Goal: Task Accomplishment & Management: Use online tool/utility

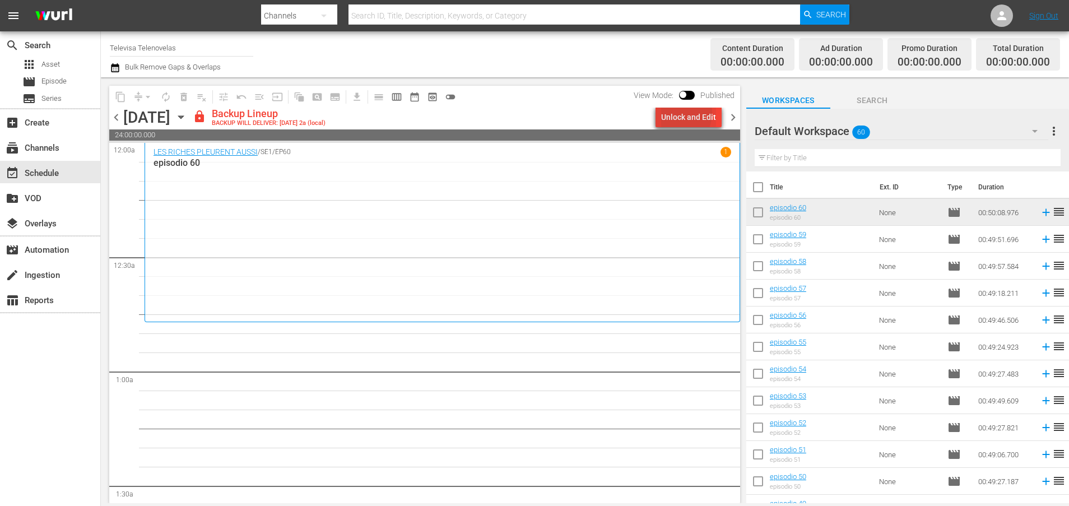
click at [674, 113] on div "Unlock and Edit" at bounding box center [688, 117] width 55 height 20
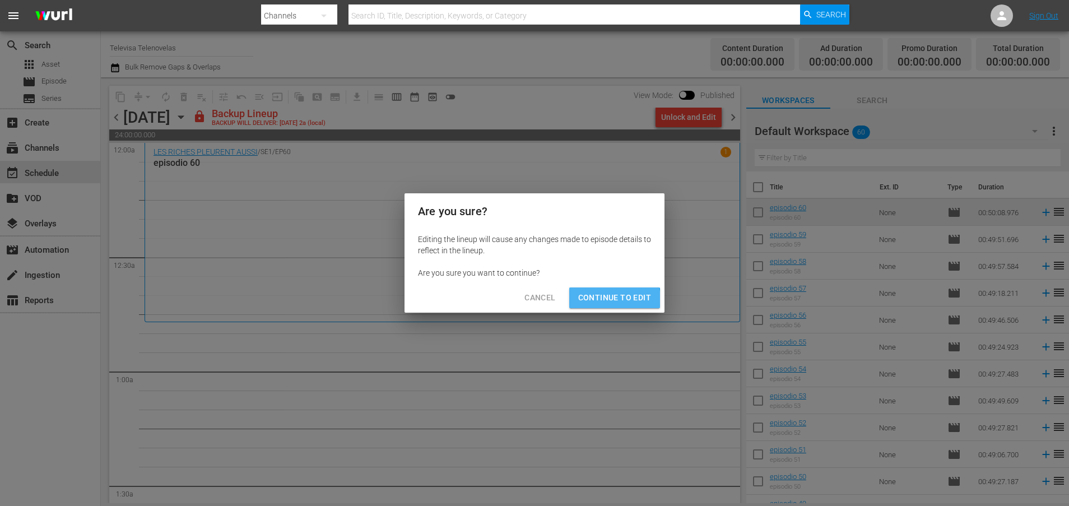
click at [596, 304] on span "Continue to Edit" at bounding box center [614, 298] width 73 height 14
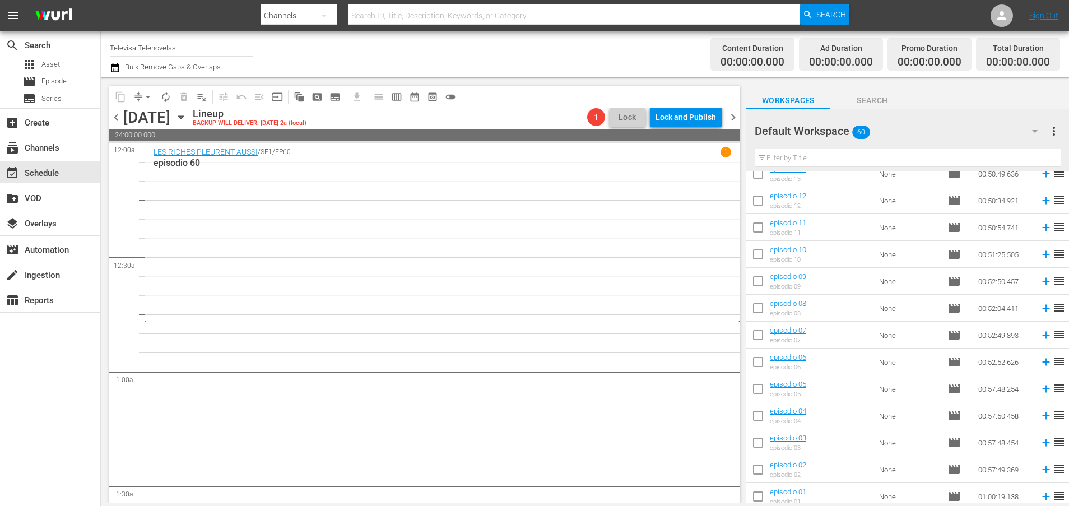
scroll to position [1307, 0]
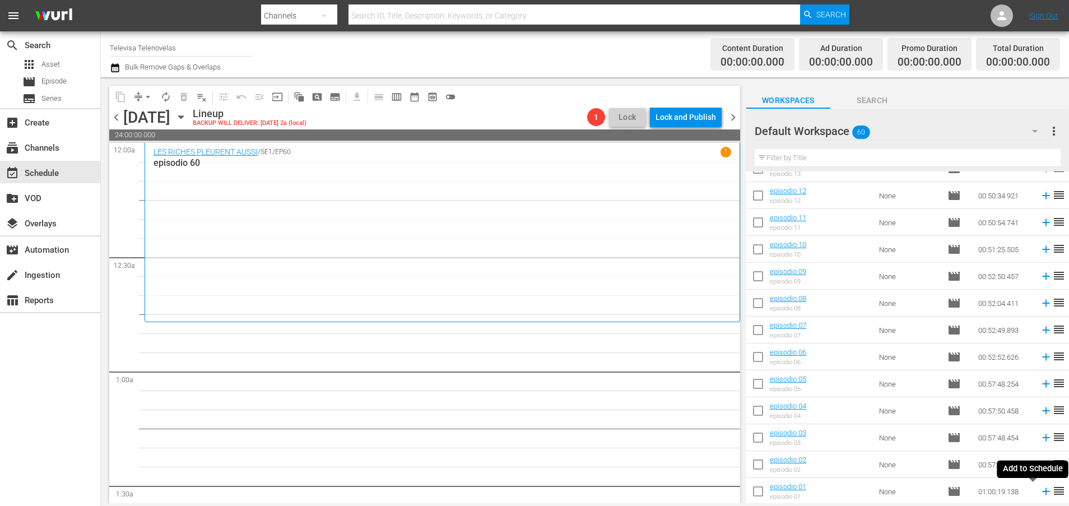
click at [1021, 491] on icon at bounding box center [1045, 491] width 7 height 7
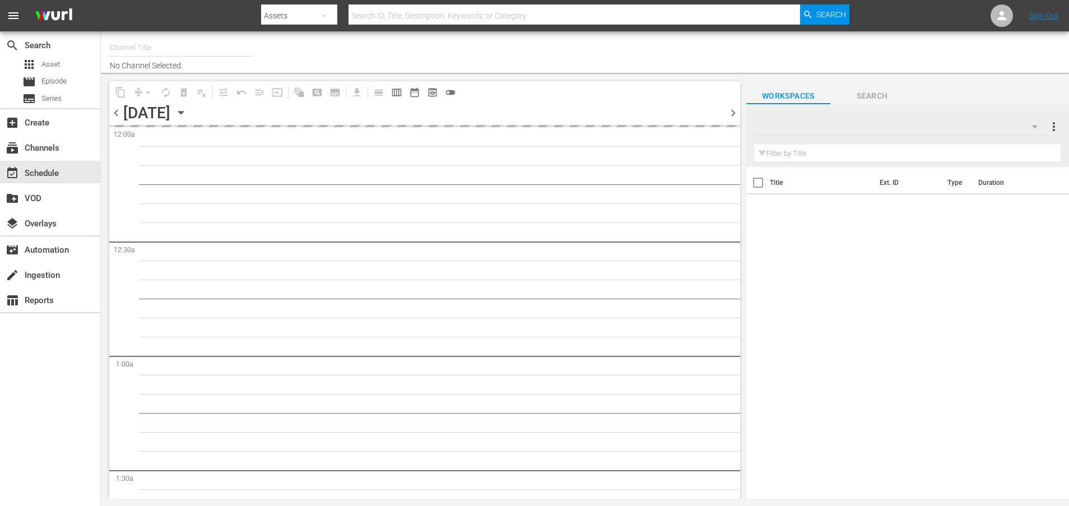
type input "Televisa Telenovelas (1317)"
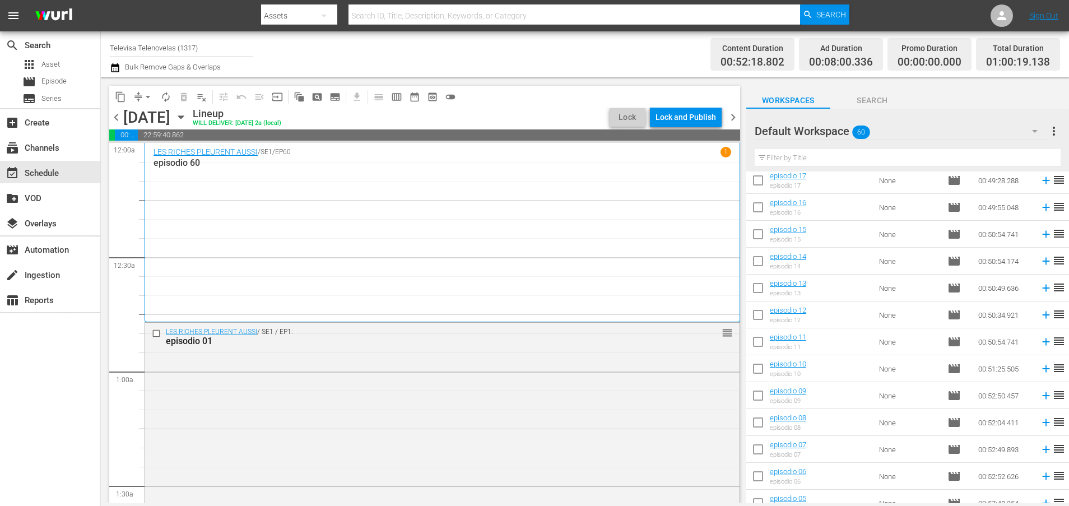
scroll to position [1307, 0]
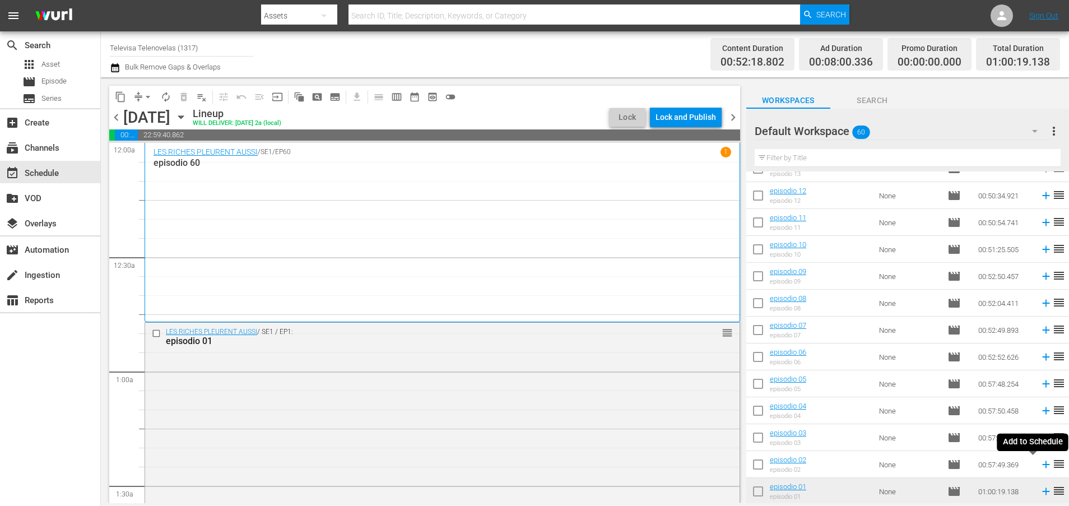
click at [1039, 467] on icon at bounding box center [1045, 464] width 12 height 12
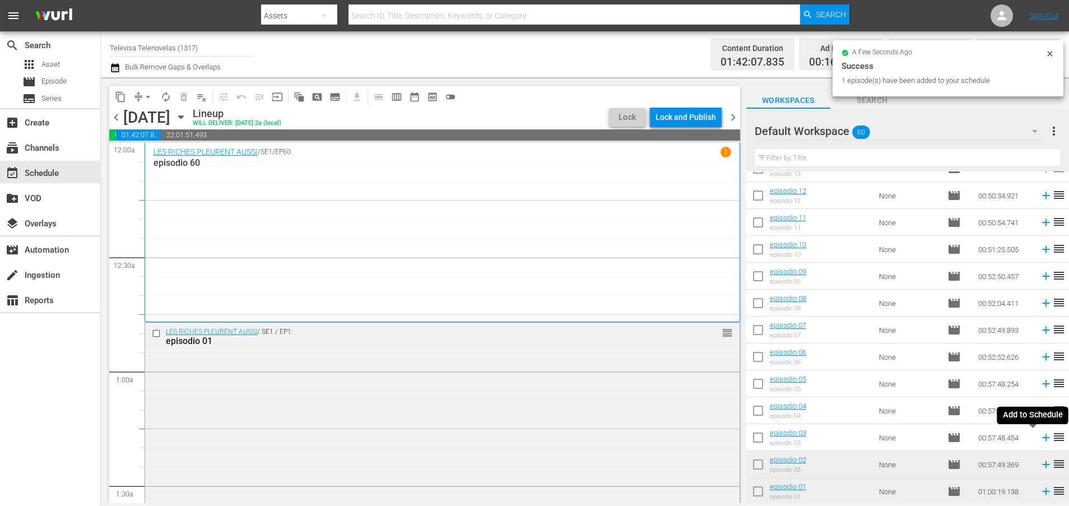
click at [1042, 437] on icon at bounding box center [1045, 437] width 7 height 7
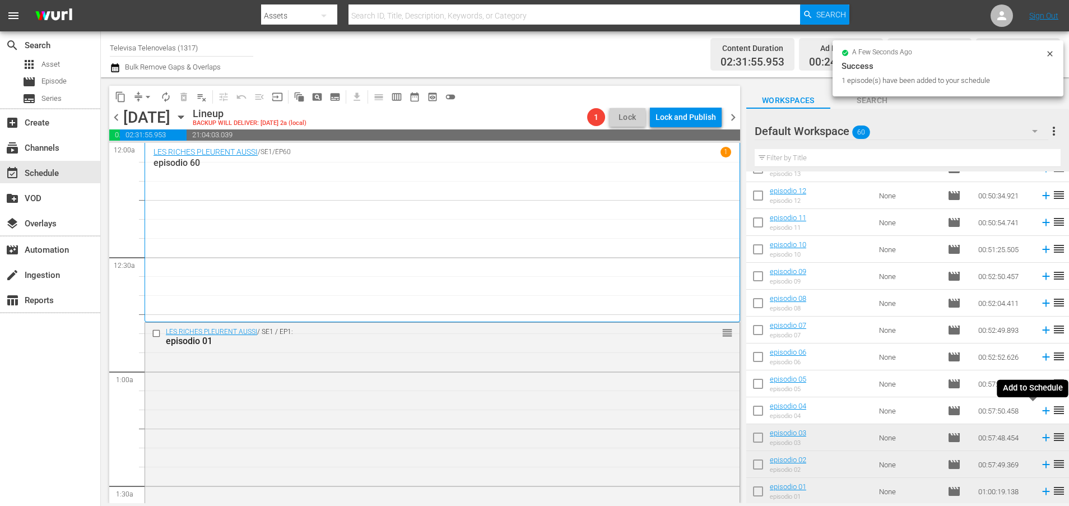
click at [1042, 412] on icon at bounding box center [1045, 410] width 7 height 7
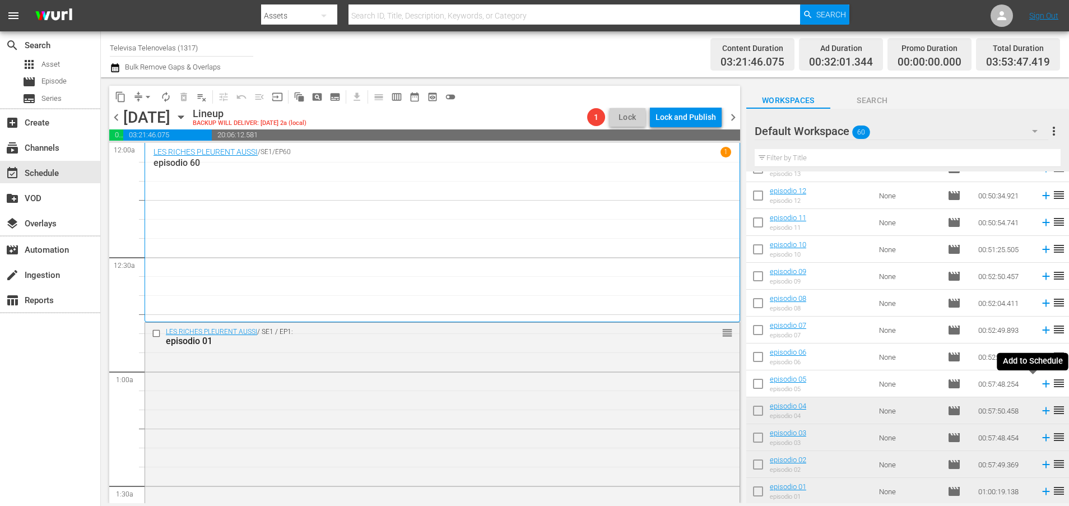
click at [1042, 384] on icon at bounding box center [1045, 383] width 7 height 7
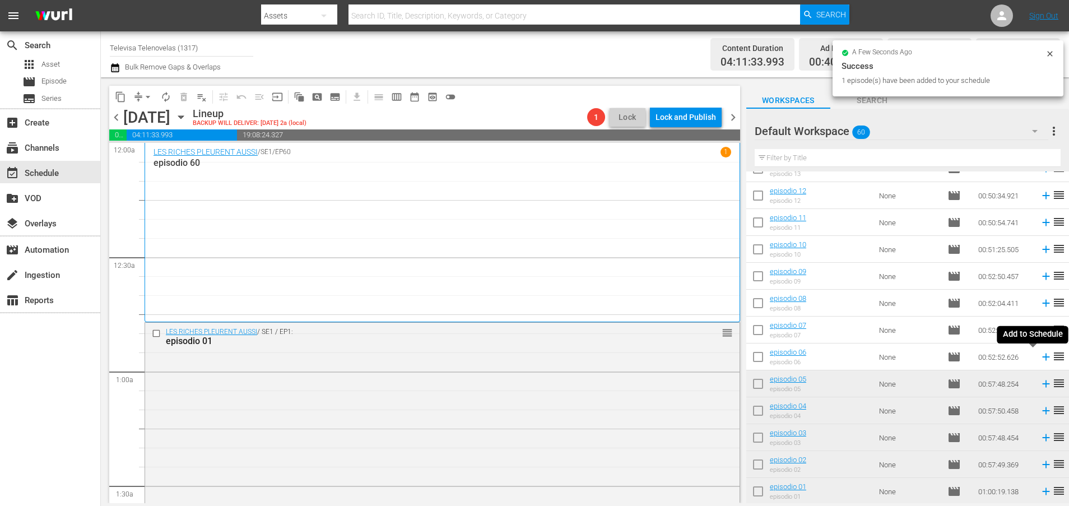
click at [1039, 357] on icon at bounding box center [1045, 357] width 12 height 12
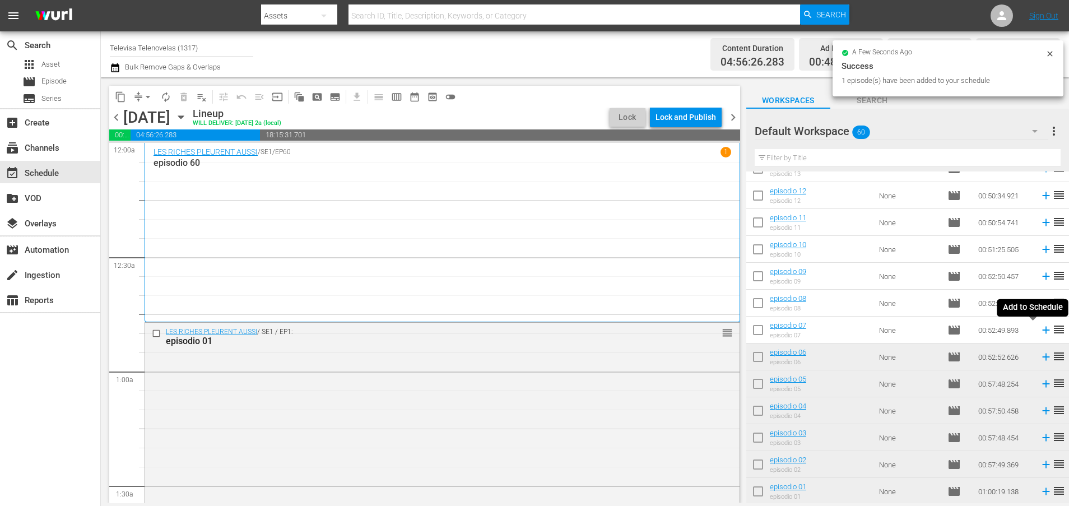
click at [1039, 331] on icon at bounding box center [1045, 330] width 12 height 12
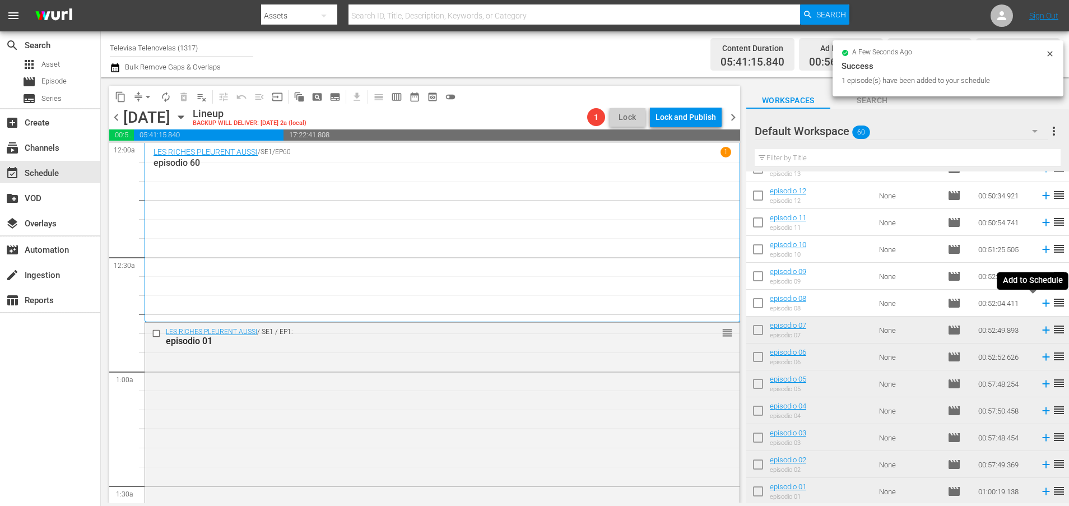
click at [1042, 305] on icon at bounding box center [1045, 303] width 7 height 7
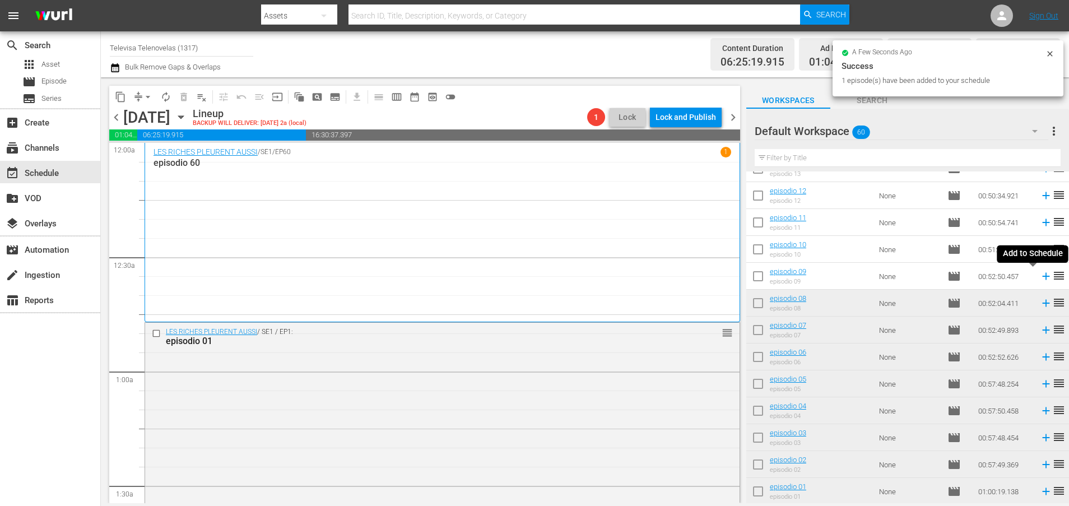
click at [1042, 277] on icon at bounding box center [1045, 276] width 7 height 7
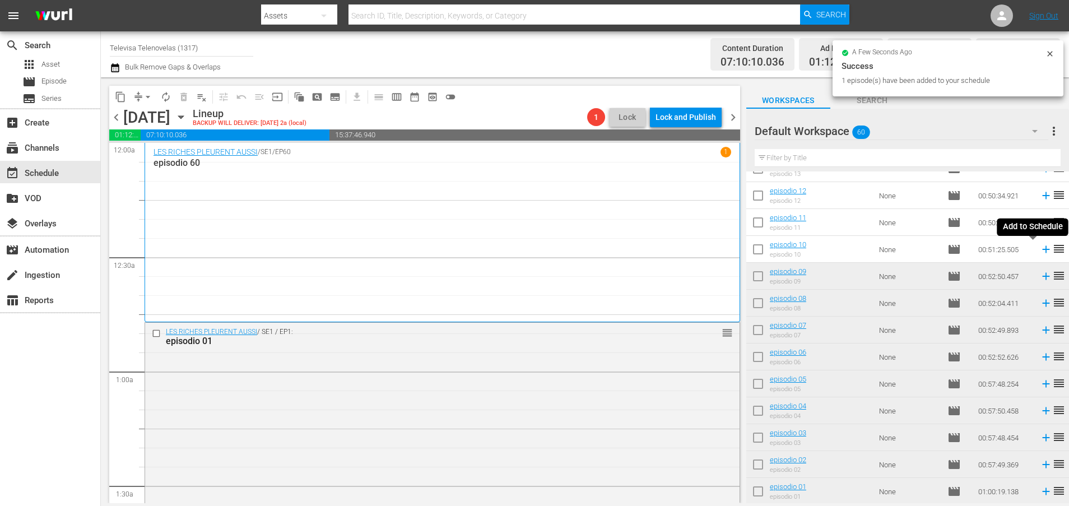
click at [1042, 252] on icon at bounding box center [1045, 249] width 7 height 7
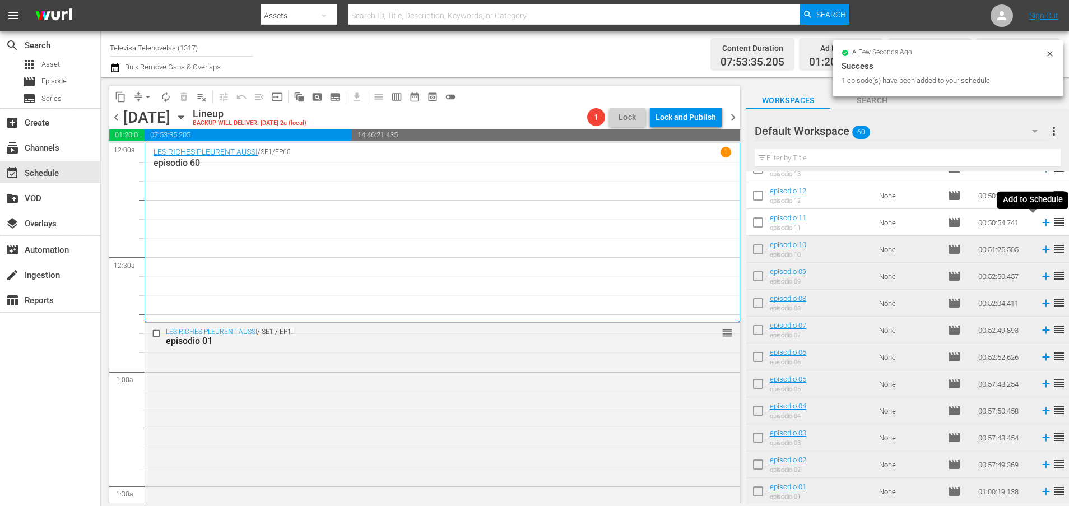
click at [1039, 223] on icon at bounding box center [1045, 222] width 12 height 12
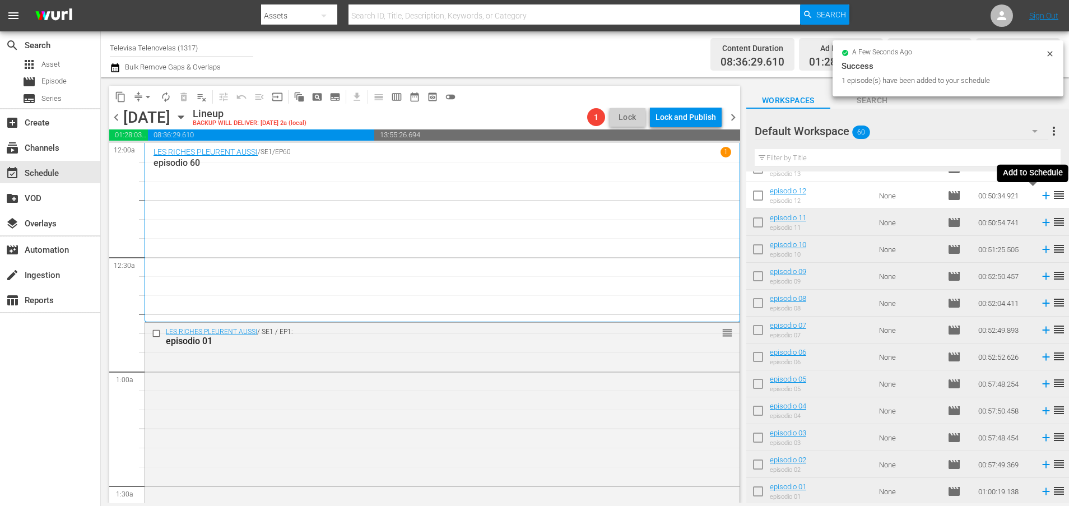
click at [1039, 197] on icon at bounding box center [1045, 195] width 12 height 12
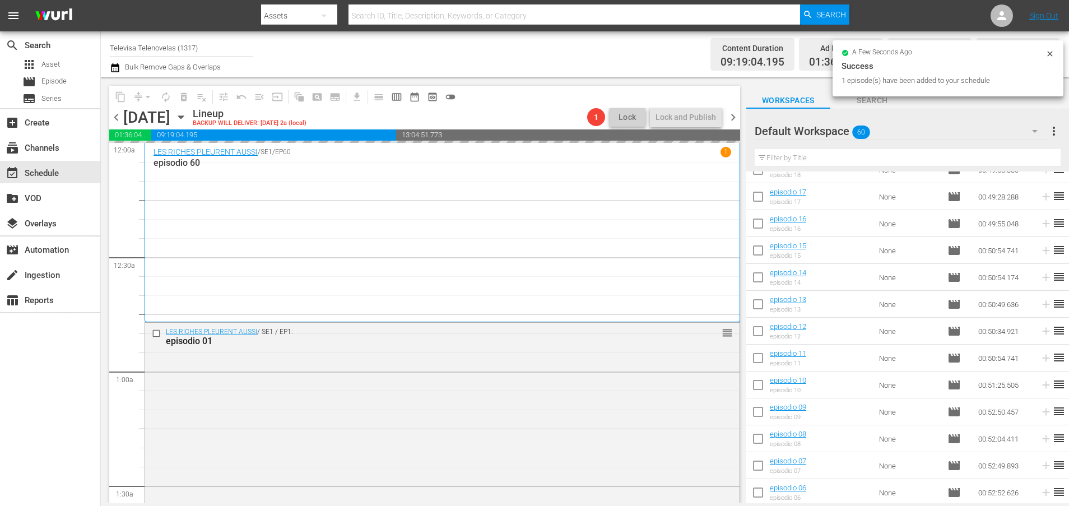
scroll to position [1139, 0]
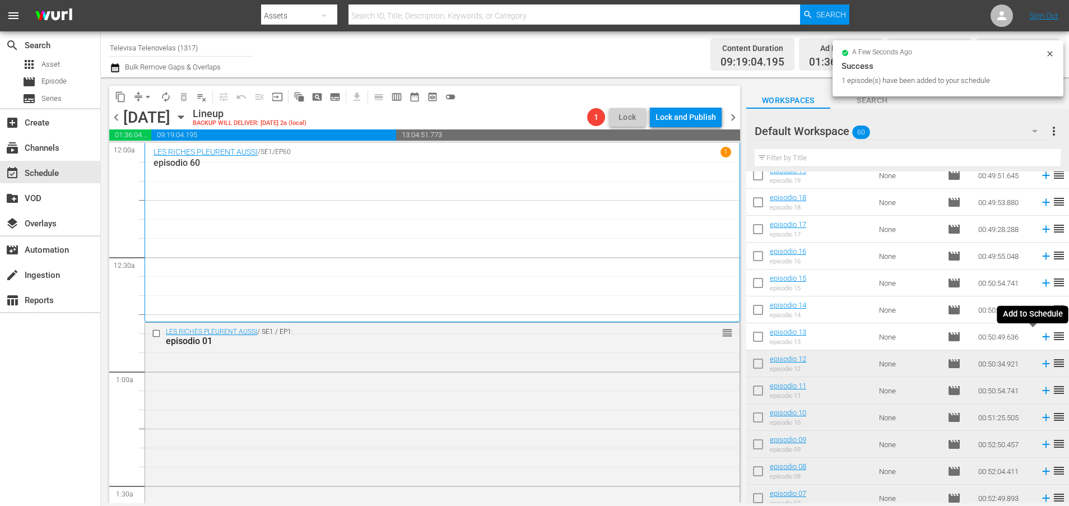
click at [1042, 338] on icon at bounding box center [1045, 336] width 7 height 7
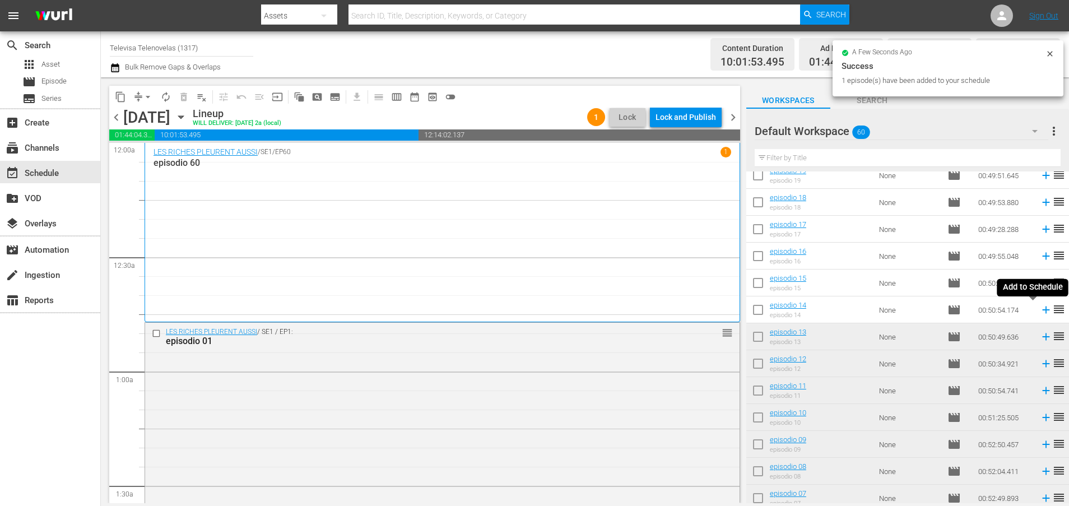
click at [1042, 311] on icon at bounding box center [1045, 309] width 7 height 7
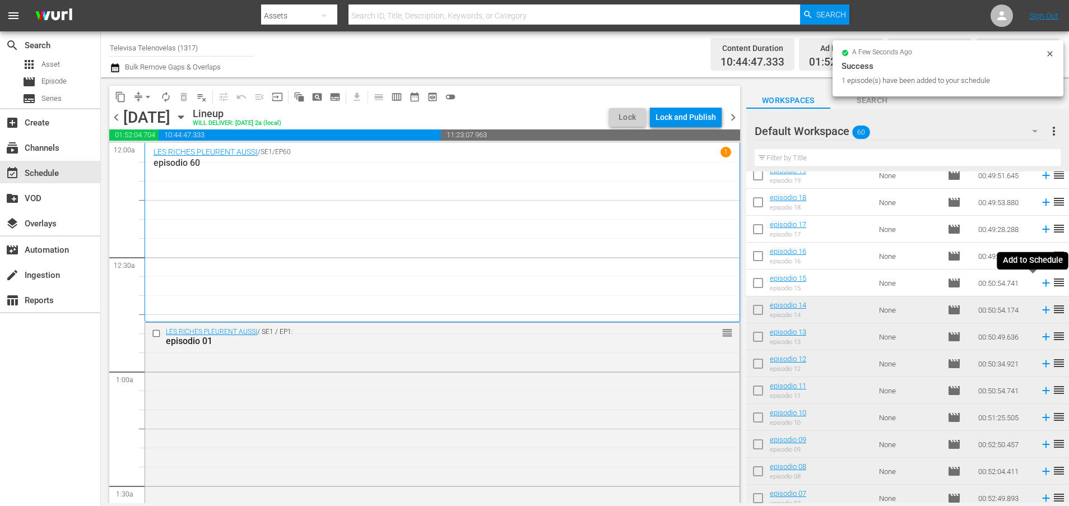
click at [1039, 281] on icon at bounding box center [1045, 283] width 12 height 12
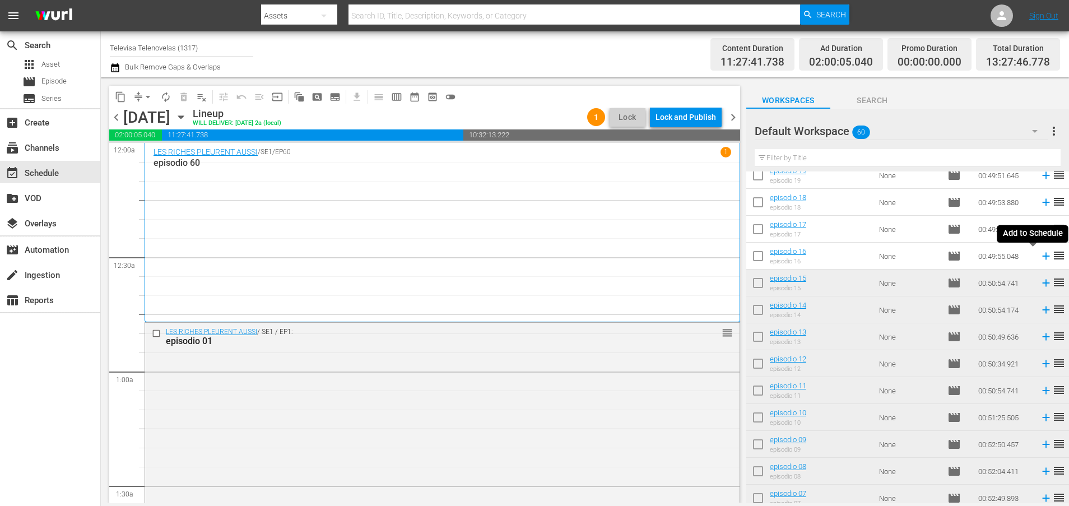
click at [1042, 257] on icon at bounding box center [1045, 256] width 7 height 7
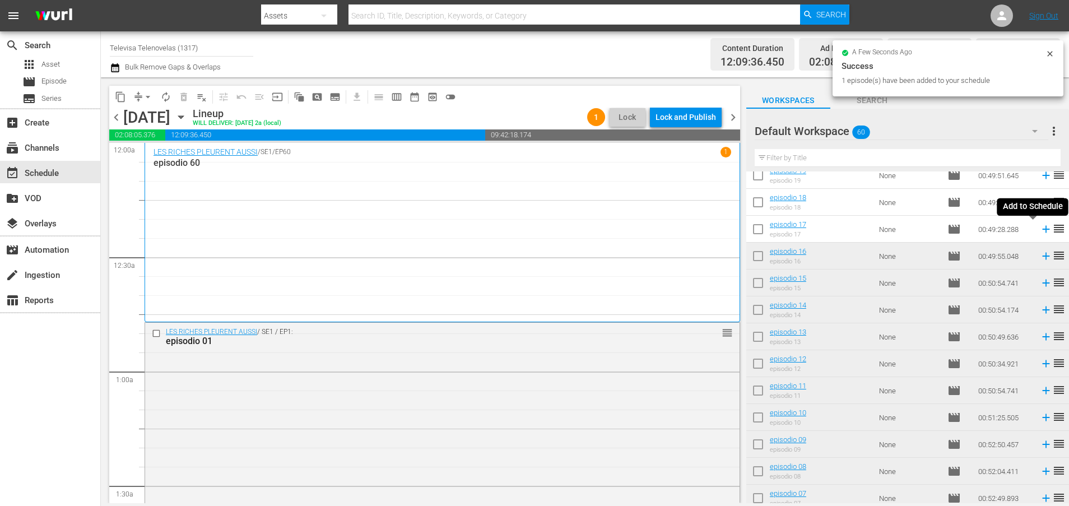
click at [1042, 229] on icon at bounding box center [1045, 229] width 7 height 7
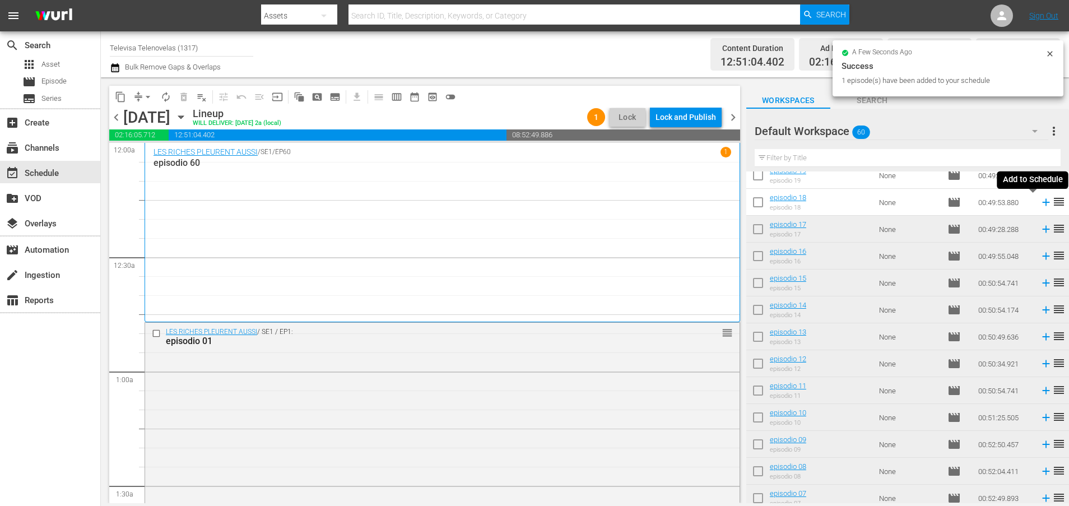
click at [1042, 203] on icon at bounding box center [1045, 202] width 7 height 7
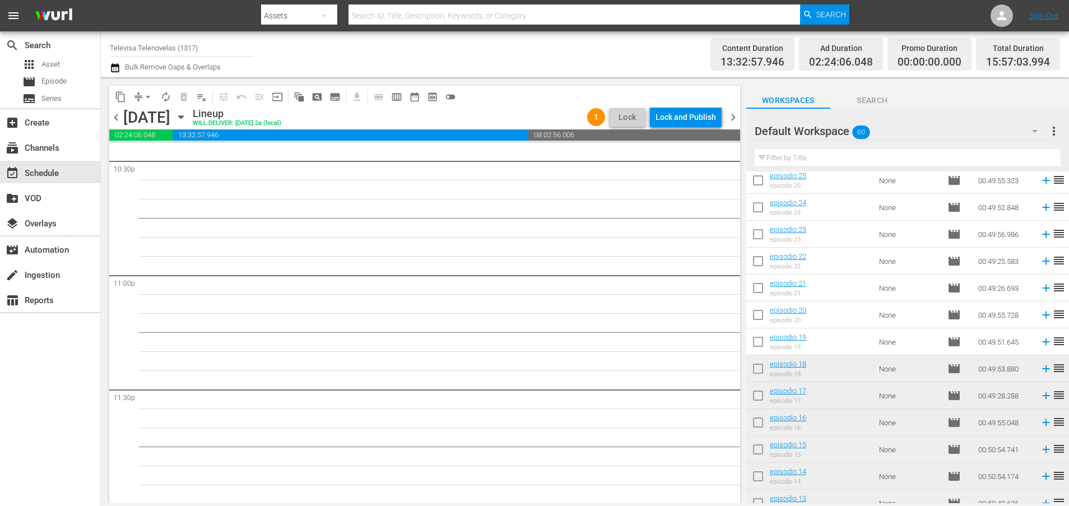
scroll to position [887, 0]
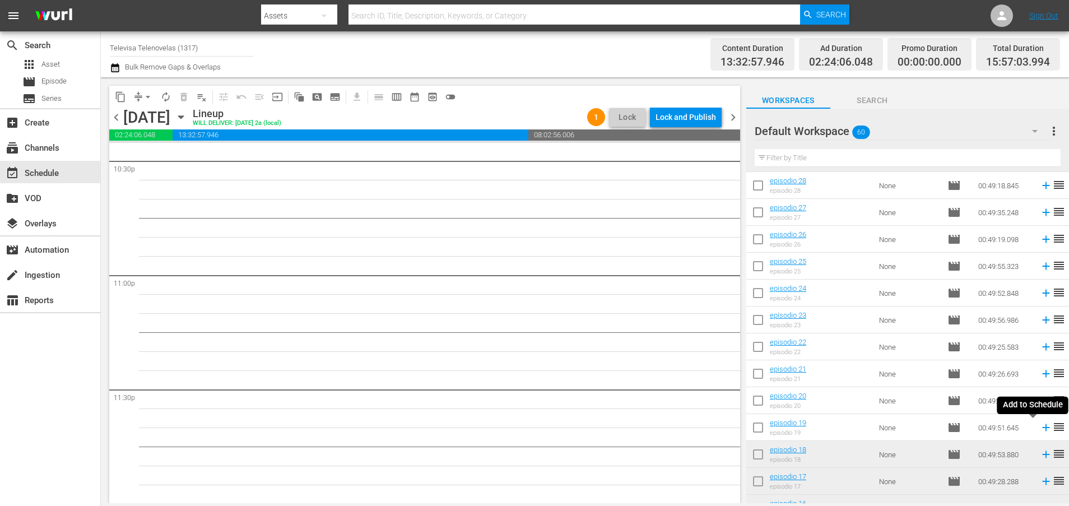
click at [1042, 428] on icon at bounding box center [1045, 427] width 7 height 7
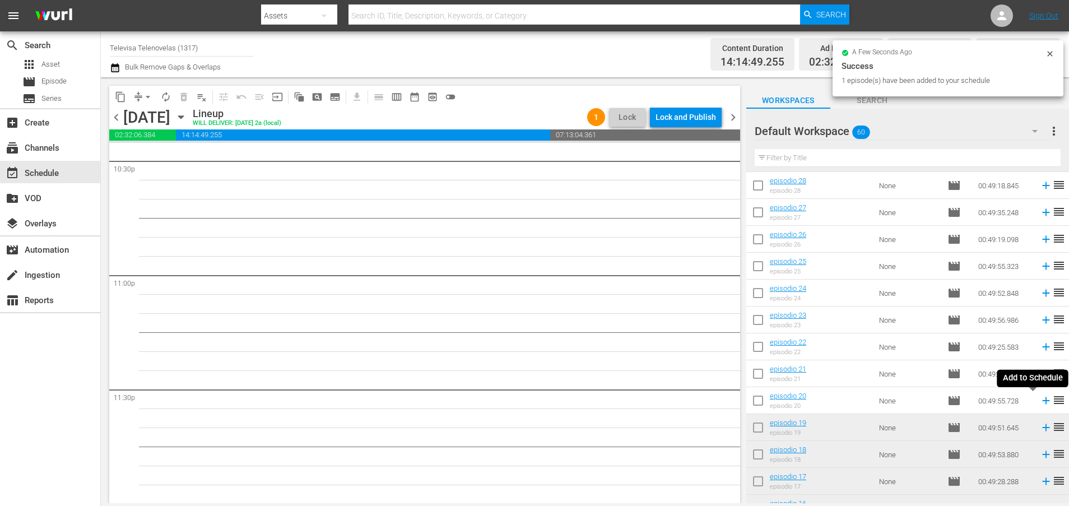
click at [1042, 402] on icon at bounding box center [1045, 400] width 7 height 7
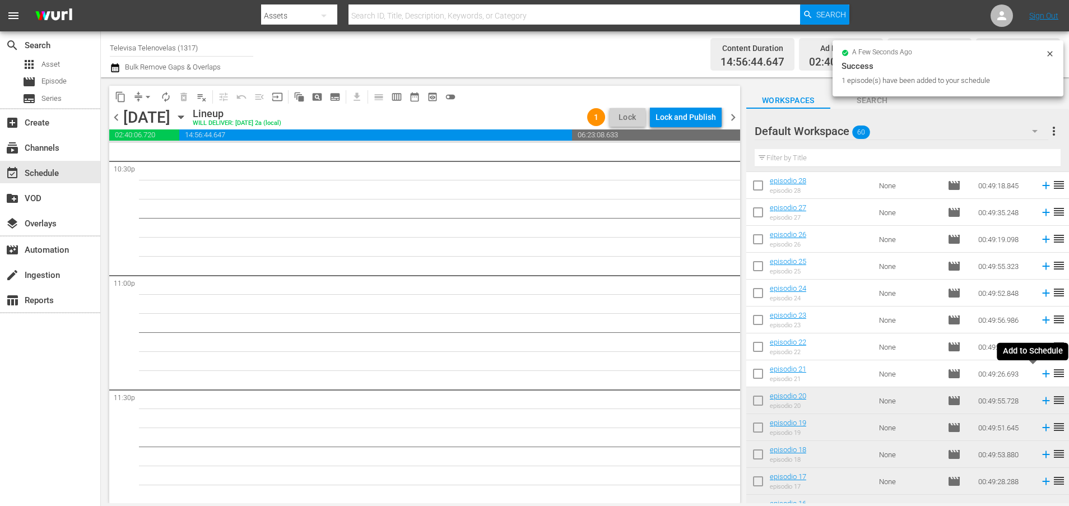
scroll to position [5104, 0]
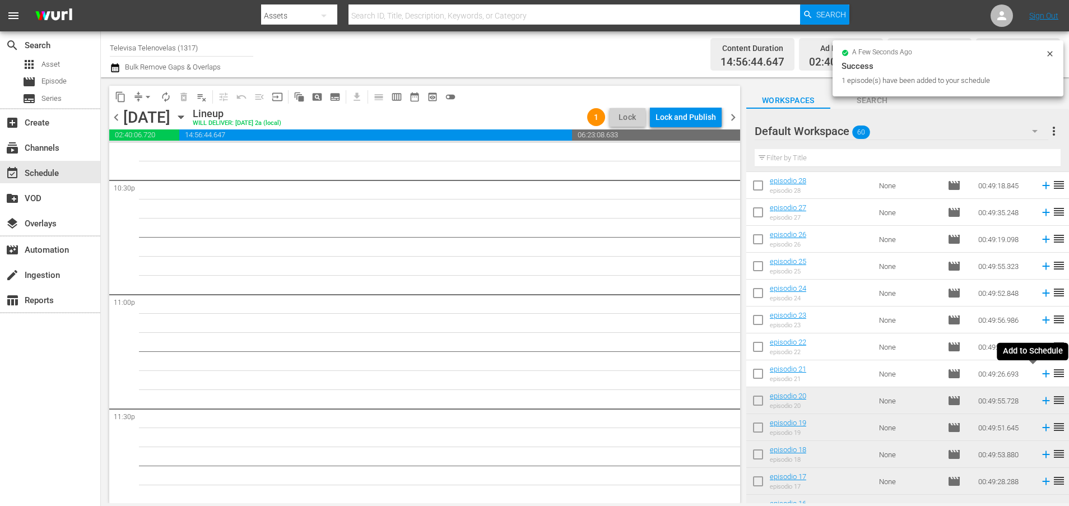
click at [1042, 374] on icon at bounding box center [1045, 373] width 7 height 7
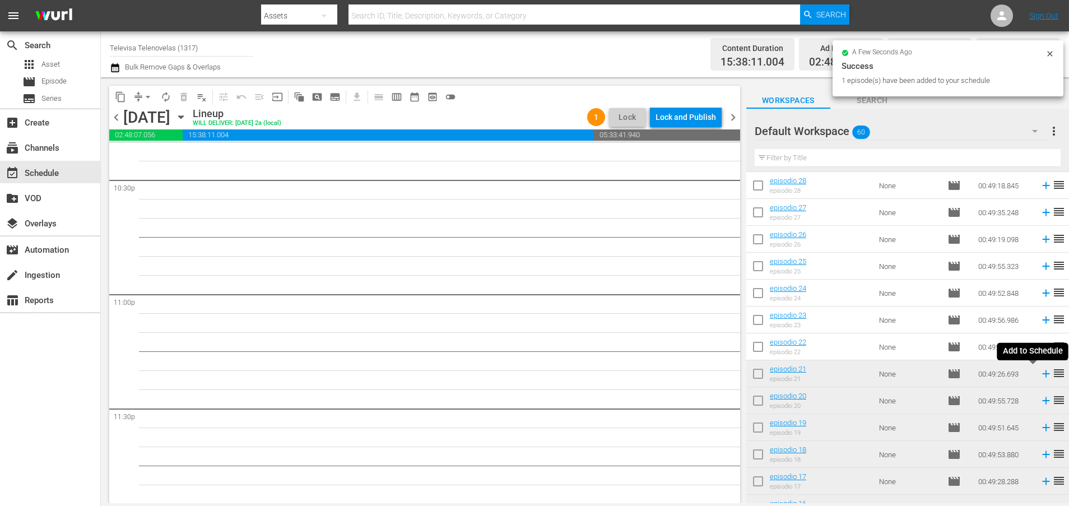
scroll to position [5084, 0]
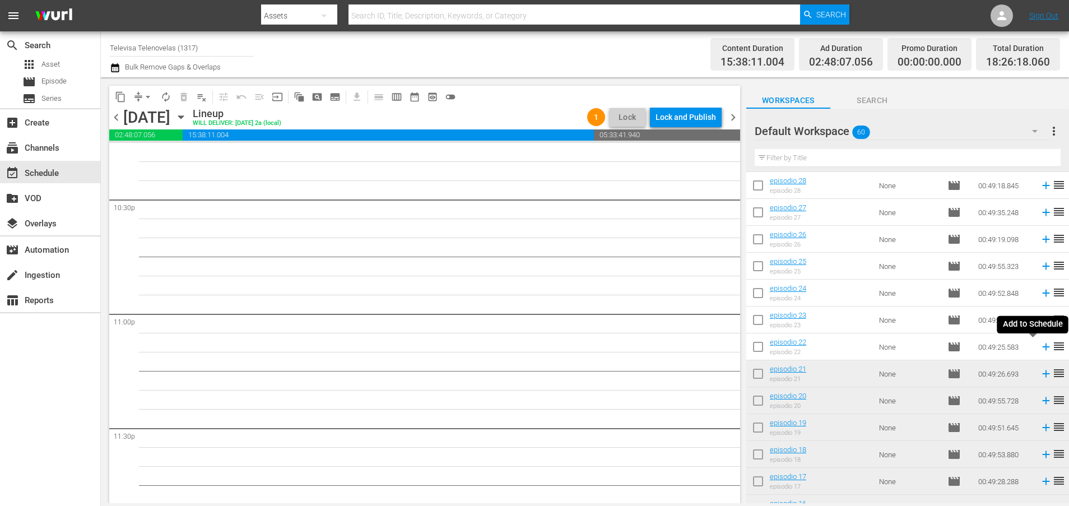
click at [1042, 349] on icon at bounding box center [1045, 346] width 7 height 7
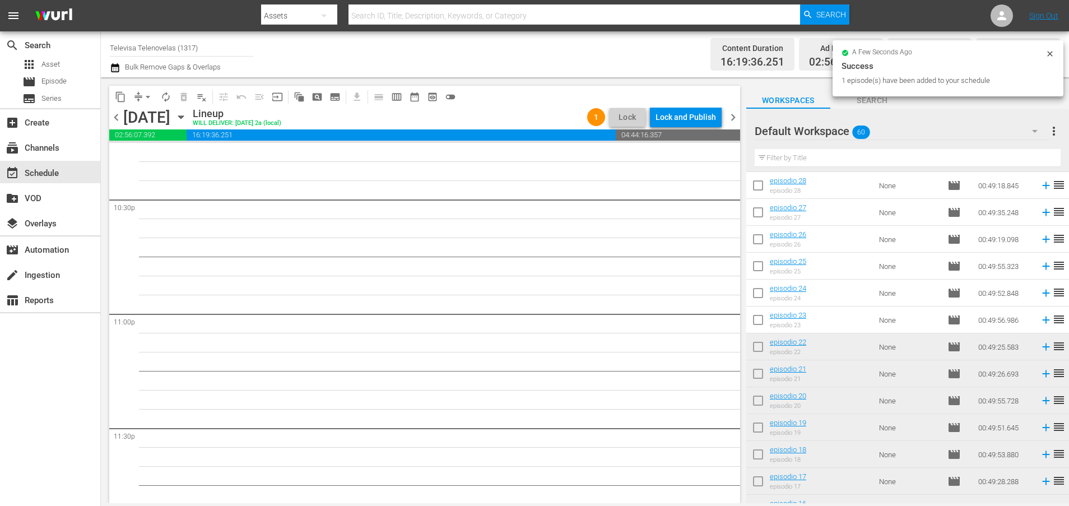
scroll to position [5066, 0]
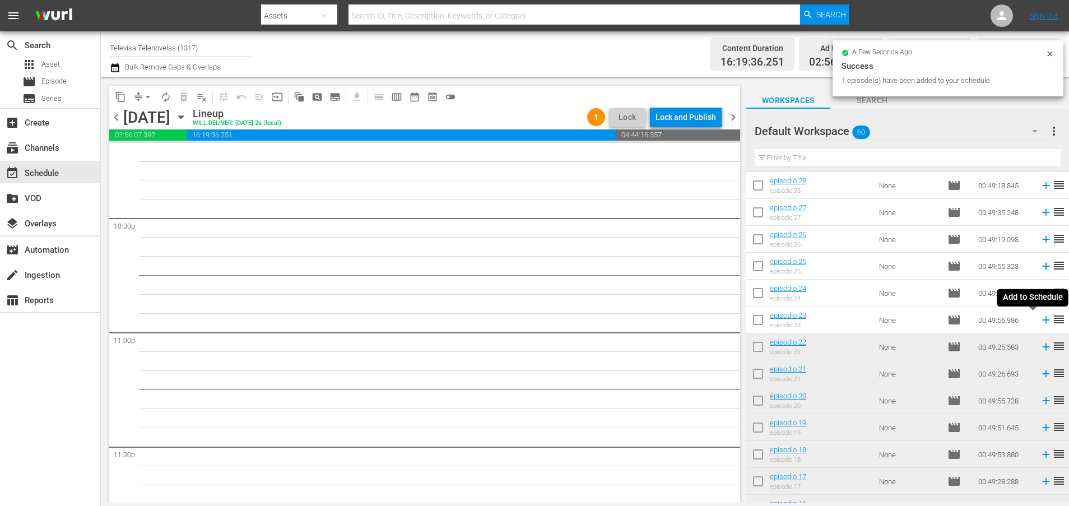
click at [1039, 321] on icon at bounding box center [1045, 320] width 12 height 12
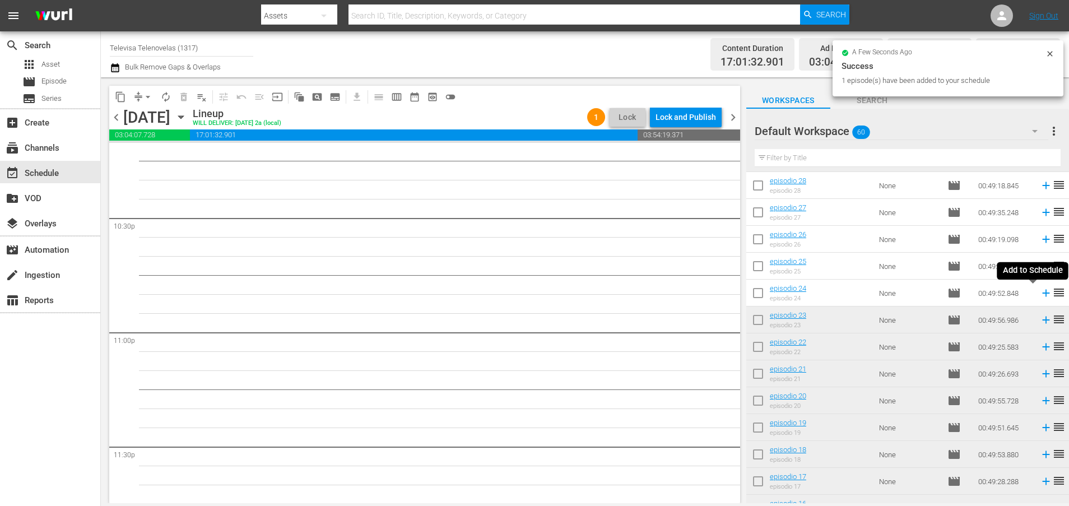
scroll to position [5047, 0]
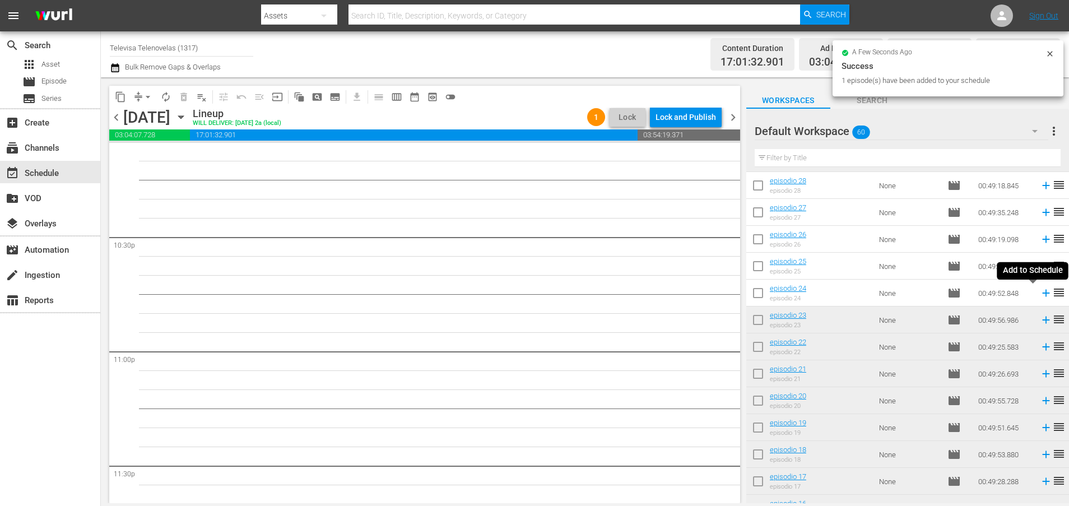
click at [1039, 296] on icon at bounding box center [1045, 293] width 12 height 12
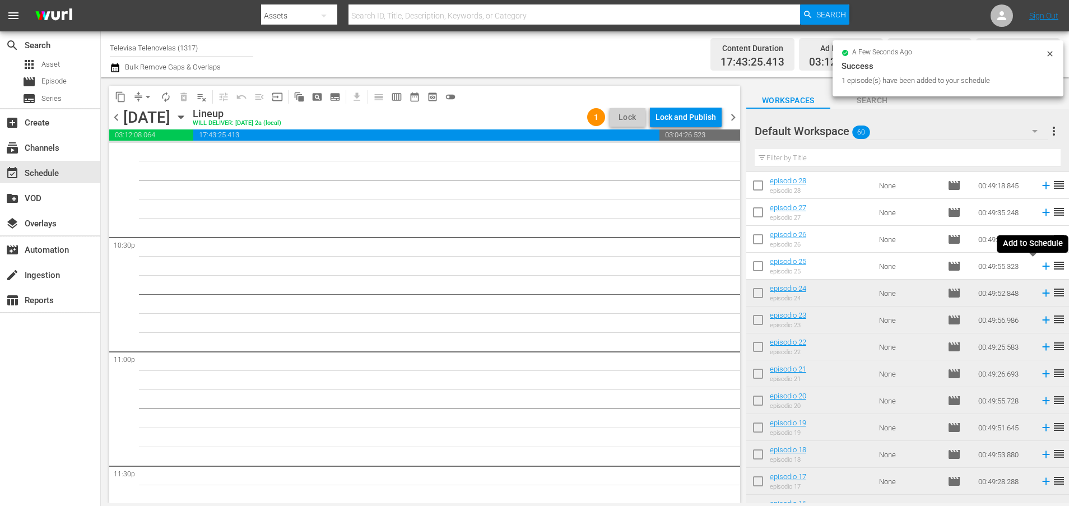
scroll to position [5027, 0]
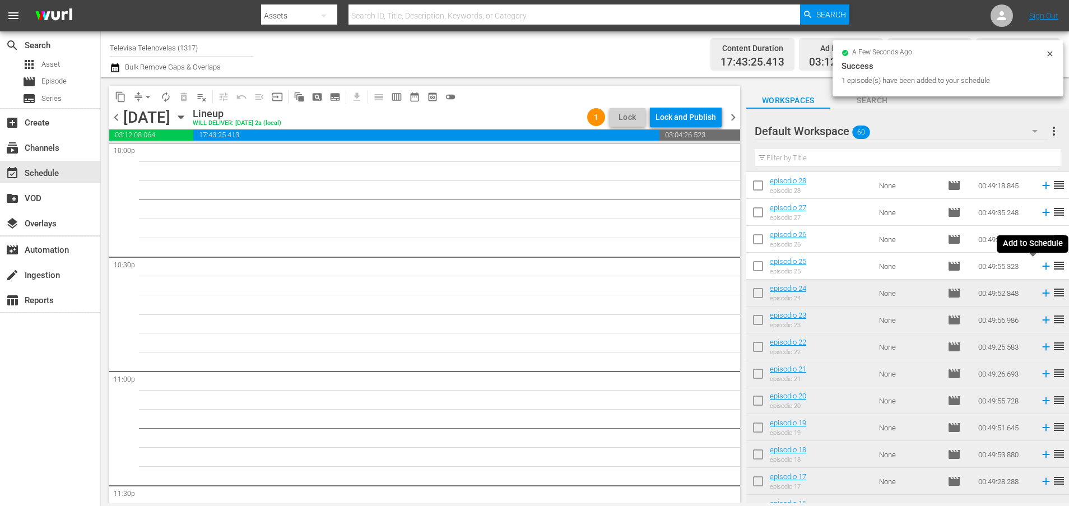
click at [1042, 266] on icon at bounding box center [1045, 266] width 7 height 7
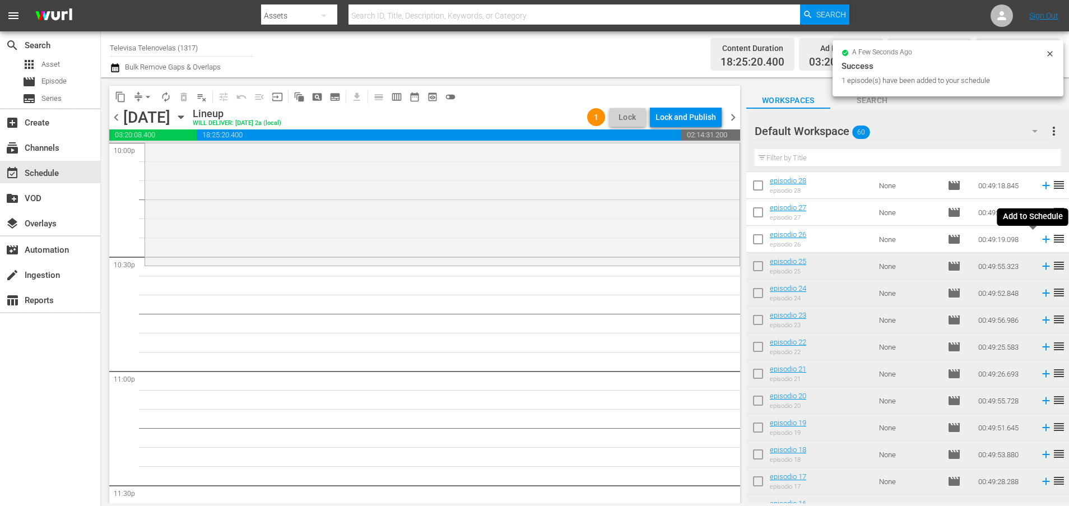
click at [1039, 239] on icon at bounding box center [1045, 239] width 12 height 12
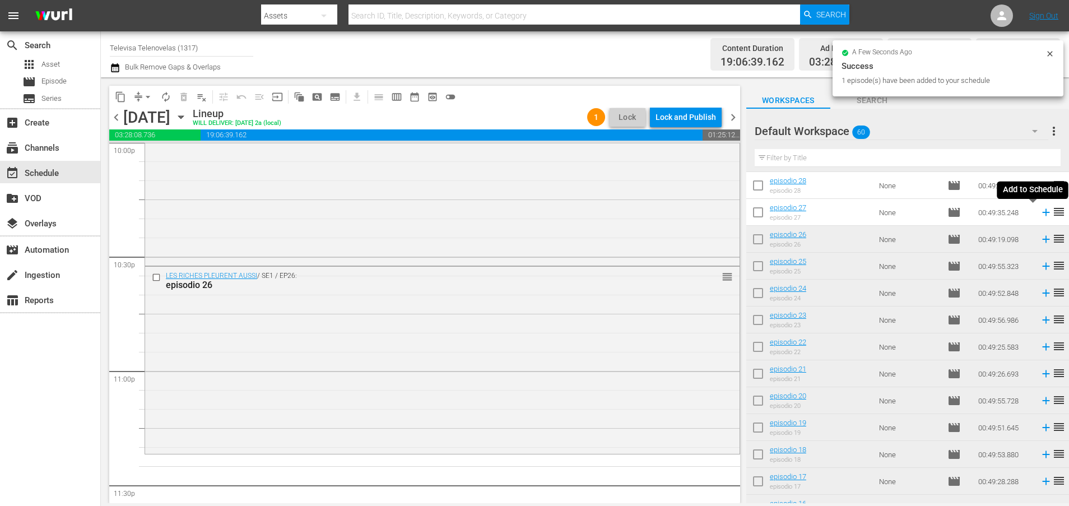
click at [1039, 213] on icon at bounding box center [1045, 212] width 12 height 12
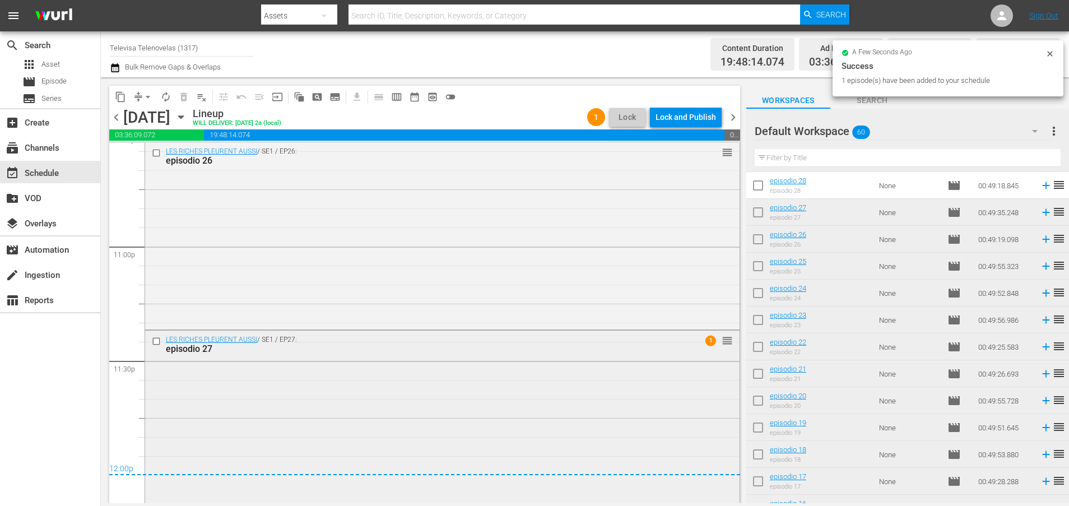
scroll to position [5167, 0]
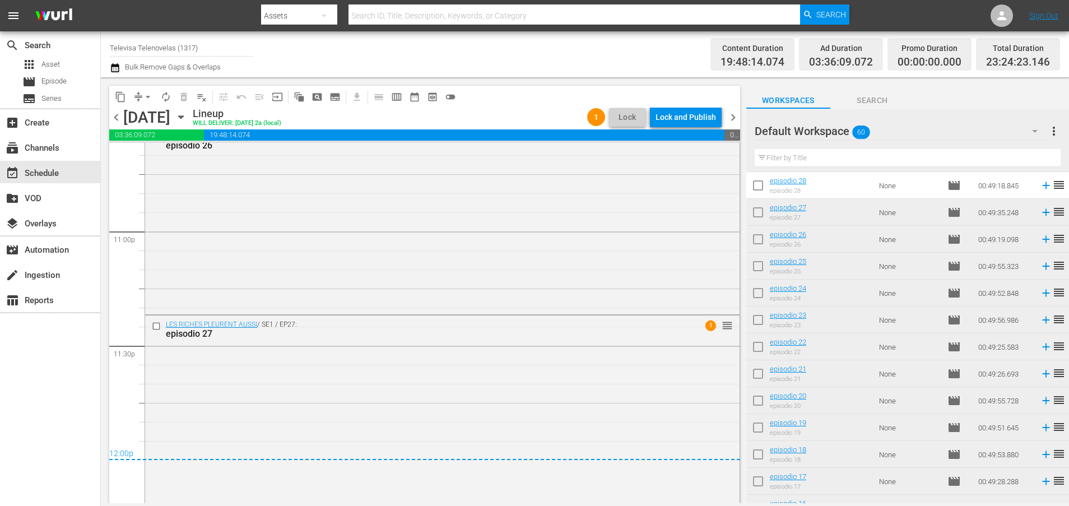
click at [672, 123] on div "Lock and Publish" at bounding box center [685, 117] width 60 height 20
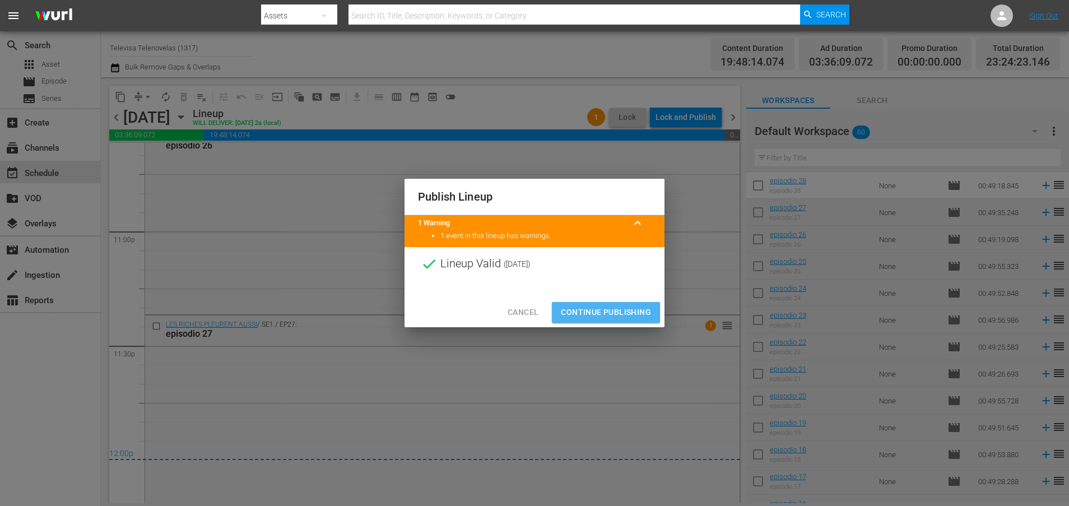
click at [595, 315] on span "Continue Publishing" at bounding box center [606, 312] width 90 height 14
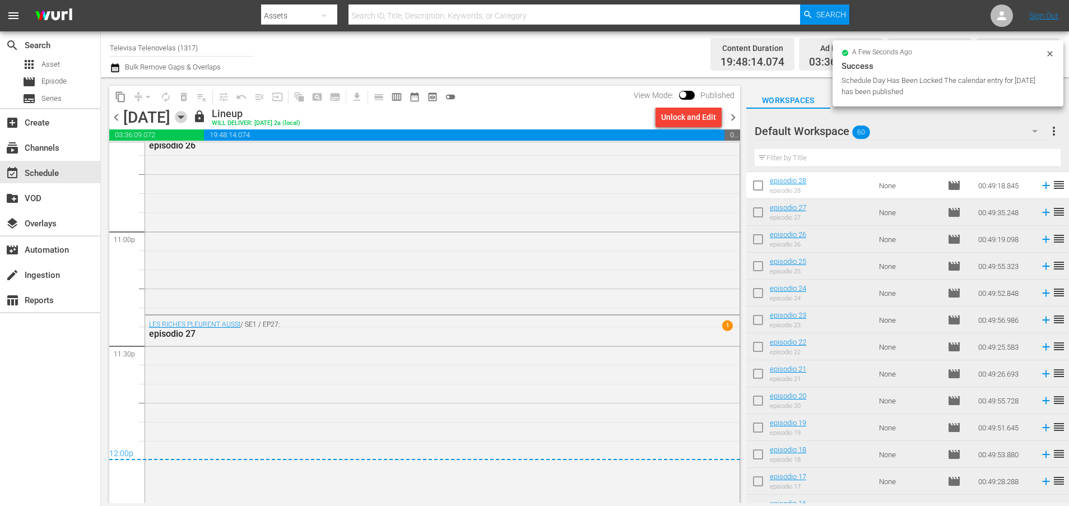
click at [187, 114] on icon "button" at bounding box center [181, 117] width 12 height 12
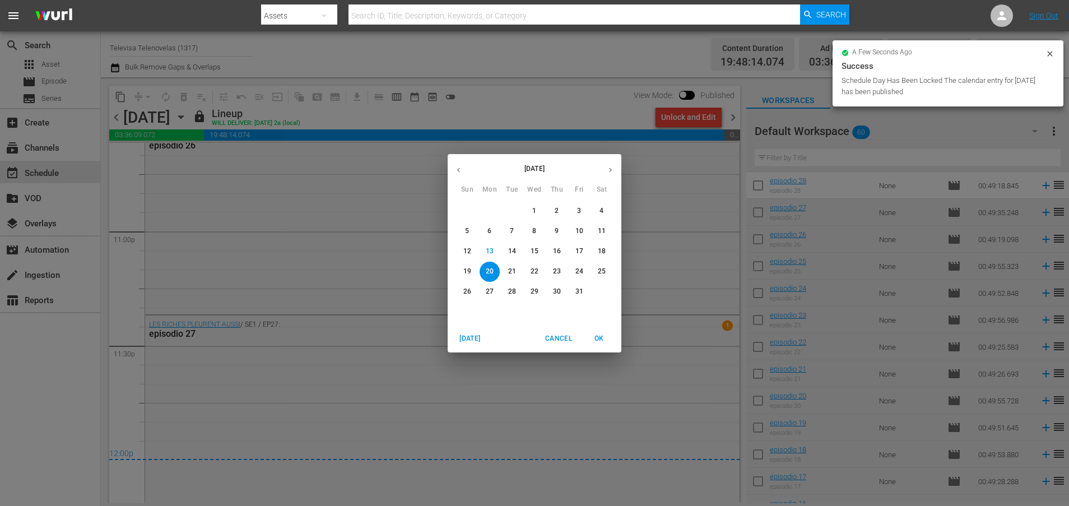
click at [508, 268] on p "21" at bounding box center [512, 272] width 8 height 10
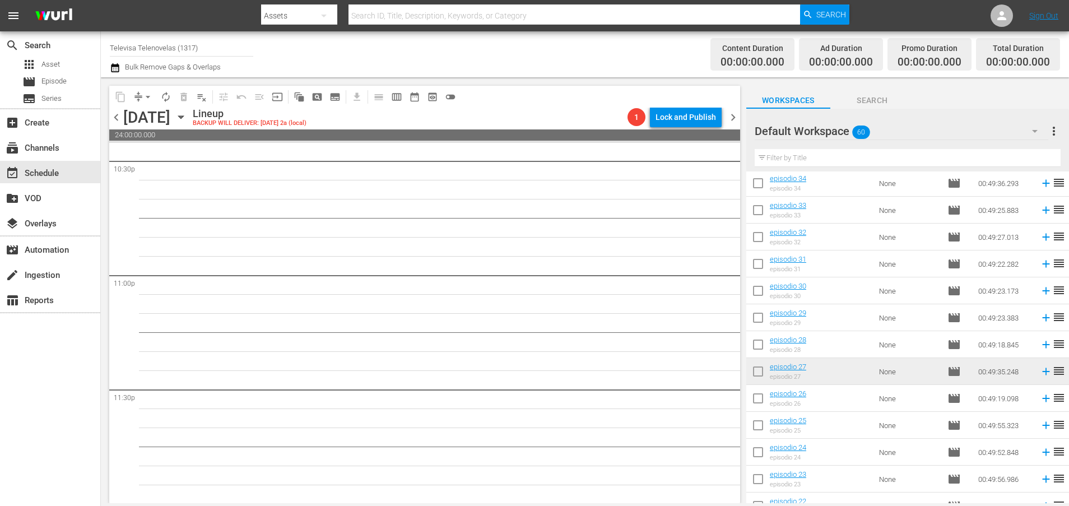
scroll to position [719, 0]
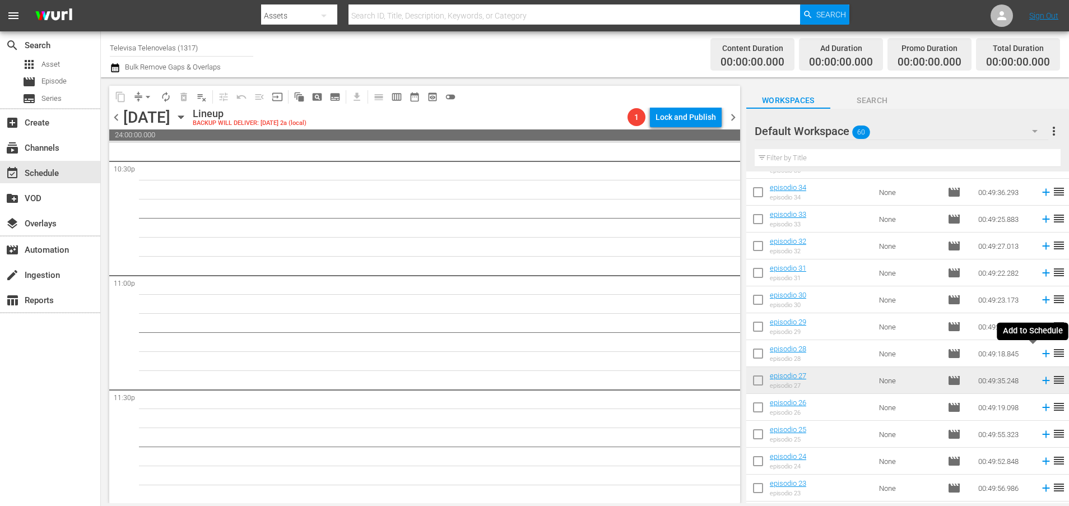
click at [1039, 354] on icon at bounding box center [1045, 353] width 12 height 12
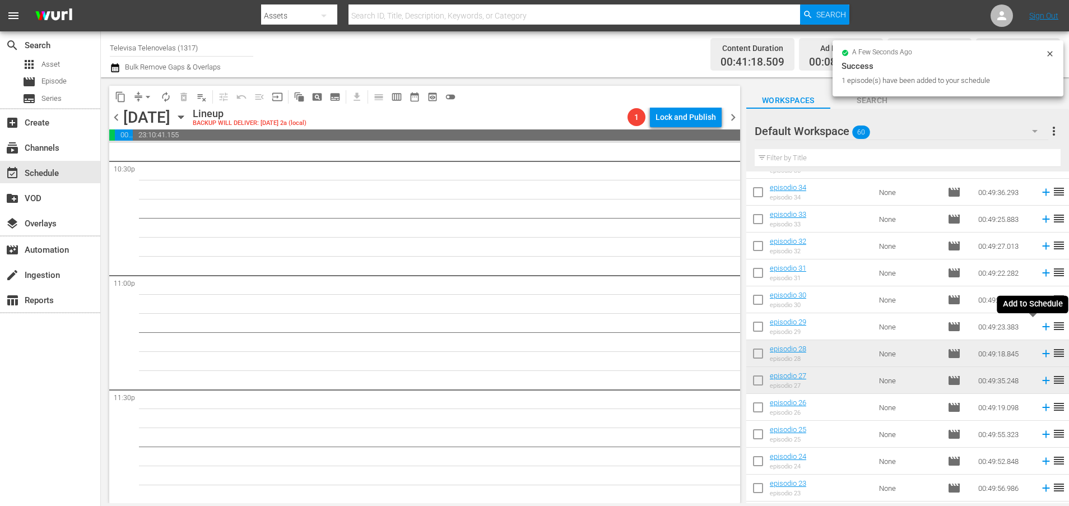
click at [1039, 328] on icon at bounding box center [1045, 326] width 12 height 12
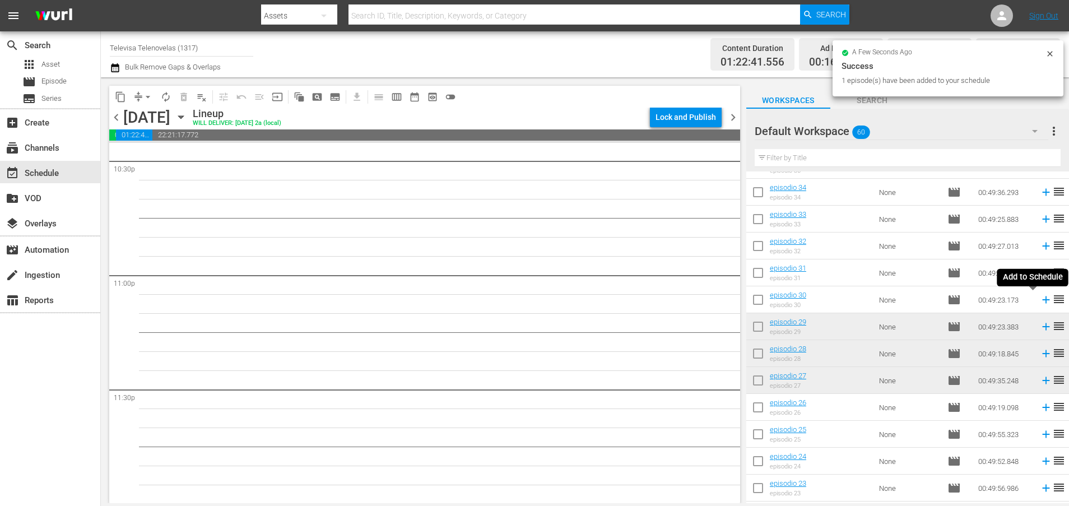
click at [1039, 301] on icon at bounding box center [1045, 299] width 12 height 12
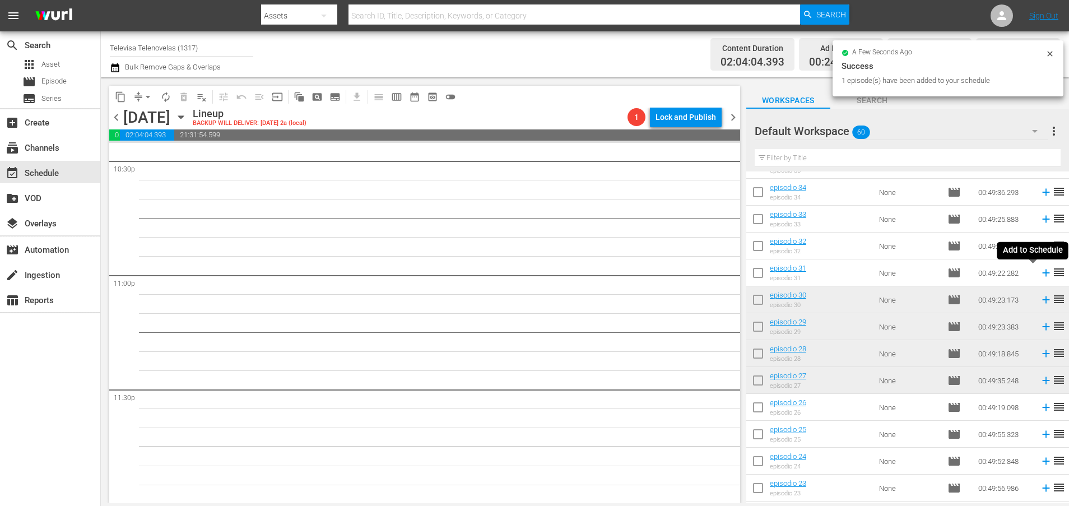
click at [1039, 274] on icon at bounding box center [1045, 273] width 12 height 12
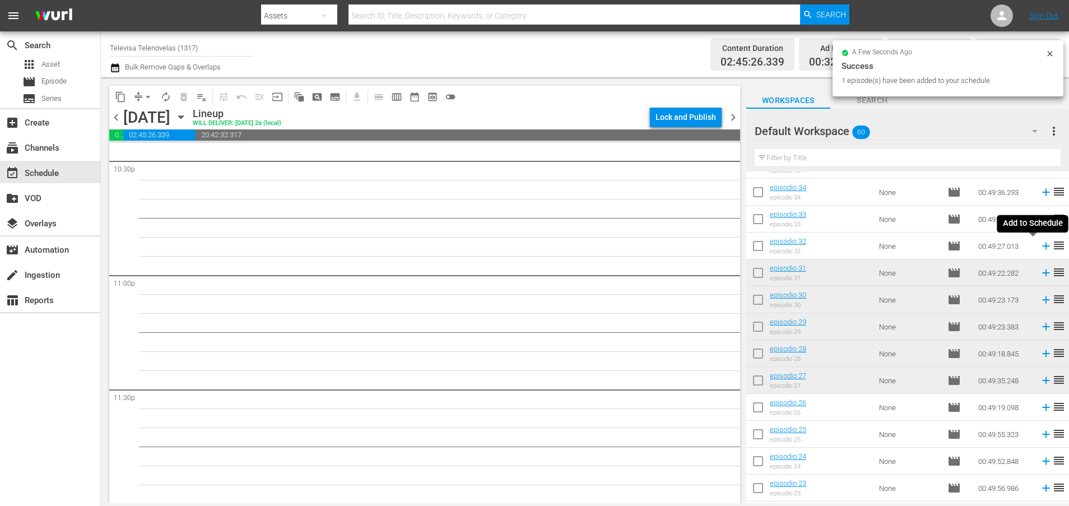
click at [1042, 244] on icon at bounding box center [1045, 245] width 7 height 7
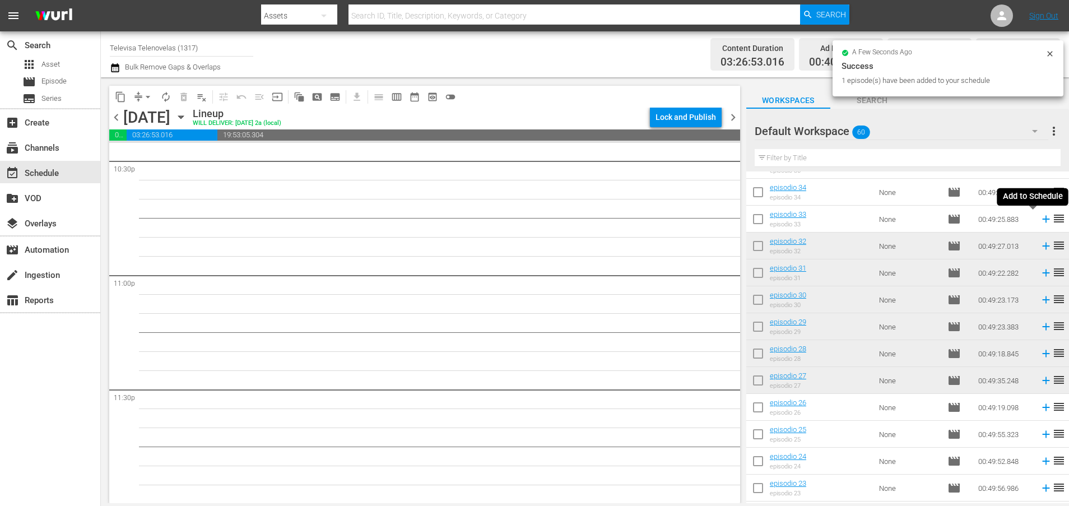
click at [1042, 222] on icon at bounding box center [1045, 219] width 7 height 7
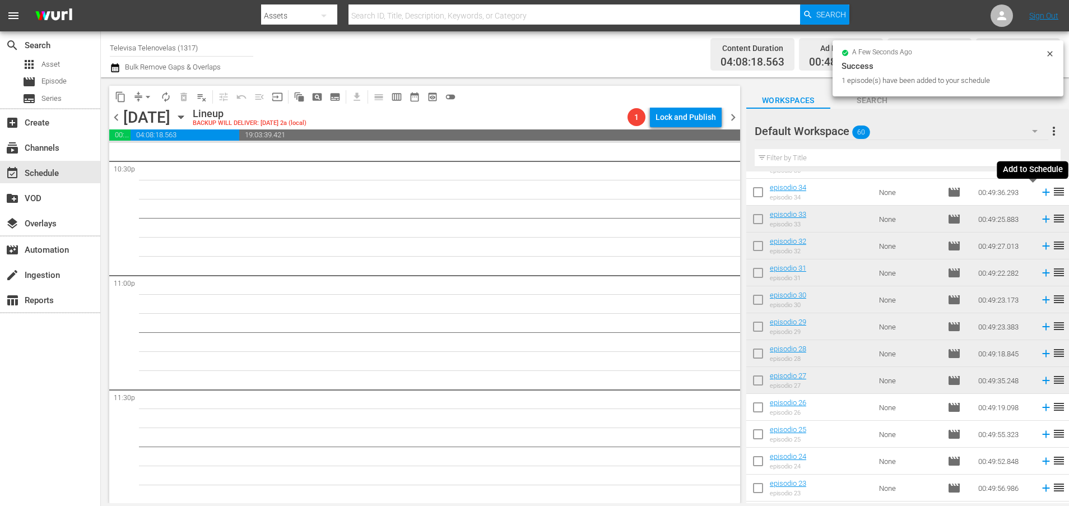
click at [1039, 195] on icon at bounding box center [1045, 192] width 12 height 12
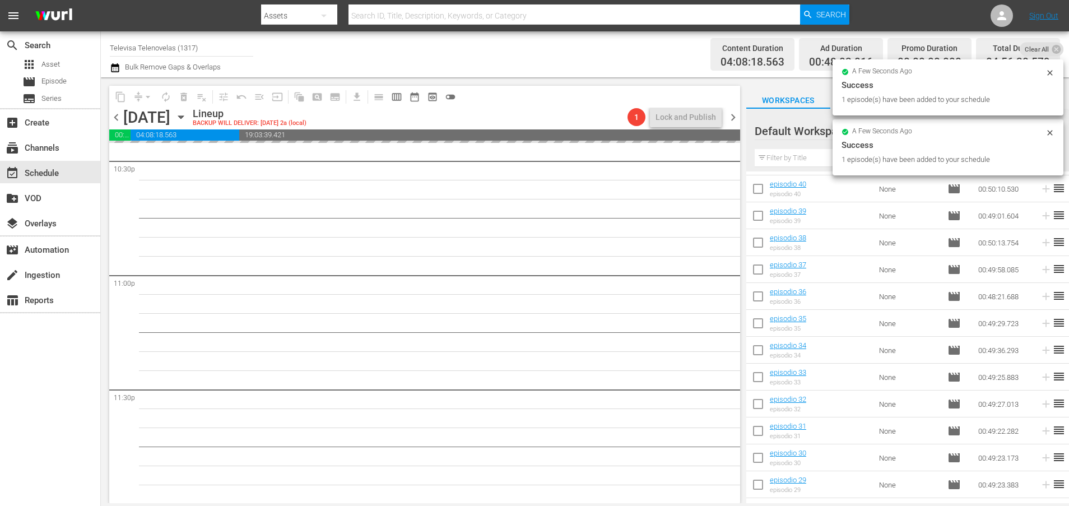
scroll to position [551, 0]
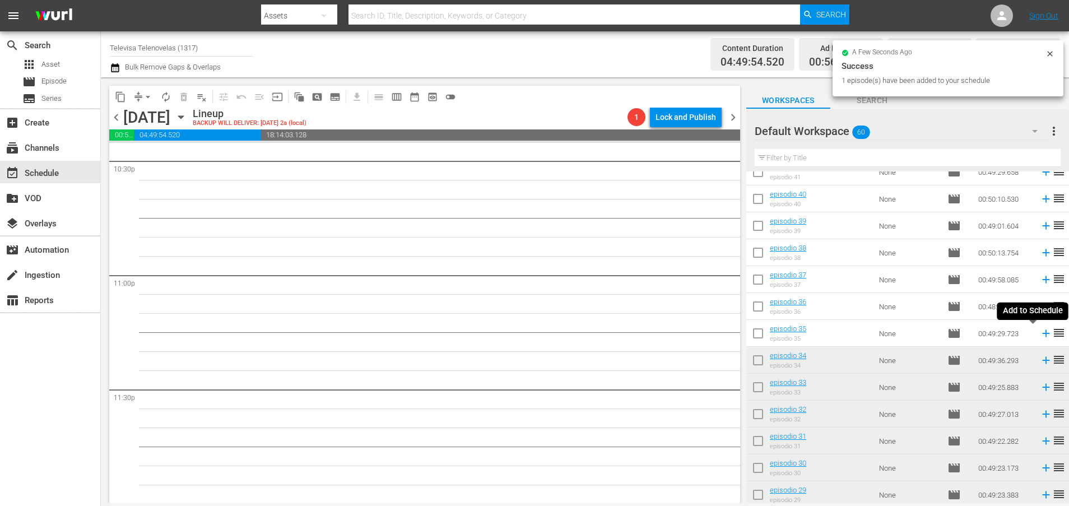
click at [1042, 333] on icon at bounding box center [1045, 333] width 7 height 7
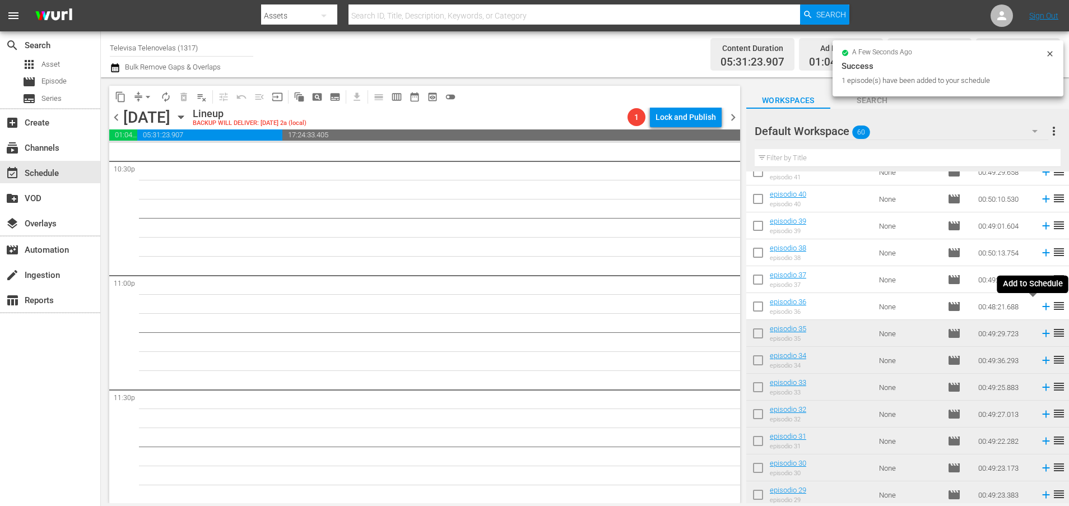
click at [1039, 308] on icon at bounding box center [1045, 306] width 12 height 12
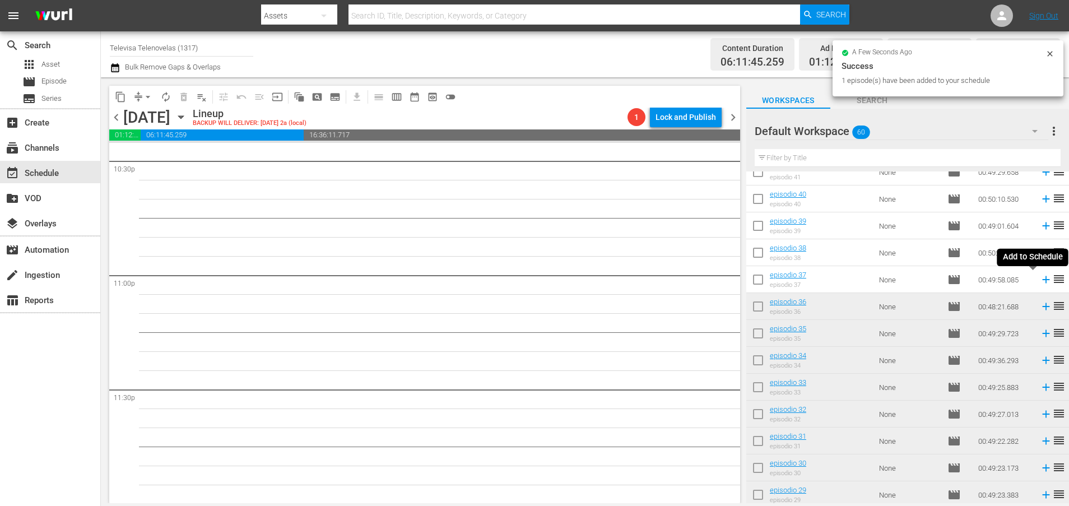
click at [1042, 281] on icon at bounding box center [1045, 279] width 7 height 7
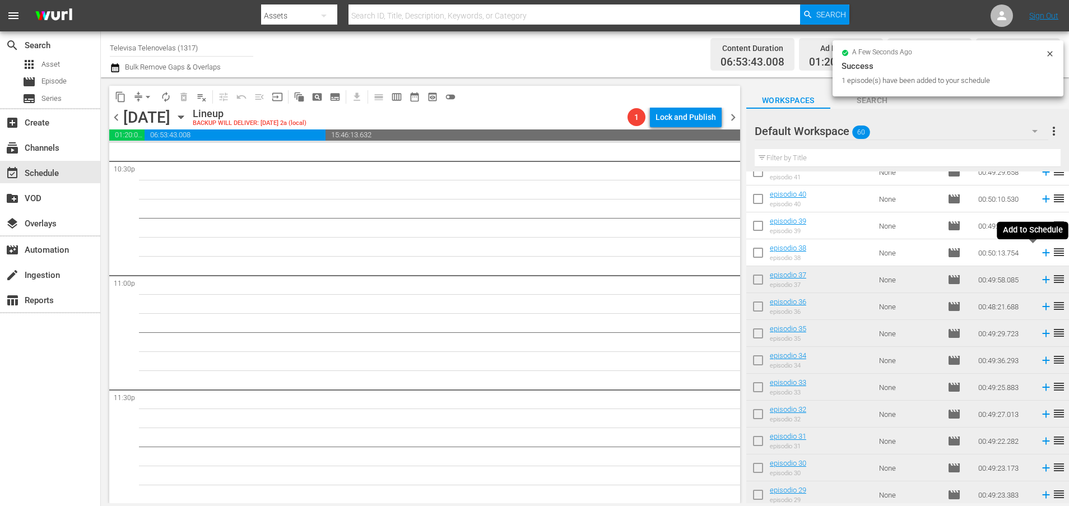
click at [1039, 254] on icon at bounding box center [1045, 252] width 12 height 12
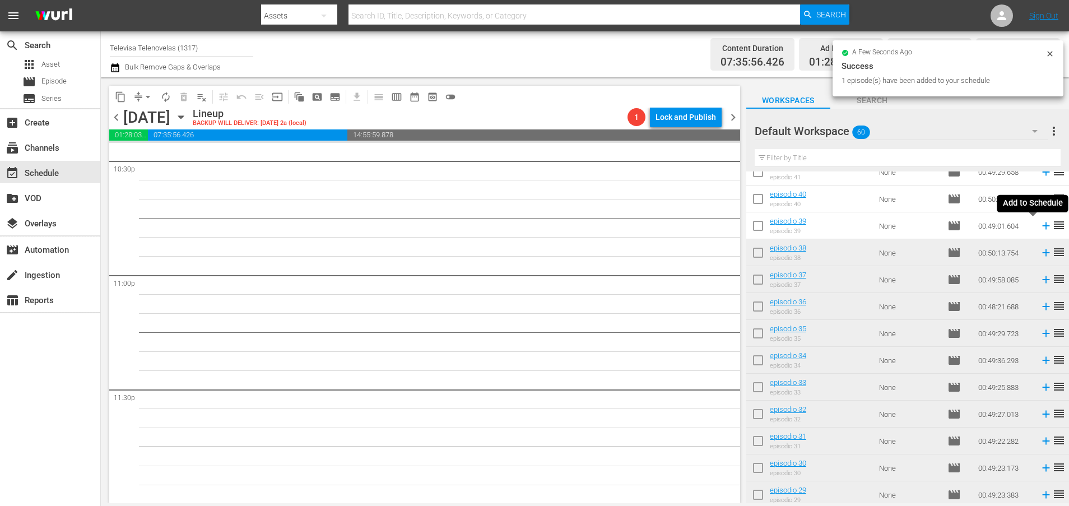
click at [1042, 226] on icon at bounding box center [1045, 225] width 7 height 7
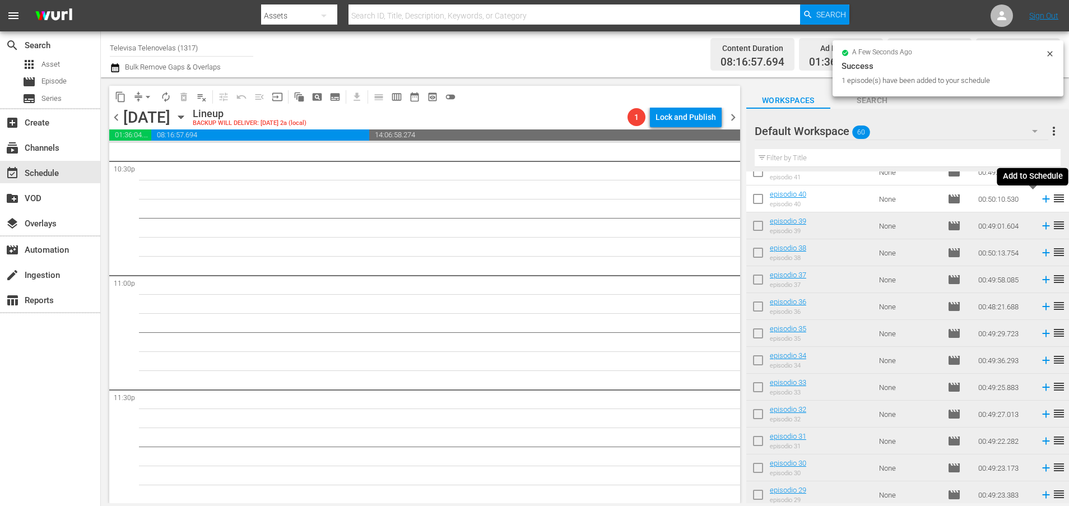
click at [1039, 197] on icon at bounding box center [1045, 199] width 12 height 12
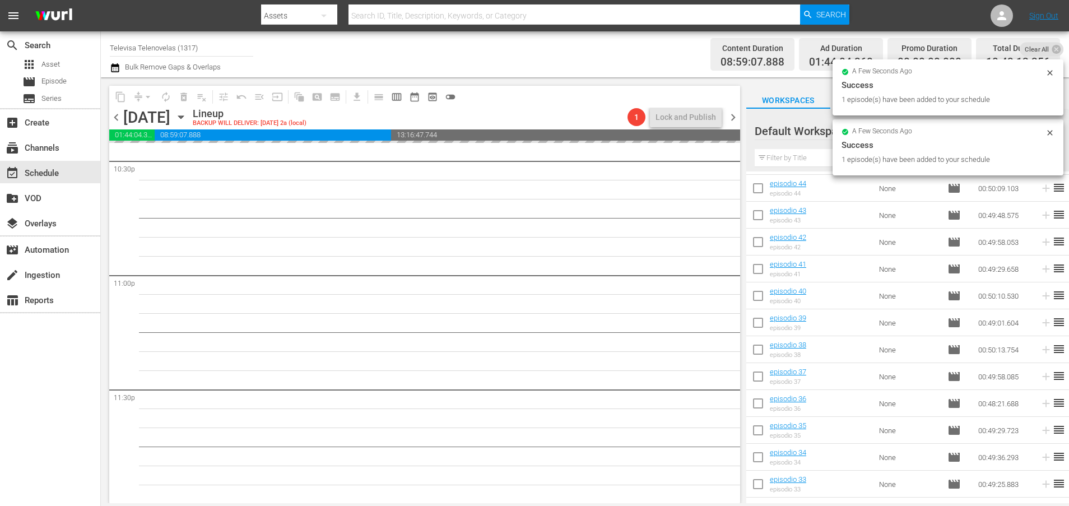
scroll to position [383, 0]
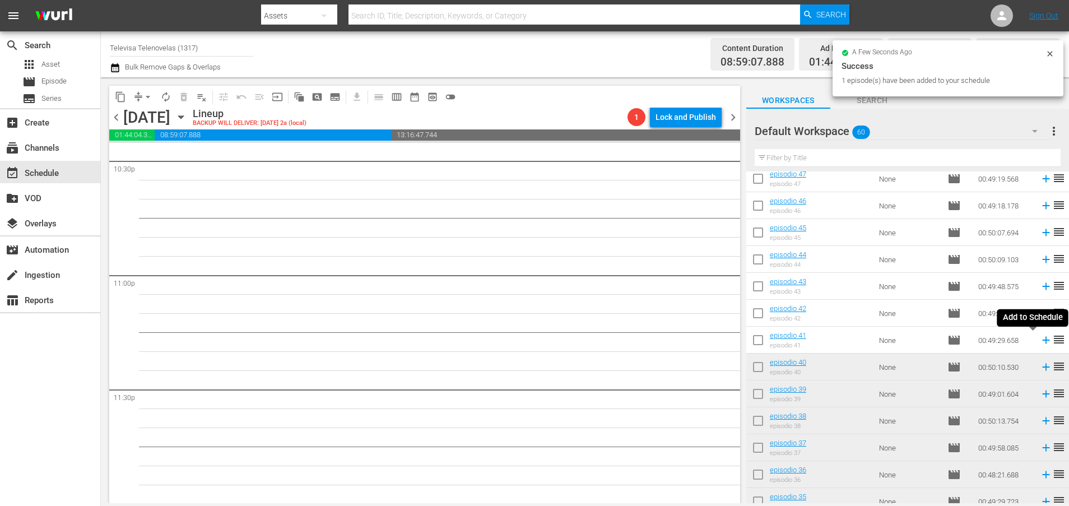
click at [1042, 342] on icon at bounding box center [1045, 340] width 7 height 7
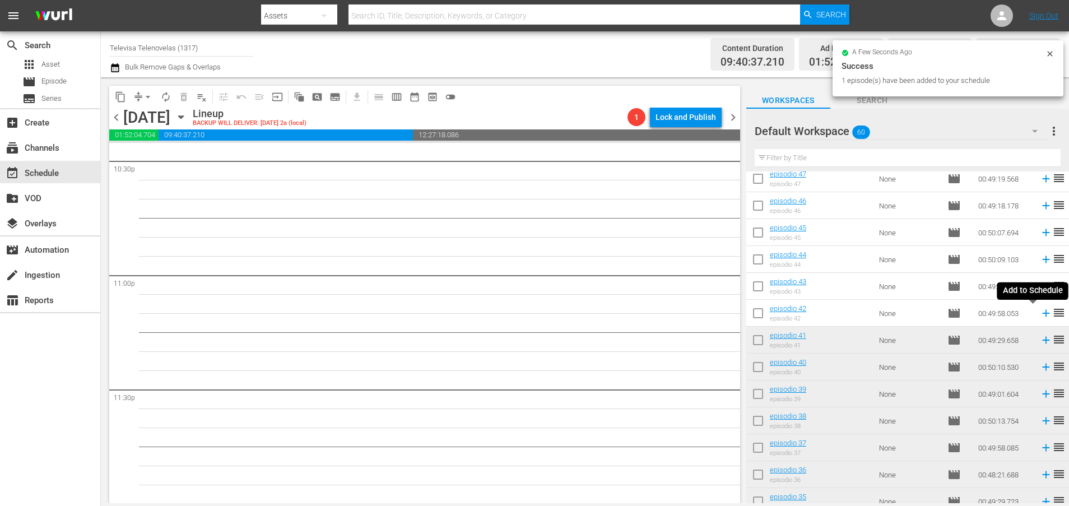
click at [1042, 312] on icon at bounding box center [1045, 313] width 7 height 7
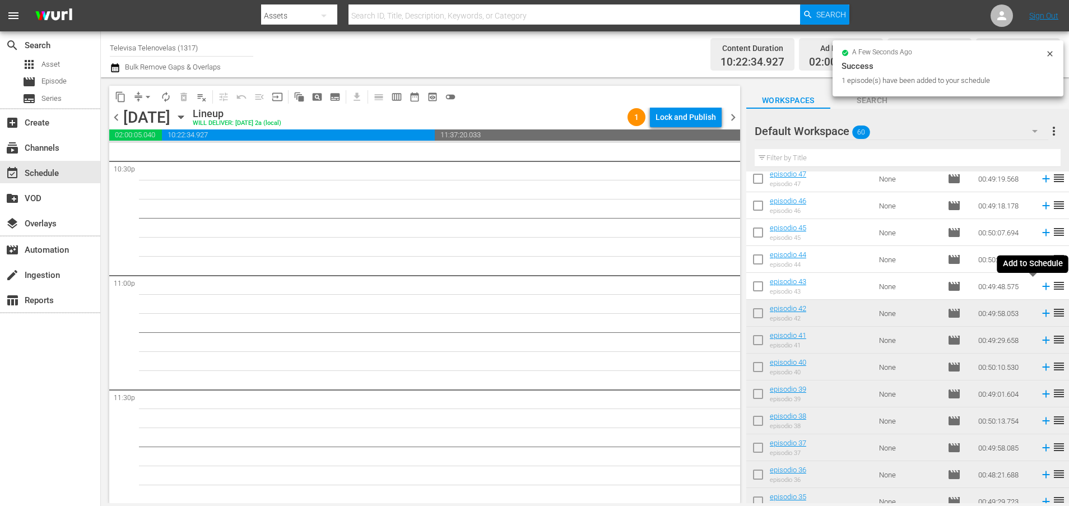
click at [1039, 287] on icon at bounding box center [1045, 286] width 12 height 12
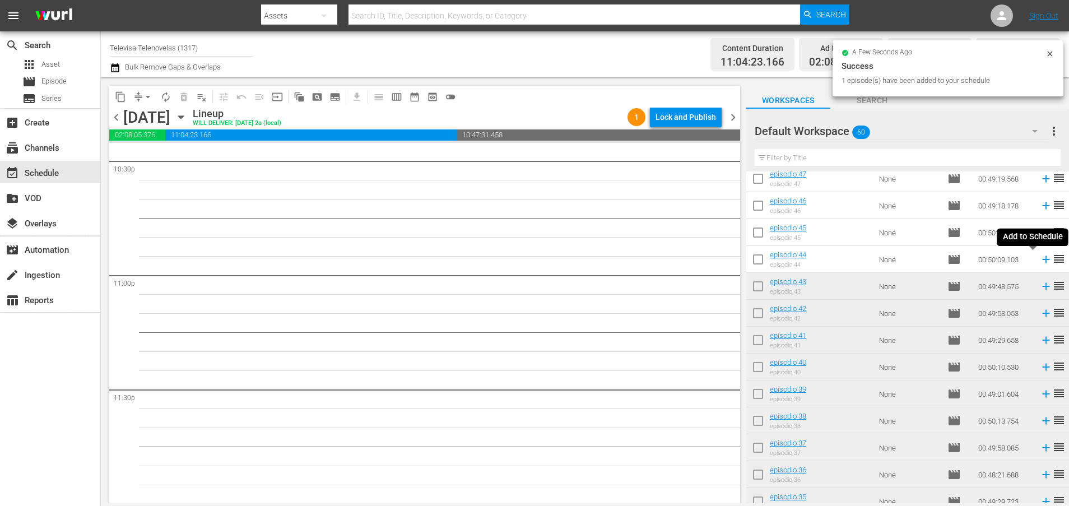
click at [1042, 260] on icon at bounding box center [1045, 259] width 7 height 7
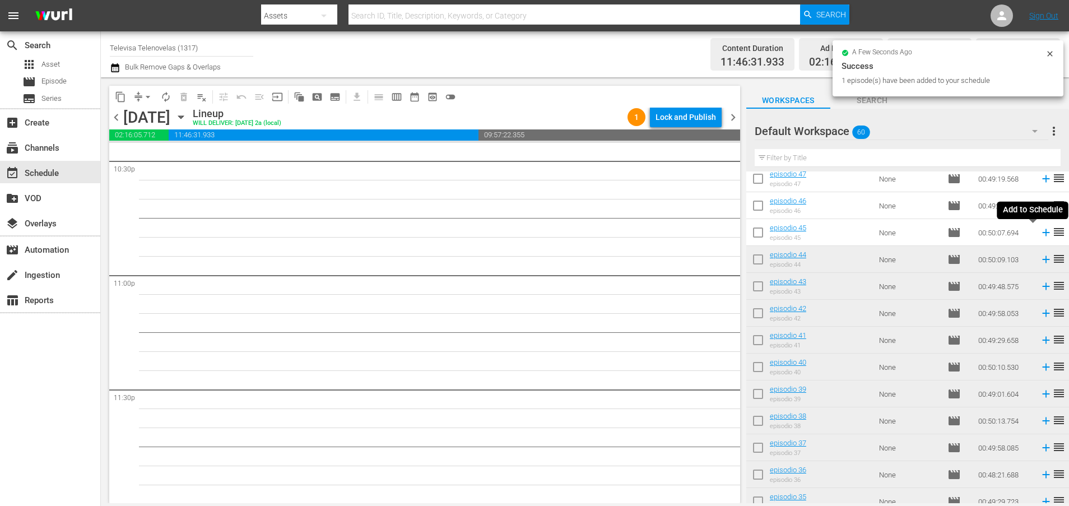
click at [1039, 231] on icon at bounding box center [1045, 232] width 12 height 12
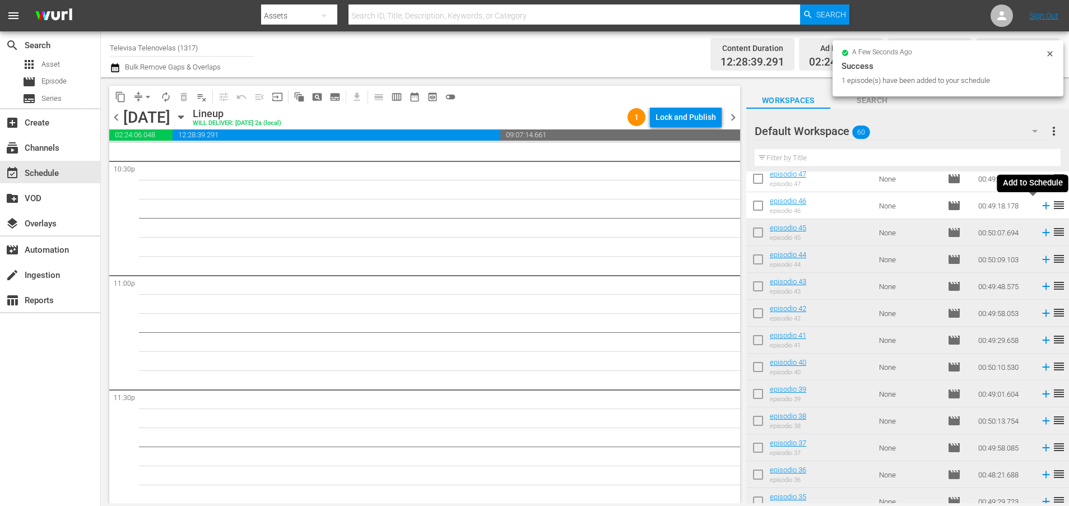
click at [1039, 210] on icon at bounding box center [1045, 205] width 12 height 12
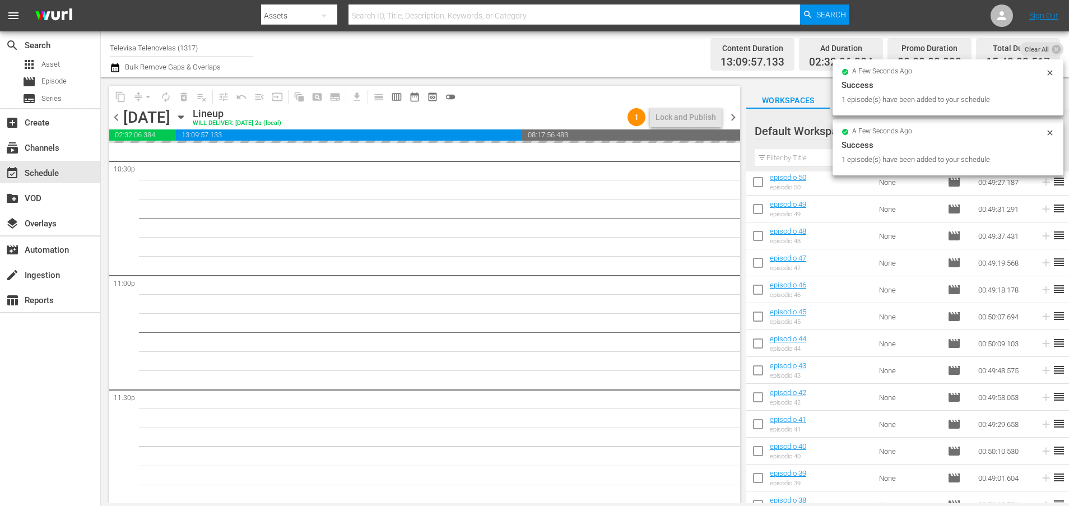
scroll to position [215, 0]
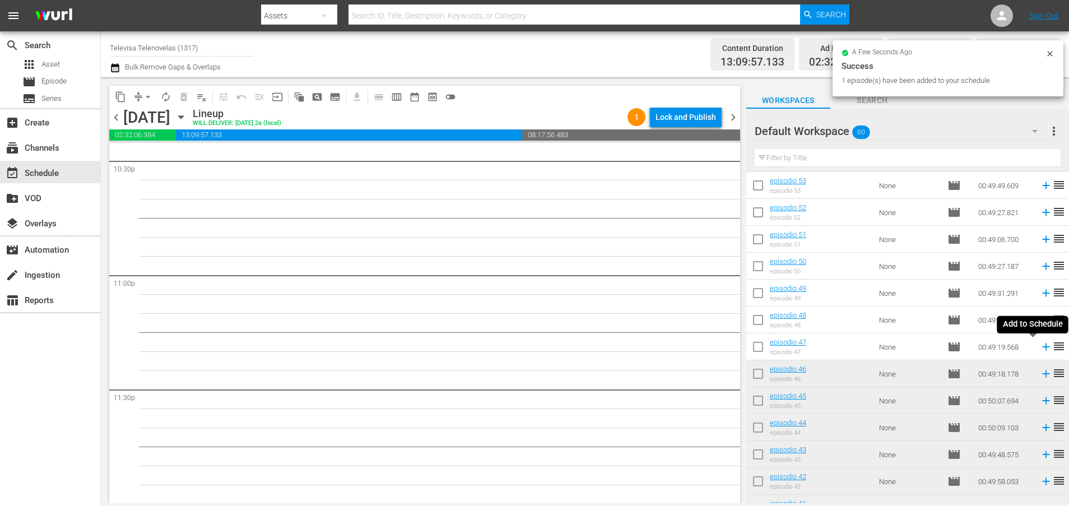
click at [1039, 348] on icon at bounding box center [1045, 346] width 12 height 12
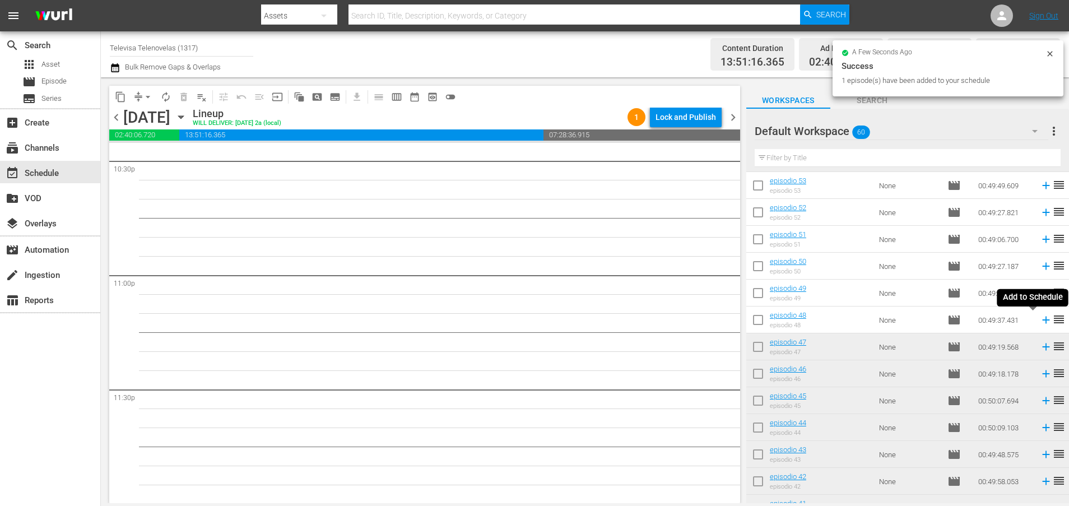
click at [1042, 321] on icon at bounding box center [1045, 319] width 7 height 7
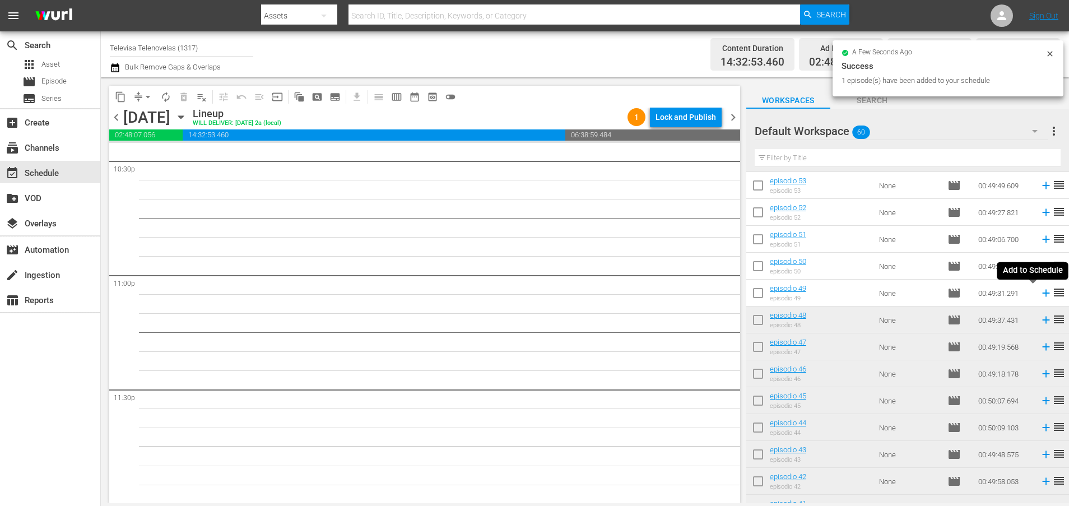
click at [1042, 294] on icon at bounding box center [1045, 293] width 7 height 7
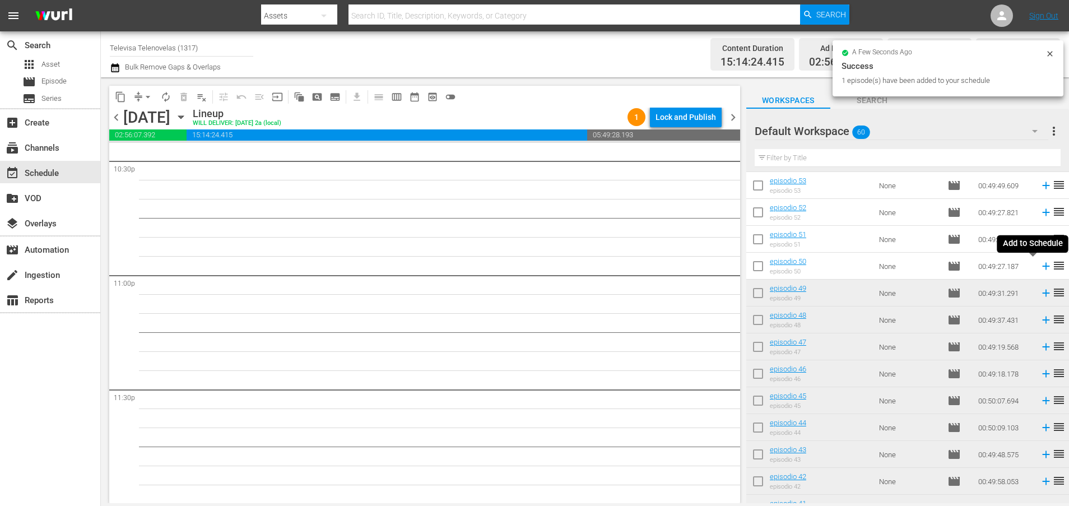
click at [1042, 268] on icon at bounding box center [1045, 266] width 7 height 7
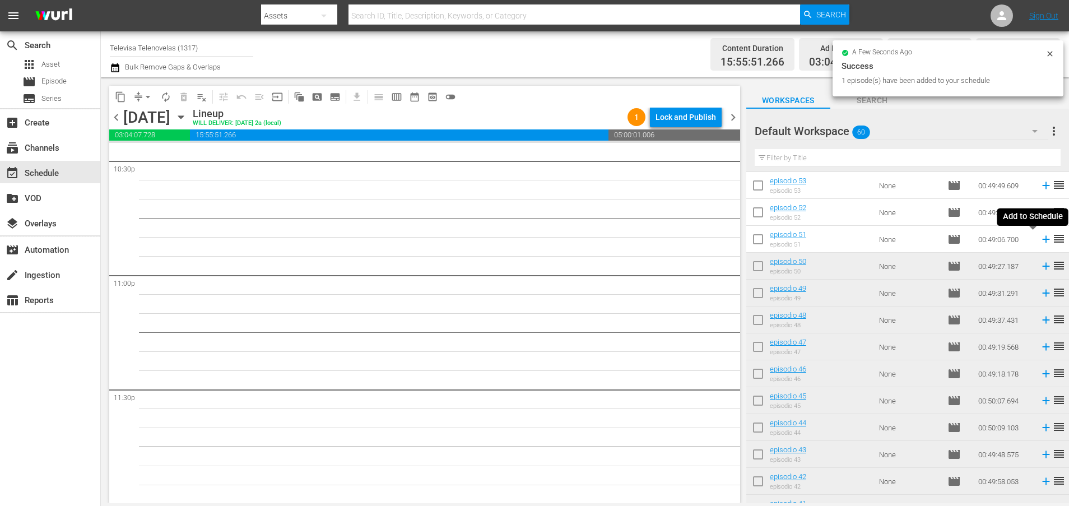
click at [1039, 237] on icon at bounding box center [1045, 239] width 12 height 12
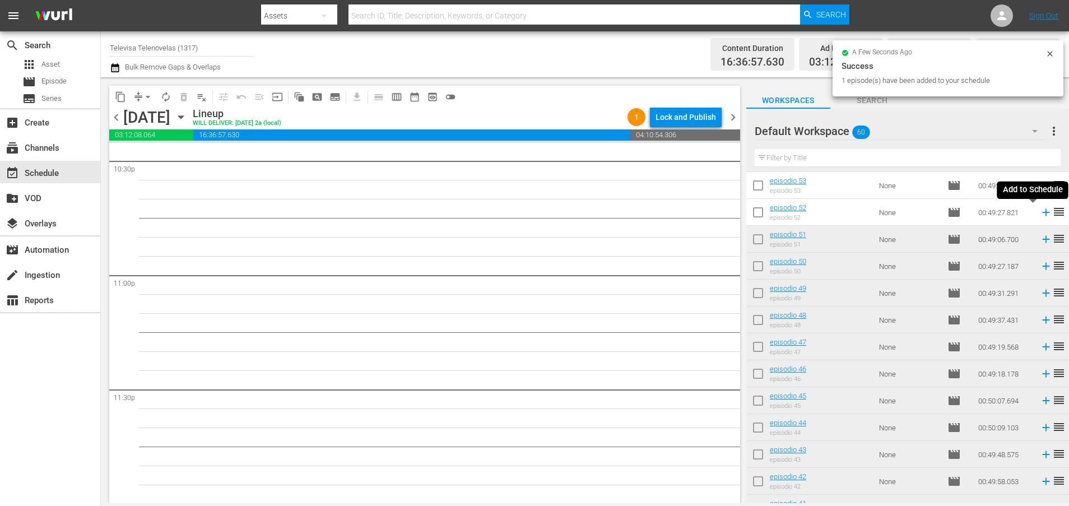
click at [1039, 212] on icon at bounding box center [1045, 212] width 12 height 12
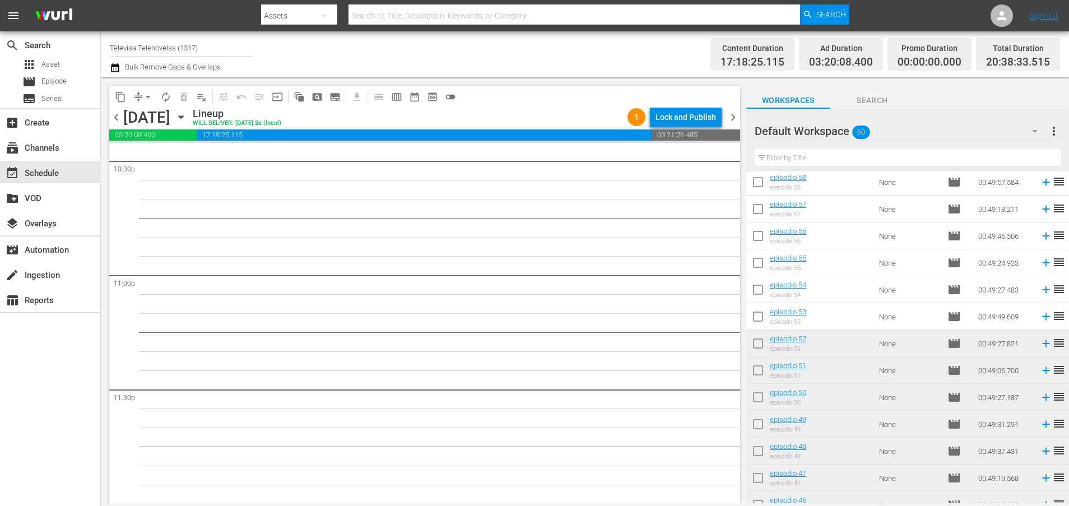
scroll to position [0, 0]
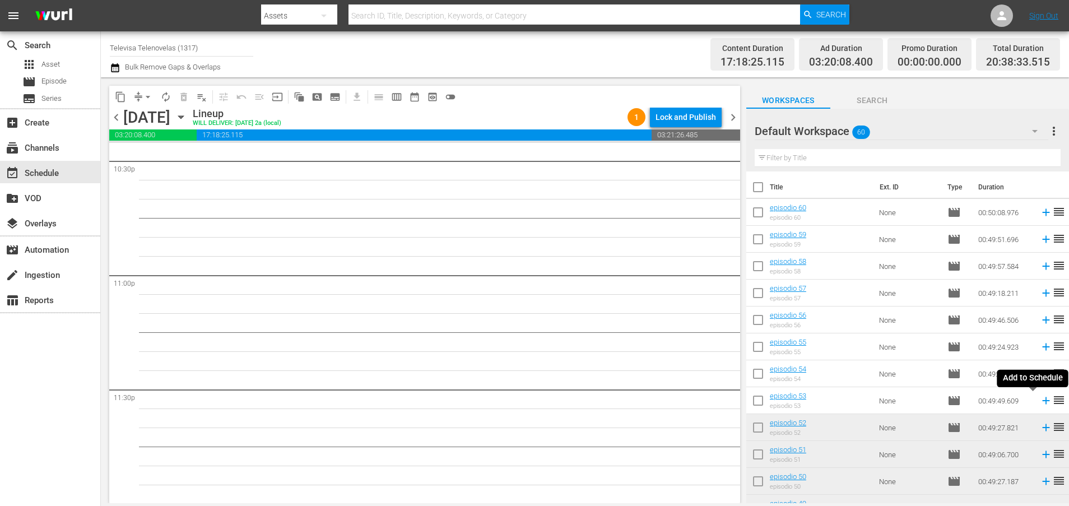
click at [1039, 402] on icon at bounding box center [1045, 400] width 12 height 12
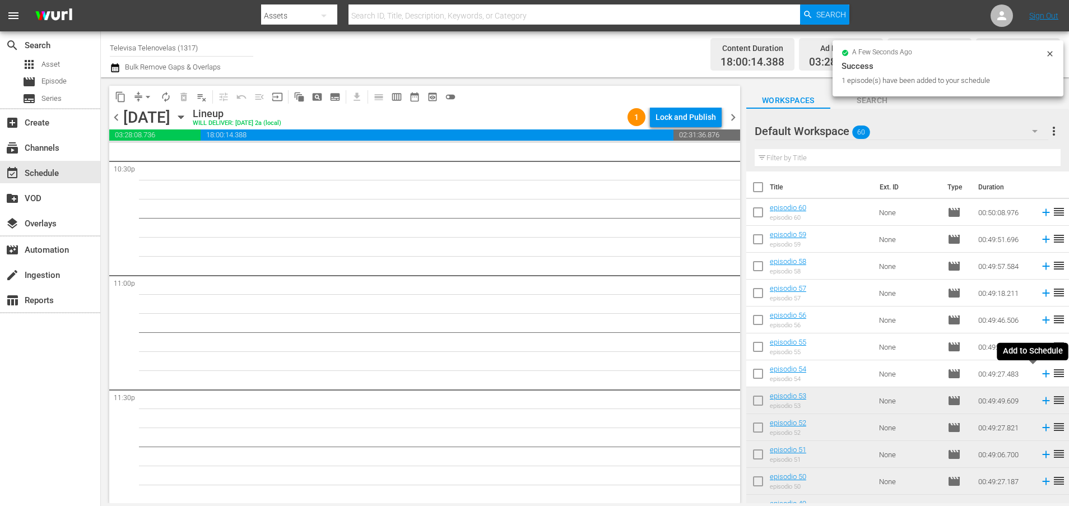
click at [1039, 375] on icon at bounding box center [1045, 373] width 12 height 12
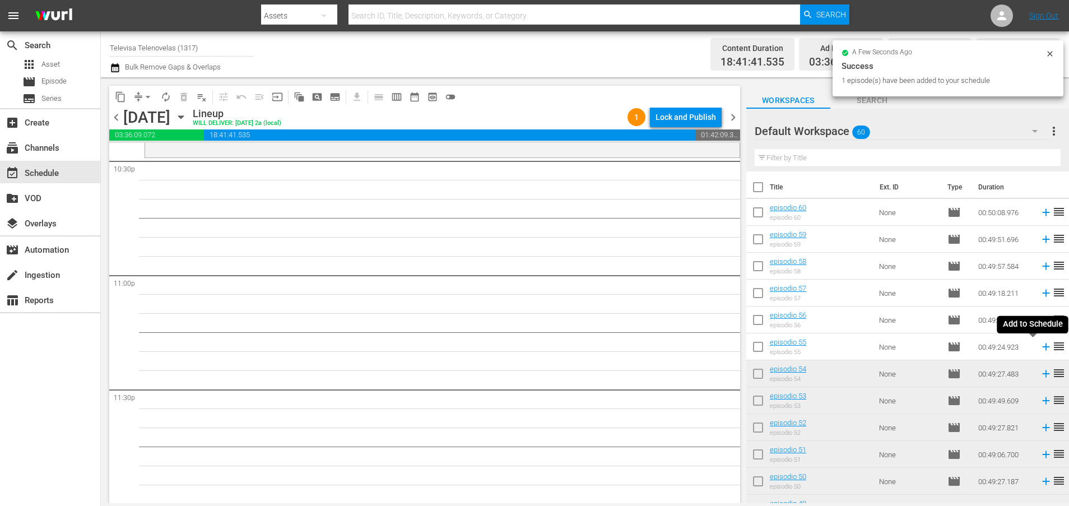
click at [1042, 348] on icon at bounding box center [1045, 346] width 7 height 7
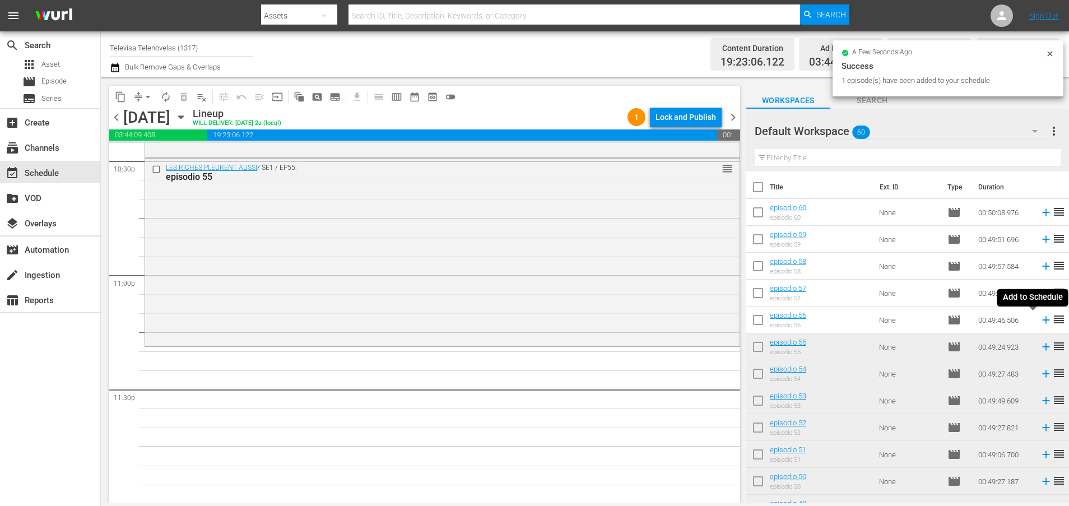
click at [1042, 320] on icon at bounding box center [1045, 319] width 7 height 7
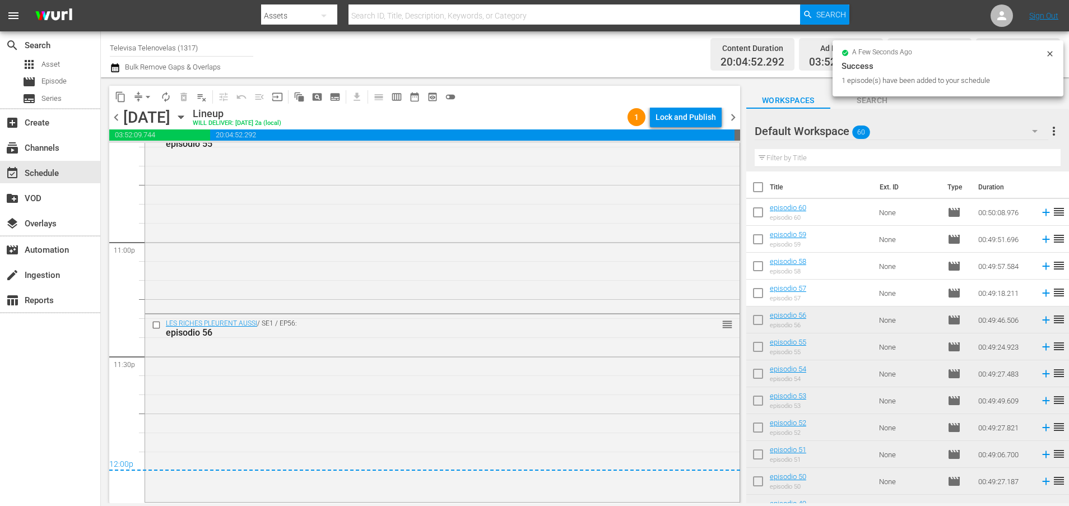
scroll to position [5155, 0]
click at [674, 114] on div "Lock and Publish" at bounding box center [685, 117] width 60 height 20
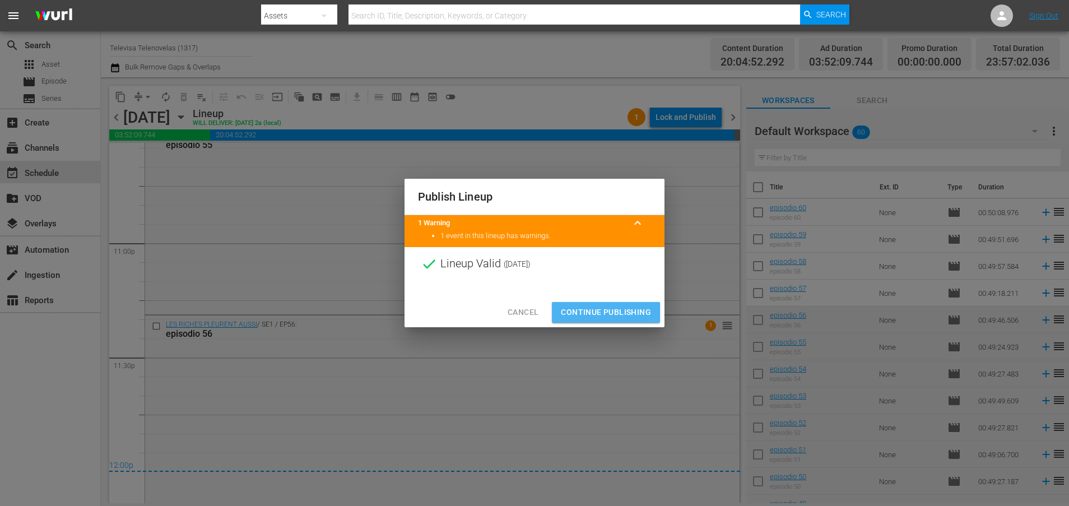
click at [595, 311] on span "Continue Publishing" at bounding box center [606, 312] width 90 height 14
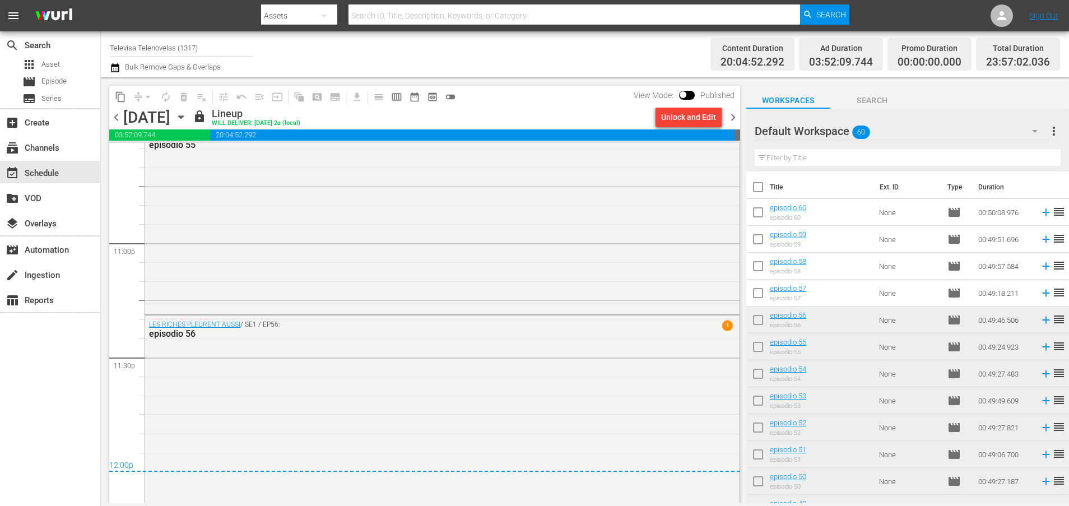
click at [183, 116] on icon "button" at bounding box center [180, 117] width 5 height 3
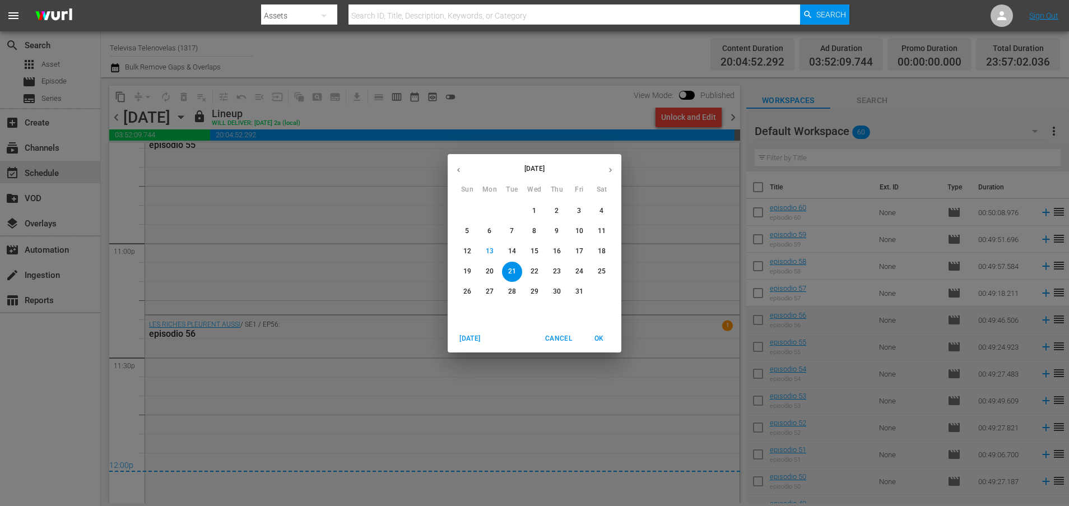
click at [534, 270] on p "22" at bounding box center [534, 272] width 8 height 10
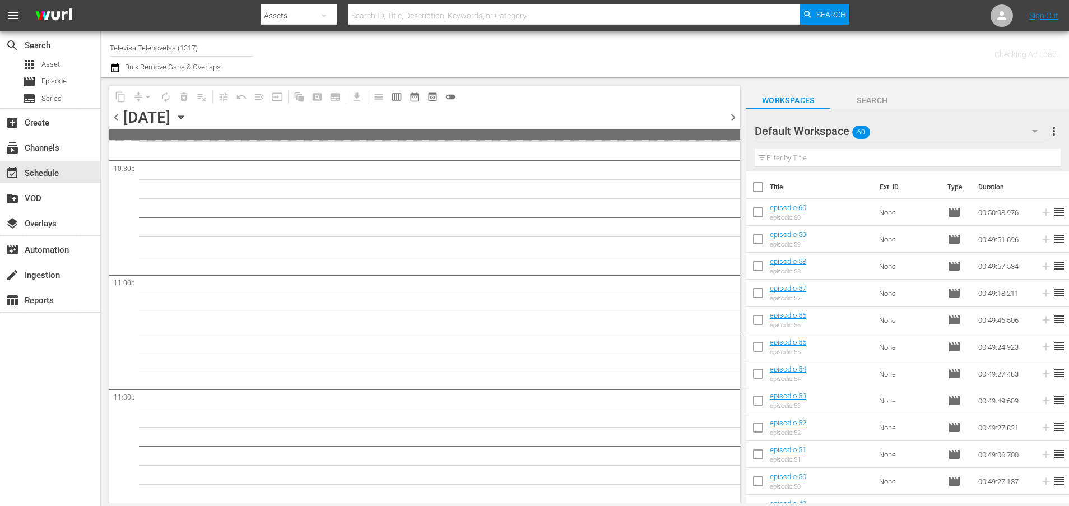
scroll to position [5123, 0]
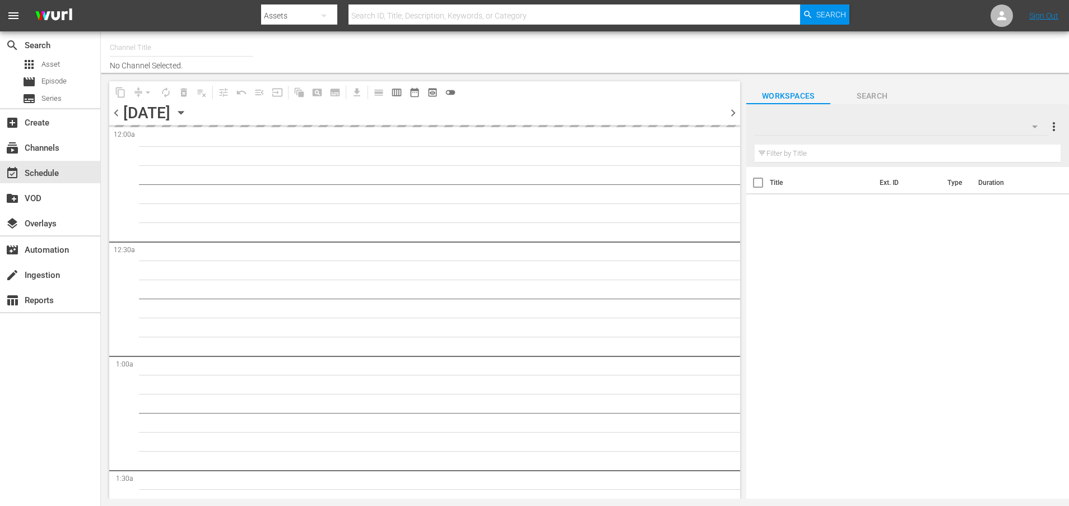
type input "Televisa Telenovelas (1317)"
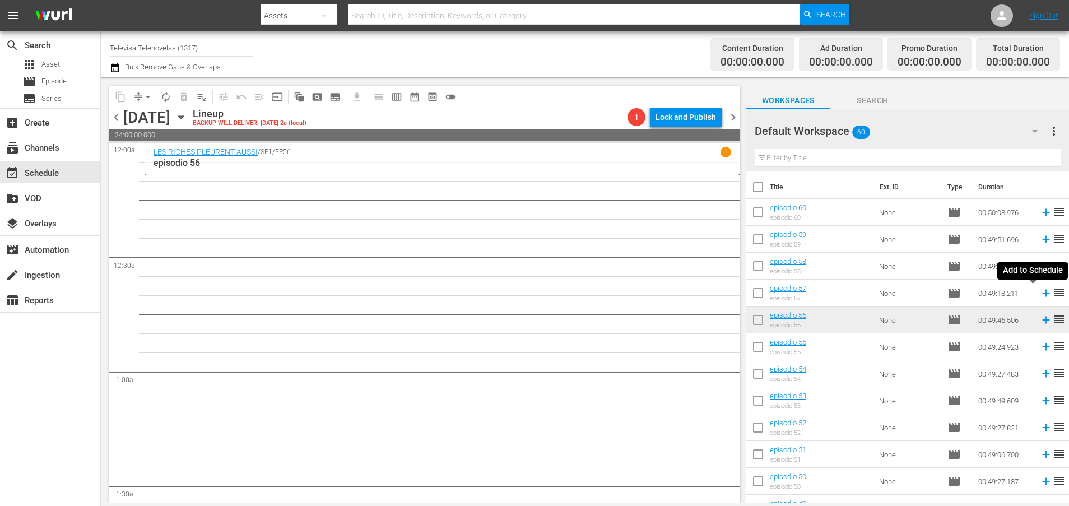
click at [1039, 294] on icon at bounding box center [1045, 293] width 12 height 12
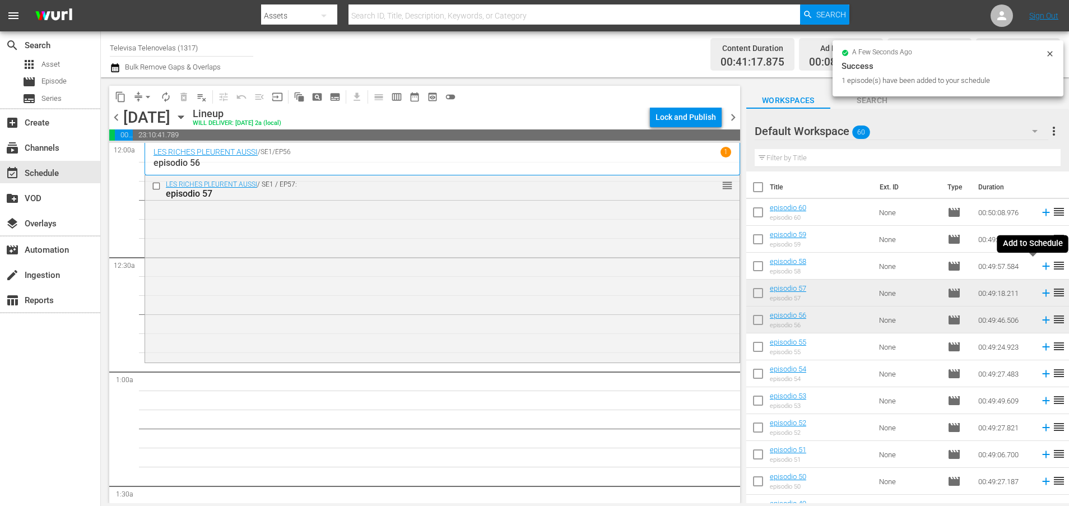
click at [1042, 268] on icon at bounding box center [1045, 266] width 7 height 7
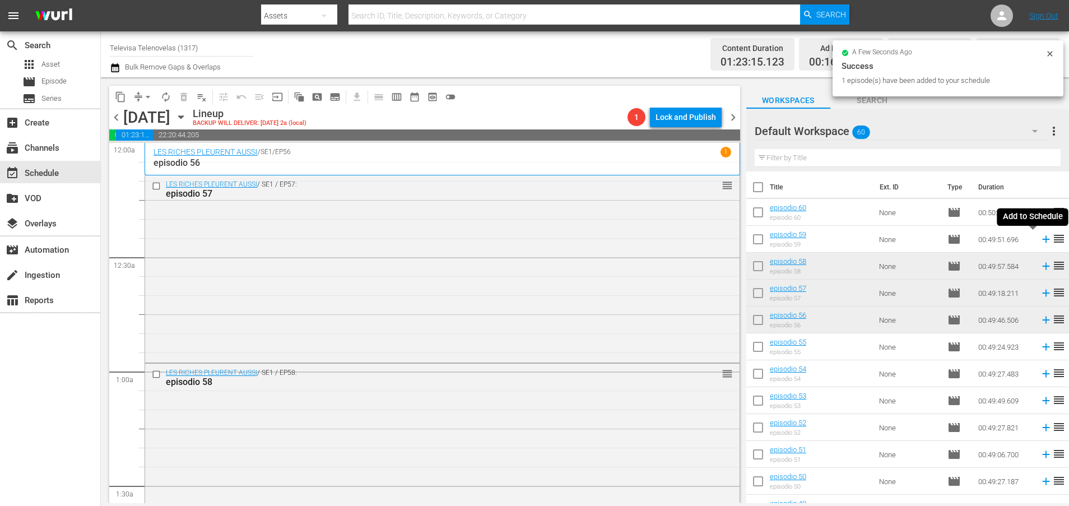
click at [1039, 239] on icon at bounding box center [1045, 239] width 12 height 12
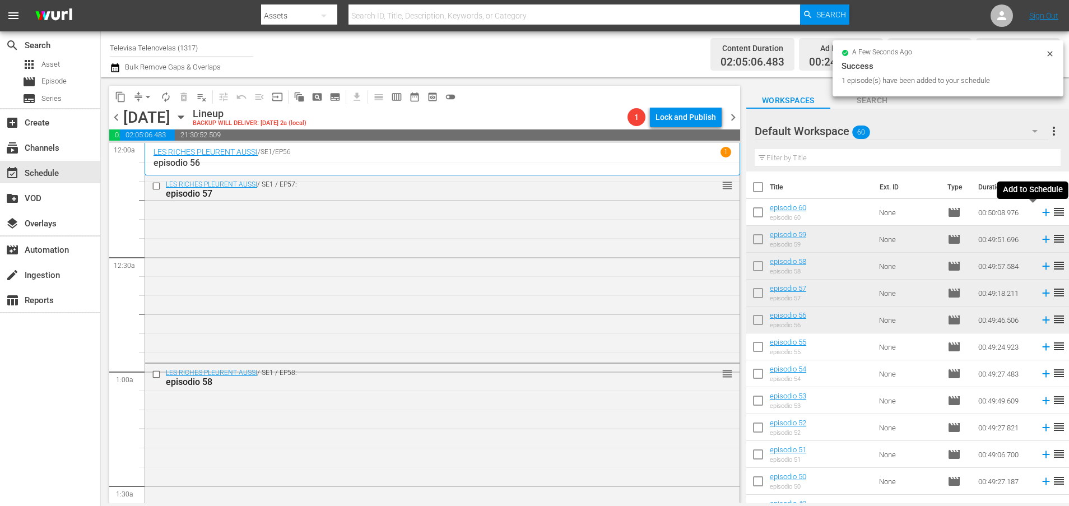
click at [1042, 213] on icon at bounding box center [1045, 212] width 7 height 7
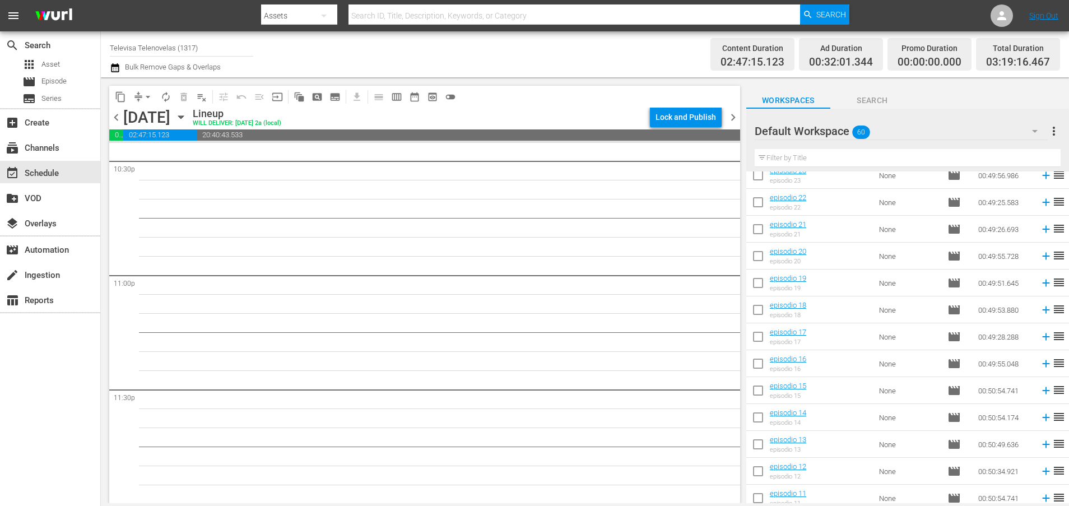
scroll to position [1307, 0]
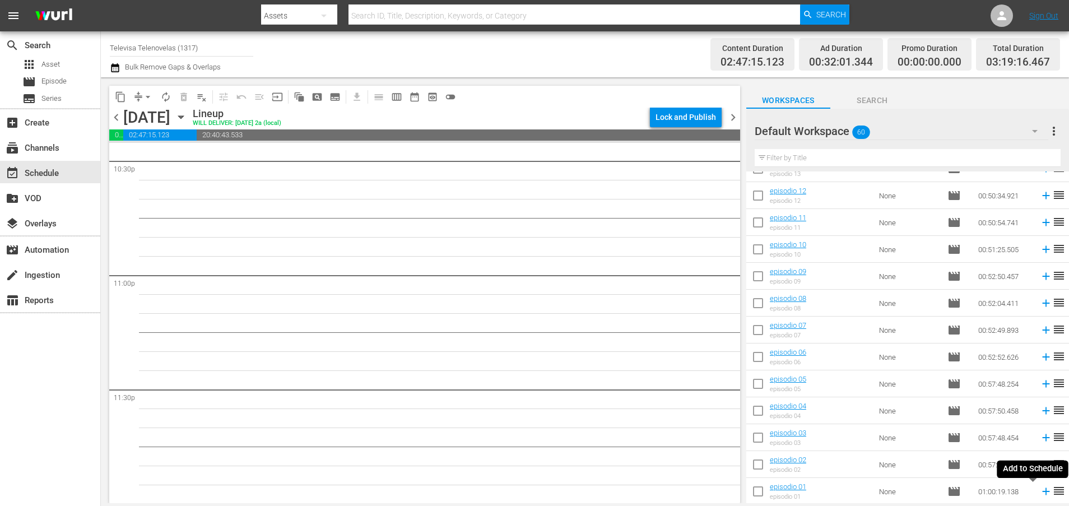
click at [1042, 492] on icon at bounding box center [1045, 491] width 7 height 7
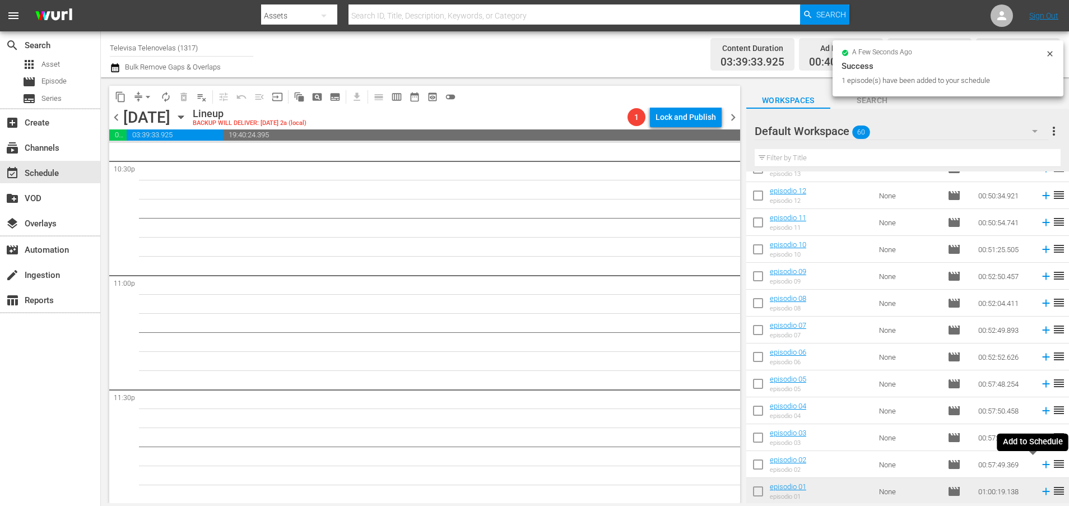
scroll to position [5105, 0]
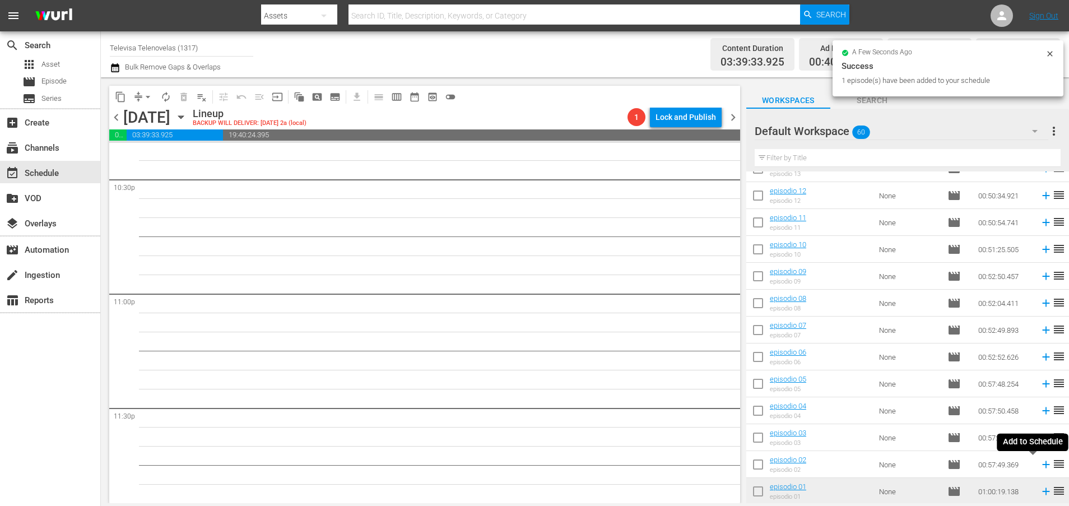
click at [1039, 466] on icon at bounding box center [1045, 464] width 12 height 12
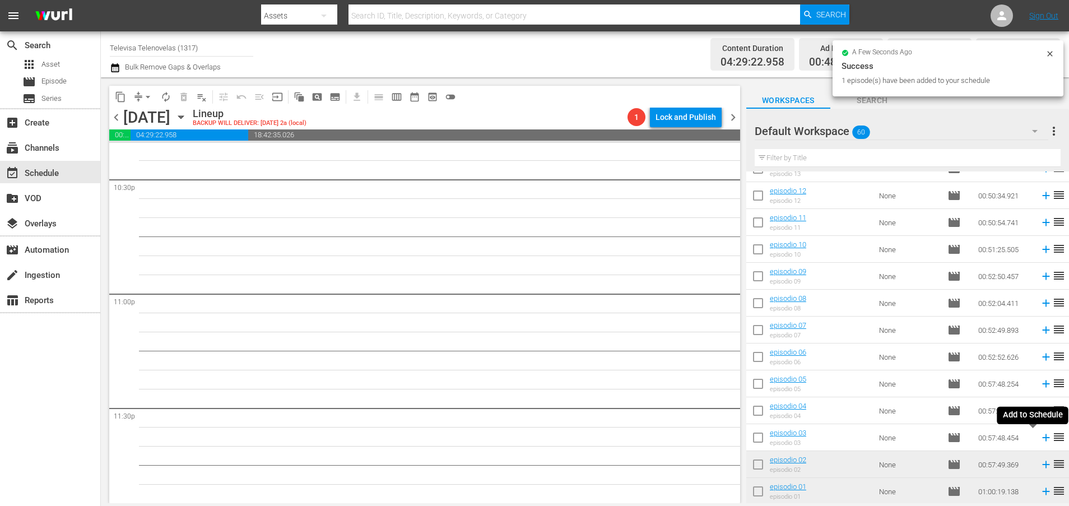
click at [1039, 438] on icon at bounding box center [1045, 437] width 12 height 12
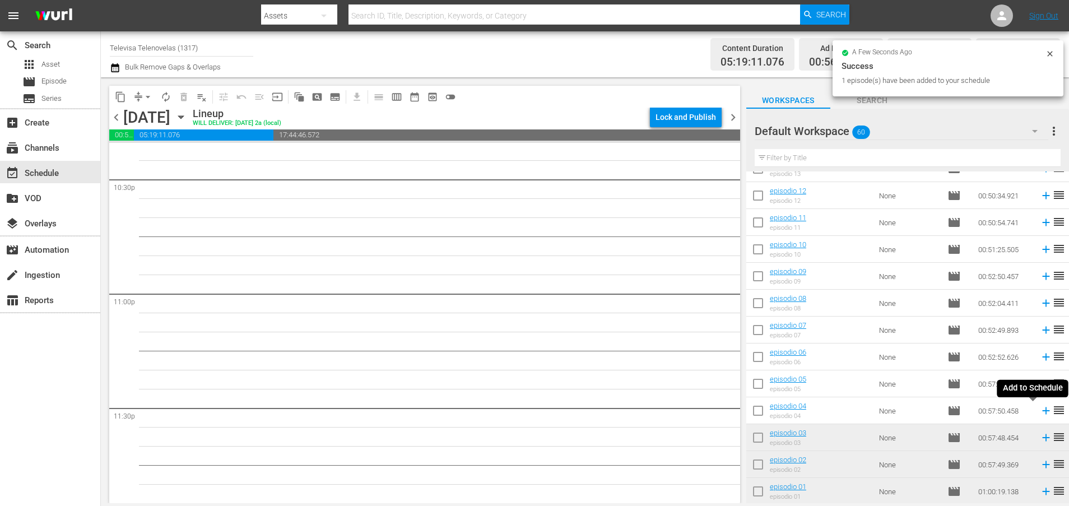
scroll to position [5086, 0]
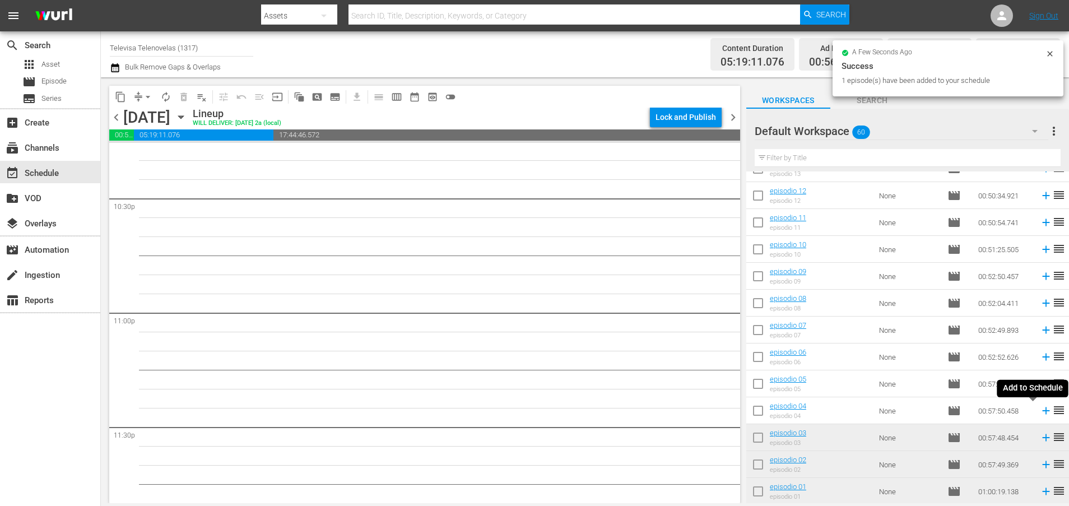
click at [1042, 410] on icon at bounding box center [1045, 410] width 7 height 7
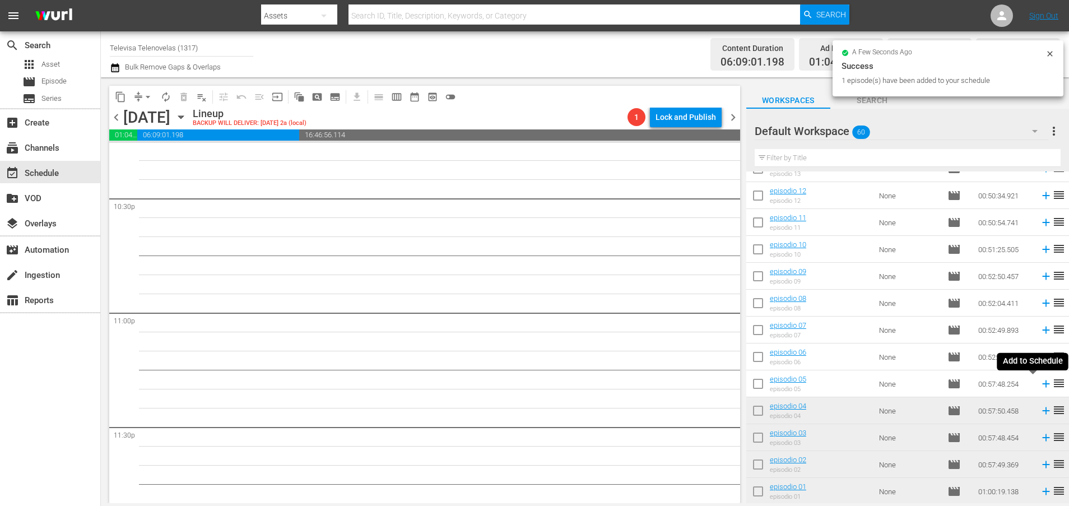
scroll to position [5066, 0]
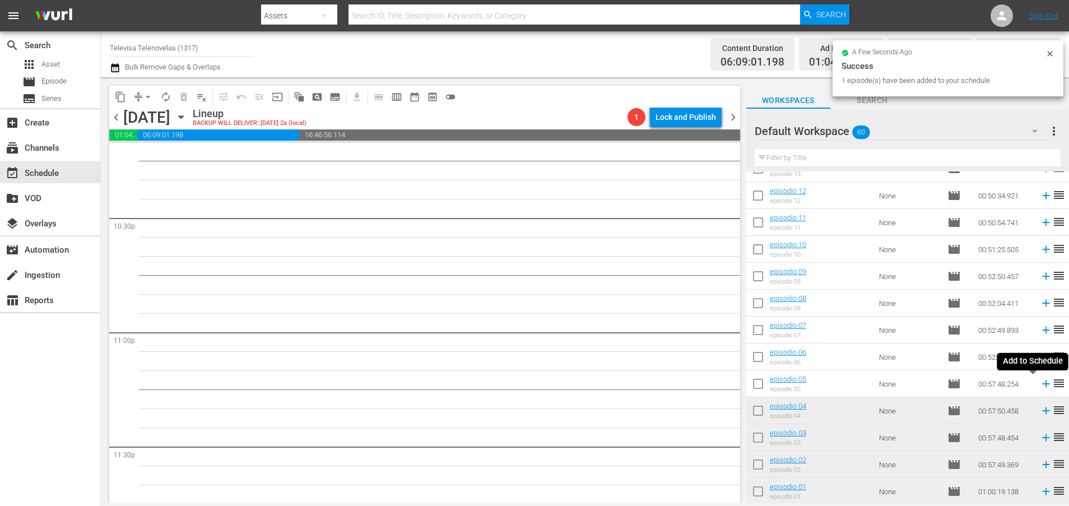
click at [1042, 384] on icon at bounding box center [1045, 383] width 7 height 7
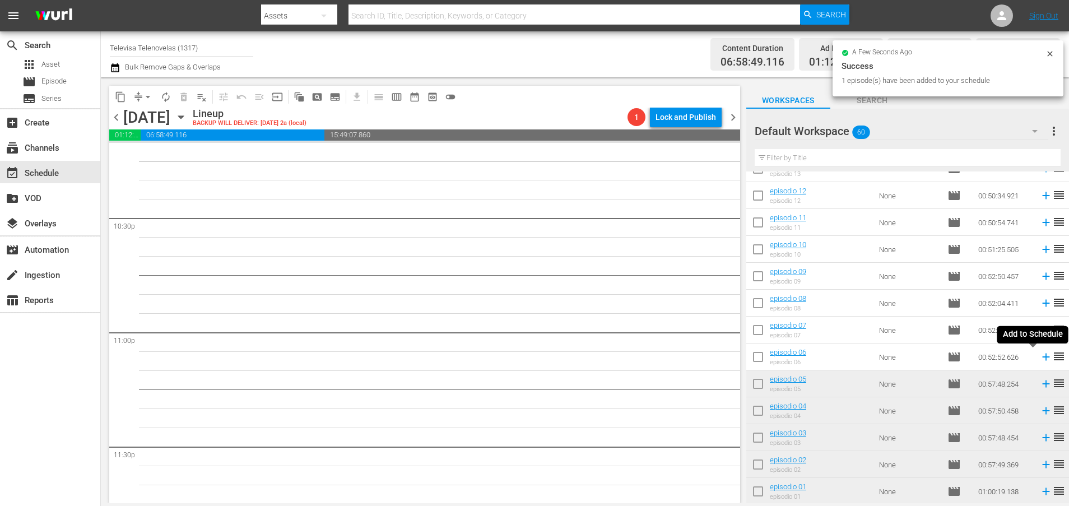
click at [1042, 357] on icon at bounding box center [1045, 356] width 7 height 7
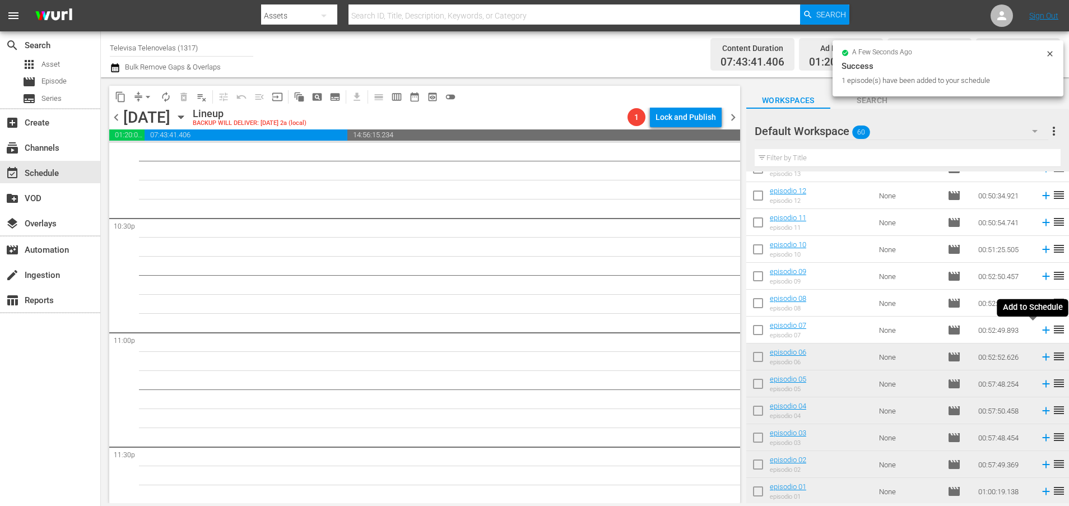
scroll to position [5048, 0]
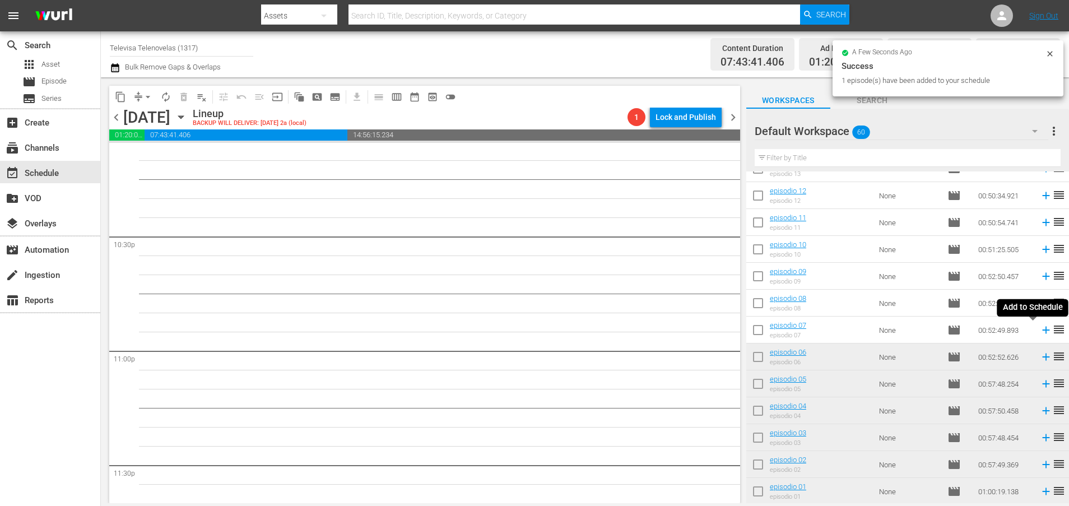
click at [1042, 330] on icon at bounding box center [1045, 329] width 7 height 7
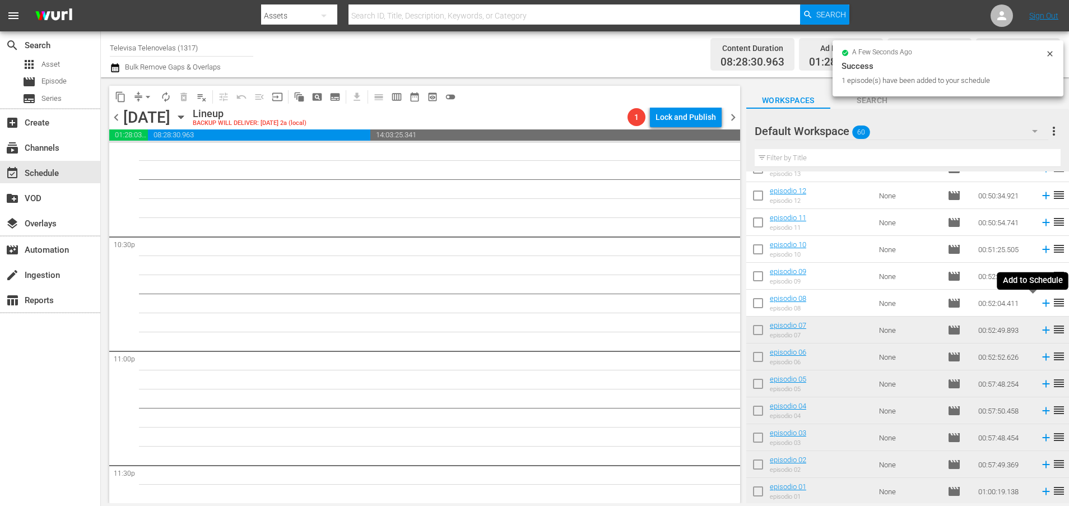
click at [1042, 306] on icon at bounding box center [1045, 303] width 7 height 7
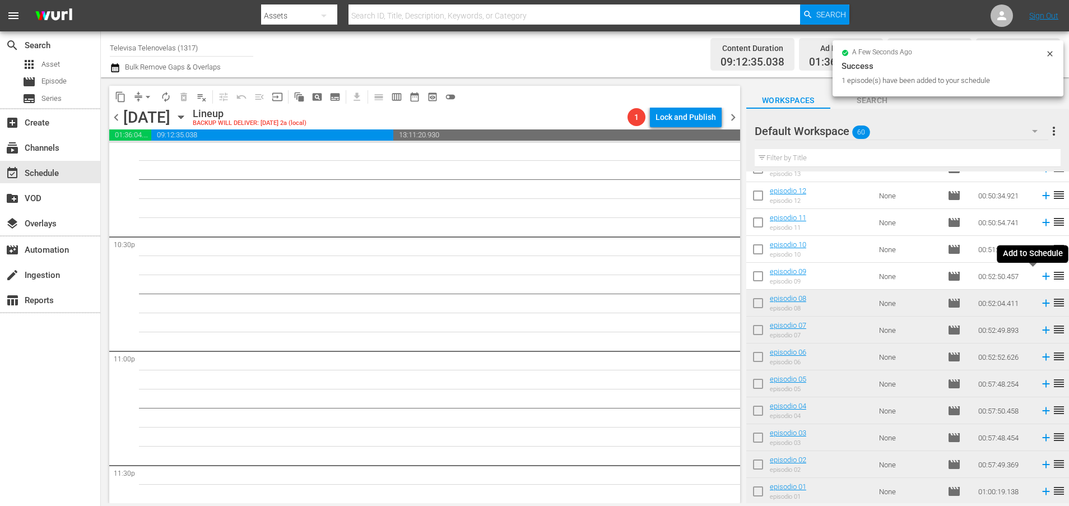
scroll to position [5028, 0]
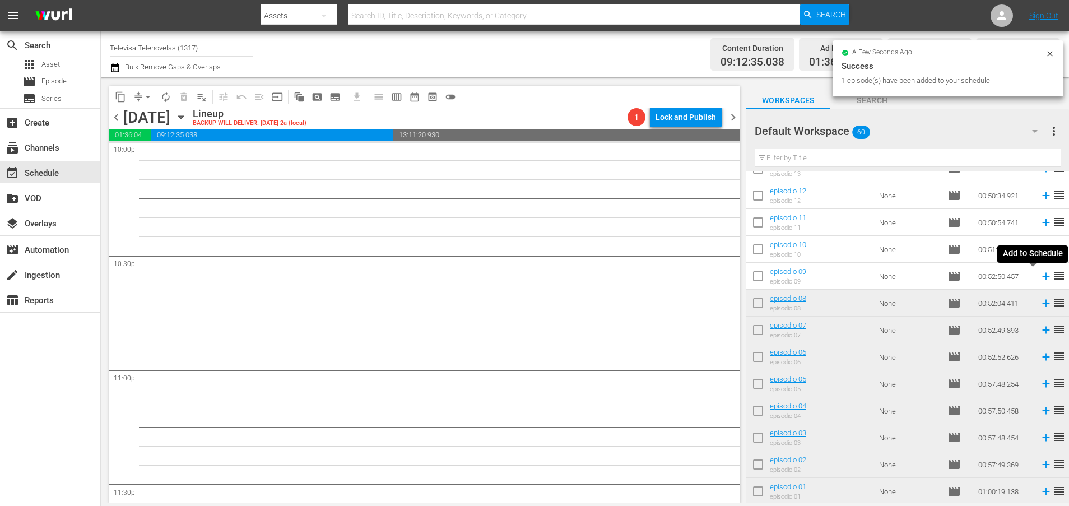
click at [1042, 276] on icon at bounding box center [1045, 276] width 7 height 7
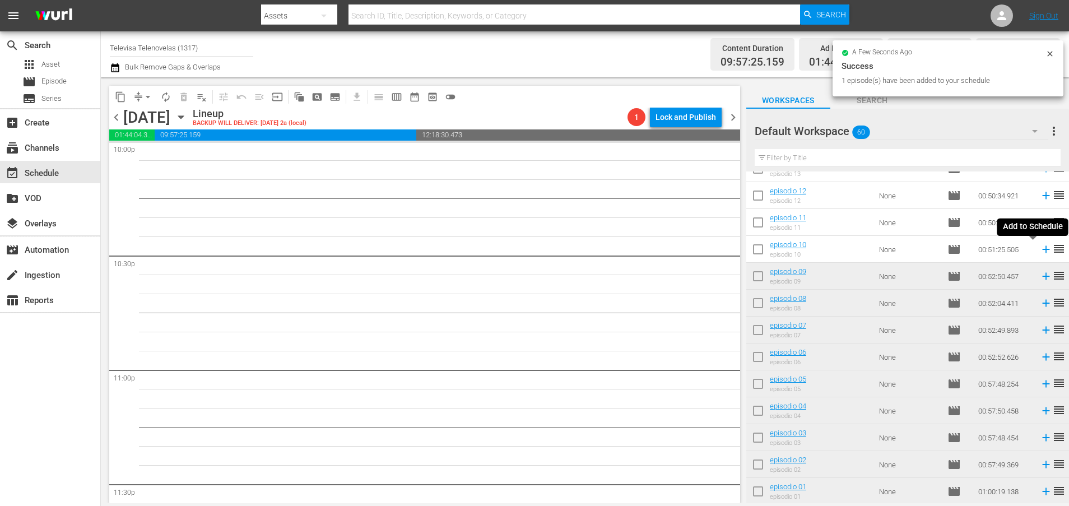
click at [1039, 250] on icon at bounding box center [1045, 249] width 12 height 12
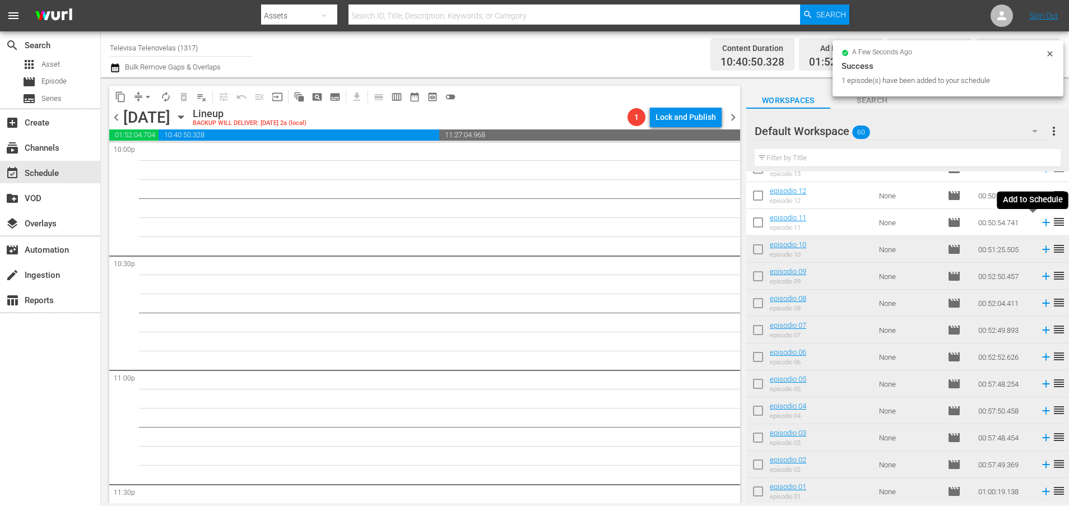
scroll to position [5010, 0]
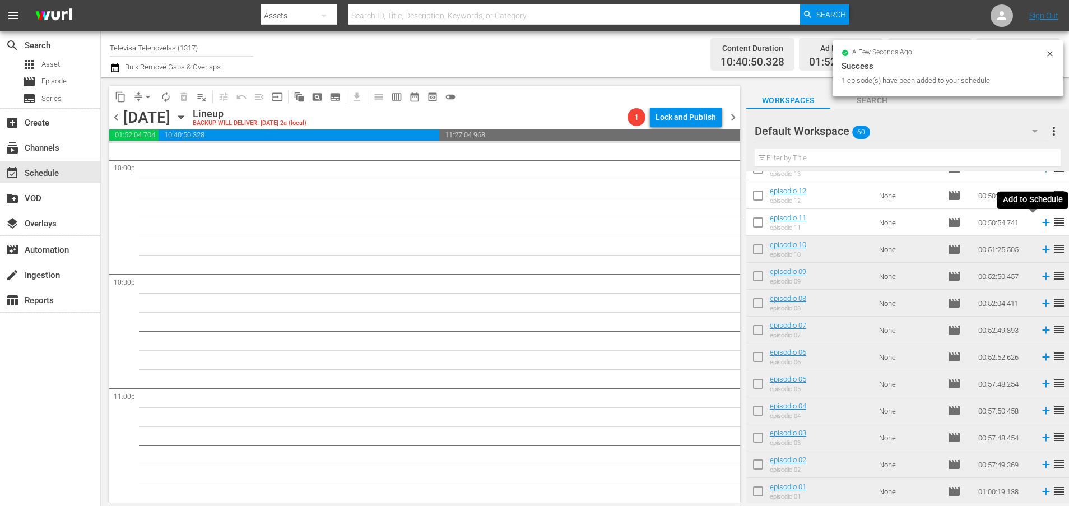
click at [1042, 222] on icon at bounding box center [1045, 222] width 7 height 7
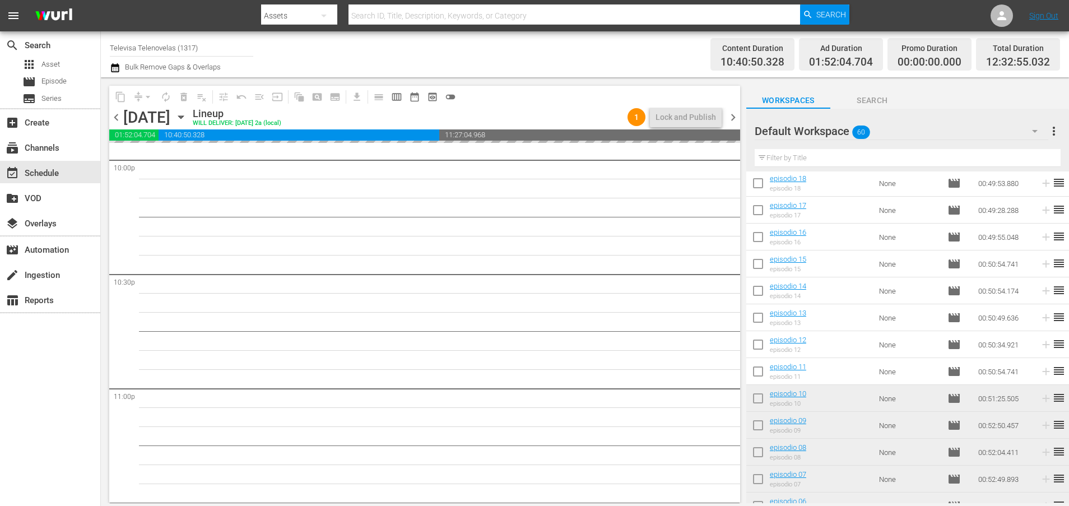
scroll to position [1139, 0]
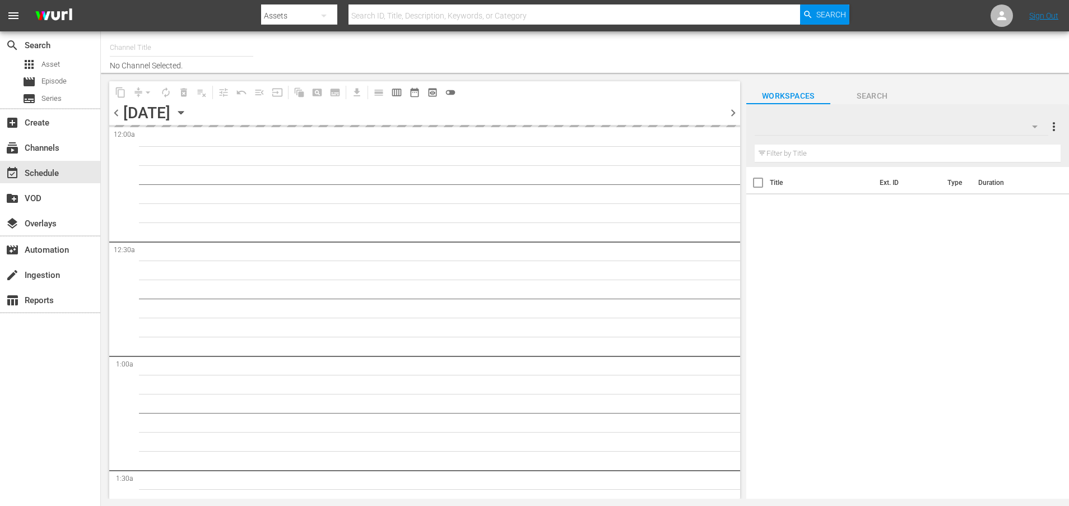
type input "Televisa Telenovelas (1317)"
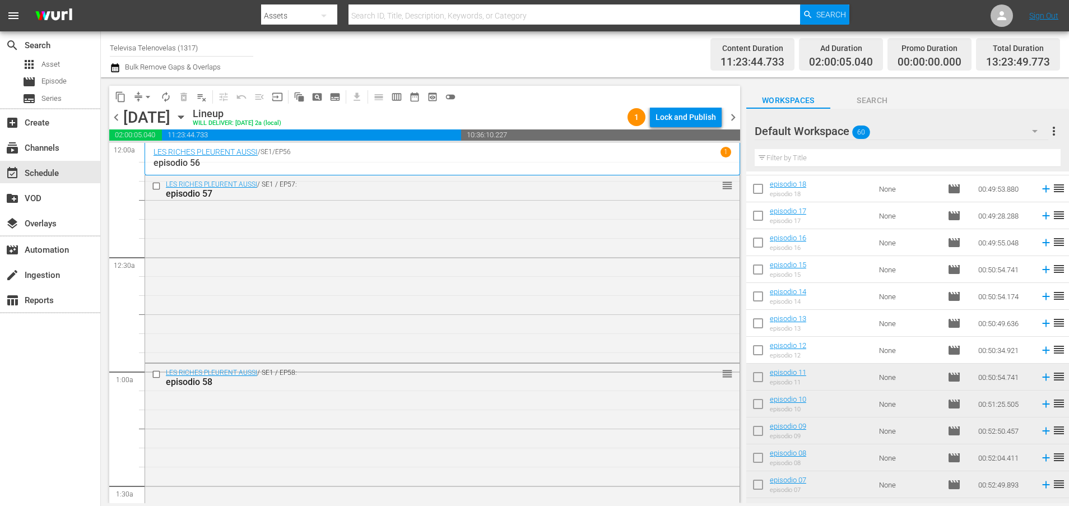
scroll to position [1139, 0]
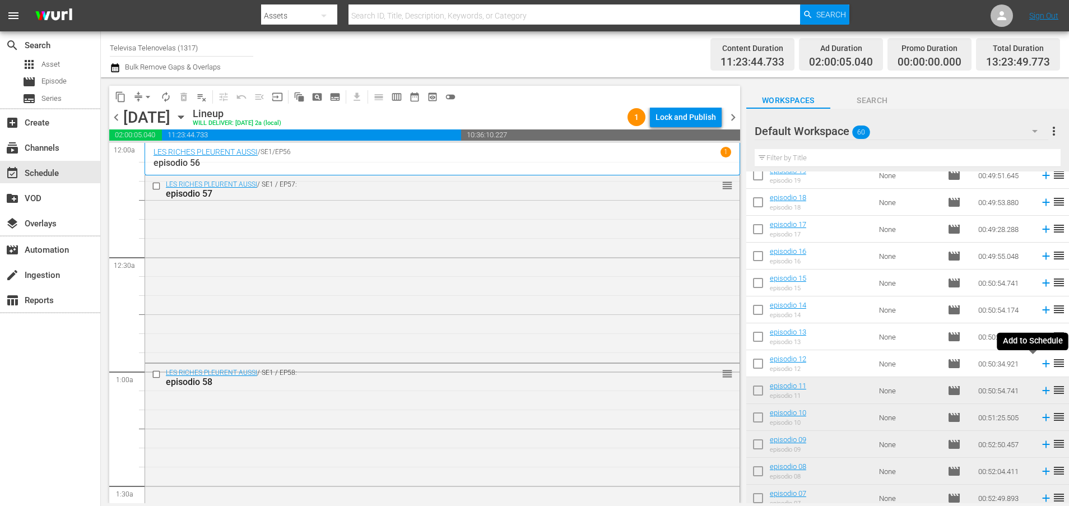
click at [1039, 365] on icon at bounding box center [1045, 363] width 12 height 12
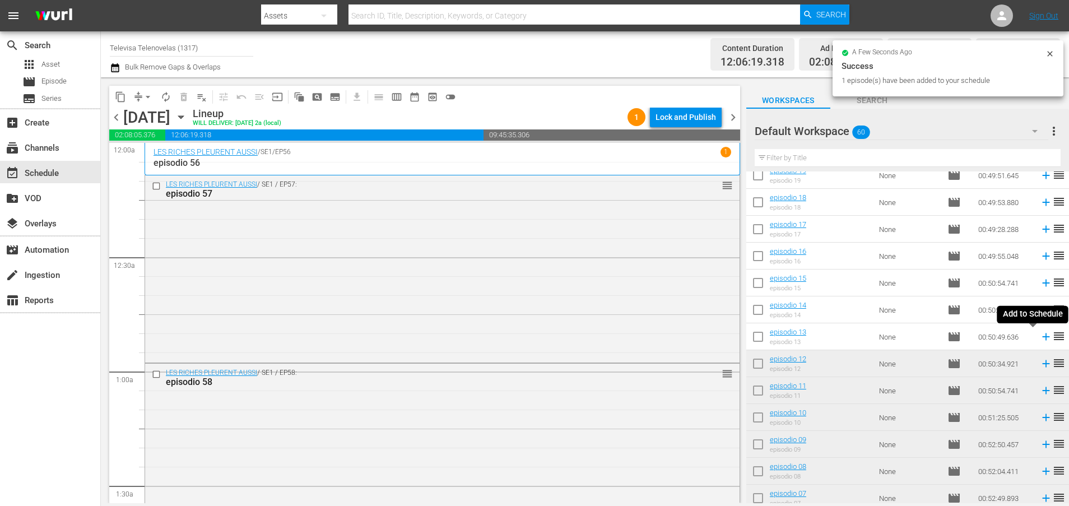
click at [1042, 338] on icon at bounding box center [1045, 336] width 7 height 7
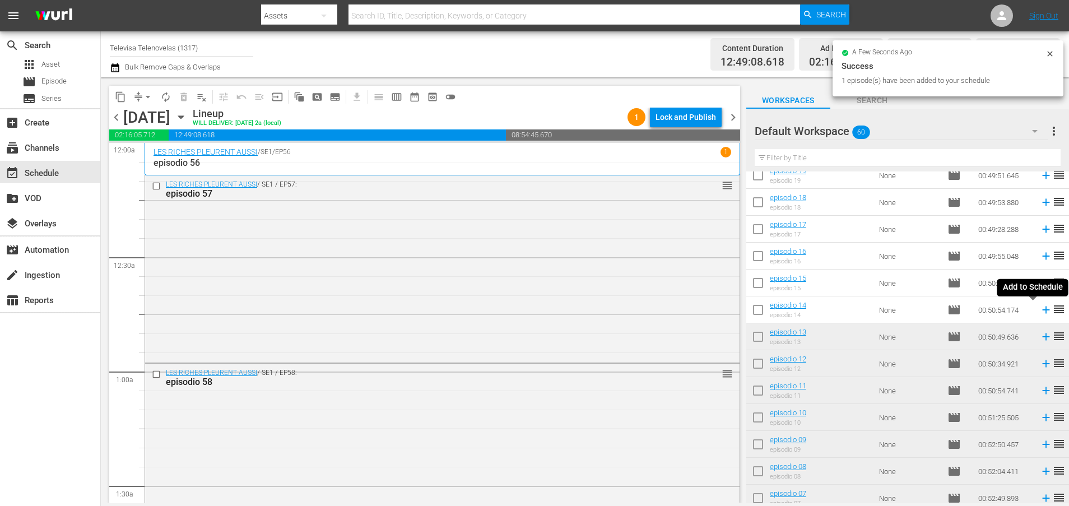
click at [1042, 312] on icon at bounding box center [1045, 309] width 7 height 7
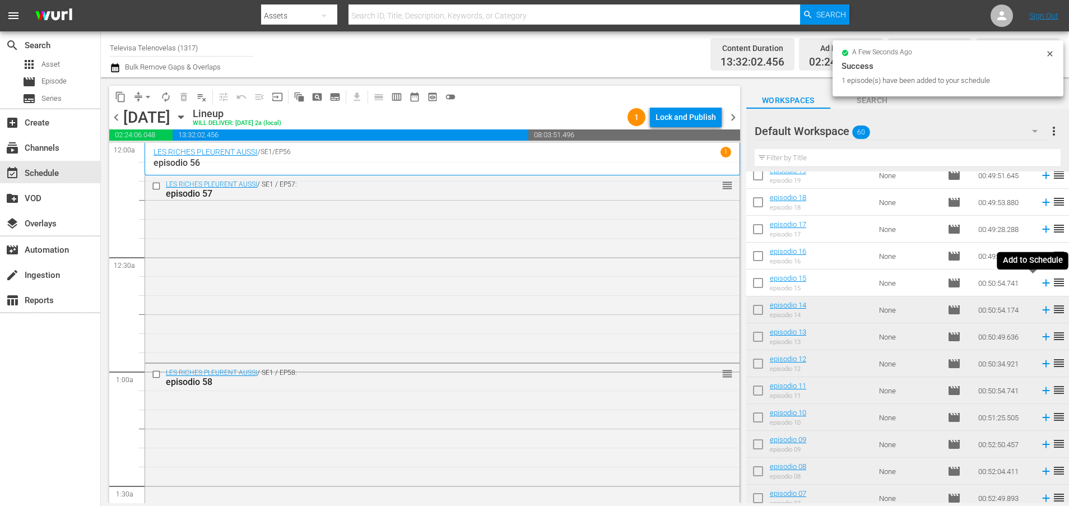
click at [1042, 281] on icon at bounding box center [1045, 282] width 7 height 7
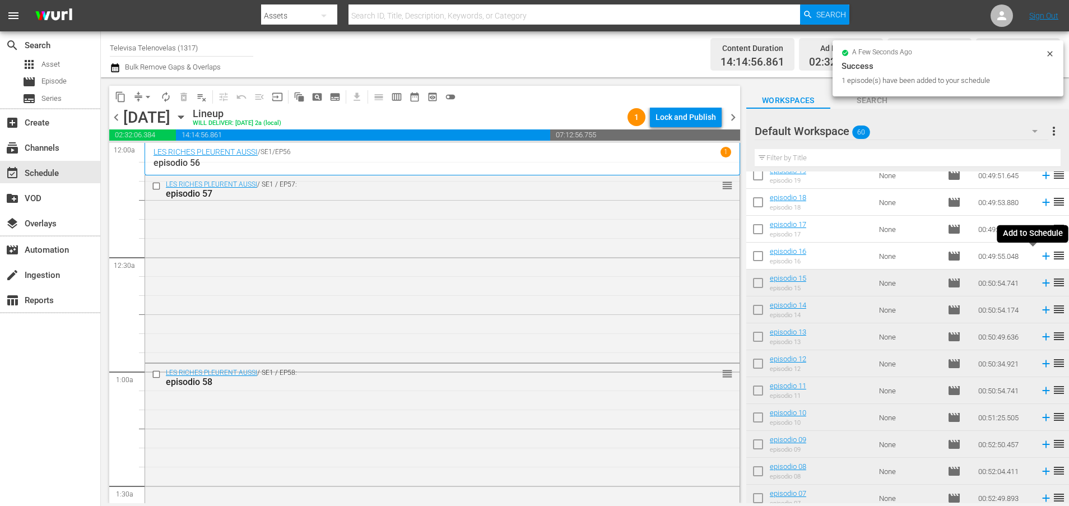
click at [1039, 260] on icon at bounding box center [1045, 256] width 12 height 12
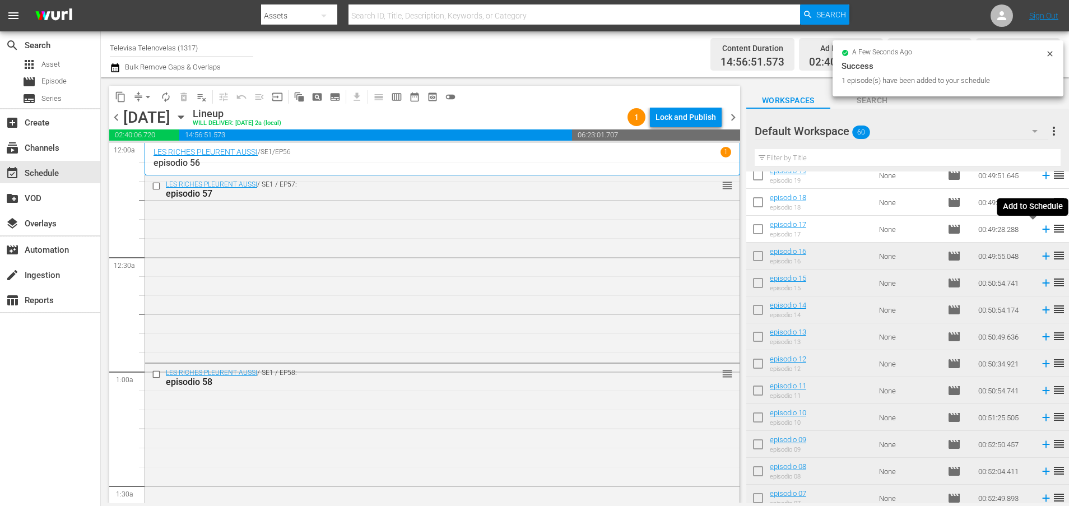
click at [1039, 230] on icon at bounding box center [1045, 229] width 12 height 12
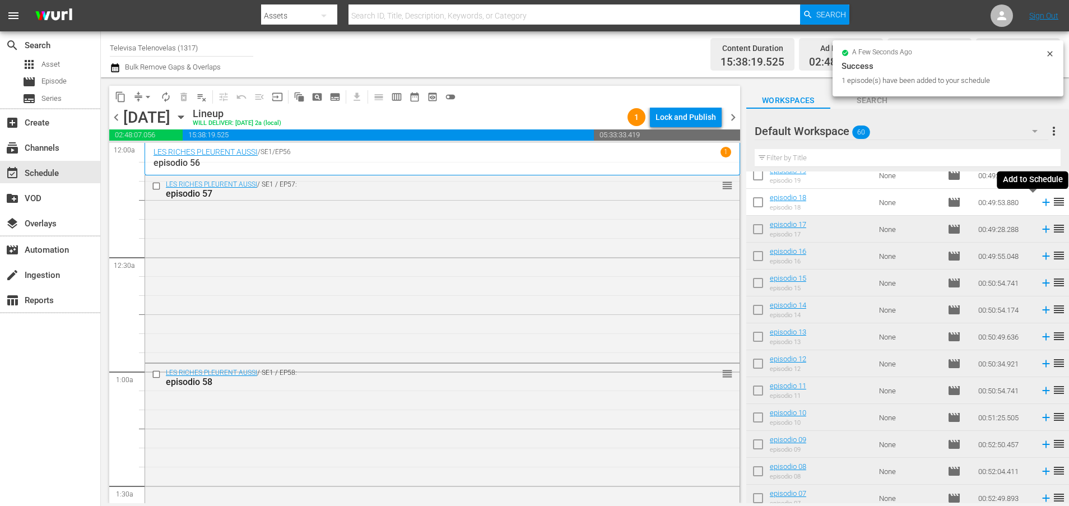
click at [1042, 204] on icon at bounding box center [1045, 202] width 7 height 7
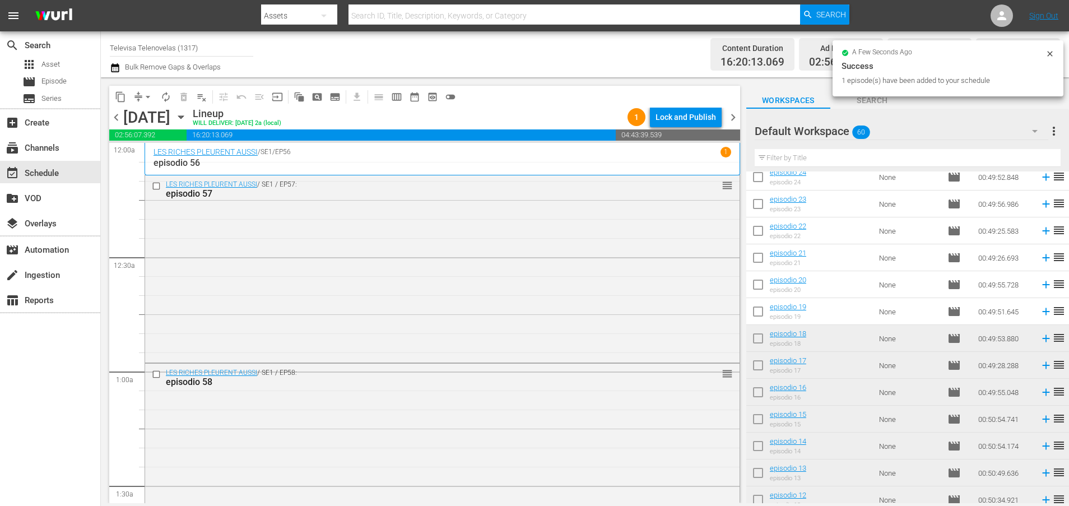
scroll to position [971, 0]
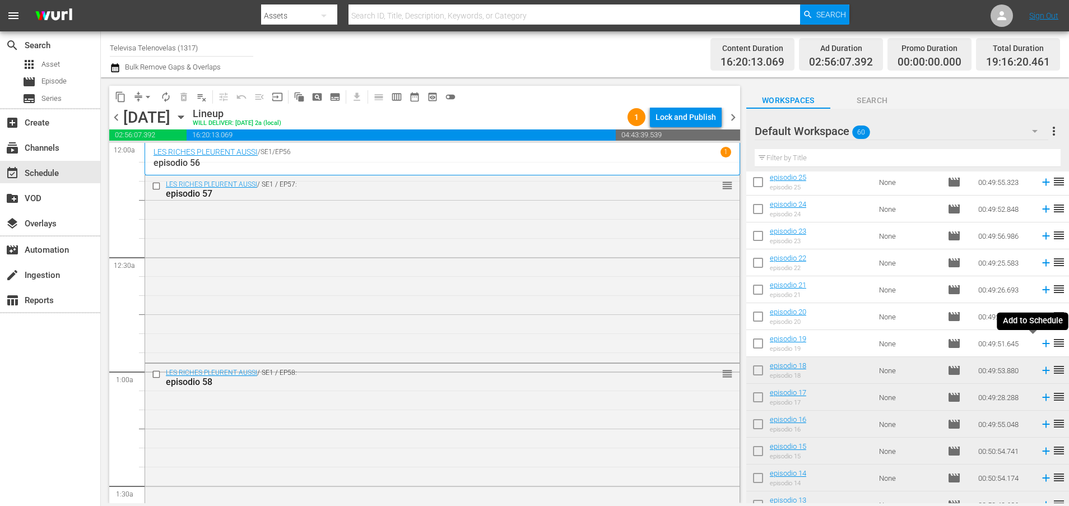
click at [1042, 343] on icon at bounding box center [1045, 343] width 7 height 7
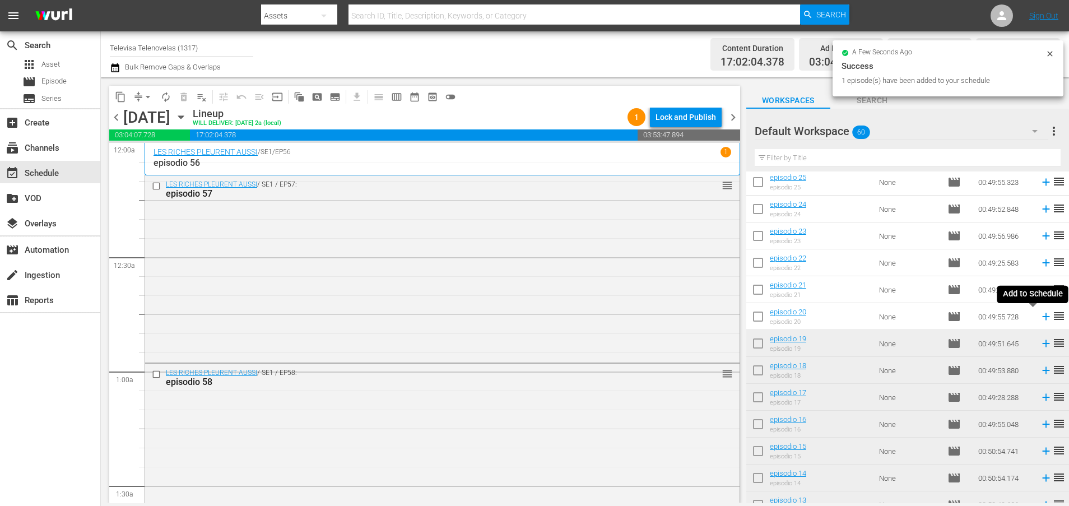
click at [1042, 318] on icon at bounding box center [1045, 316] width 7 height 7
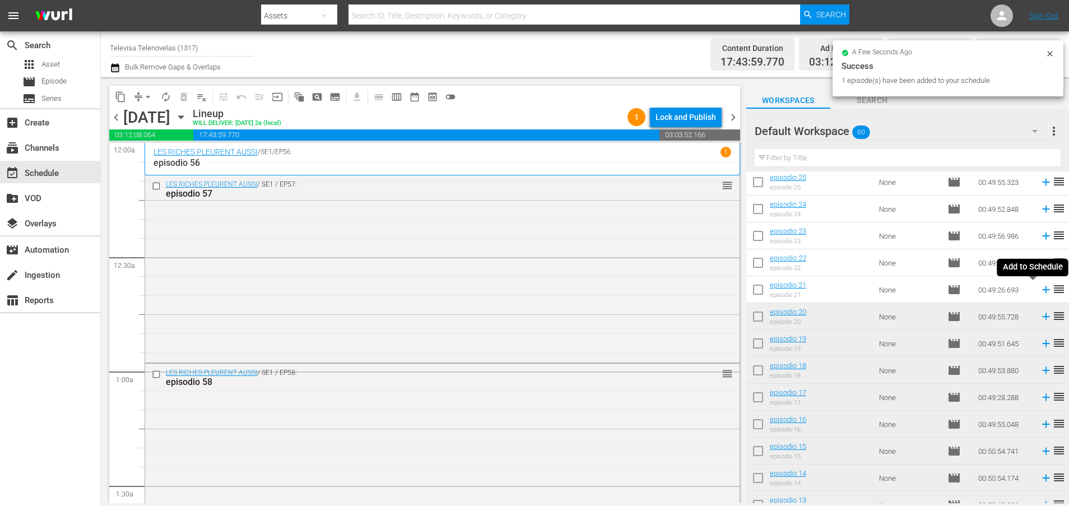
click at [1042, 288] on icon at bounding box center [1045, 289] width 7 height 7
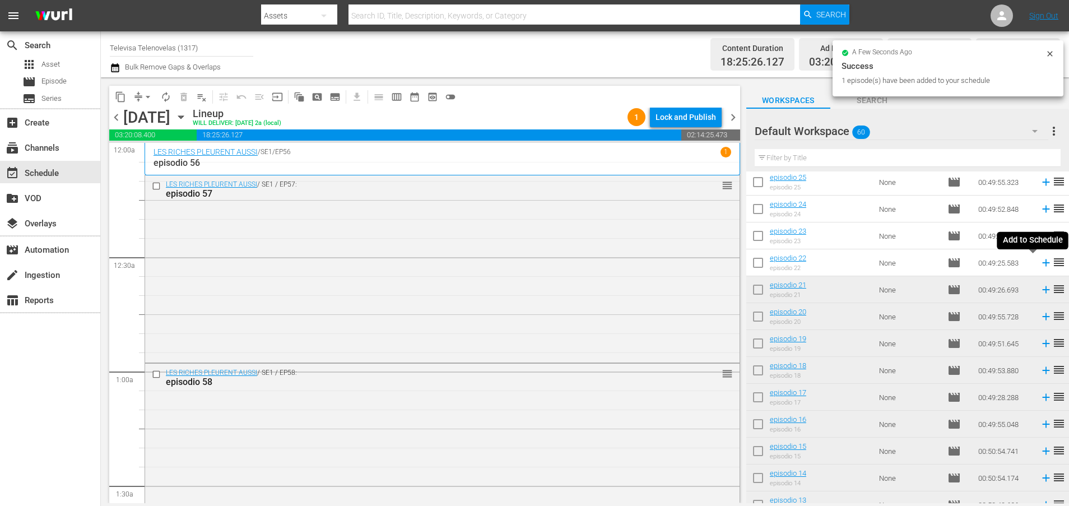
click at [1039, 267] on icon at bounding box center [1045, 262] width 12 height 12
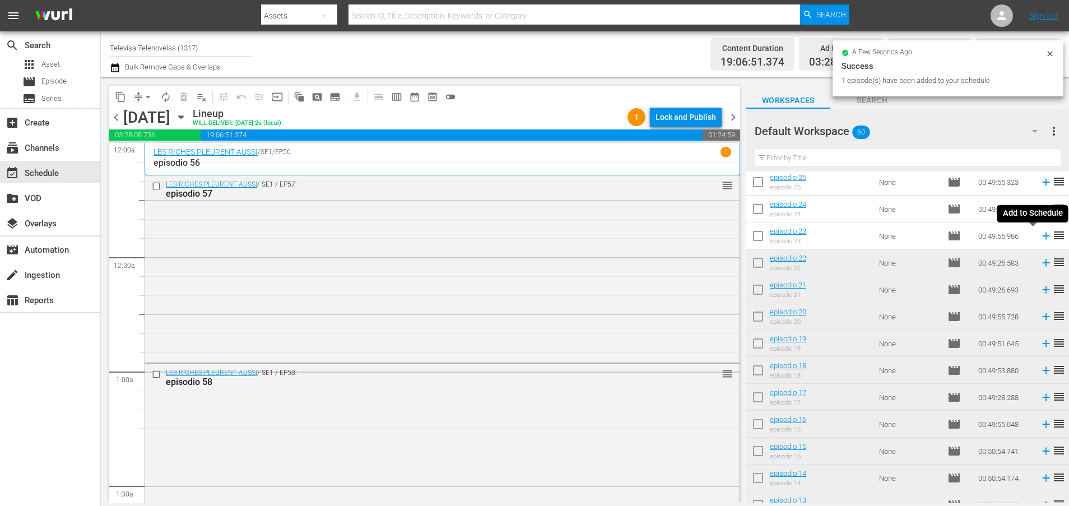
click at [1042, 236] on icon at bounding box center [1045, 235] width 7 height 7
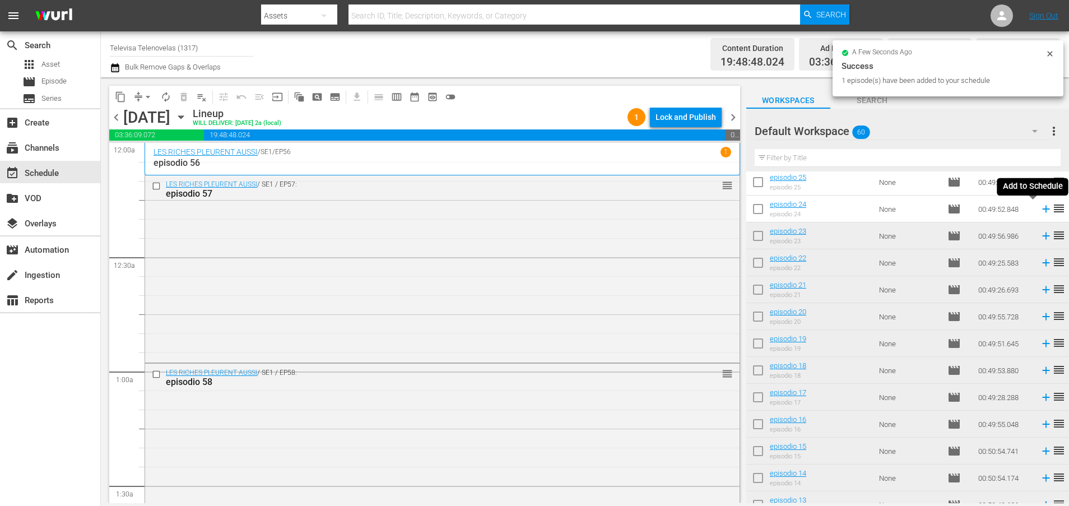
click at [1042, 211] on icon at bounding box center [1045, 209] width 7 height 7
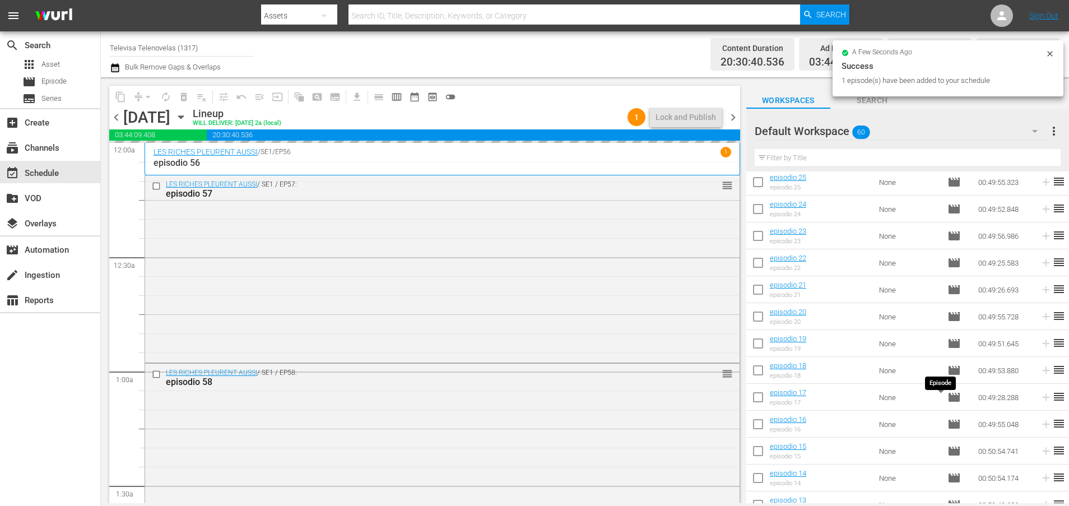
scroll to position [803, 0]
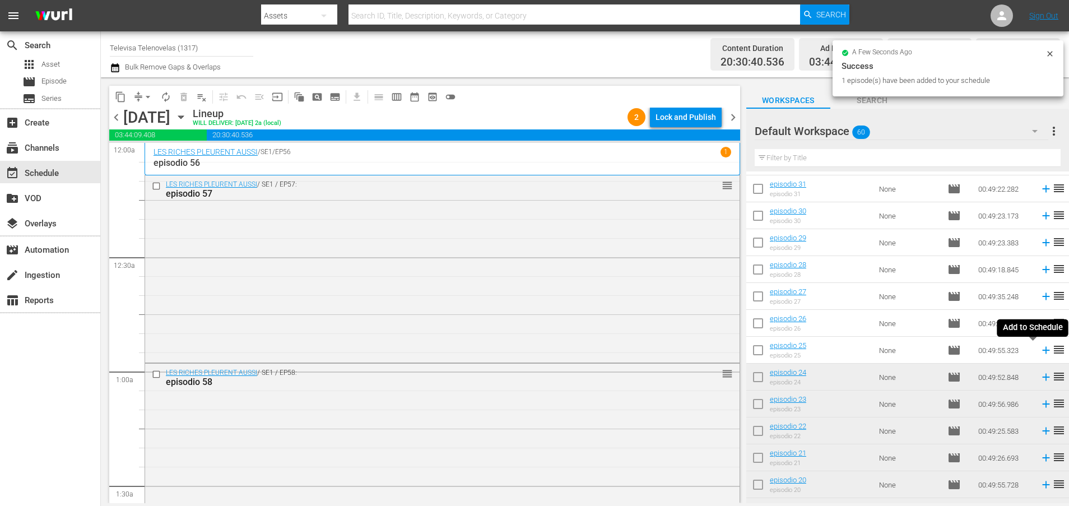
click at [1042, 351] on icon at bounding box center [1045, 350] width 7 height 7
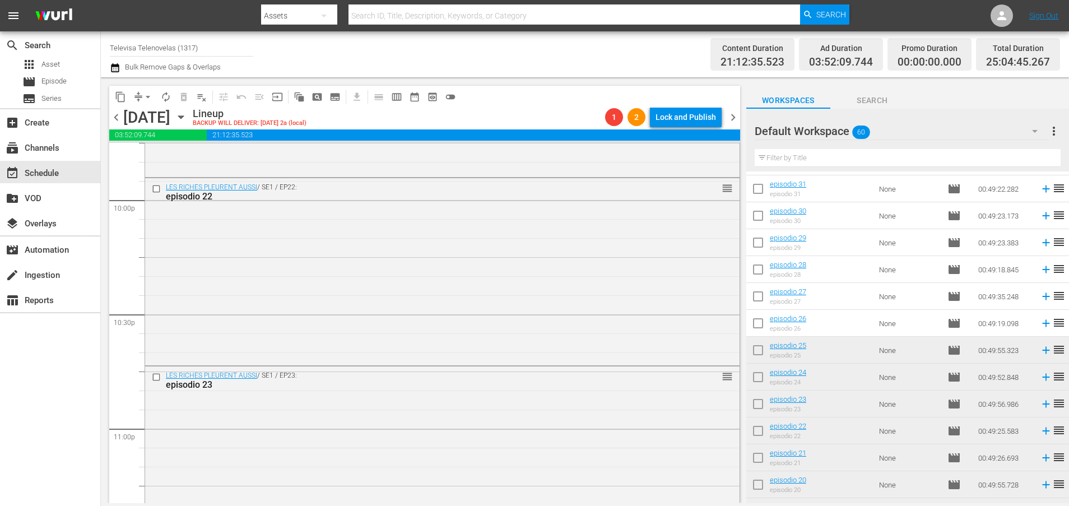
scroll to position [5212, 0]
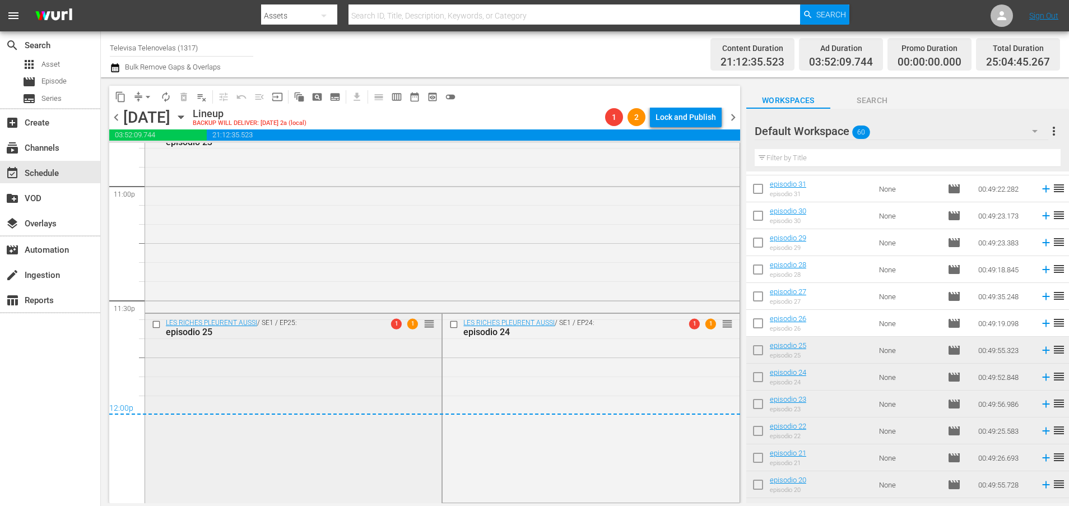
click at [158, 323] on input "checkbox" at bounding box center [158, 325] width 12 height 10
click at [183, 98] on span "delete_forever_outlined" at bounding box center [183, 96] width 11 height 11
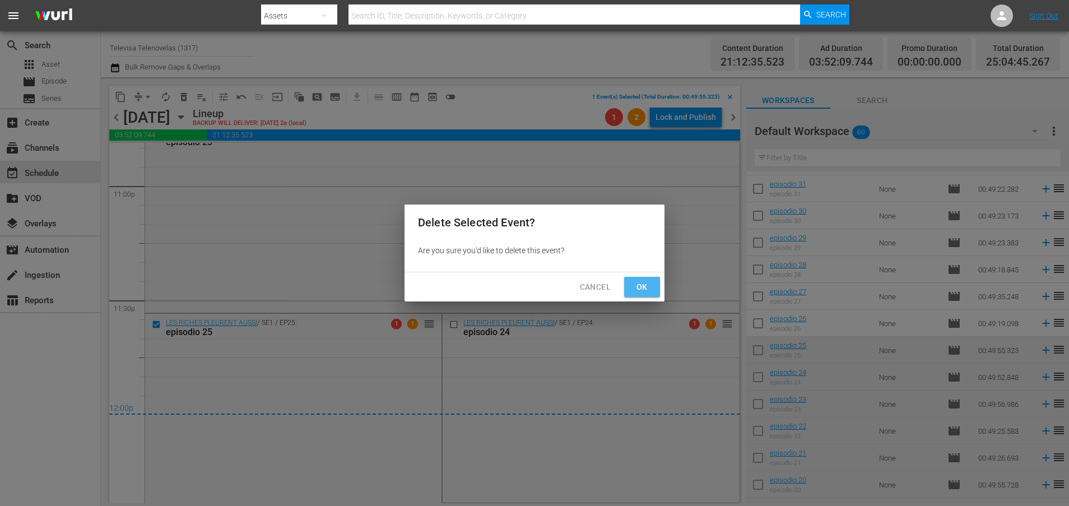
click at [641, 287] on span "Ok" at bounding box center [642, 287] width 18 height 14
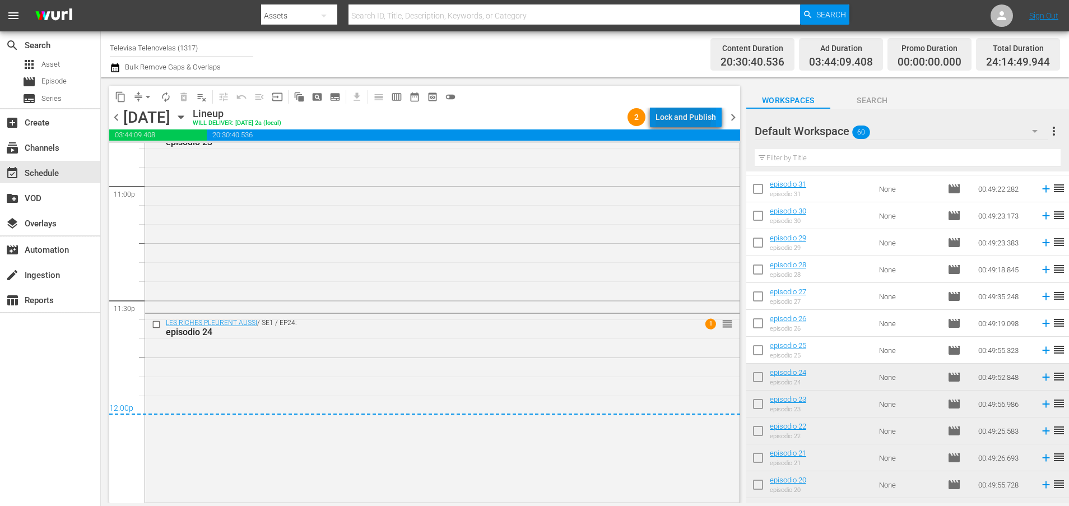
click at [670, 118] on div "Lock and Publish" at bounding box center [685, 117] width 60 height 20
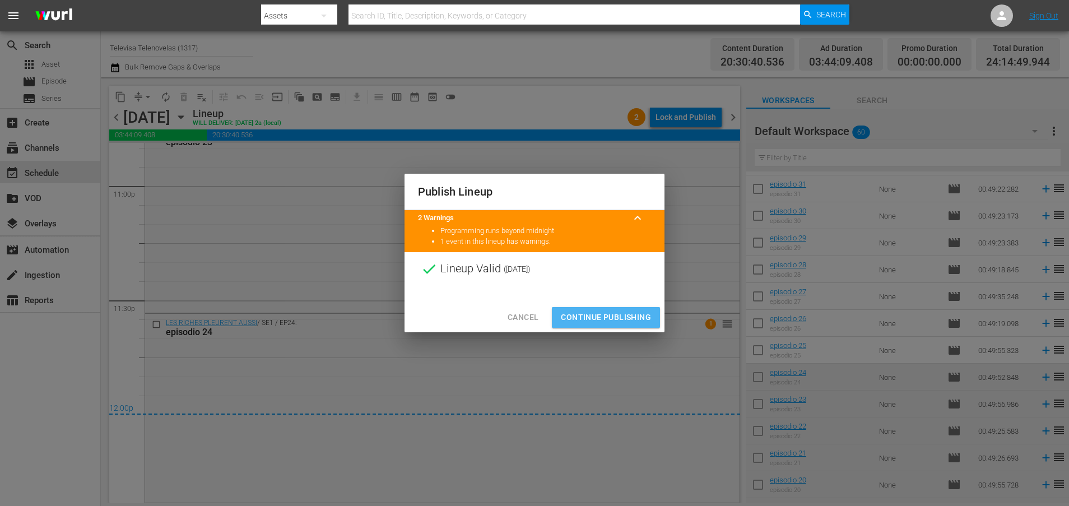
click at [603, 316] on span "Continue Publishing" at bounding box center [606, 317] width 90 height 14
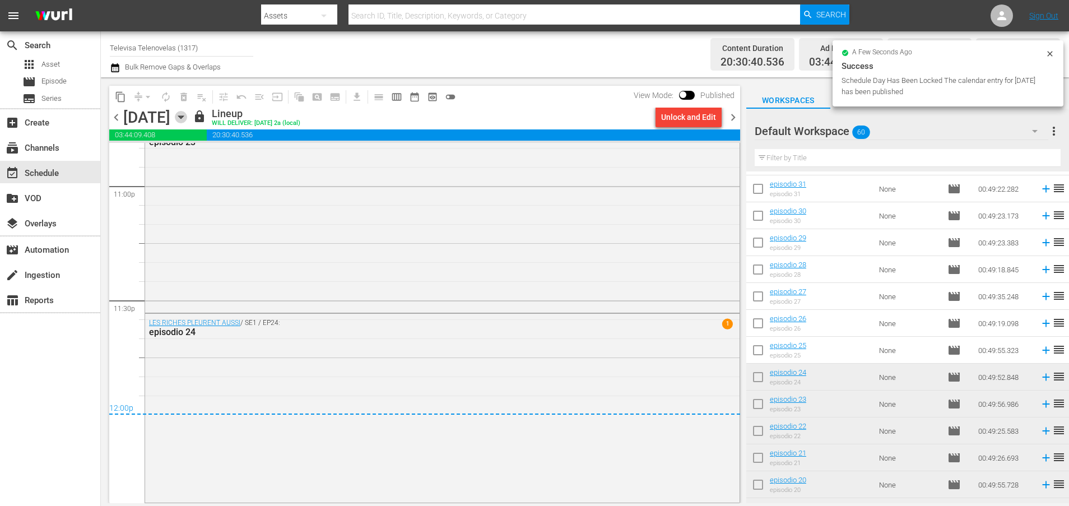
click at [187, 120] on icon "button" at bounding box center [181, 117] width 12 height 12
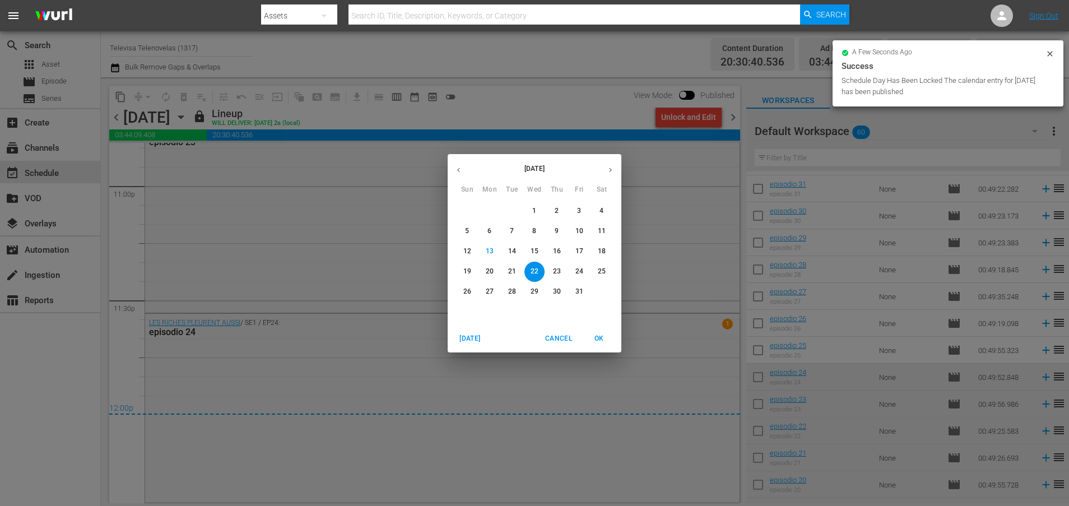
click at [554, 271] on p "23" at bounding box center [557, 272] width 8 height 10
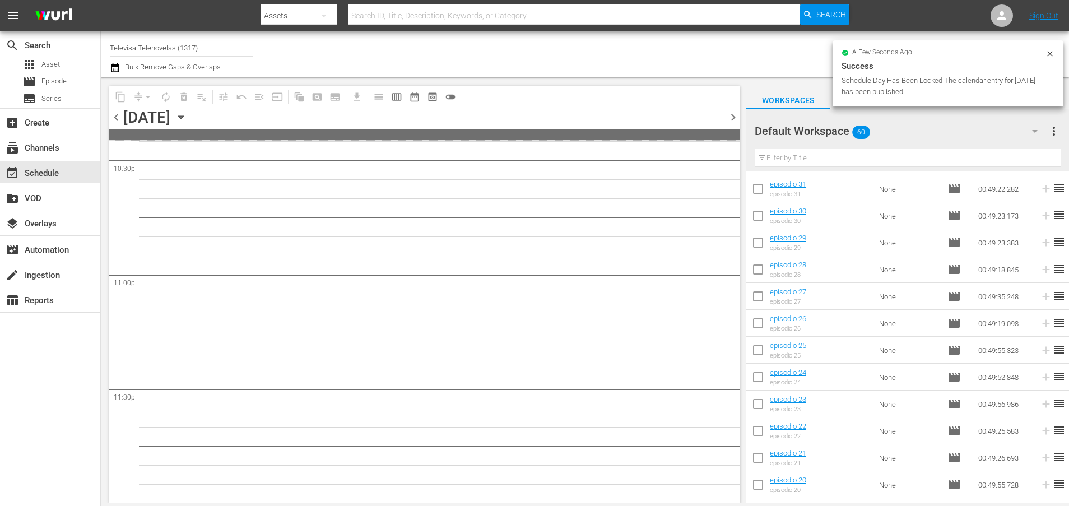
scroll to position [5123, 0]
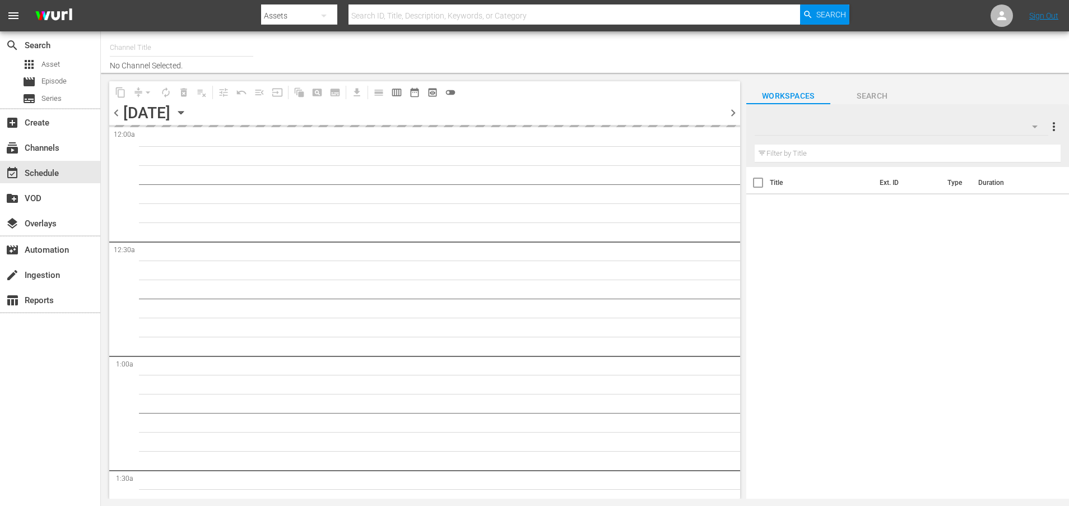
type input "Televisa Telenovelas (1317)"
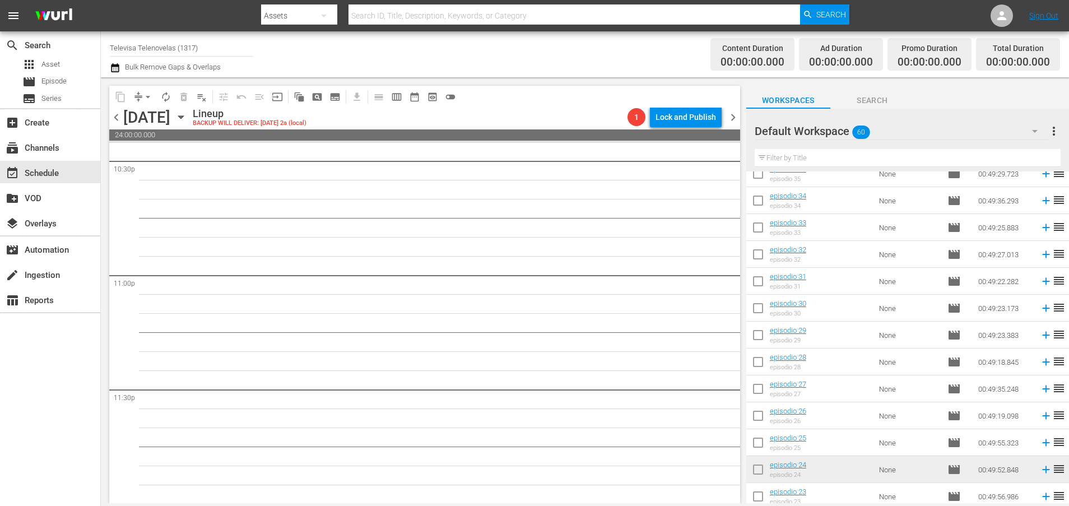
scroll to position [864, 0]
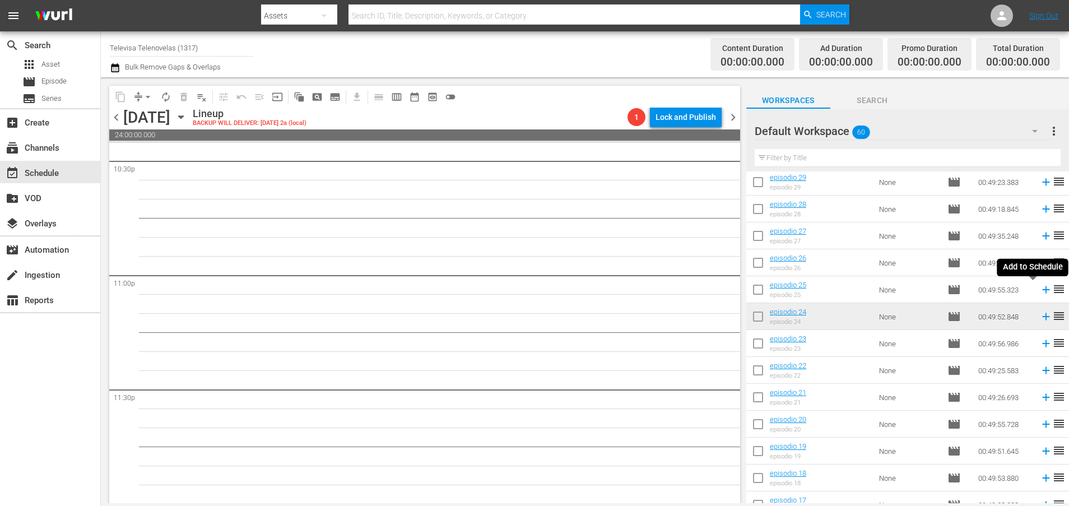
click at [1042, 292] on icon at bounding box center [1045, 289] width 7 height 7
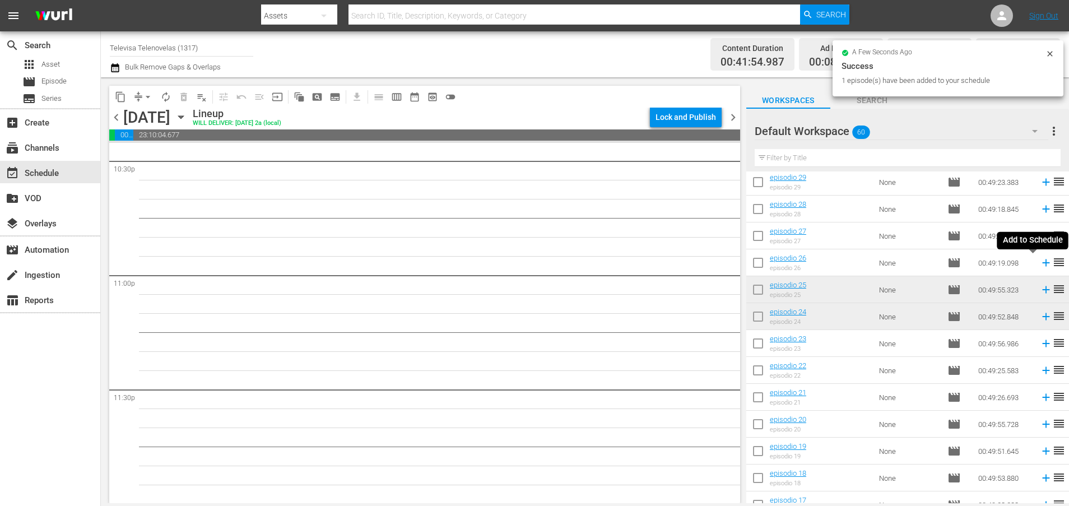
scroll to position [5104, 0]
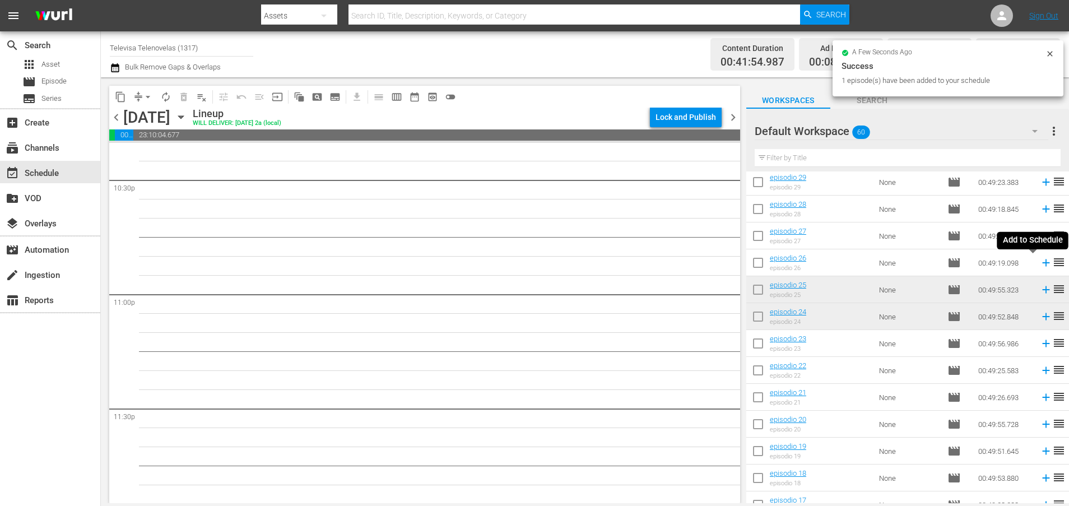
click at [1042, 264] on icon at bounding box center [1045, 262] width 7 height 7
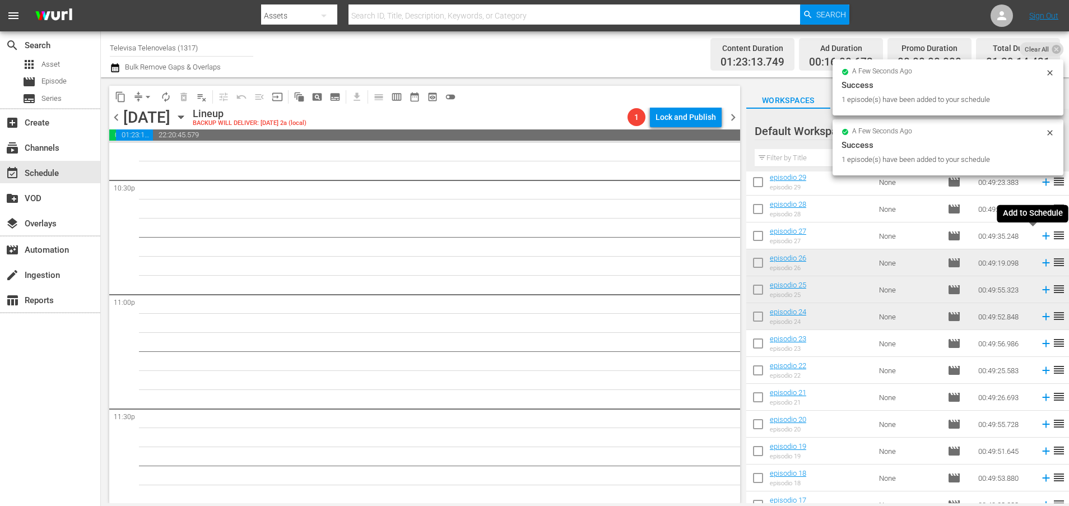
scroll to position [5084, 0]
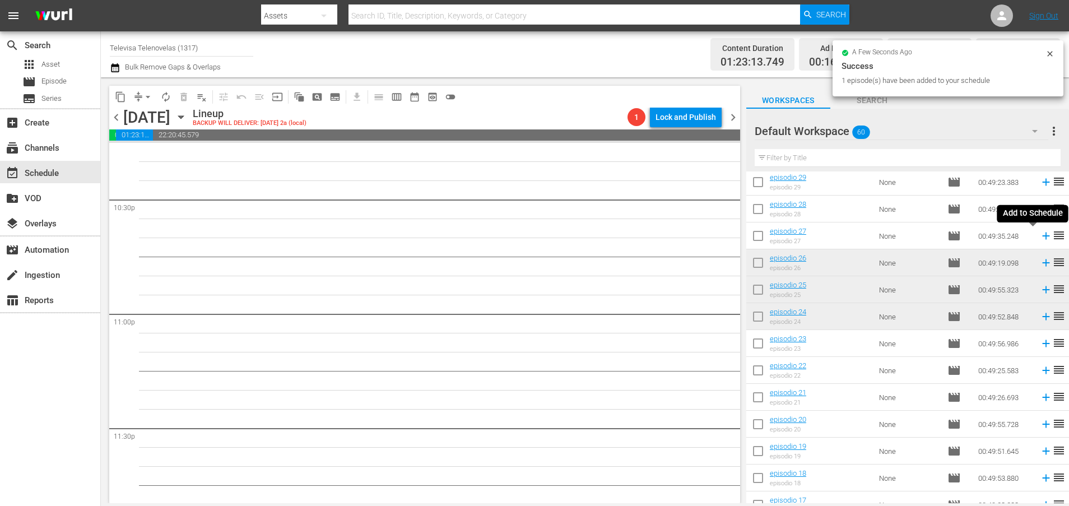
click at [1042, 239] on icon at bounding box center [1045, 235] width 7 height 7
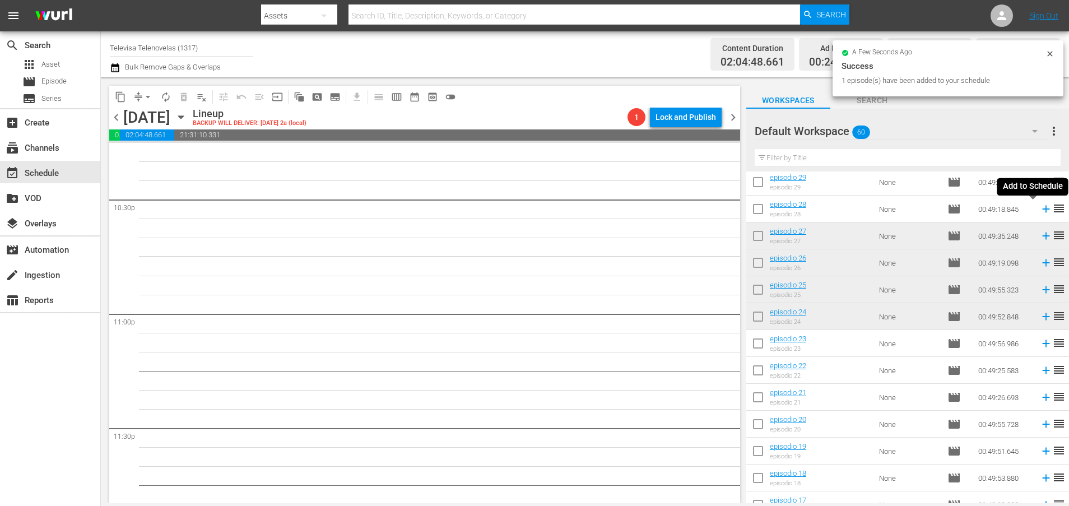
scroll to position [5066, 0]
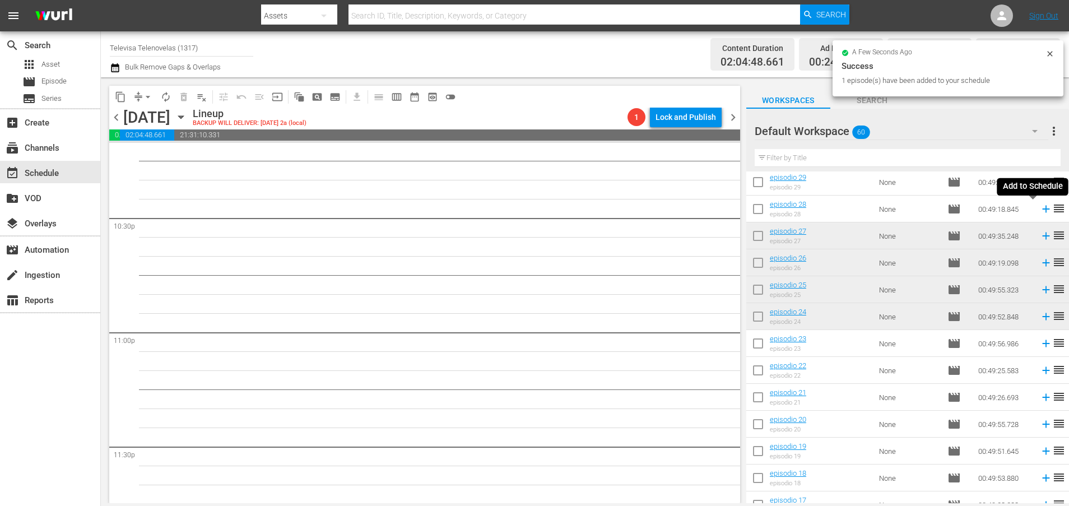
click at [1039, 210] on icon at bounding box center [1045, 209] width 12 height 12
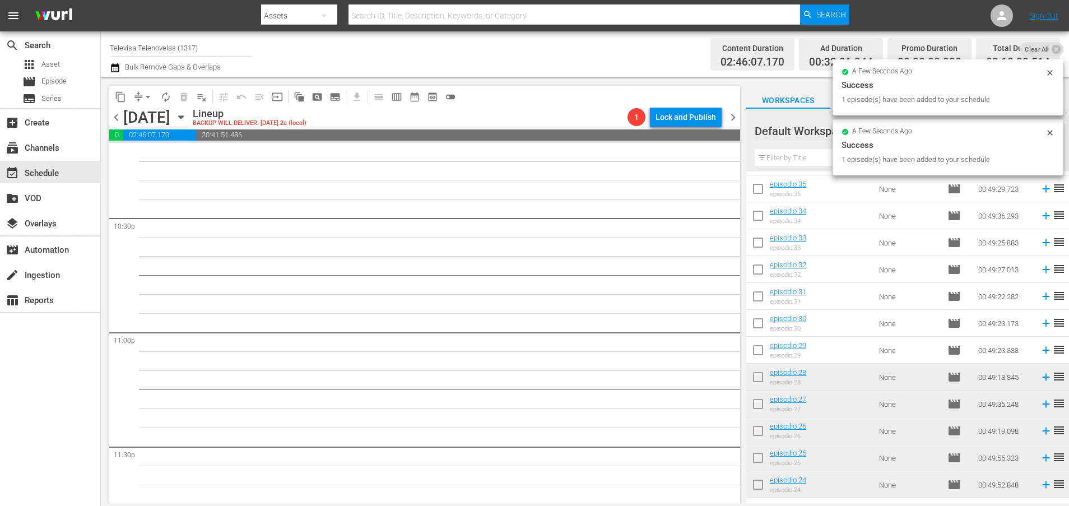
scroll to position [5047, 0]
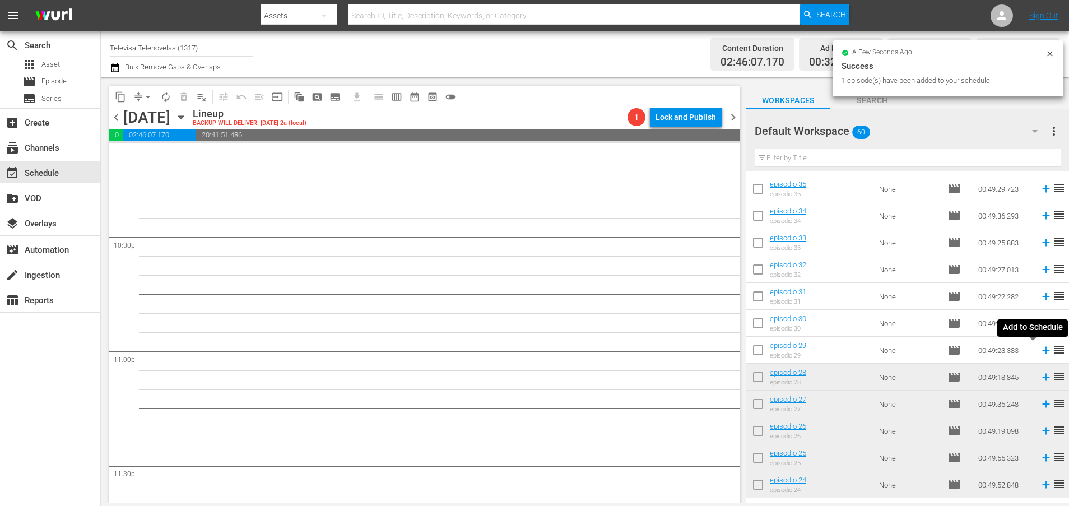
click at [1042, 351] on icon at bounding box center [1045, 350] width 7 height 7
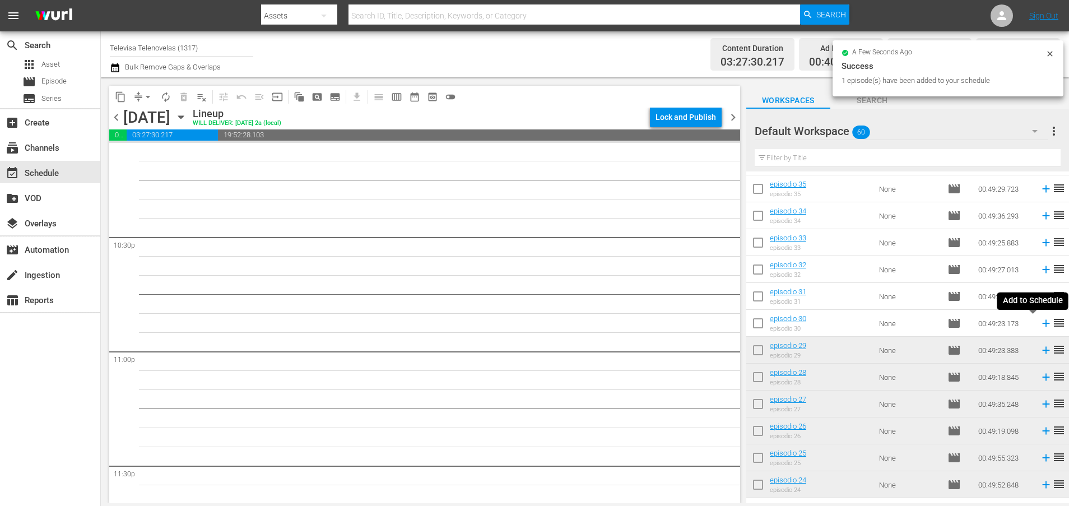
click at [1042, 324] on icon at bounding box center [1045, 323] width 7 height 7
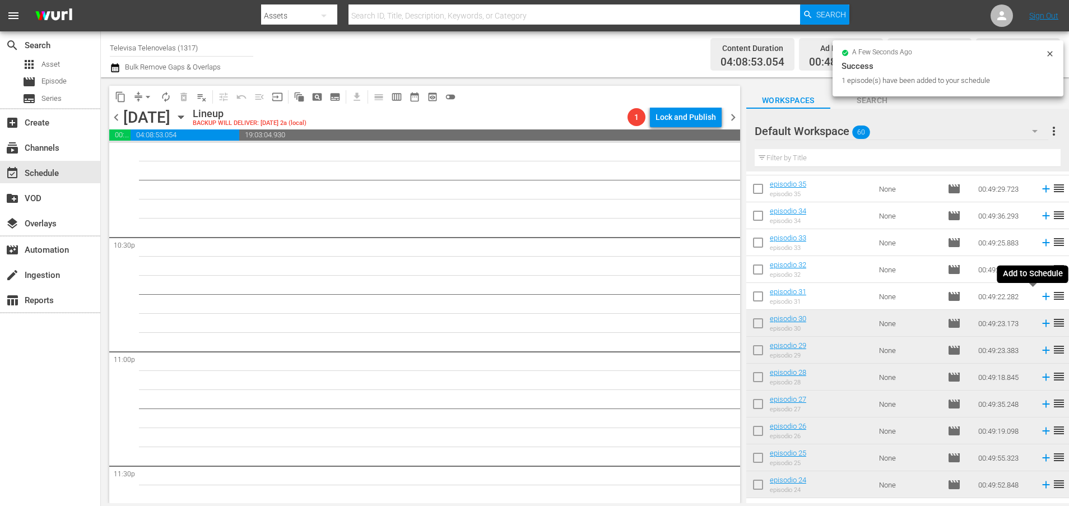
click at [1039, 298] on icon at bounding box center [1045, 296] width 12 height 12
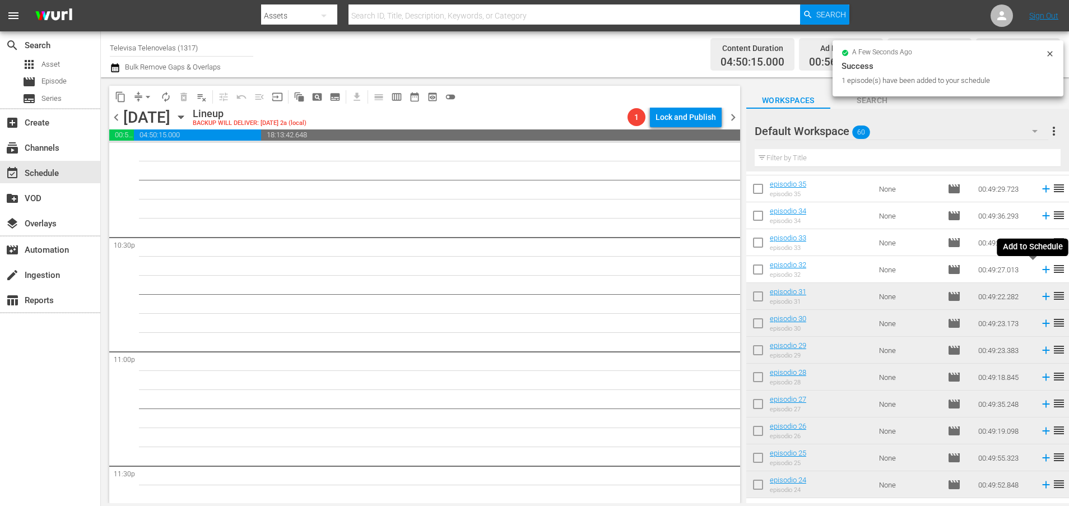
click at [1042, 270] on icon at bounding box center [1045, 269] width 7 height 7
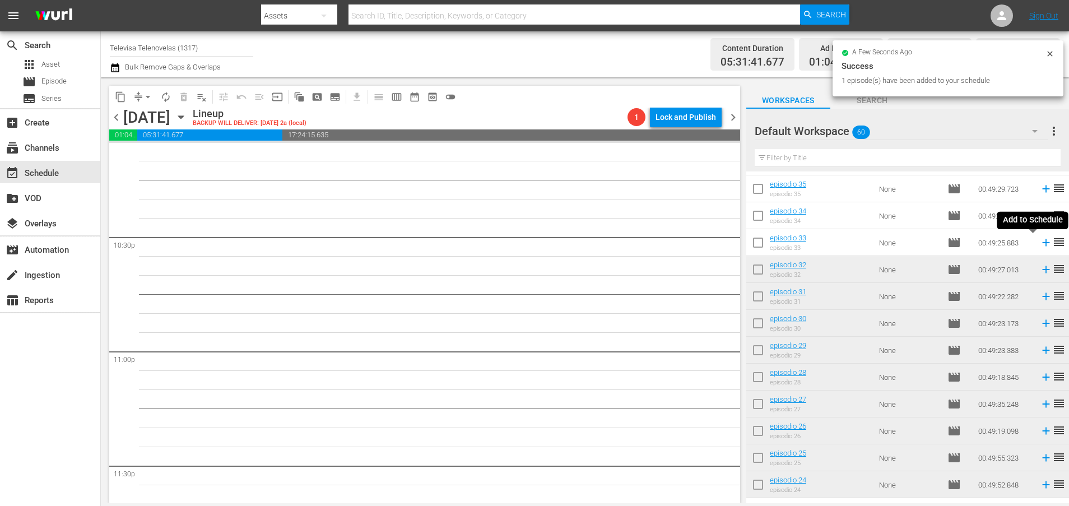
click at [1039, 244] on icon at bounding box center [1045, 242] width 12 height 12
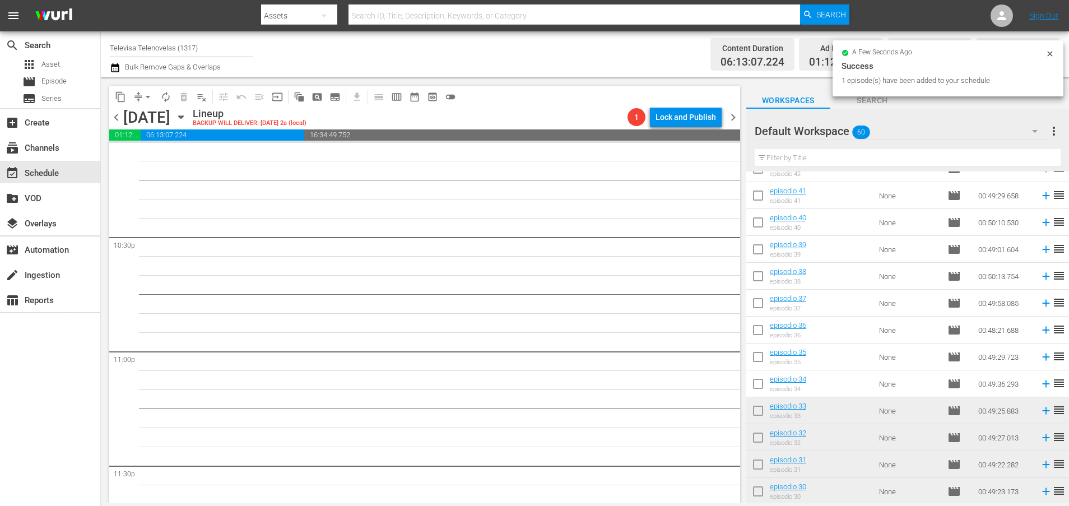
scroll to position [5027, 0]
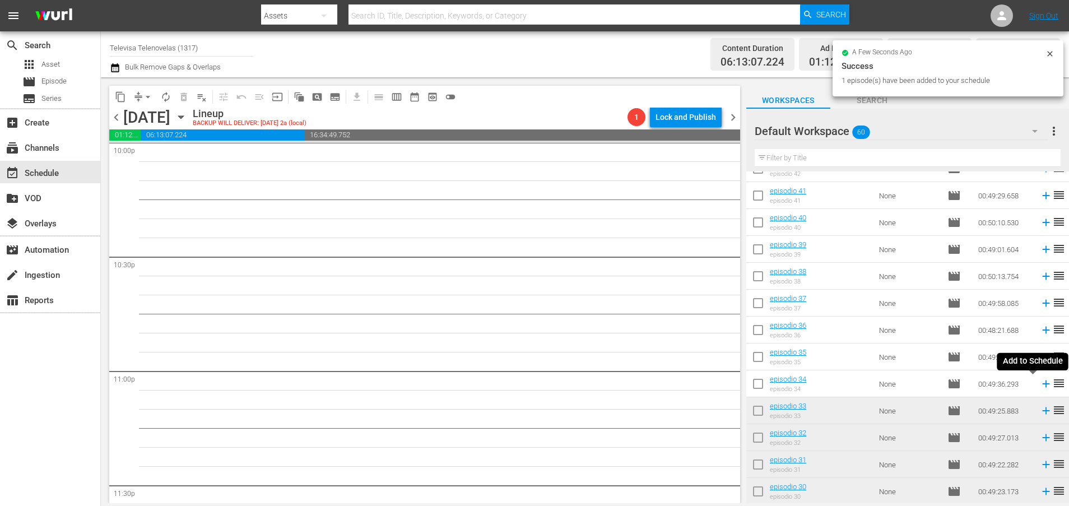
click at [1039, 382] on icon at bounding box center [1045, 383] width 12 height 12
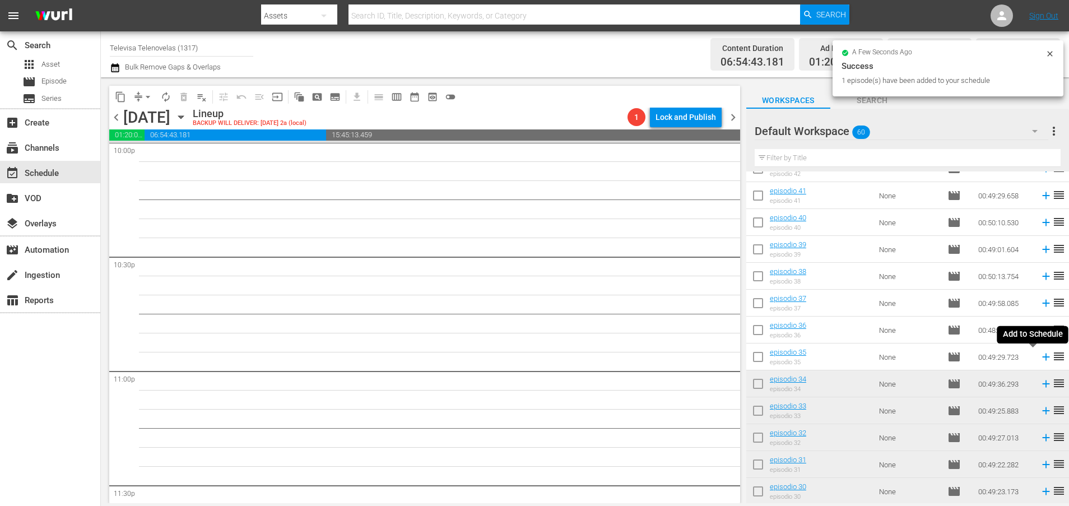
scroll to position [5009, 0]
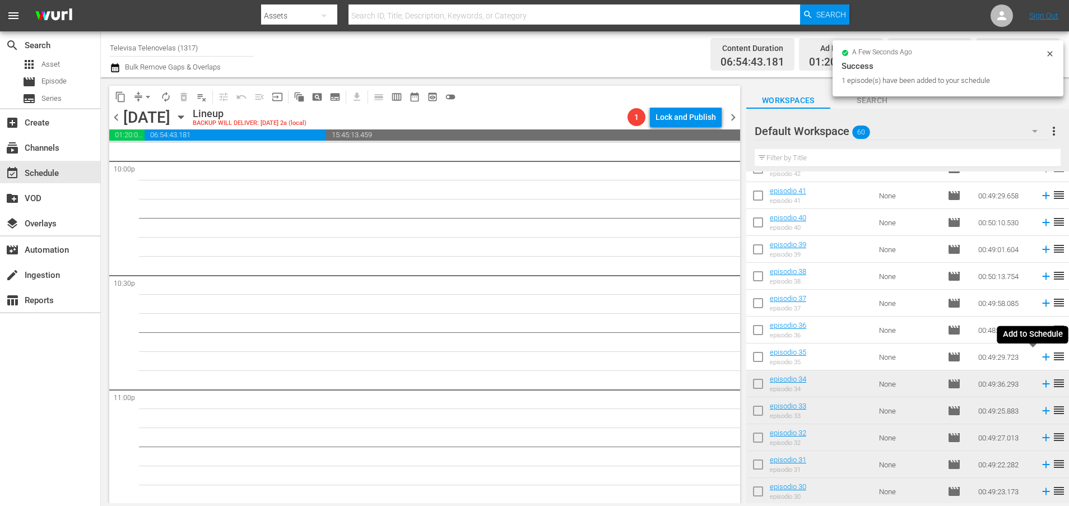
click at [1039, 360] on icon at bounding box center [1045, 357] width 12 height 12
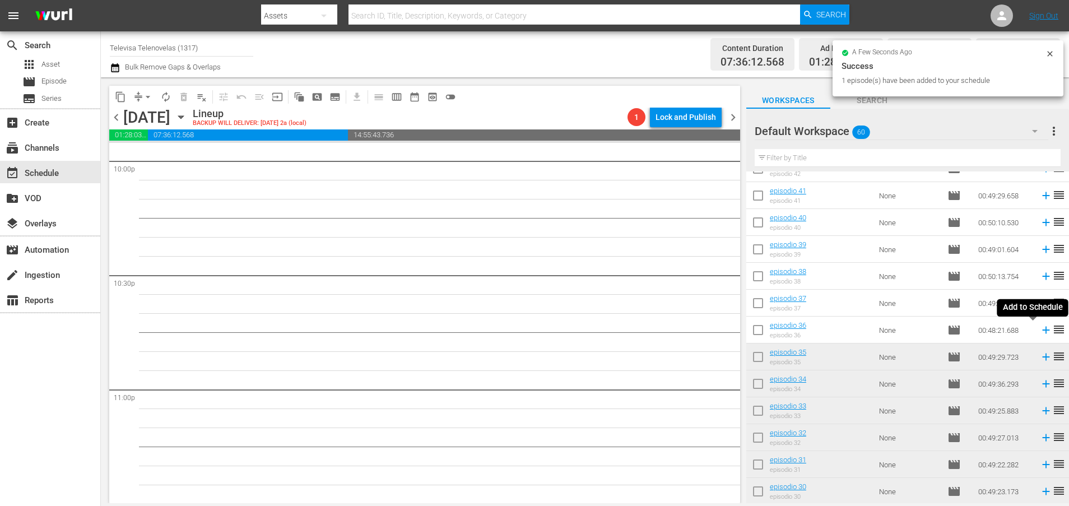
scroll to position [4990, 0]
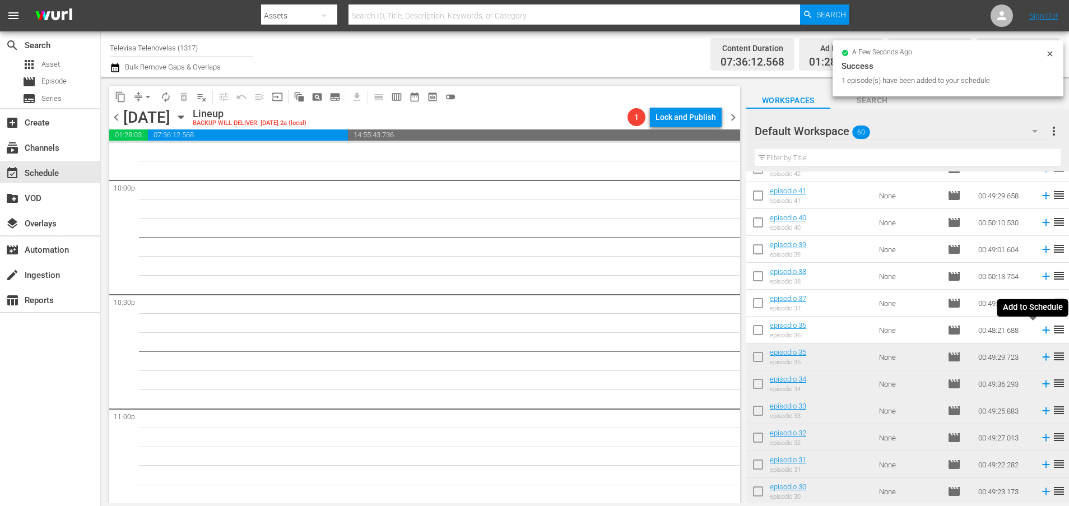
click at [1042, 332] on icon at bounding box center [1045, 329] width 7 height 7
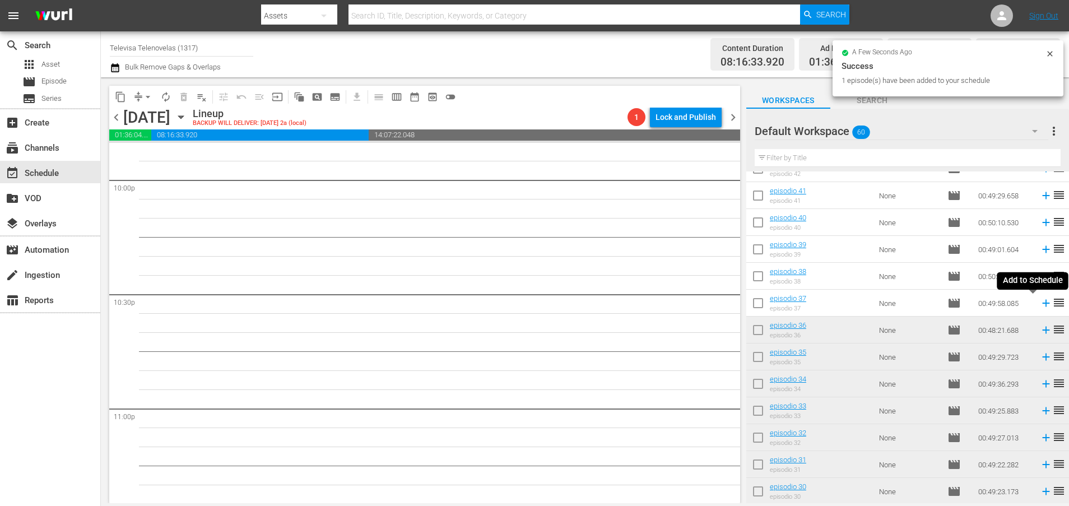
scroll to position [4970, 0]
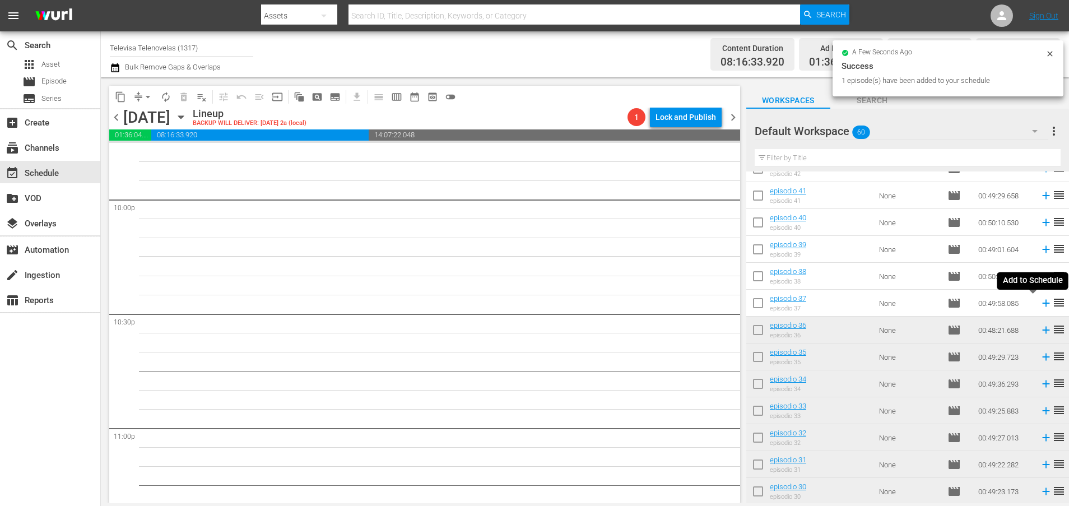
click at [1042, 304] on icon at bounding box center [1045, 303] width 7 height 7
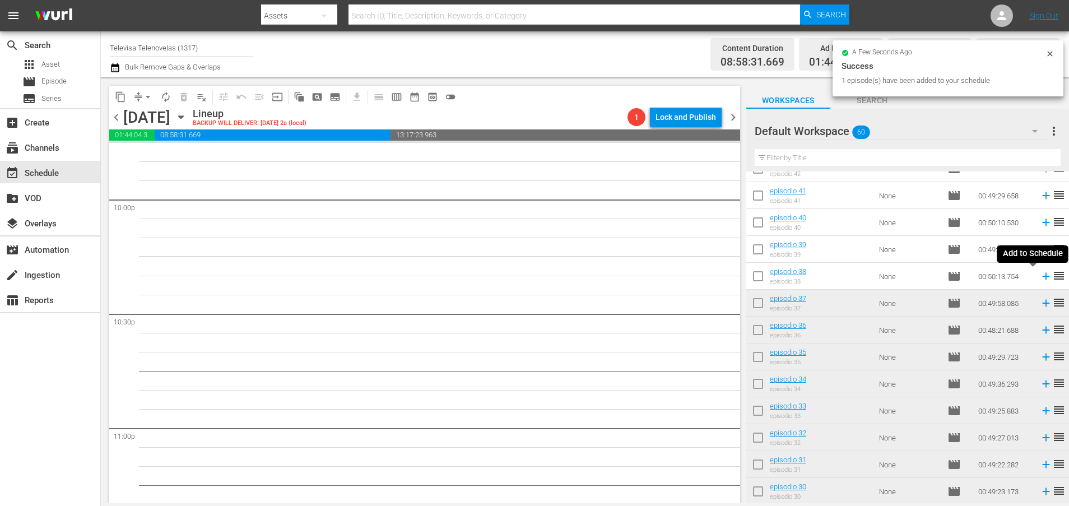
click at [1039, 281] on icon at bounding box center [1045, 276] width 12 height 12
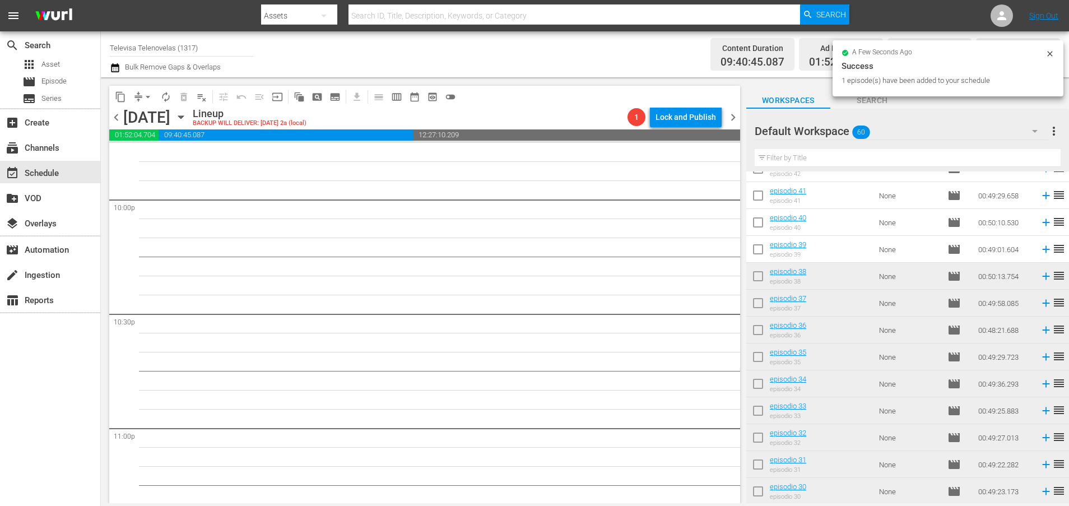
scroll to position [4952, 0]
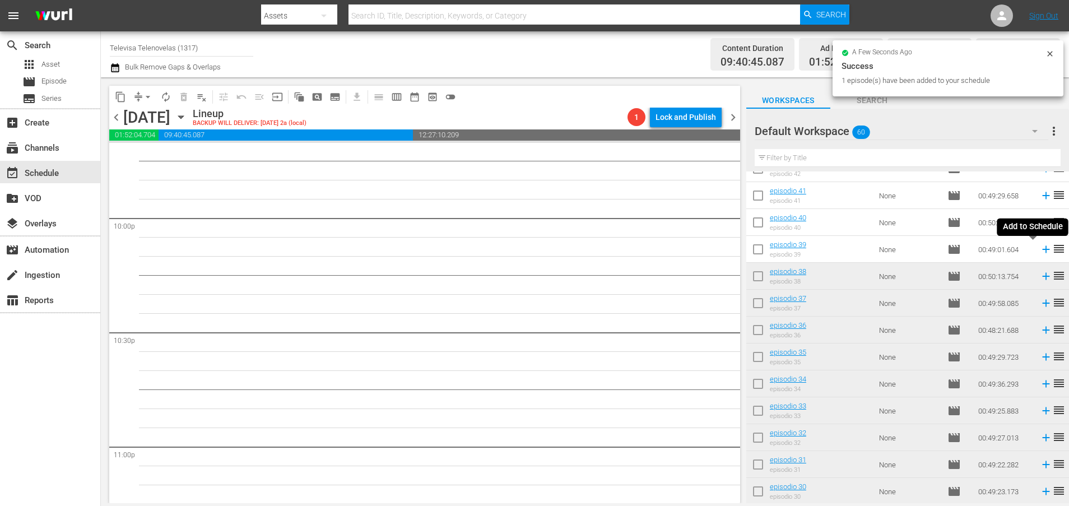
click at [1042, 250] on icon at bounding box center [1045, 249] width 7 height 7
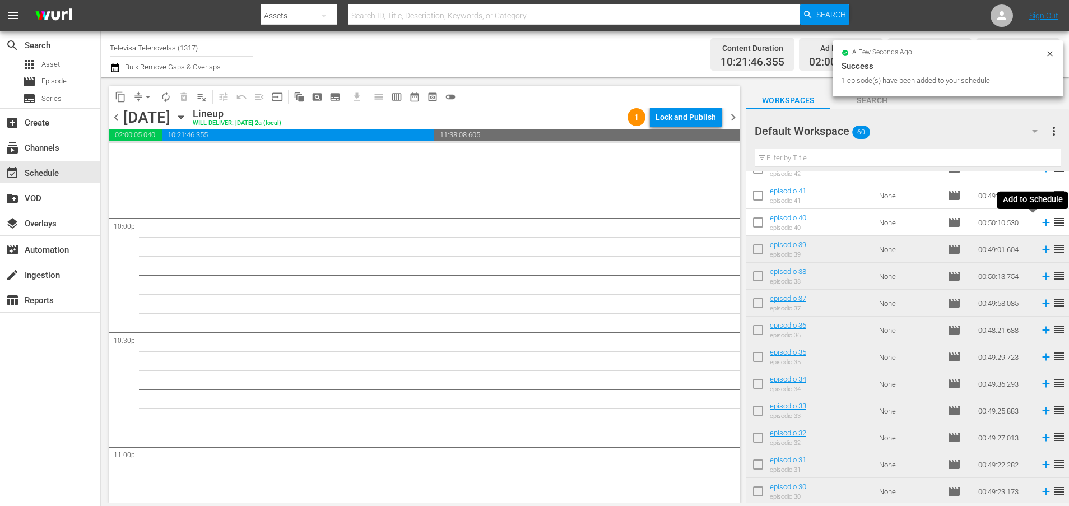
click at [1042, 225] on icon at bounding box center [1045, 222] width 7 height 7
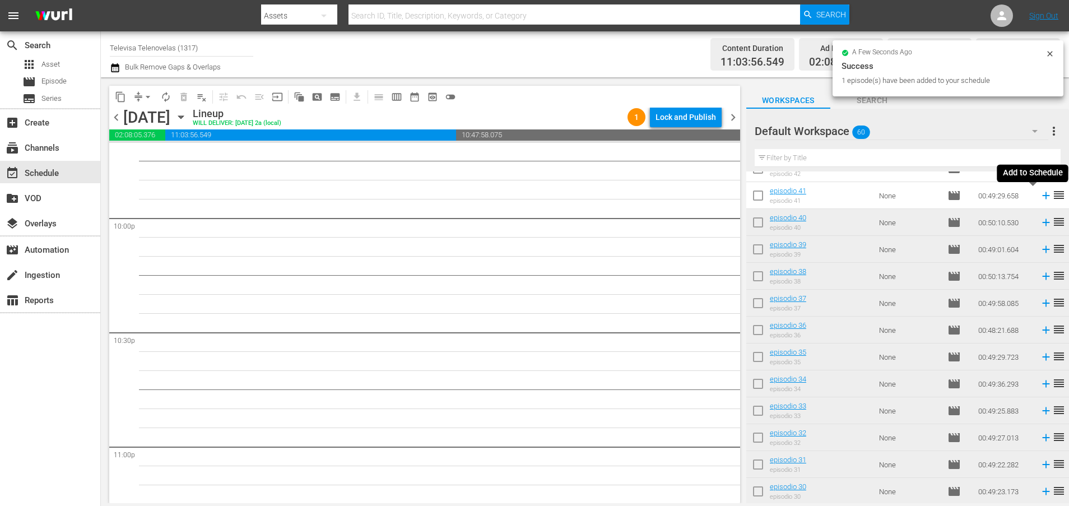
click at [1042, 197] on icon at bounding box center [1045, 195] width 7 height 7
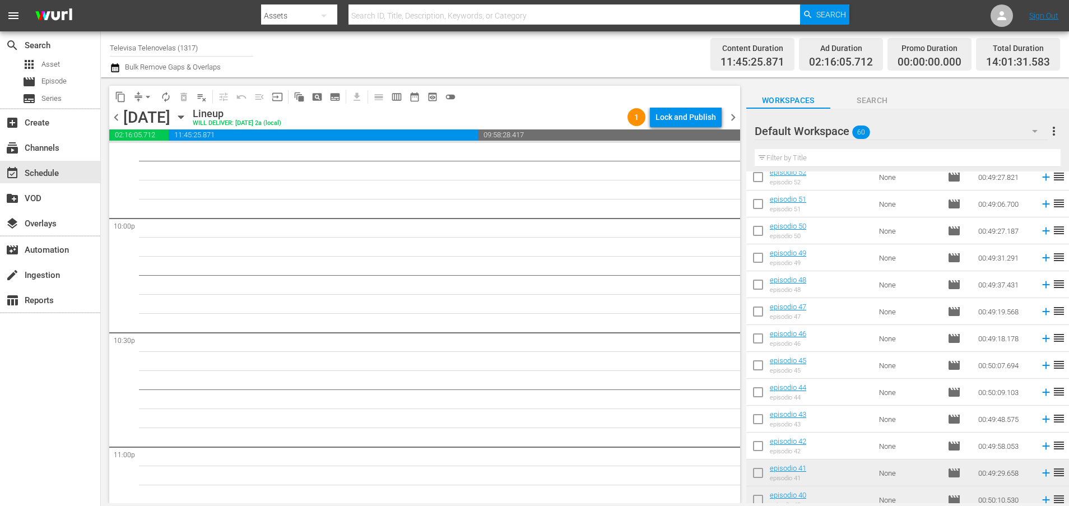
scroll to position [276, 0]
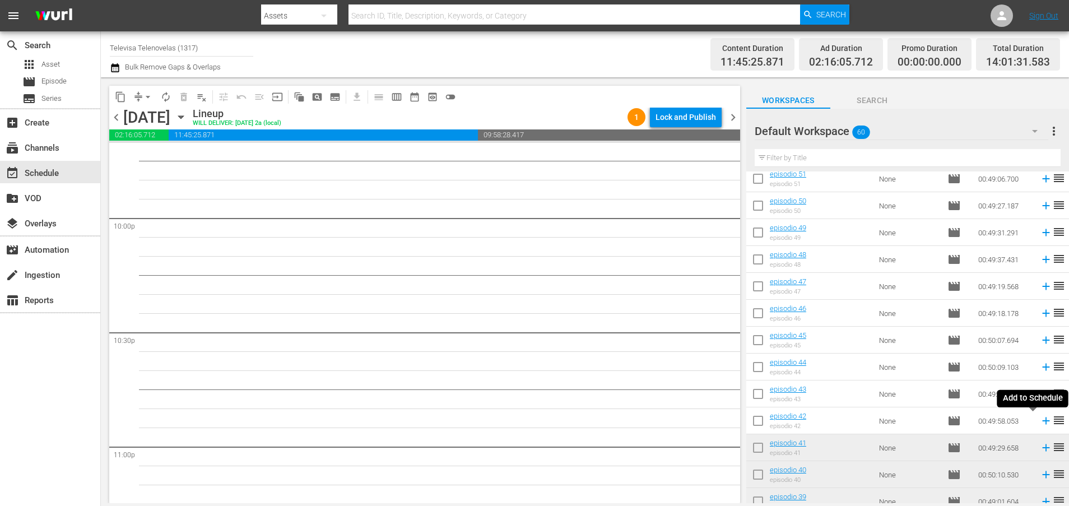
click at [1039, 422] on icon at bounding box center [1045, 420] width 12 height 12
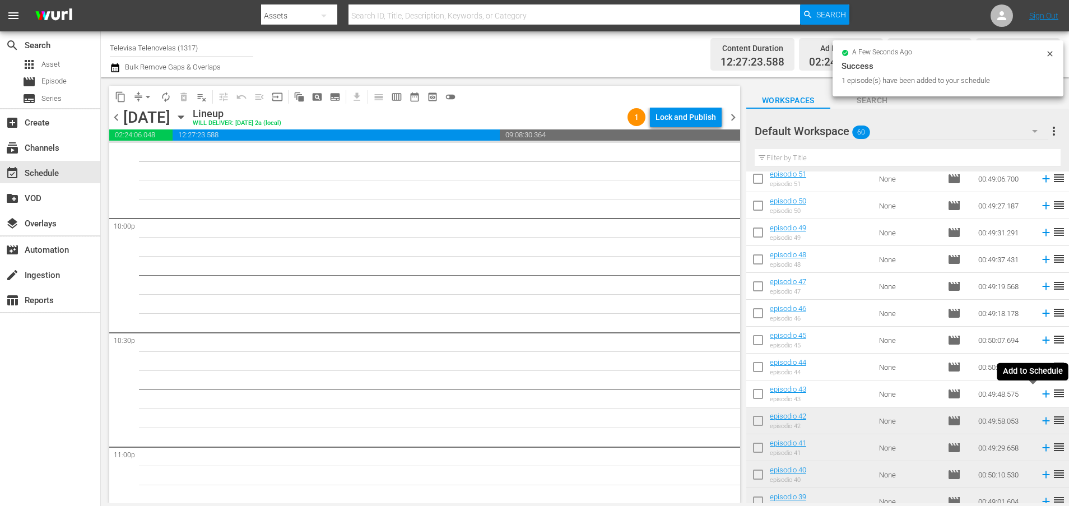
click at [1042, 394] on icon at bounding box center [1045, 393] width 7 height 7
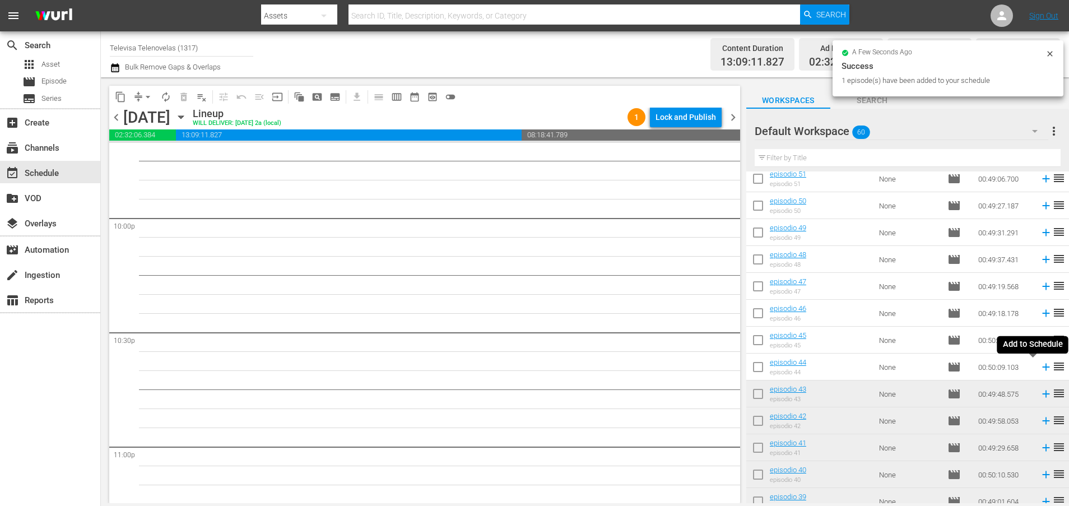
click at [1039, 368] on icon at bounding box center [1045, 367] width 12 height 12
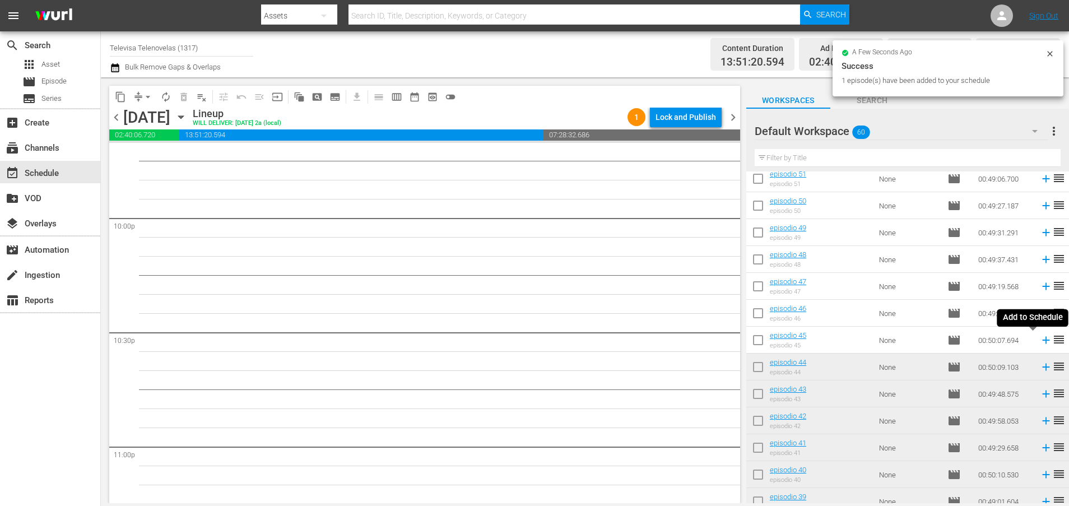
click at [1042, 340] on icon at bounding box center [1045, 340] width 7 height 7
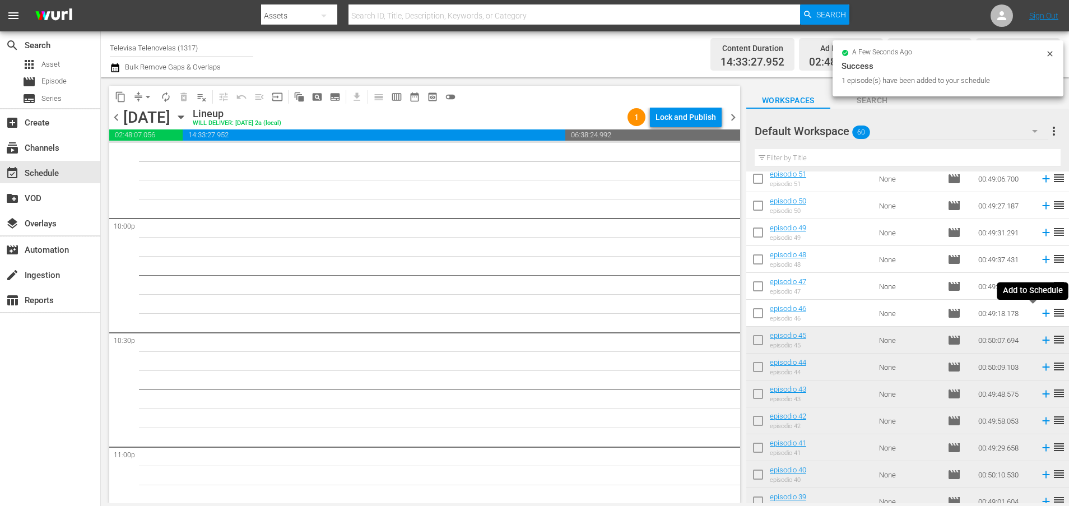
click at [1042, 316] on icon at bounding box center [1045, 313] width 7 height 7
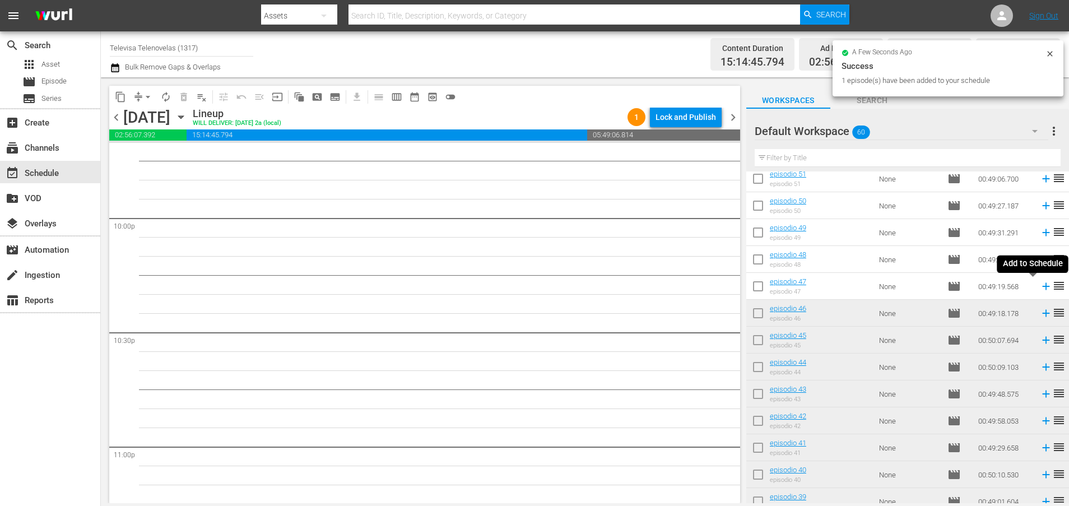
click at [1039, 291] on icon at bounding box center [1045, 286] width 12 height 12
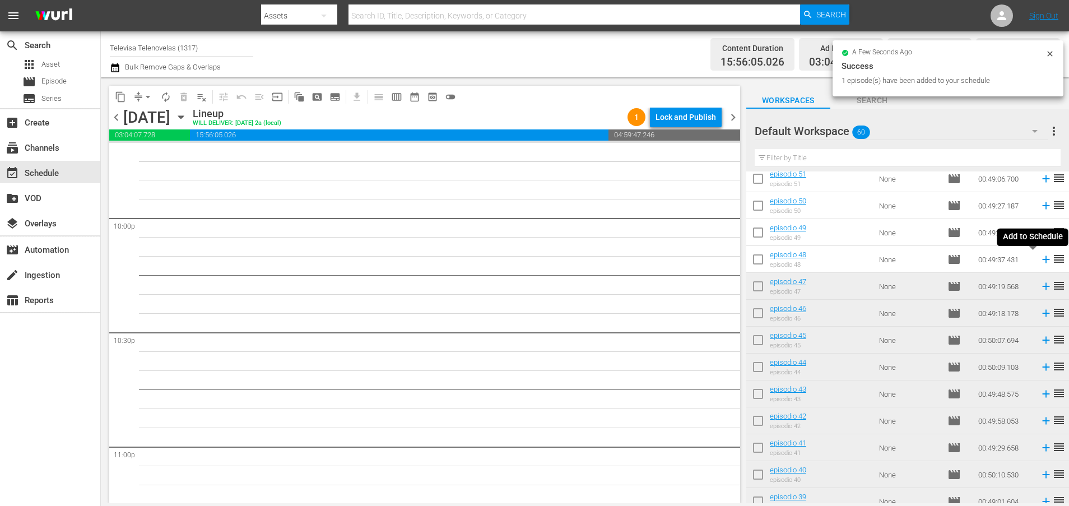
scroll to position [4933, 0]
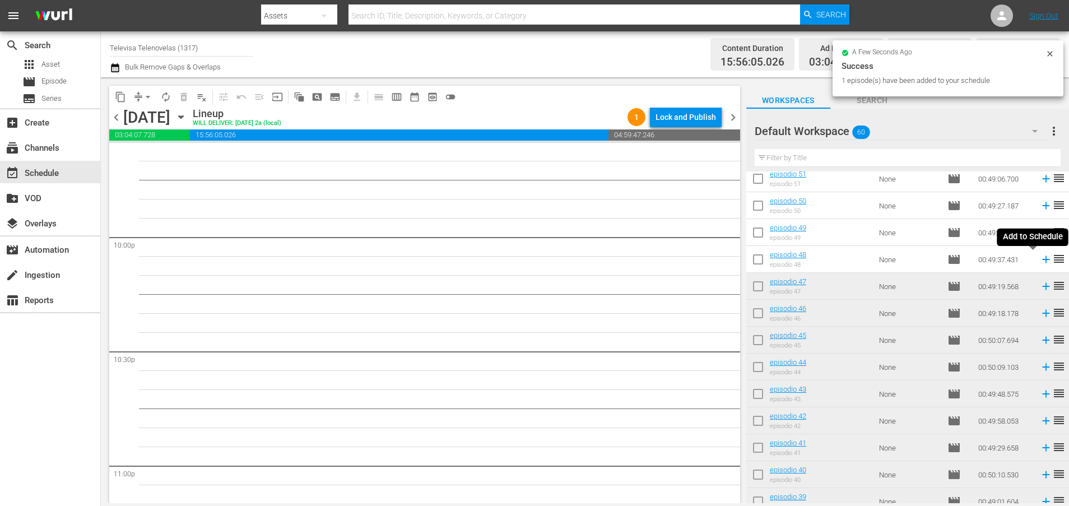
click at [1039, 262] on icon at bounding box center [1045, 259] width 12 height 12
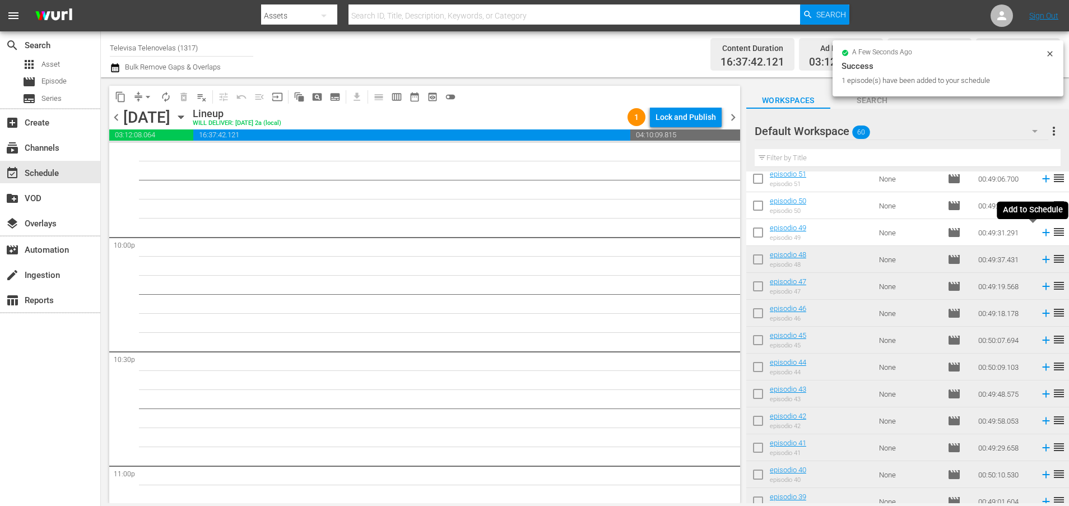
scroll to position [4913, 0]
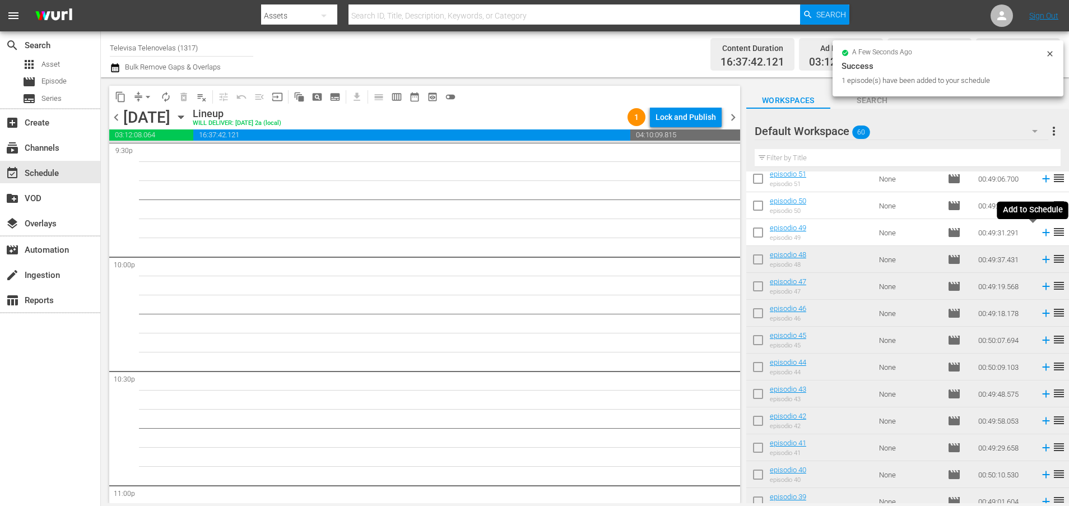
click at [1042, 235] on icon at bounding box center [1045, 232] width 7 height 7
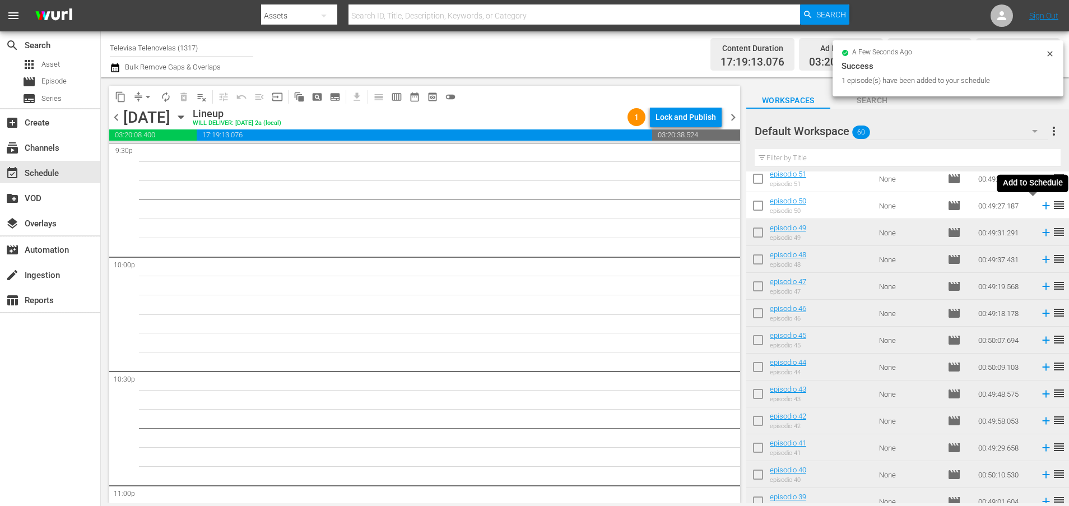
scroll to position [4895, 0]
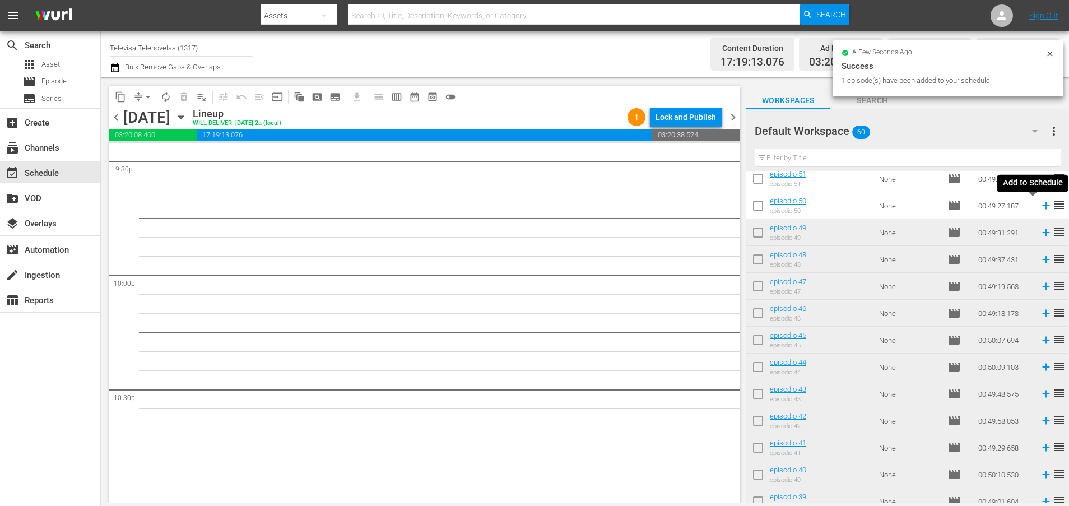
click at [1039, 208] on icon at bounding box center [1045, 205] width 12 height 12
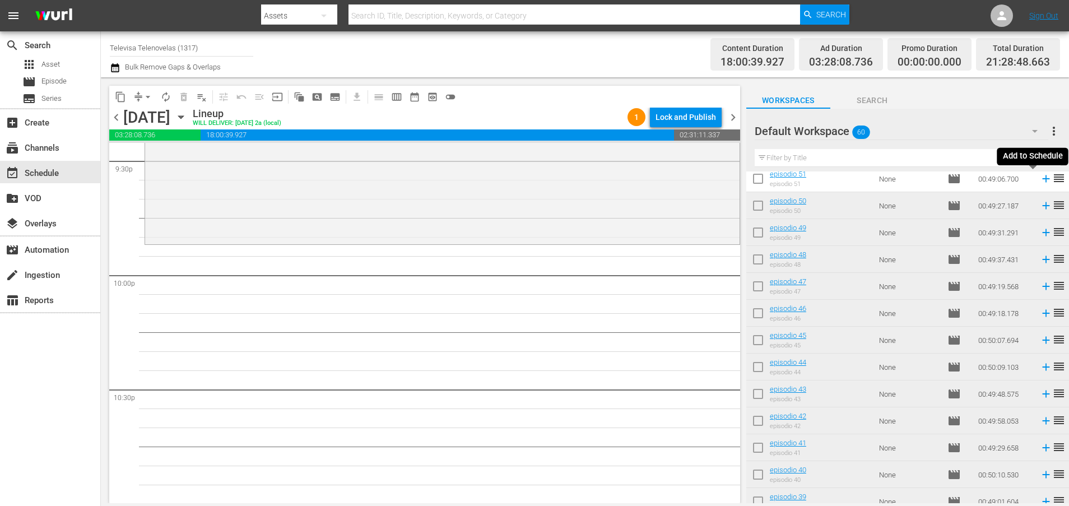
click at [1039, 180] on icon at bounding box center [1045, 178] width 12 height 12
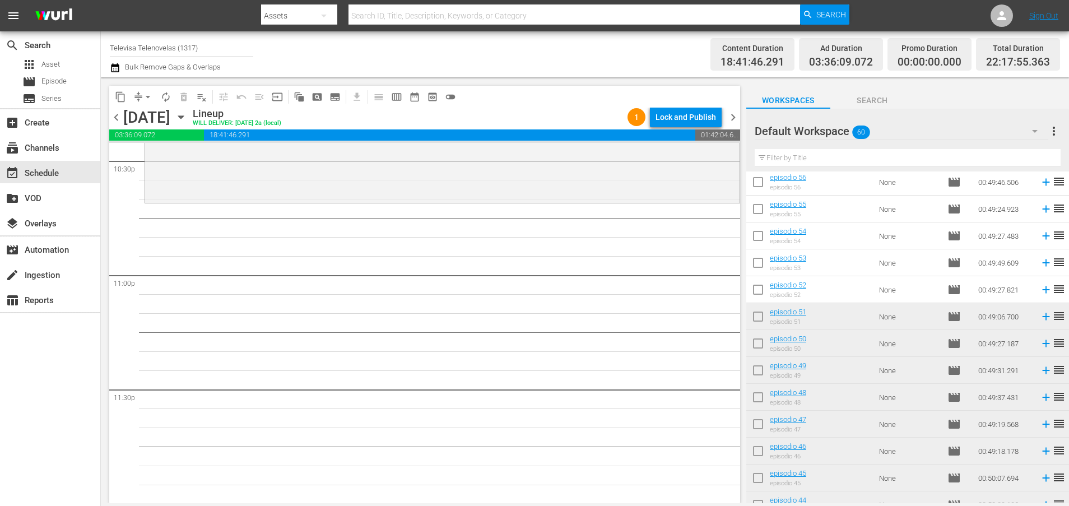
scroll to position [108, 0]
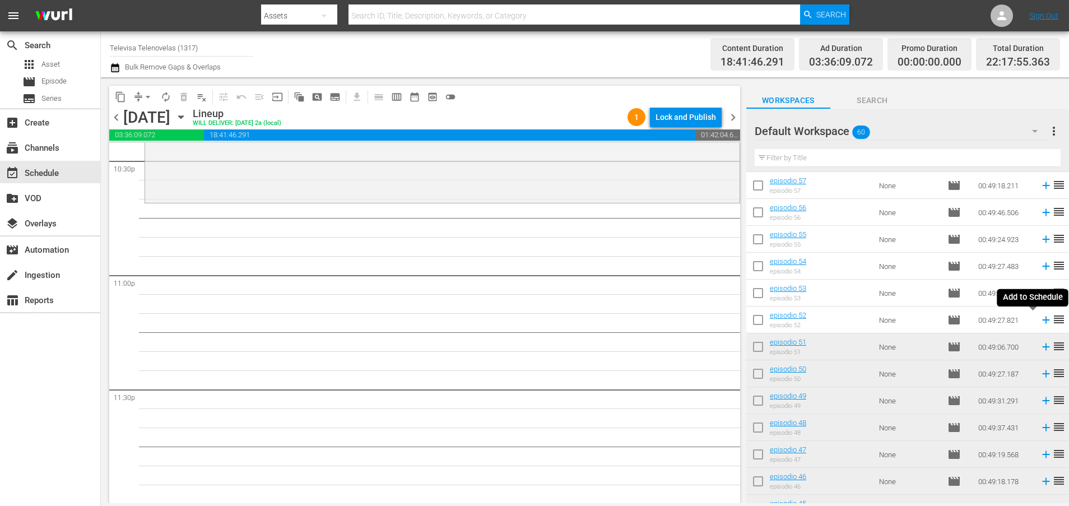
click at [1039, 321] on icon at bounding box center [1045, 320] width 12 height 12
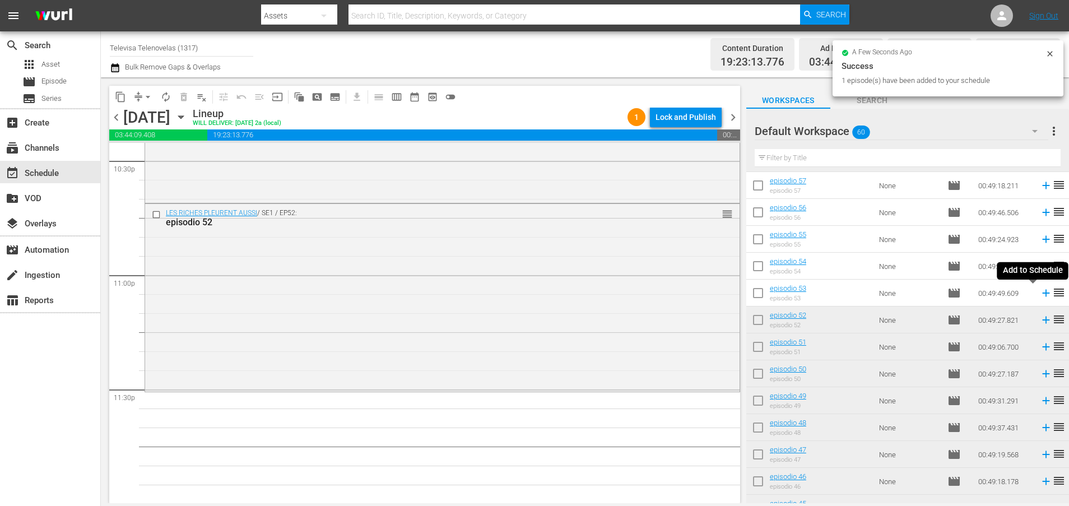
click at [1039, 295] on icon at bounding box center [1045, 293] width 12 height 12
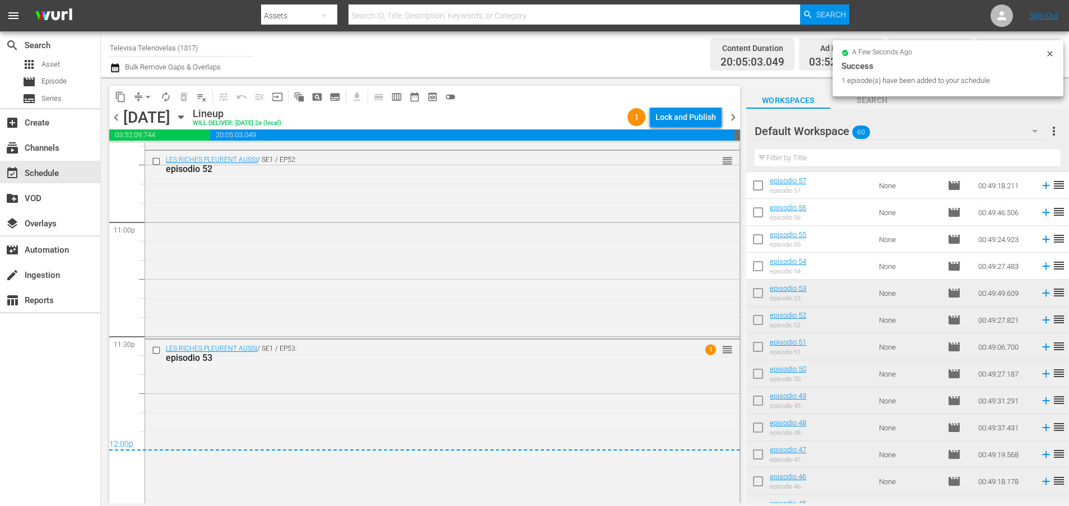
scroll to position [5202, 0]
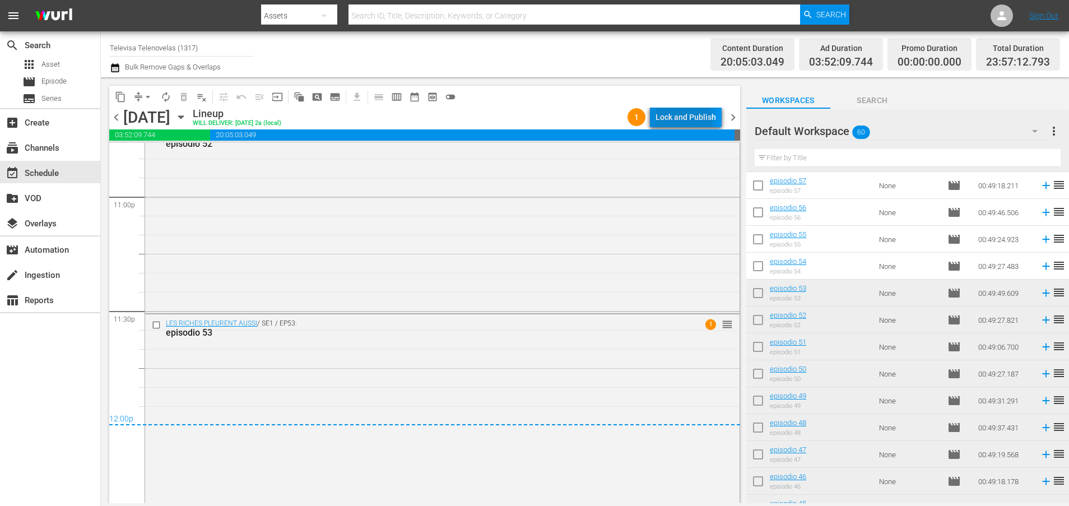
click at [684, 120] on div "Lock and Publish" at bounding box center [685, 117] width 60 height 20
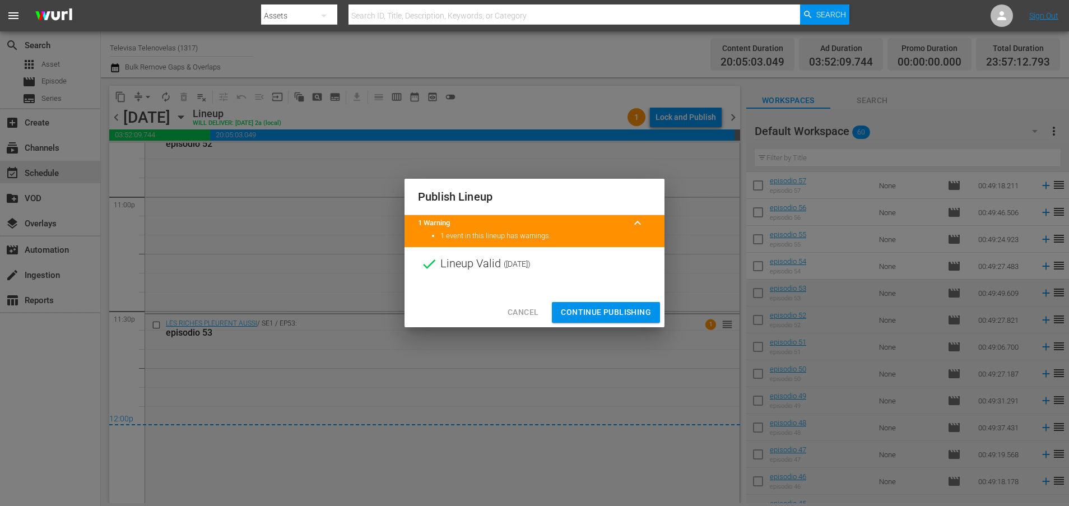
click at [639, 311] on span "Continue Publishing" at bounding box center [606, 312] width 90 height 14
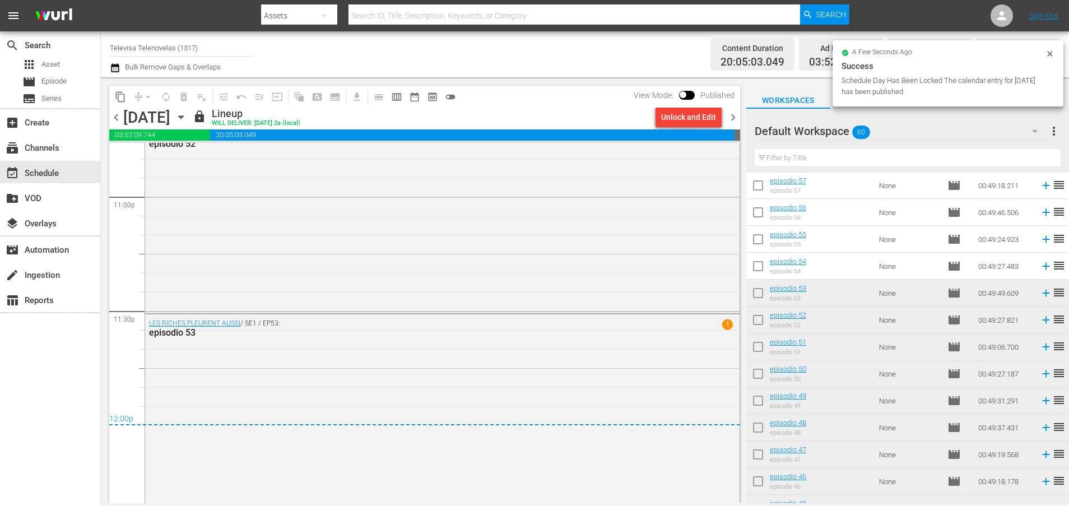
click at [187, 113] on icon "button" at bounding box center [181, 117] width 12 height 12
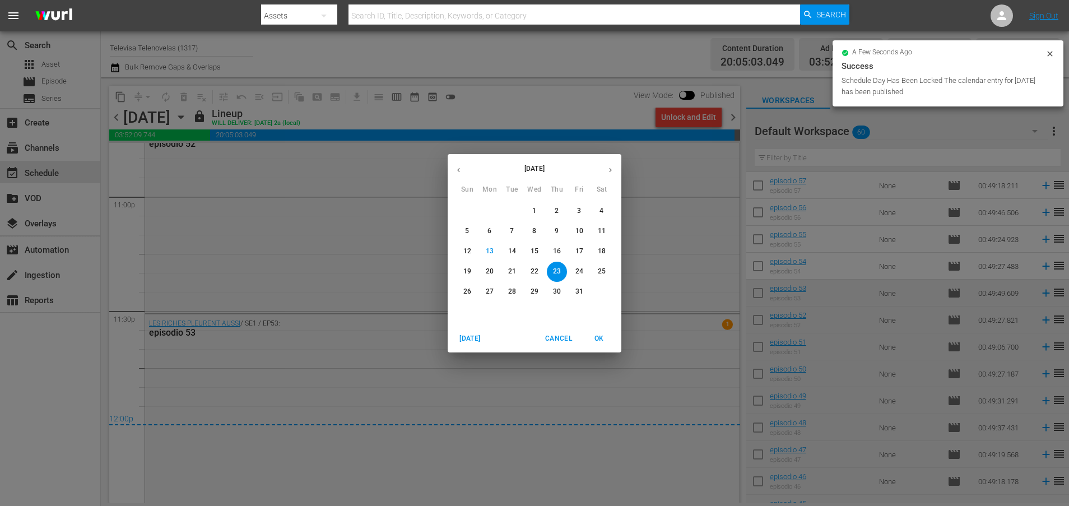
click at [582, 270] on p "24" at bounding box center [579, 272] width 8 height 10
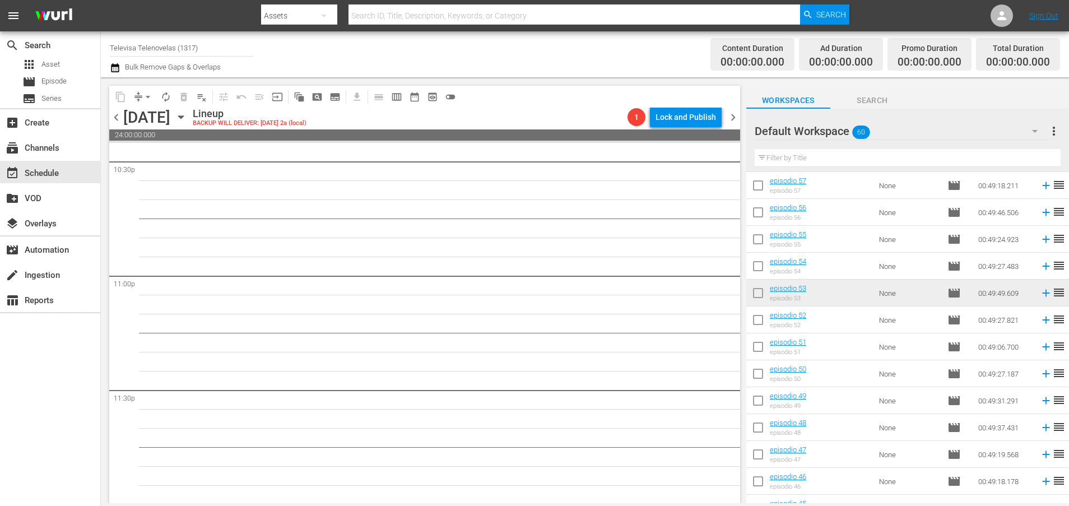
scroll to position [5123, 0]
click at [1042, 266] on icon at bounding box center [1045, 266] width 7 height 7
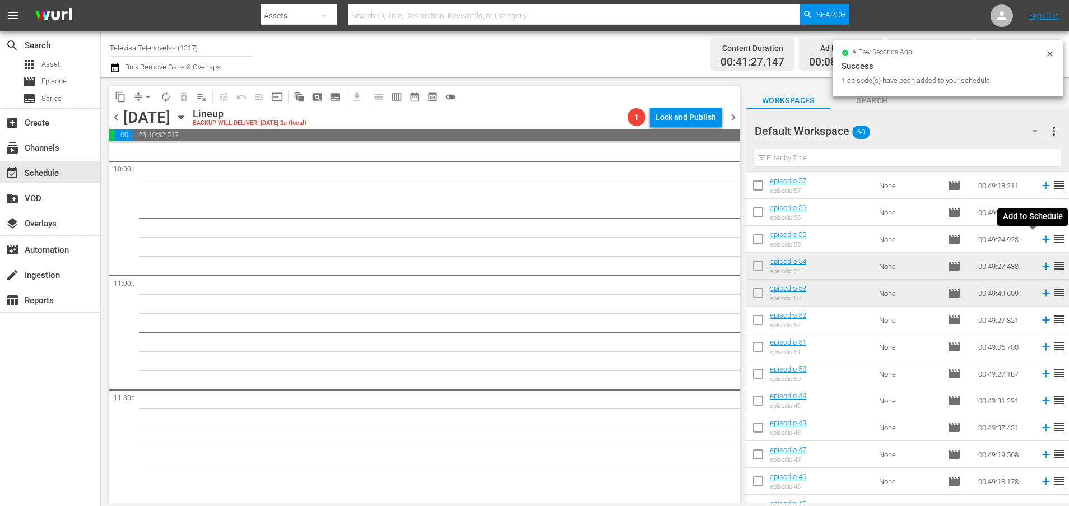
click at [1039, 242] on icon at bounding box center [1045, 239] width 12 height 12
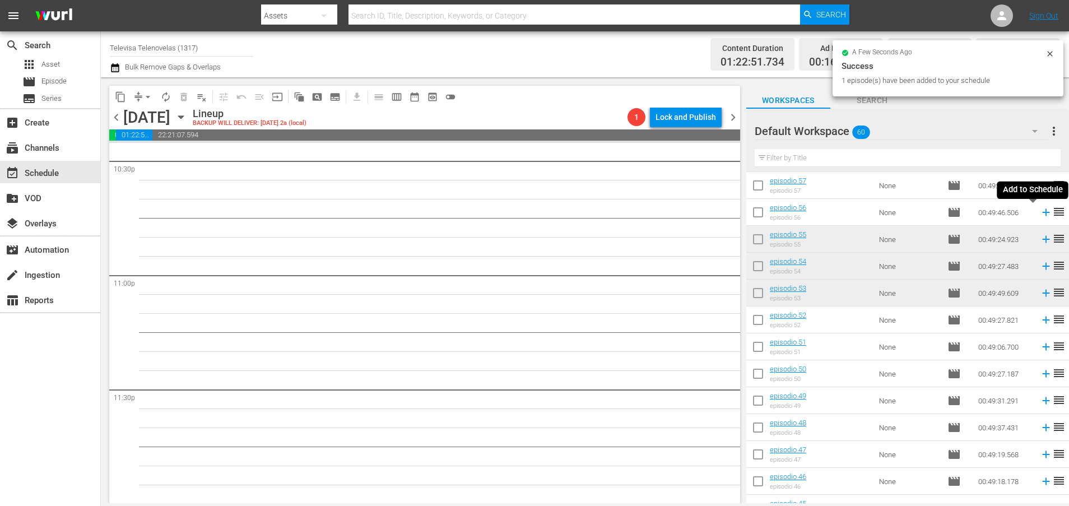
click at [1039, 214] on icon at bounding box center [1045, 212] width 12 height 12
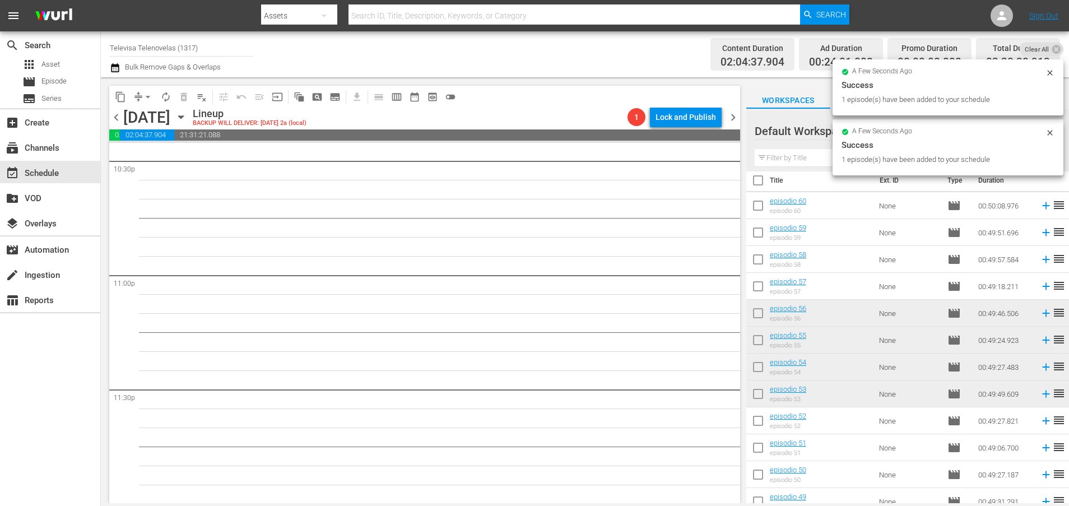
scroll to position [0, 0]
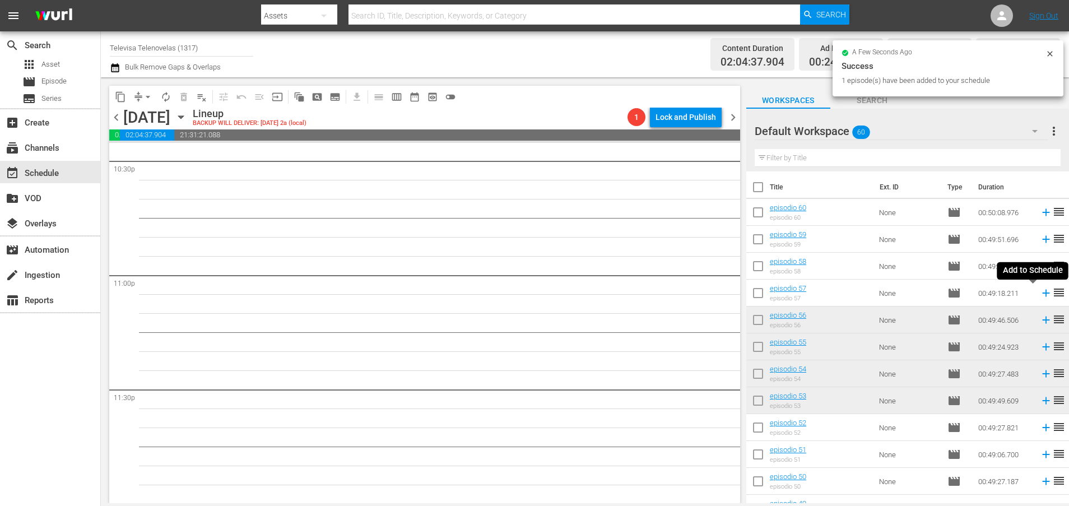
click at [1039, 295] on icon at bounding box center [1045, 293] width 12 height 12
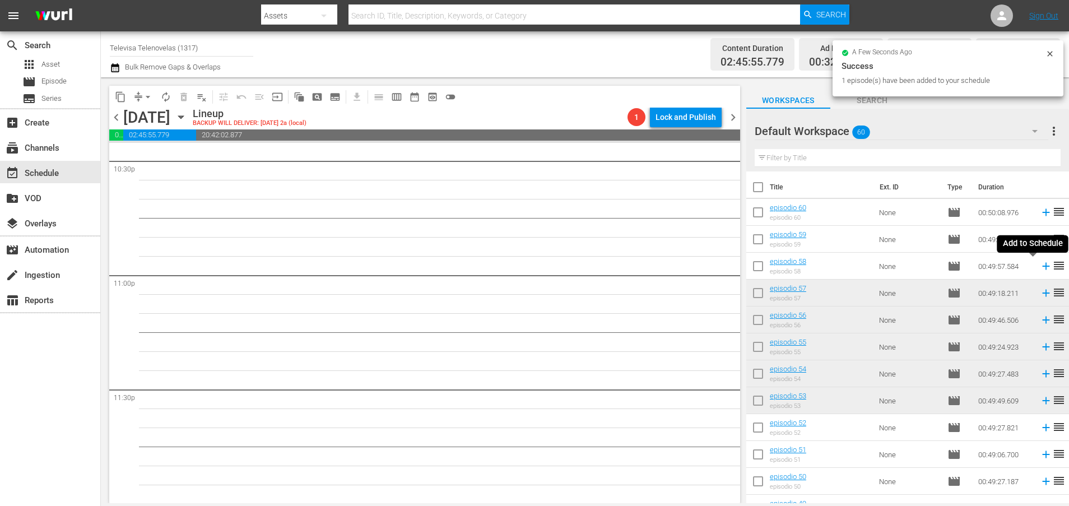
click at [1042, 269] on icon at bounding box center [1045, 266] width 7 height 7
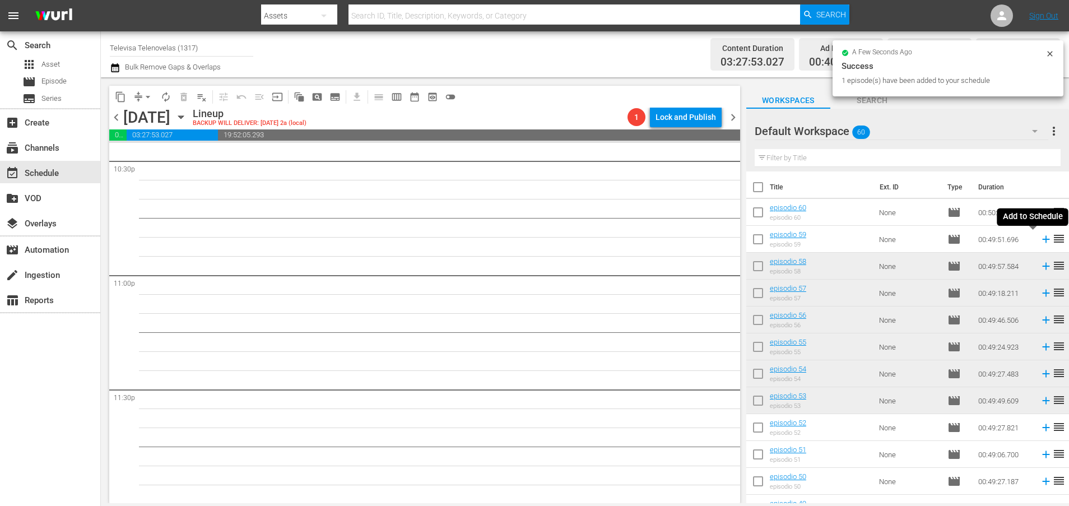
click at [1039, 241] on icon at bounding box center [1045, 239] width 12 height 12
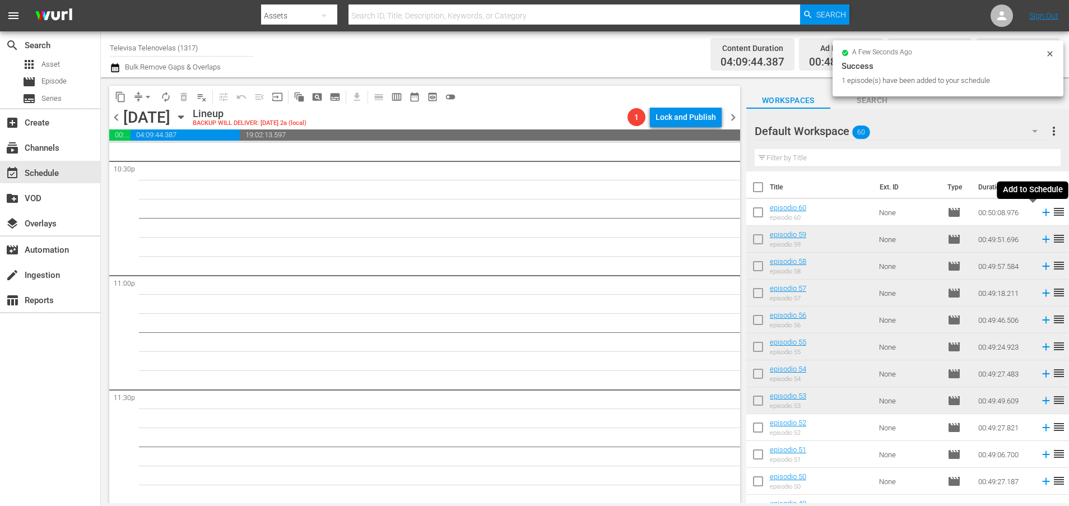
click at [1039, 214] on icon at bounding box center [1045, 212] width 12 height 12
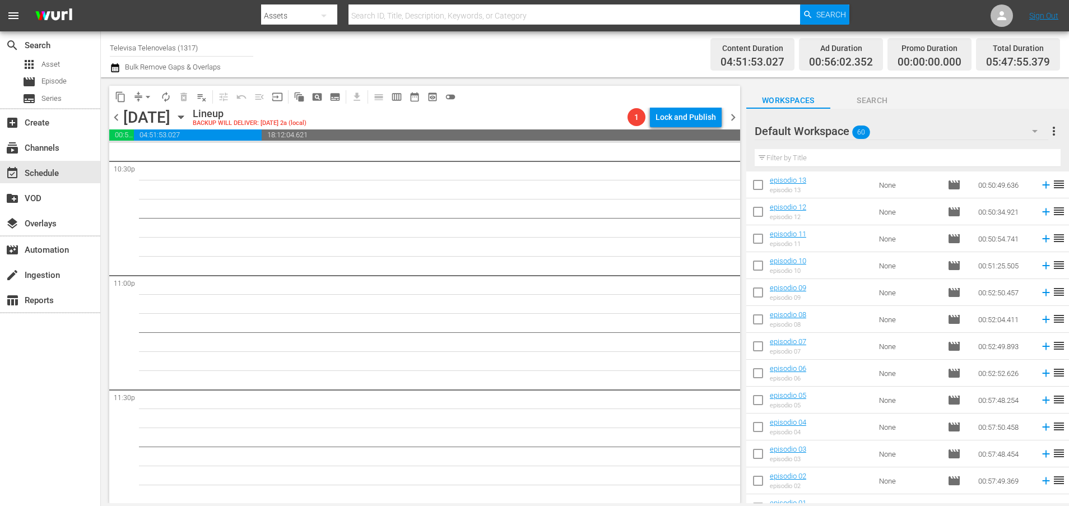
scroll to position [1307, 0]
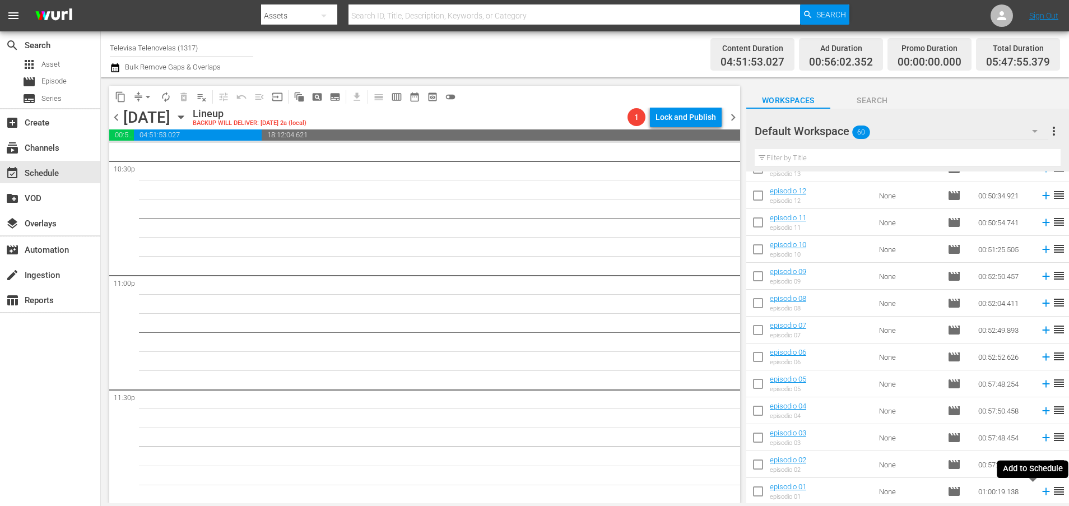
click at [1039, 496] on icon at bounding box center [1045, 491] width 12 height 12
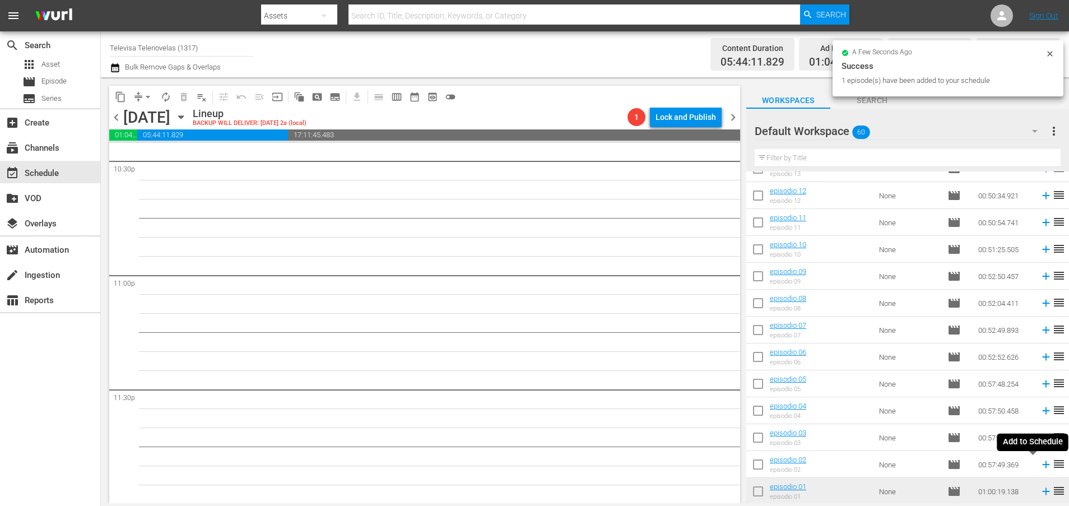
click at [1042, 465] on icon at bounding box center [1045, 464] width 7 height 7
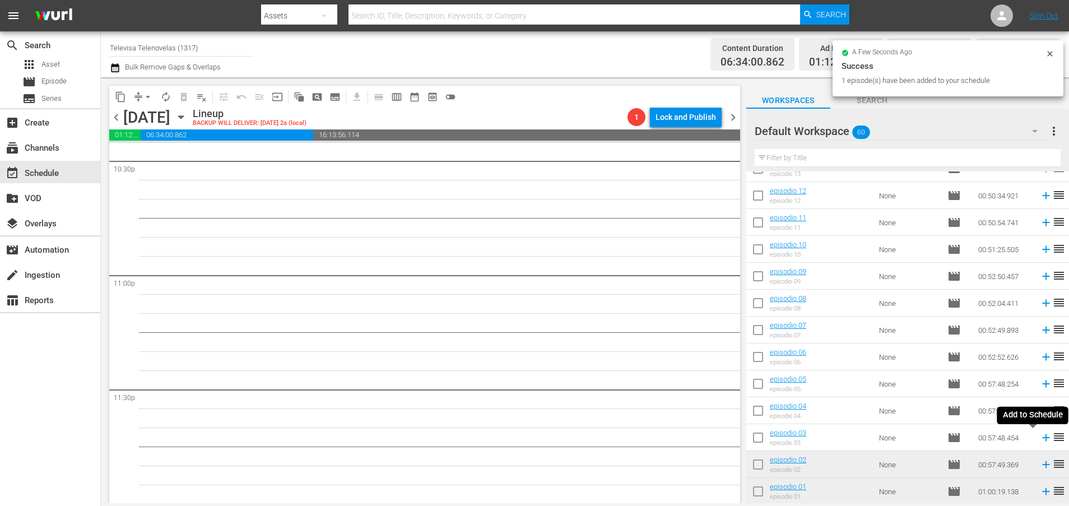
click at [1042, 440] on icon at bounding box center [1045, 437] width 7 height 7
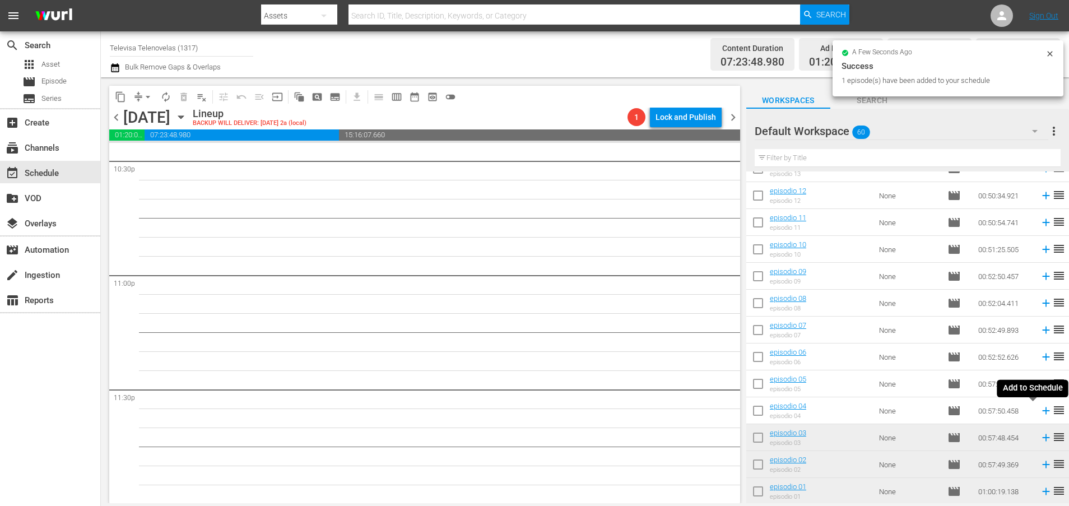
click at [1042, 410] on icon at bounding box center [1045, 410] width 7 height 7
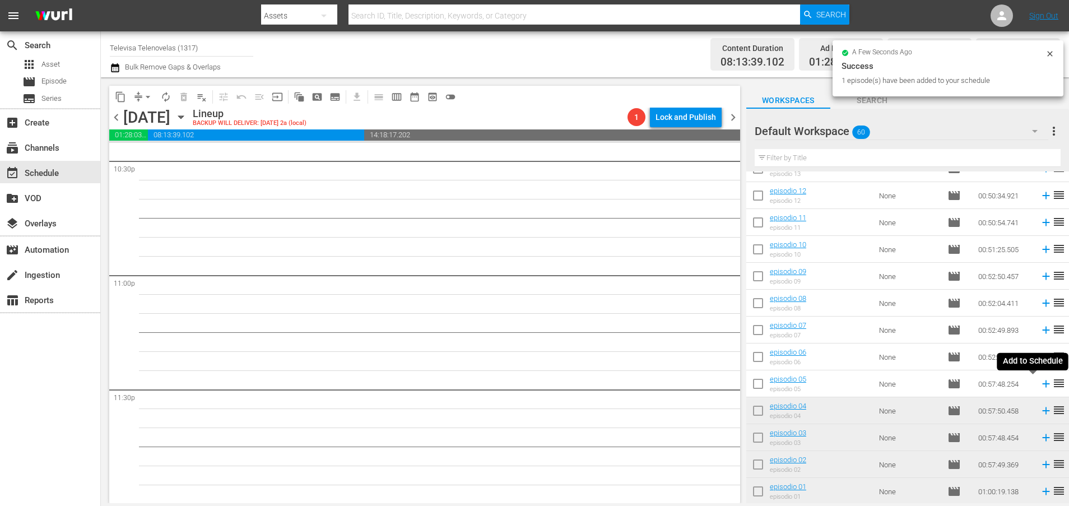
click at [1039, 386] on icon at bounding box center [1045, 383] width 12 height 12
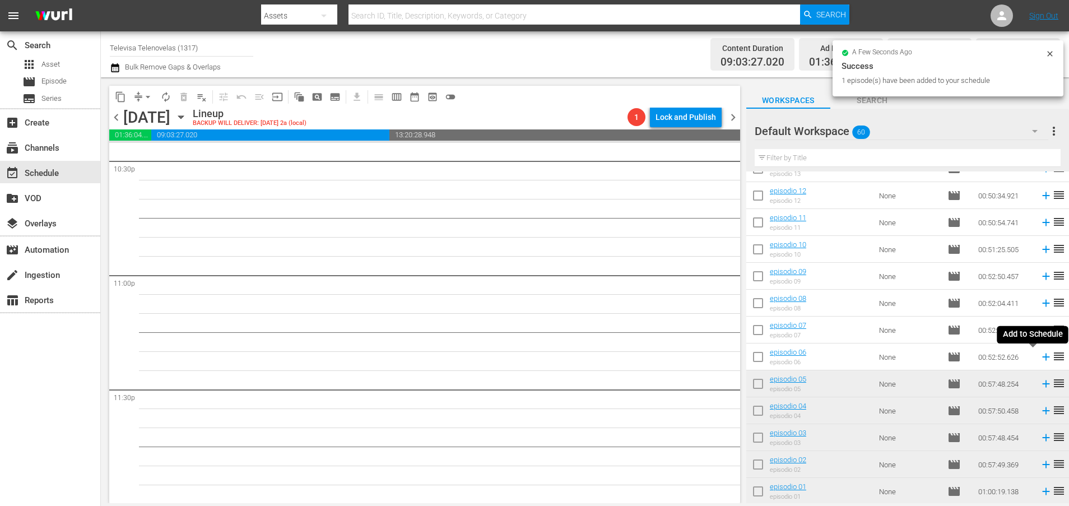
click at [1039, 358] on icon at bounding box center [1045, 357] width 12 height 12
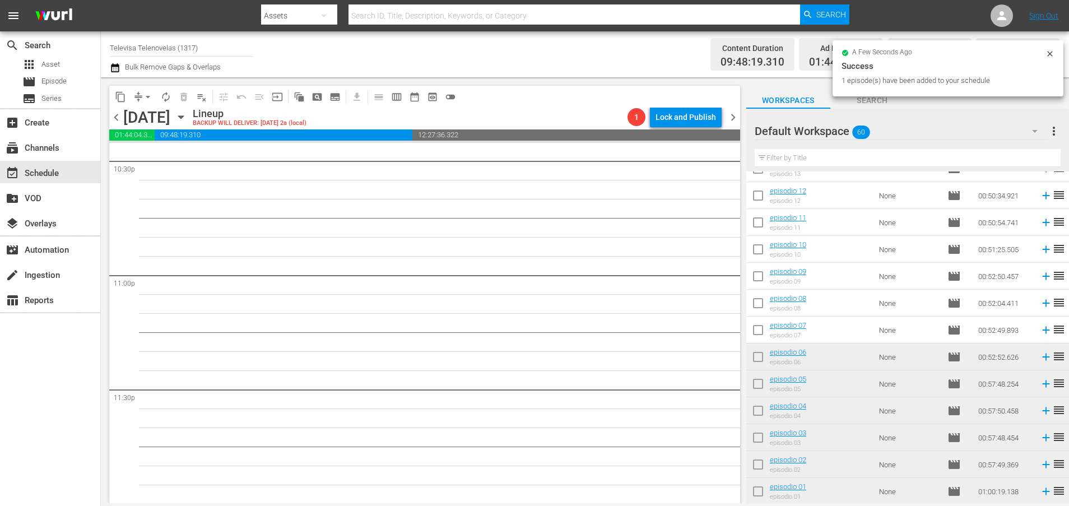
click at [1035, 341] on td at bounding box center [1043, 329] width 17 height 27
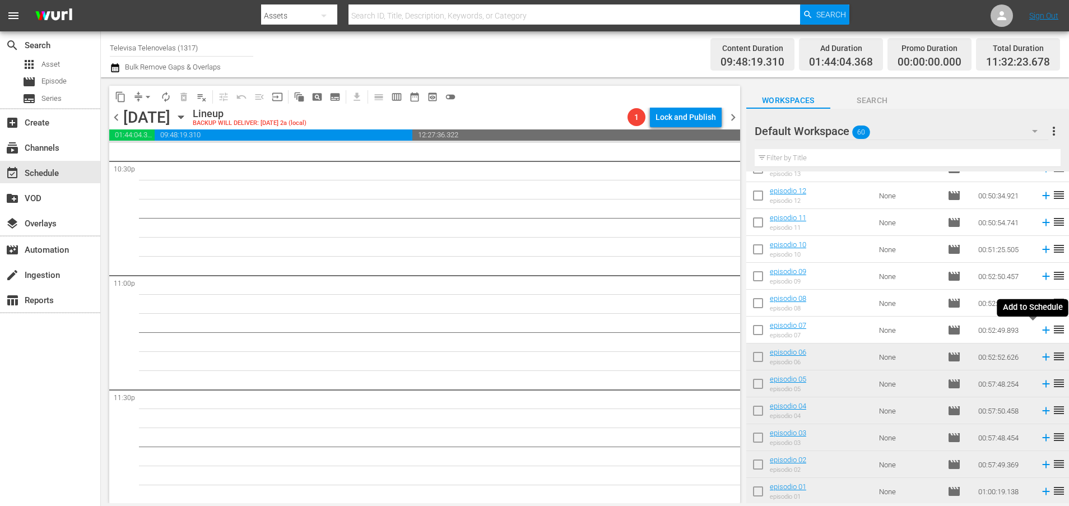
click at [1039, 334] on icon at bounding box center [1045, 330] width 12 height 12
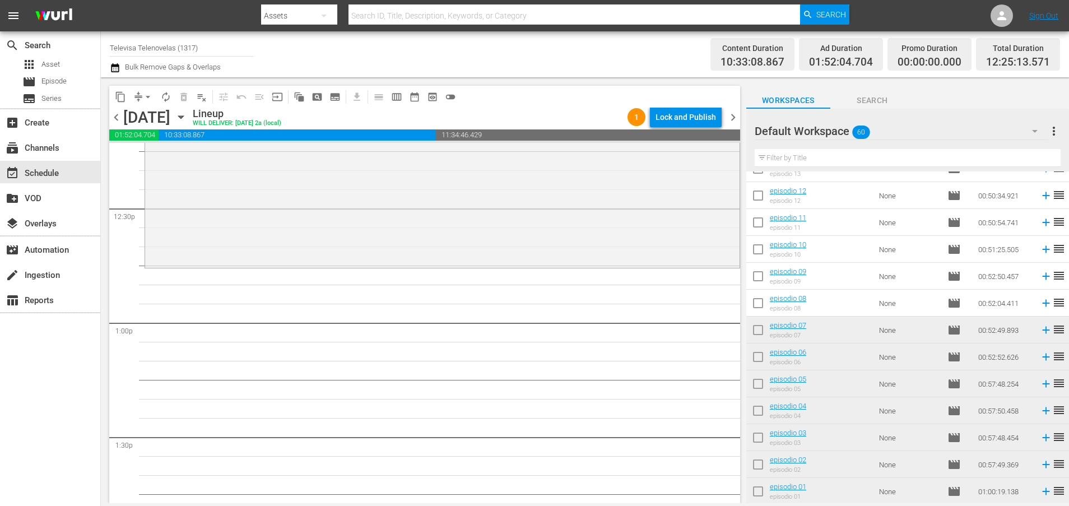
scroll to position [2819, 0]
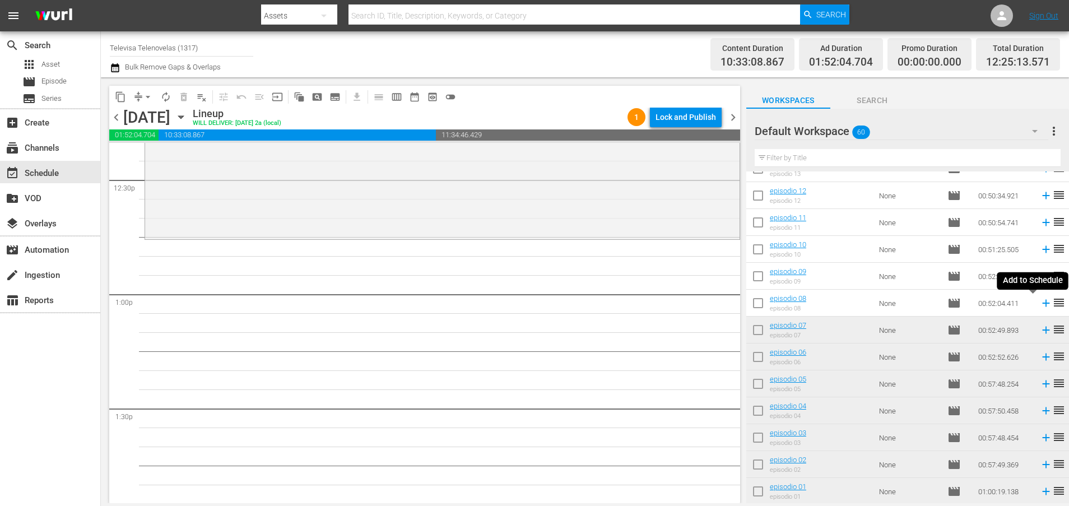
click at [1039, 304] on icon at bounding box center [1045, 303] width 12 height 12
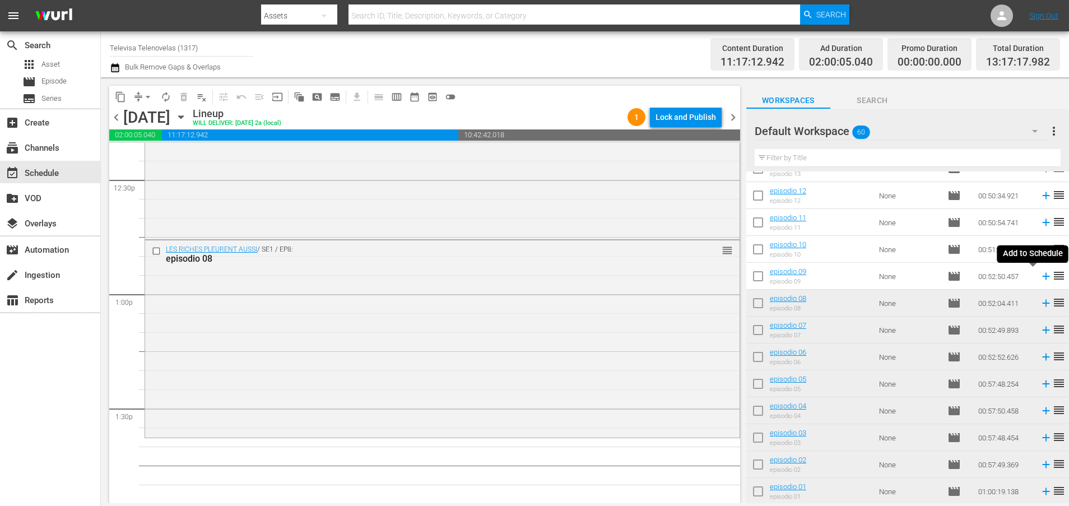
click at [1042, 278] on icon at bounding box center [1045, 276] width 7 height 7
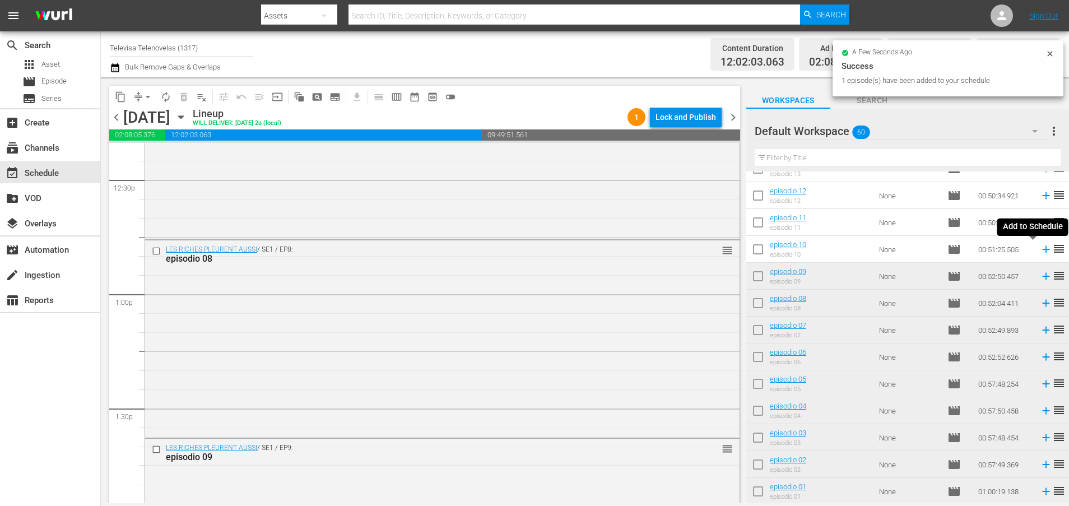
click at [1042, 249] on icon at bounding box center [1045, 249] width 7 height 7
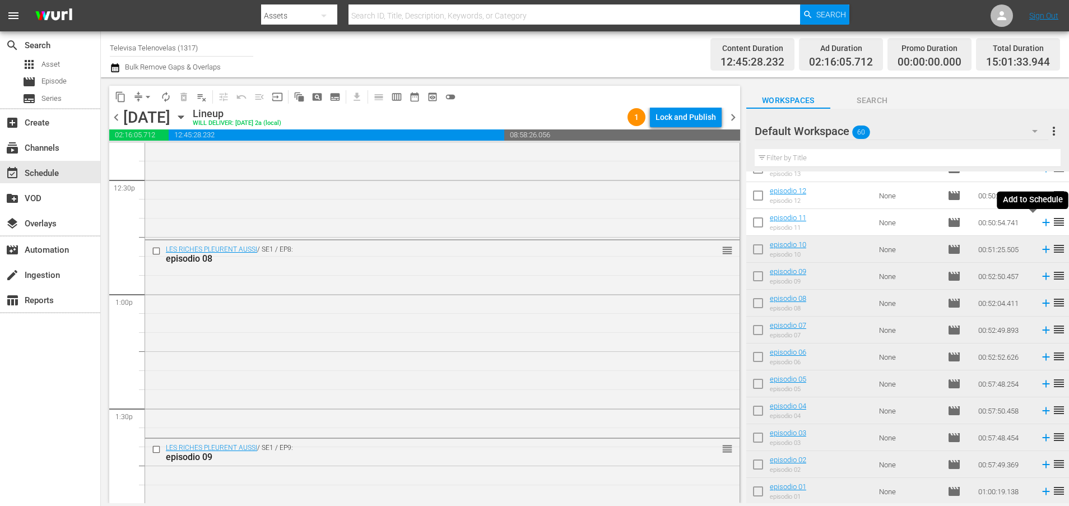
click at [1039, 225] on icon at bounding box center [1045, 222] width 12 height 12
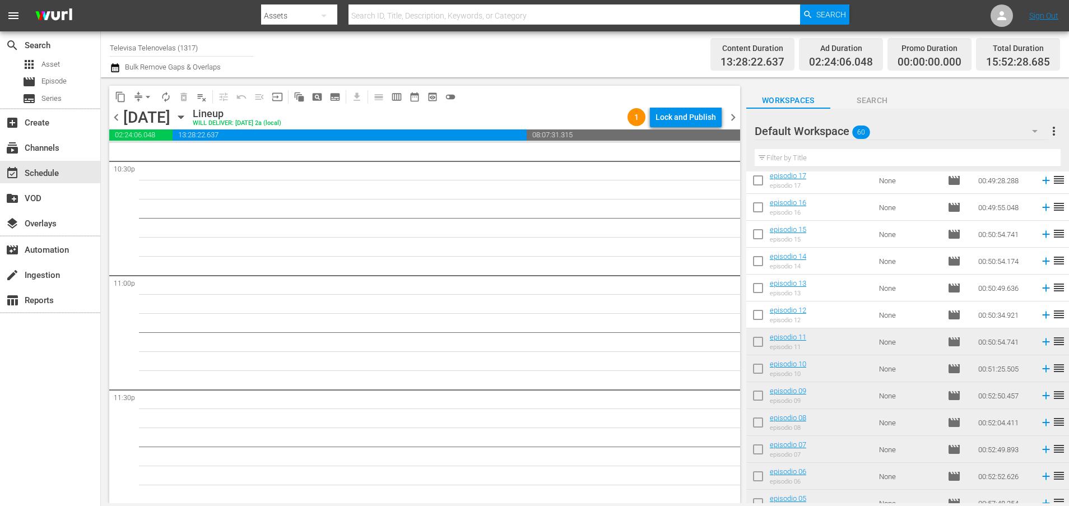
scroll to position [1139, 0]
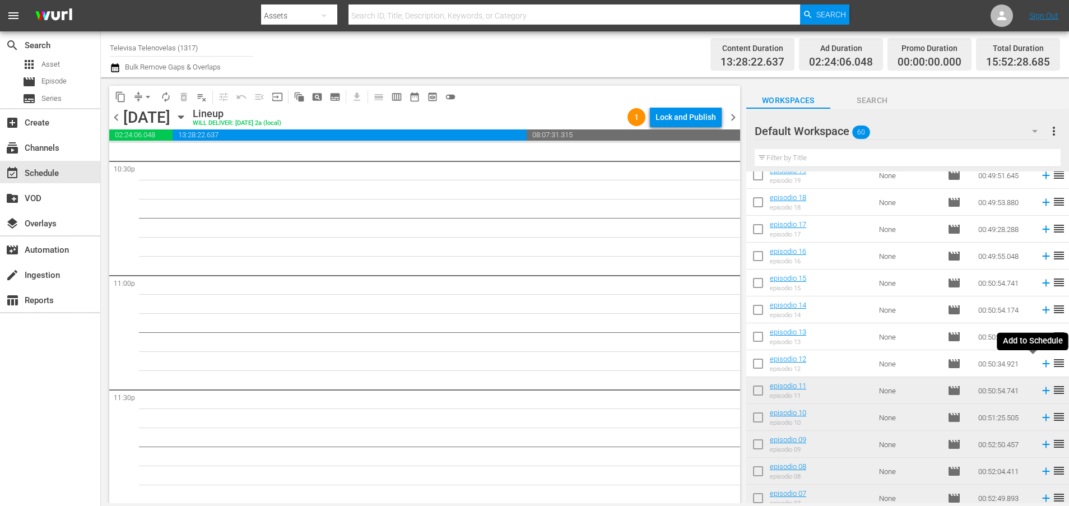
click at [1039, 365] on icon at bounding box center [1045, 363] width 12 height 12
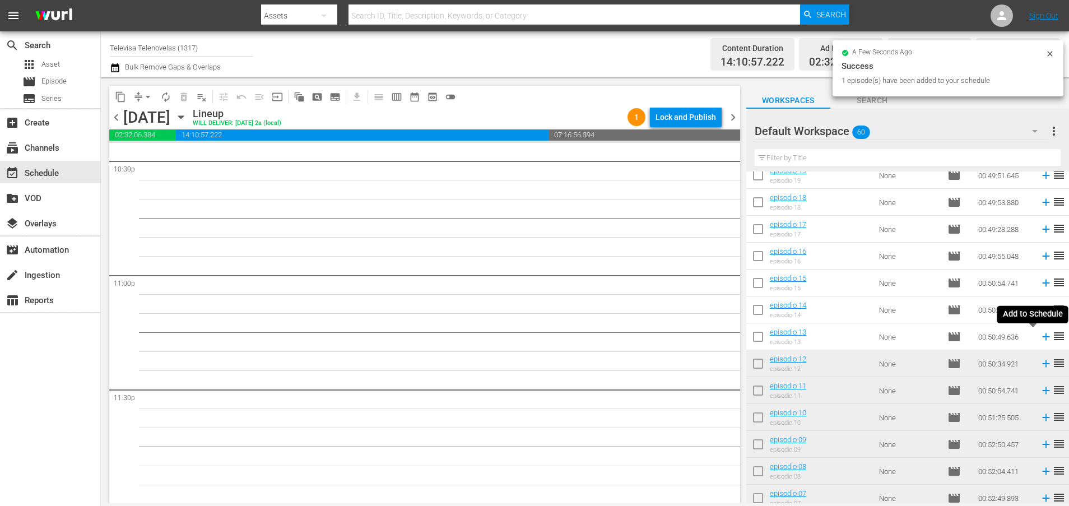
scroll to position [5104, 0]
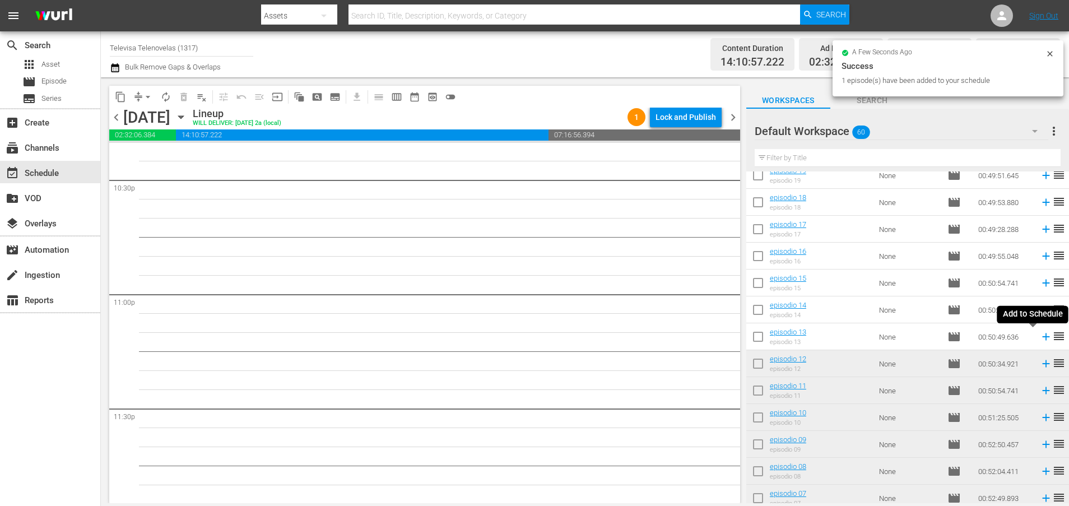
click at [1042, 337] on icon at bounding box center [1045, 336] width 7 height 7
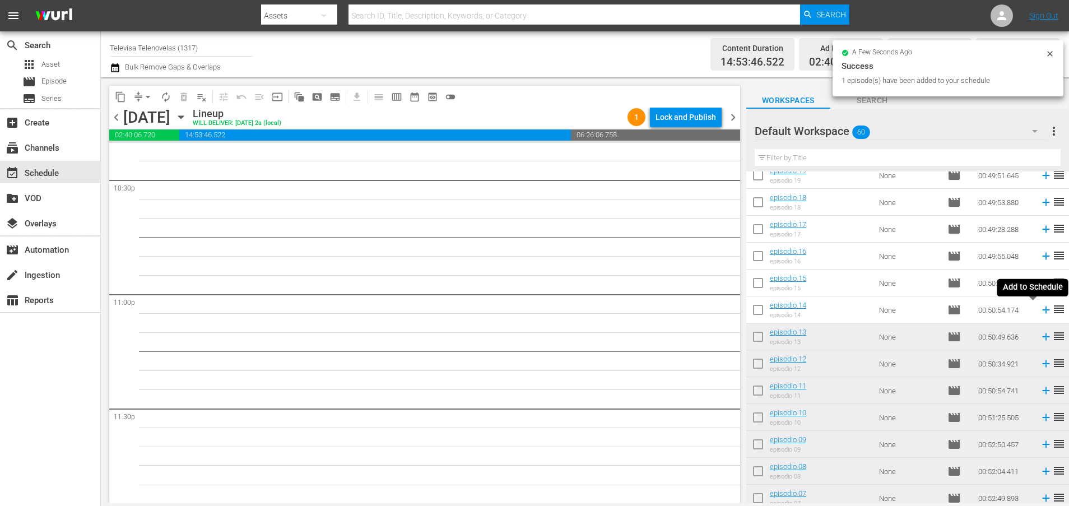
click at [1042, 309] on icon at bounding box center [1045, 309] width 7 height 7
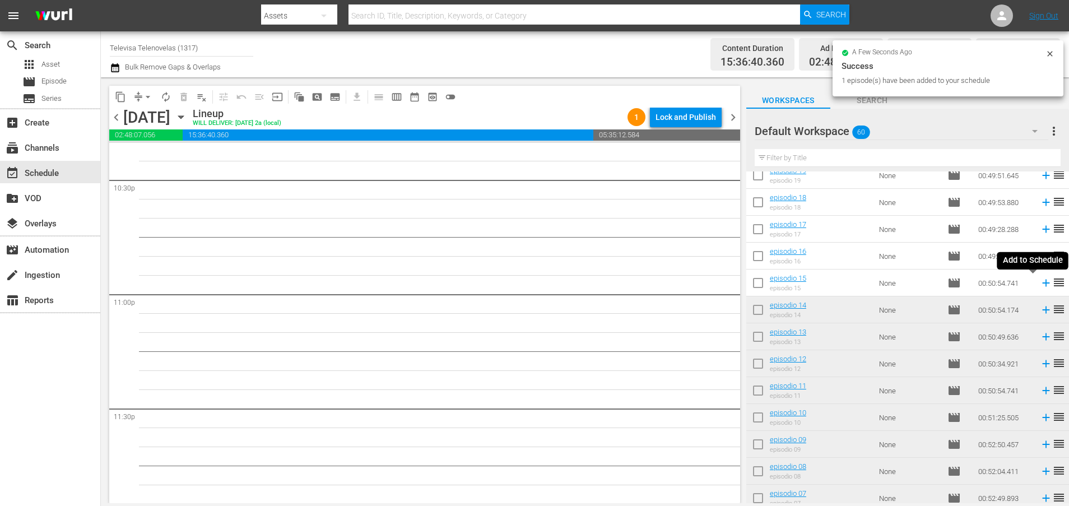
click at [1039, 286] on icon at bounding box center [1045, 283] width 12 height 12
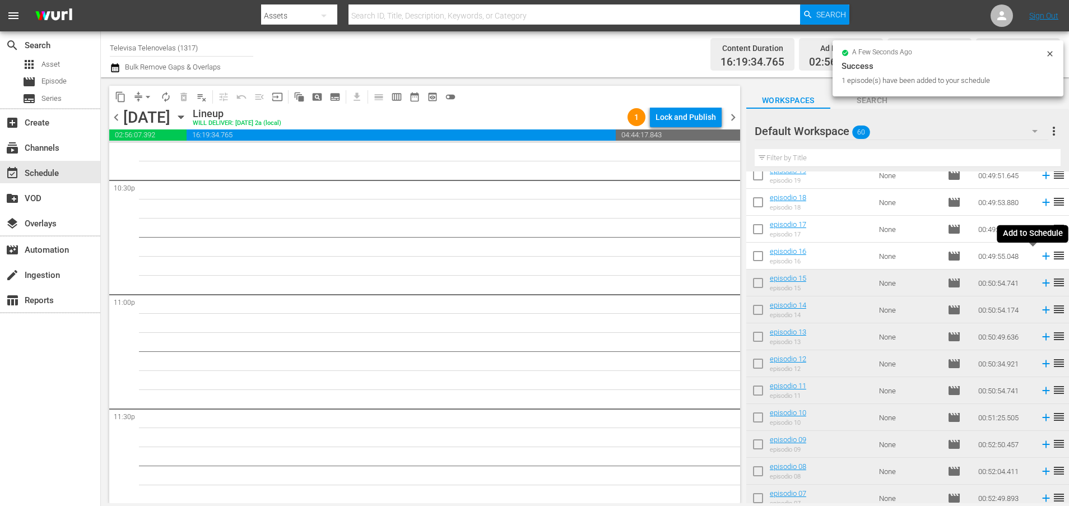
scroll to position [5084, 0]
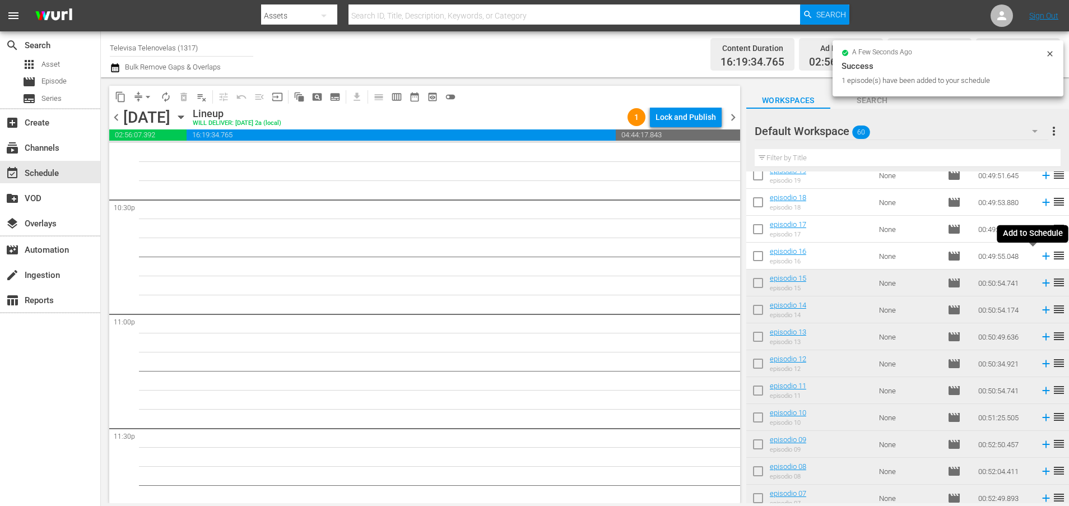
click at [1039, 257] on icon at bounding box center [1045, 256] width 12 height 12
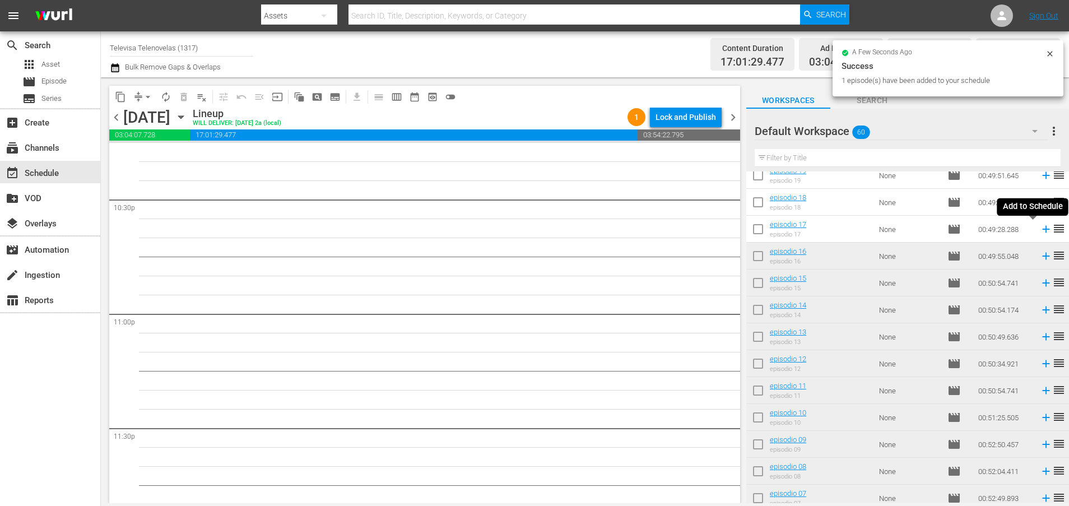
scroll to position [5066, 0]
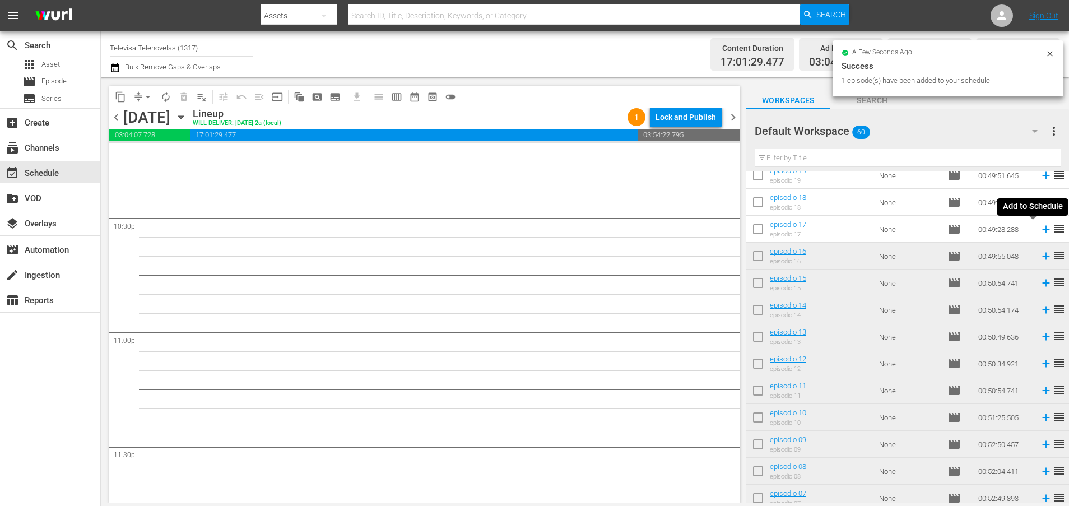
click at [1039, 230] on icon at bounding box center [1045, 229] width 12 height 12
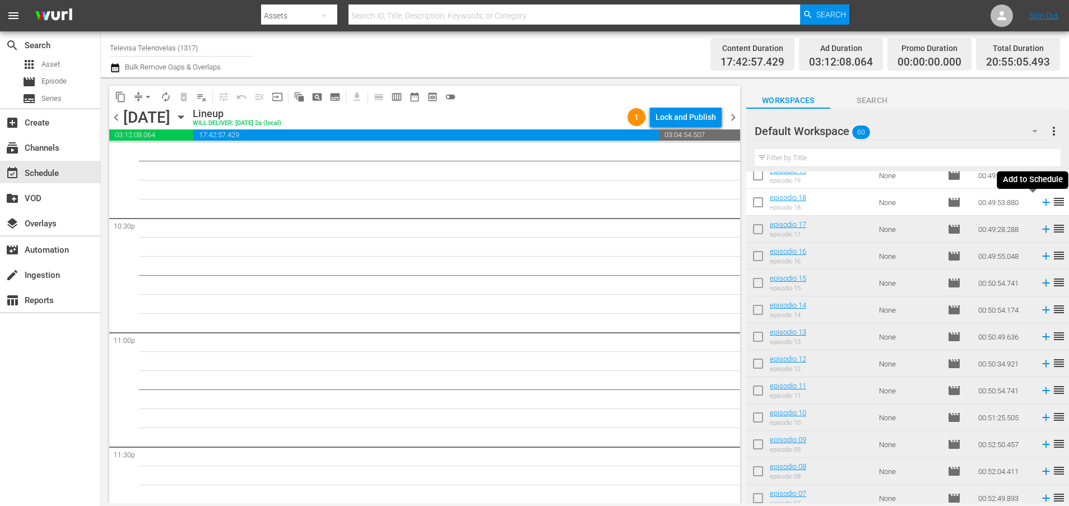
click at [1042, 200] on icon at bounding box center [1045, 202] width 7 height 7
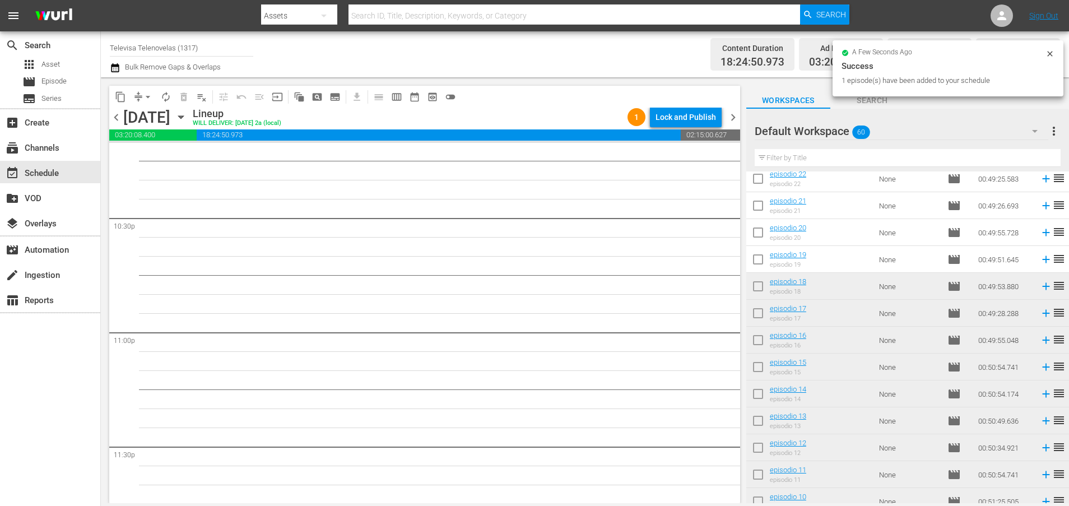
scroll to position [971, 0]
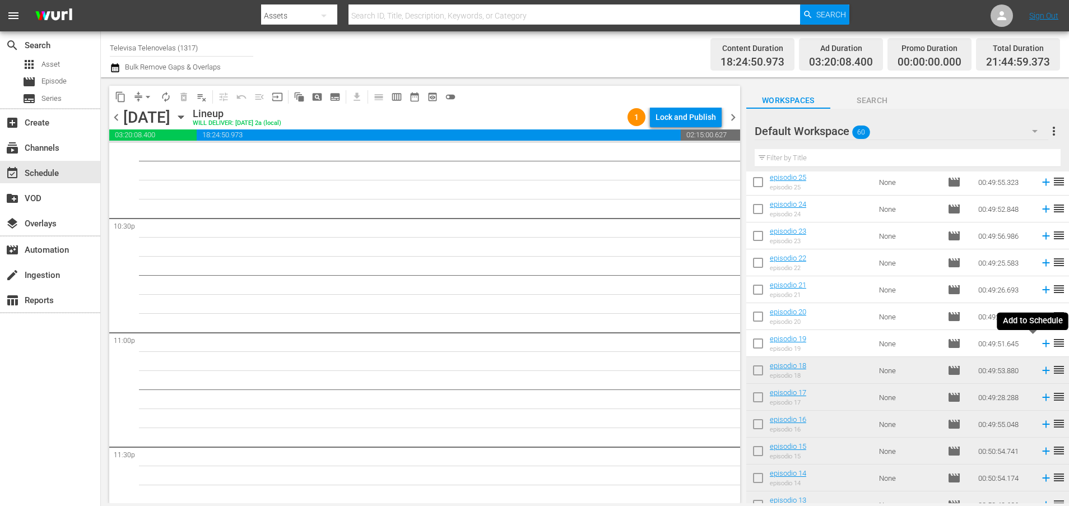
click at [1042, 344] on icon at bounding box center [1045, 343] width 7 height 7
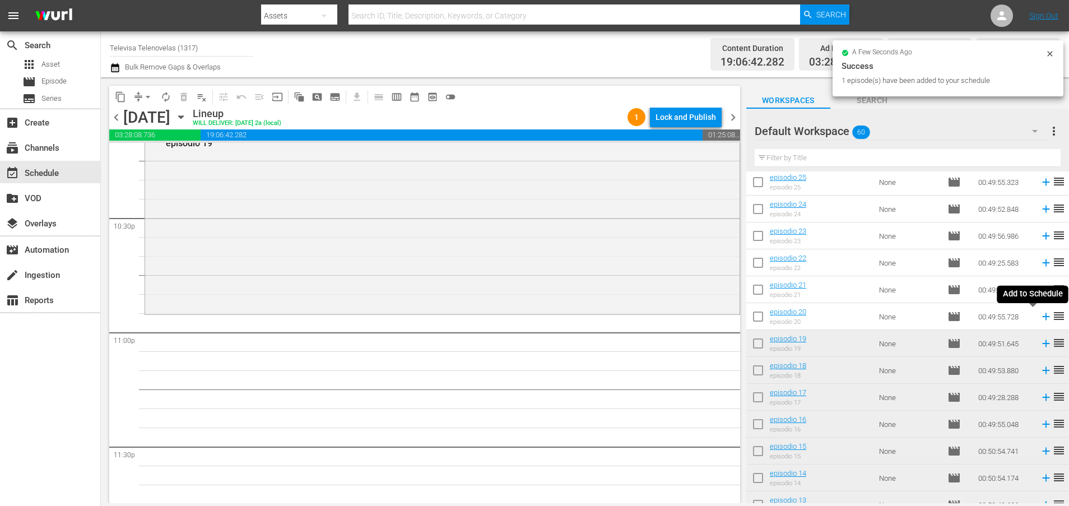
click at [1042, 316] on icon at bounding box center [1045, 316] width 7 height 7
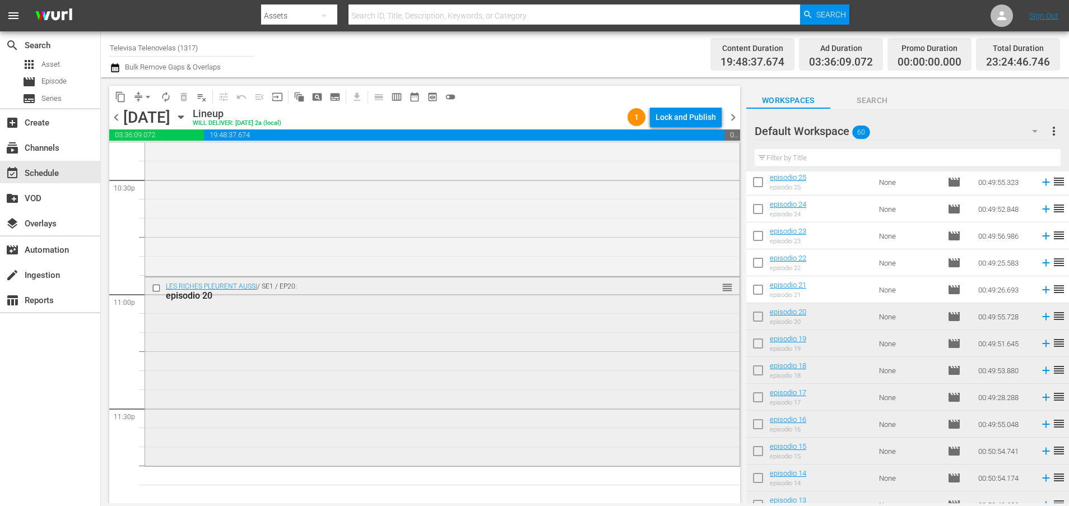
scroll to position [5123, 0]
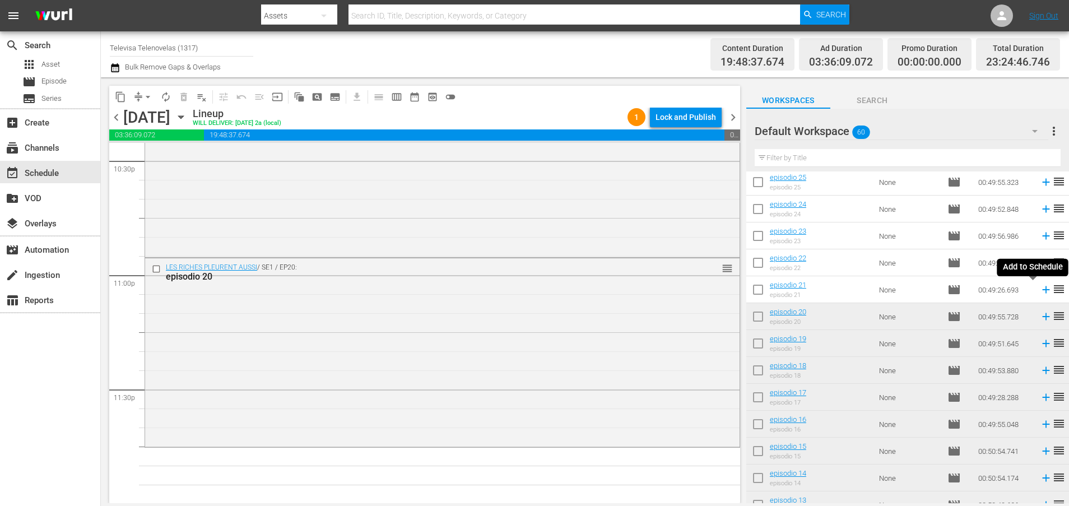
click at [1042, 291] on icon at bounding box center [1045, 289] width 7 height 7
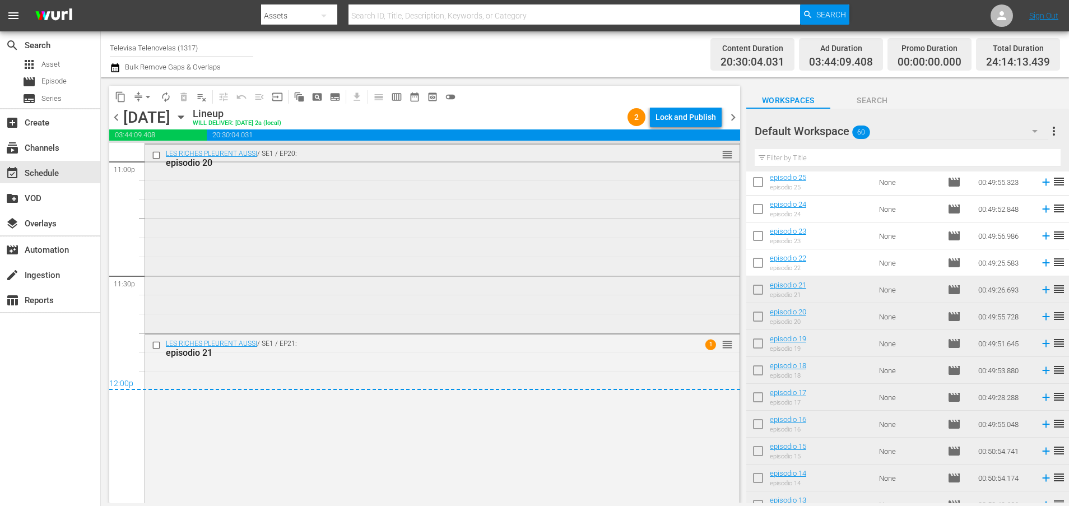
scroll to position [5256, 0]
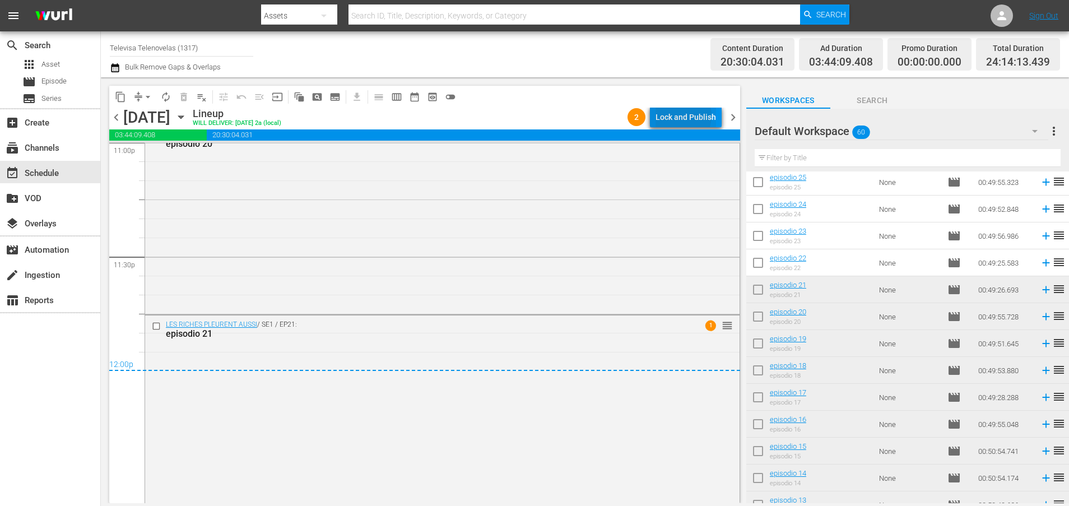
click at [683, 116] on div "Lock and Publish" at bounding box center [685, 117] width 60 height 20
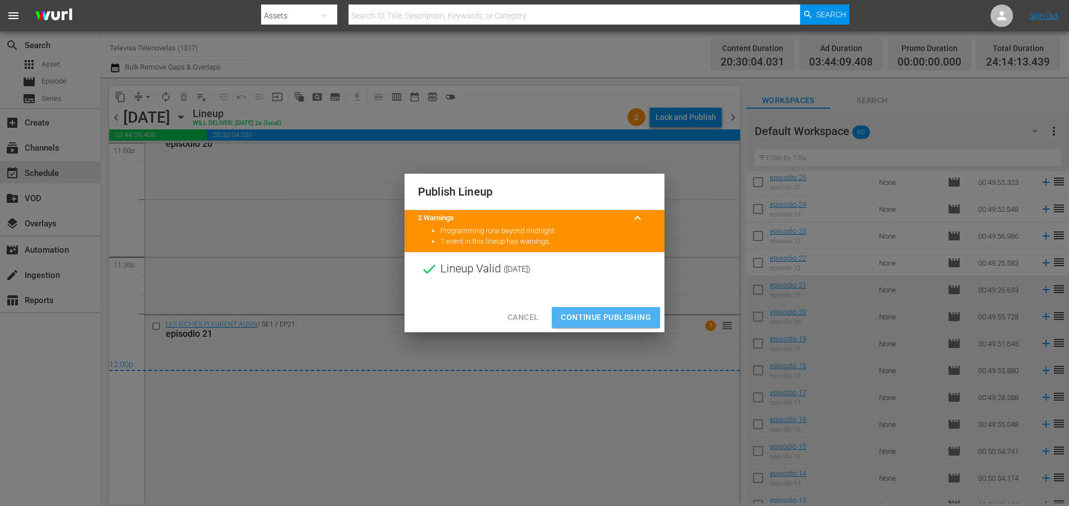
click at [632, 319] on span "Continue Publishing" at bounding box center [606, 317] width 90 height 14
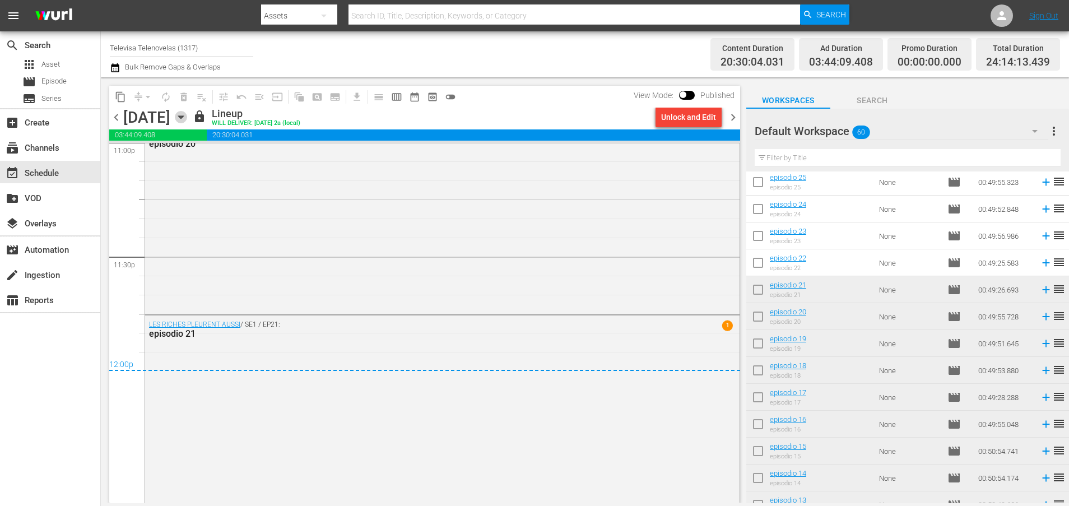
click at [187, 121] on icon "button" at bounding box center [181, 117] width 12 height 12
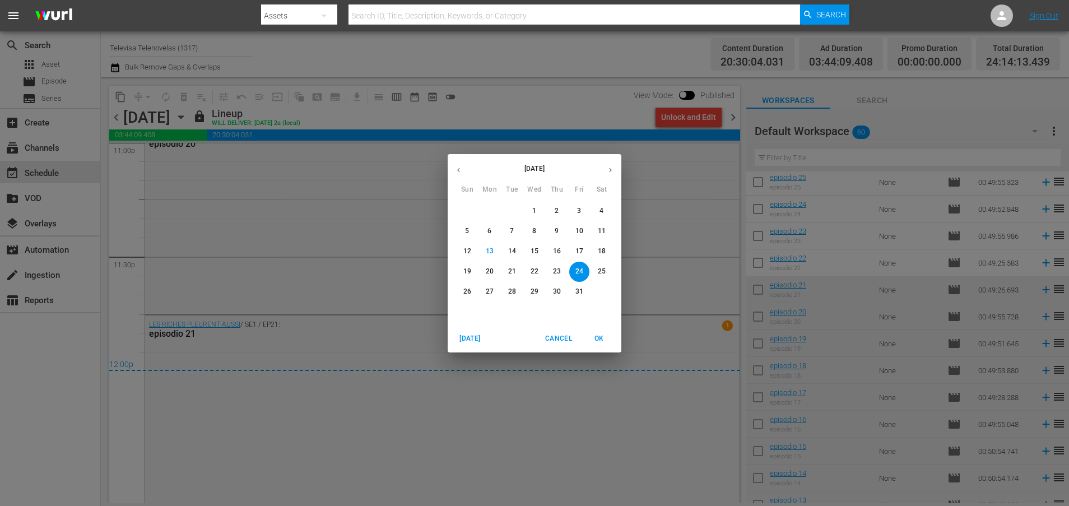
click at [598, 268] on p "25" at bounding box center [602, 272] width 8 height 10
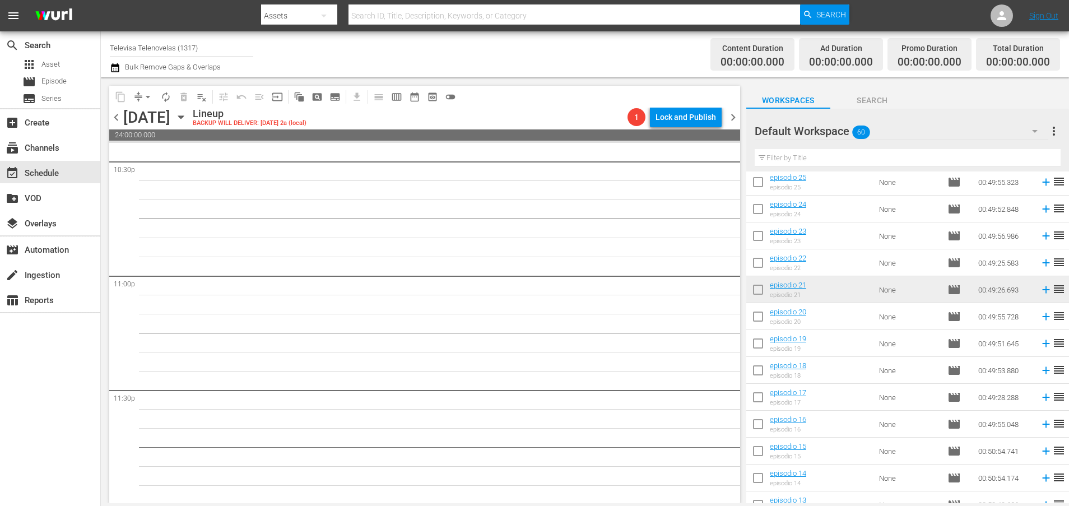
scroll to position [5123, 0]
click at [1039, 262] on icon at bounding box center [1045, 262] width 12 height 12
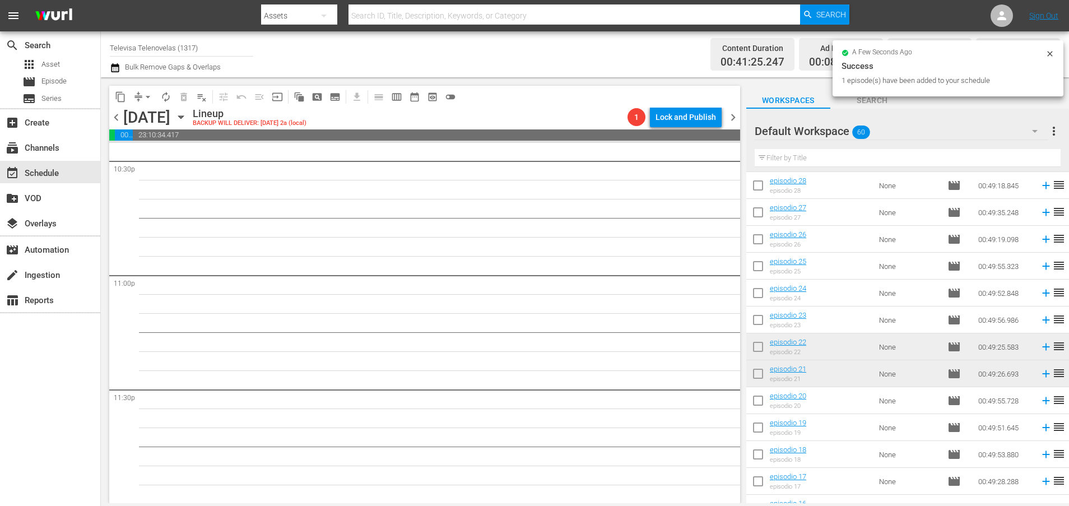
scroll to position [803, 0]
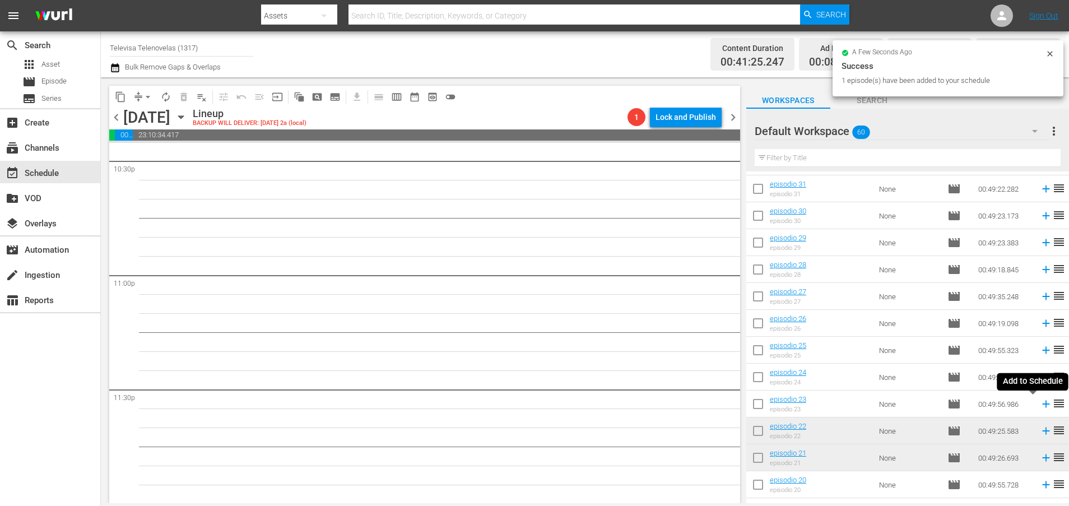
click at [1039, 405] on icon at bounding box center [1045, 404] width 12 height 12
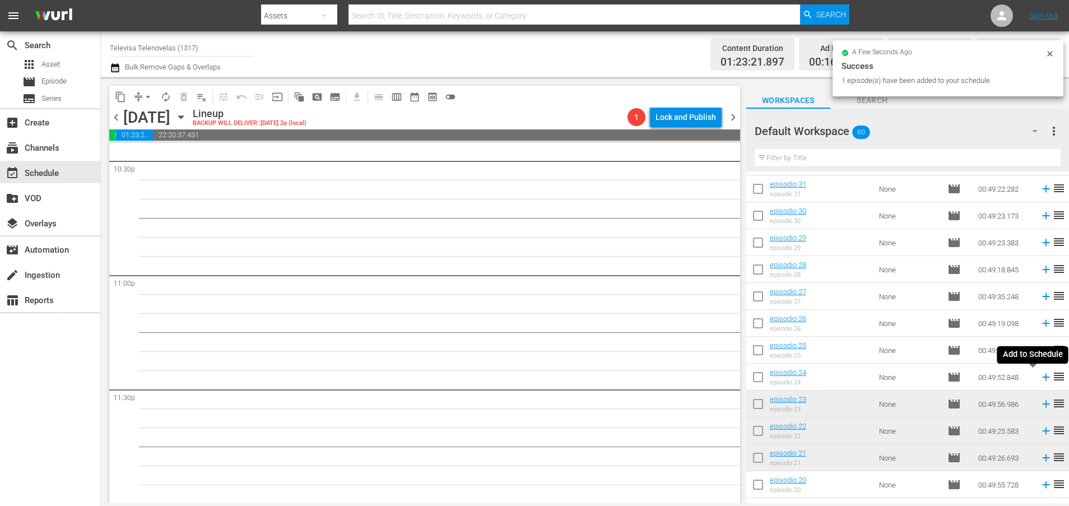
click at [1042, 378] on icon at bounding box center [1045, 377] width 7 height 7
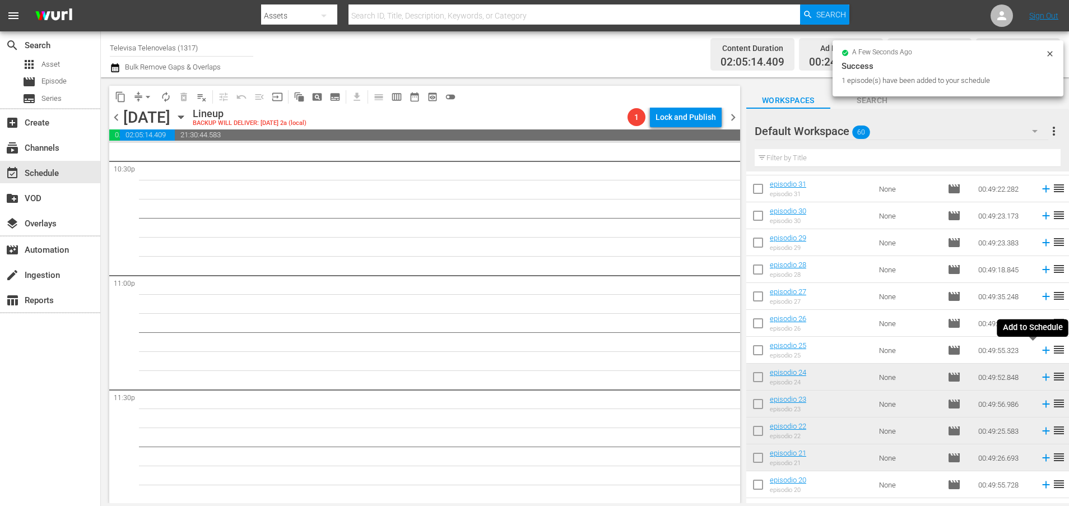
click at [1042, 350] on icon at bounding box center [1045, 350] width 7 height 7
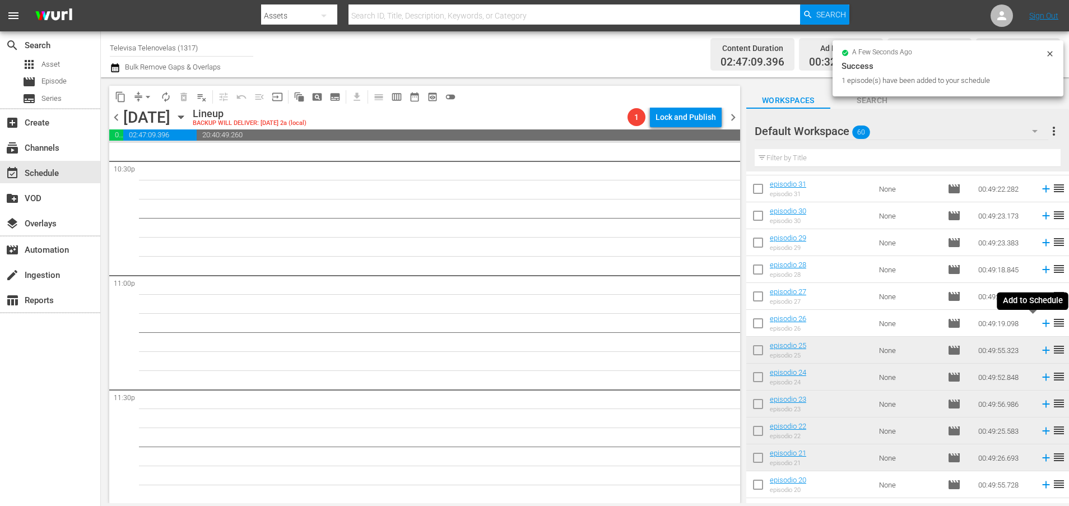
click at [1042, 323] on icon at bounding box center [1045, 323] width 7 height 7
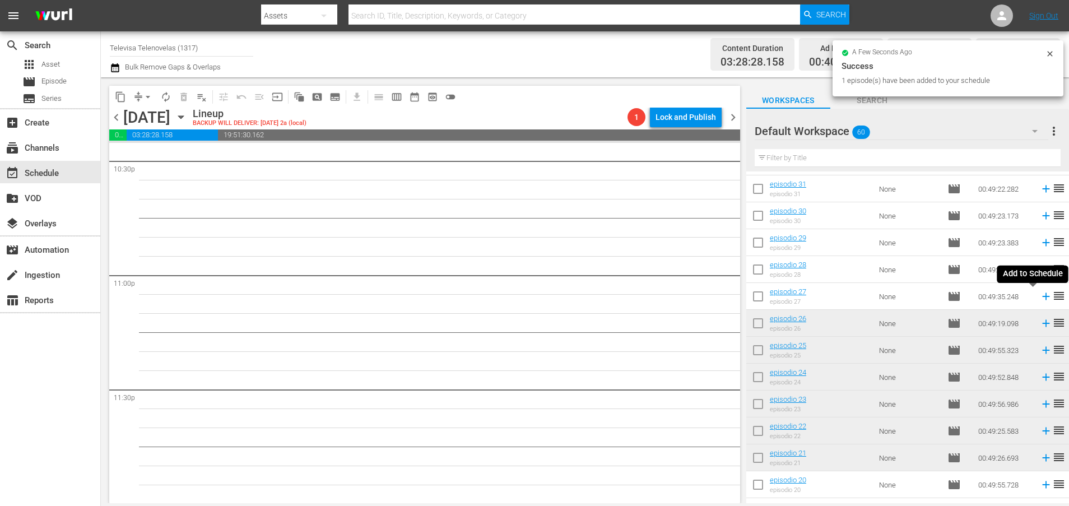
click at [1042, 300] on icon at bounding box center [1045, 296] width 7 height 7
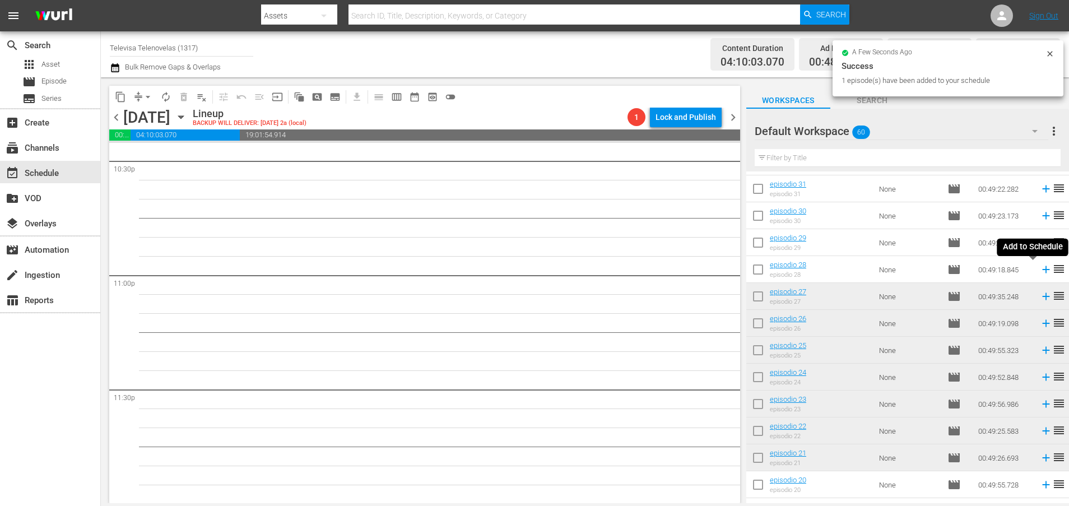
click at [1039, 271] on icon at bounding box center [1045, 269] width 12 height 12
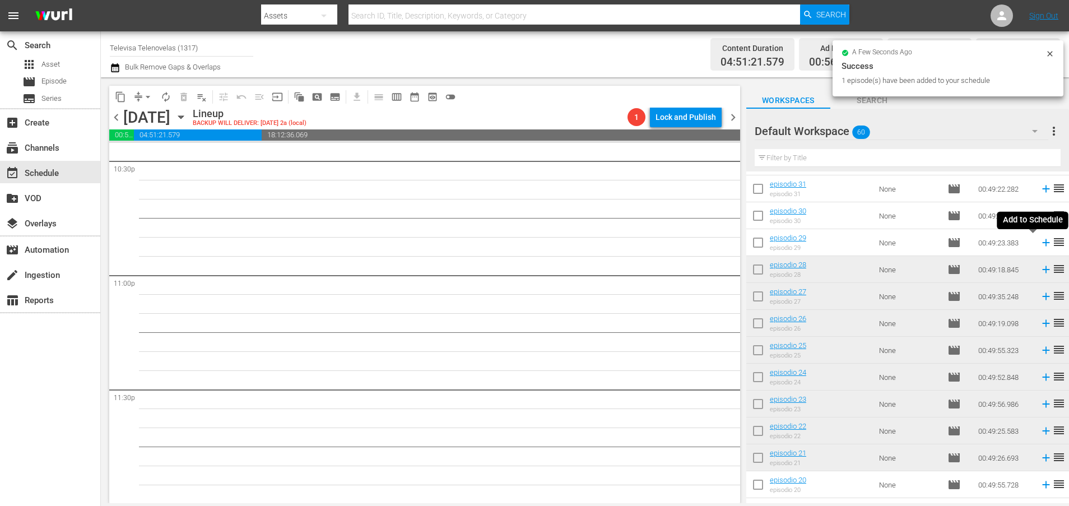
click at [1042, 245] on icon at bounding box center [1045, 242] width 7 height 7
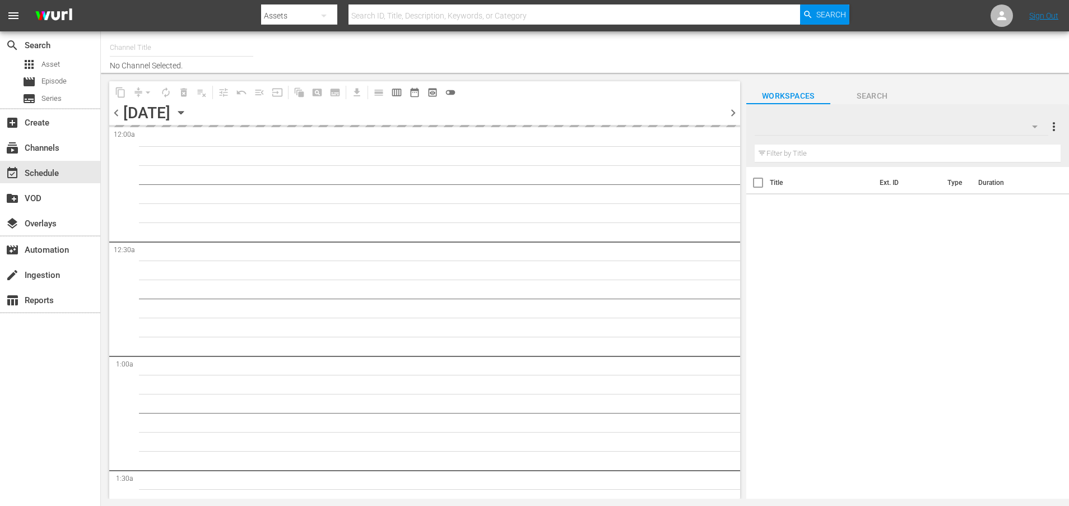
type input "Televisa Telenovelas (1317)"
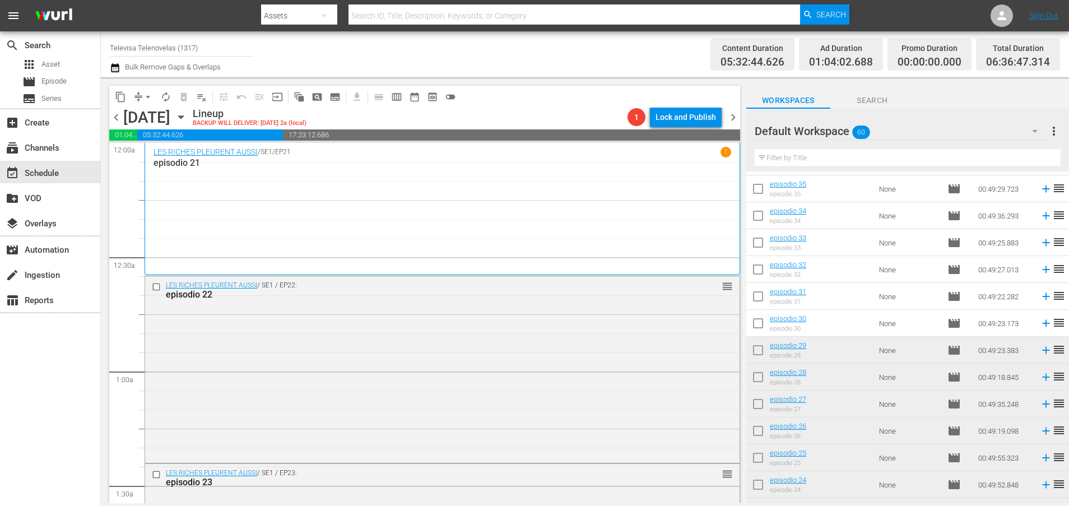
scroll to position [612, 0]
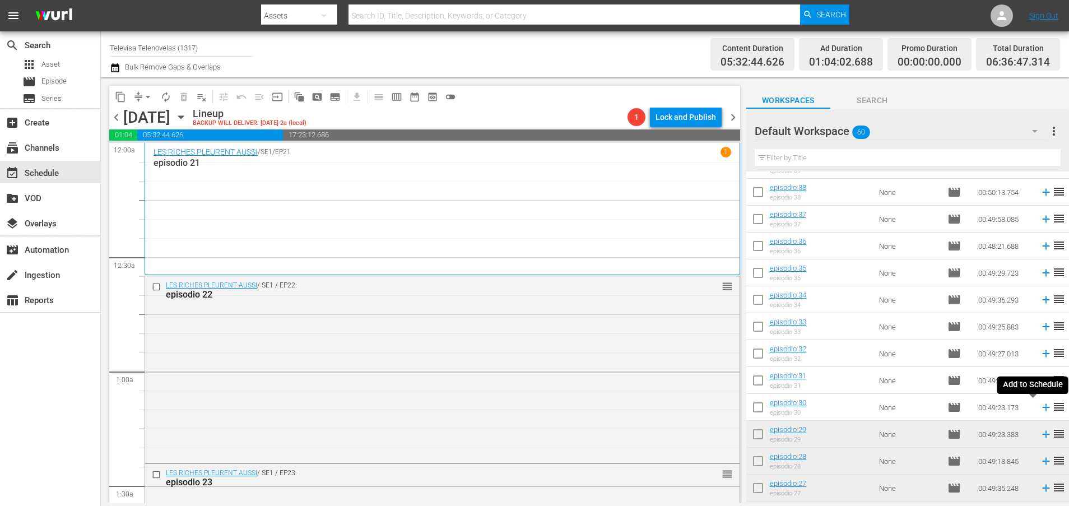
click at [1039, 405] on icon at bounding box center [1045, 407] width 12 height 12
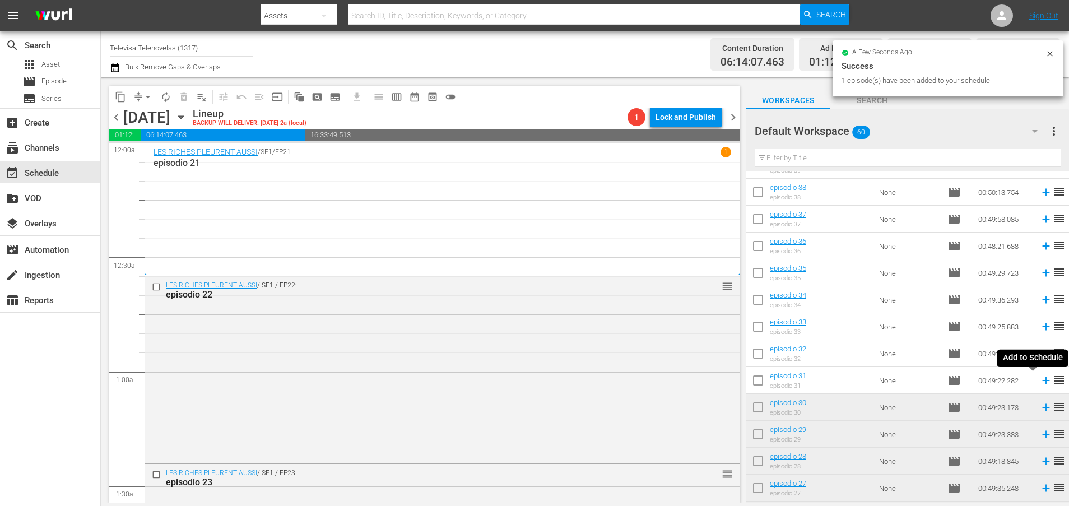
click at [1042, 380] on icon at bounding box center [1045, 380] width 7 height 7
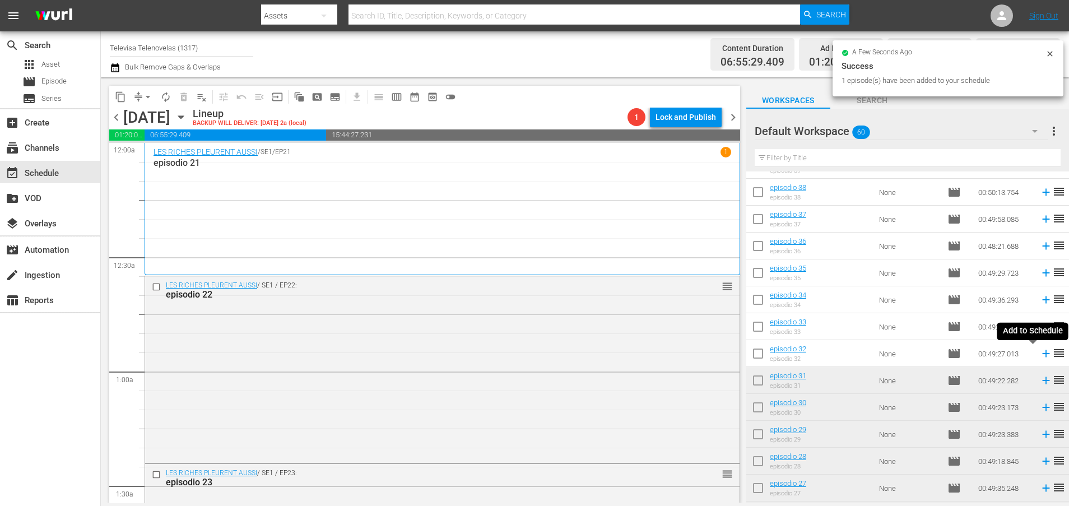
click at [1042, 355] on icon at bounding box center [1045, 353] width 7 height 7
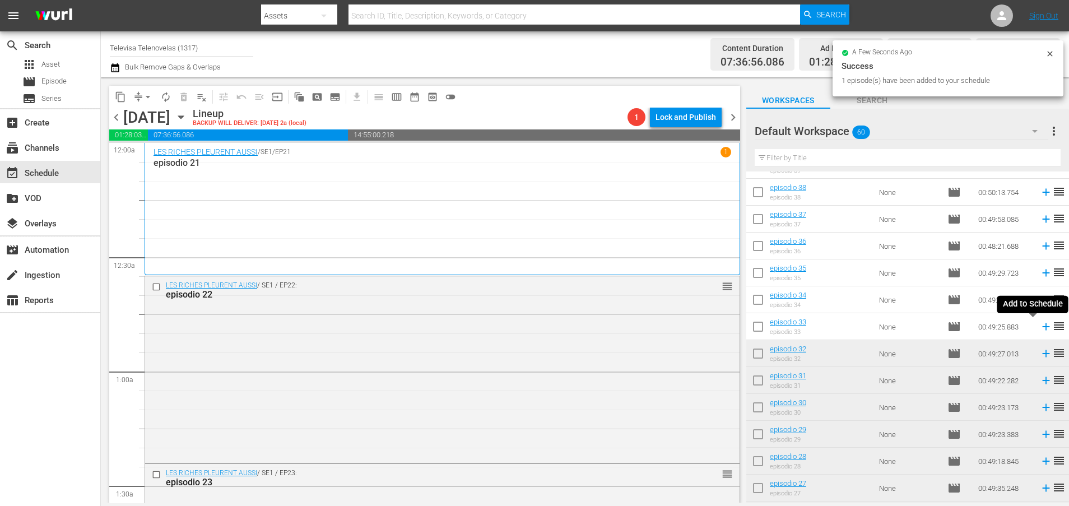
click at [1039, 328] on icon at bounding box center [1045, 326] width 12 height 12
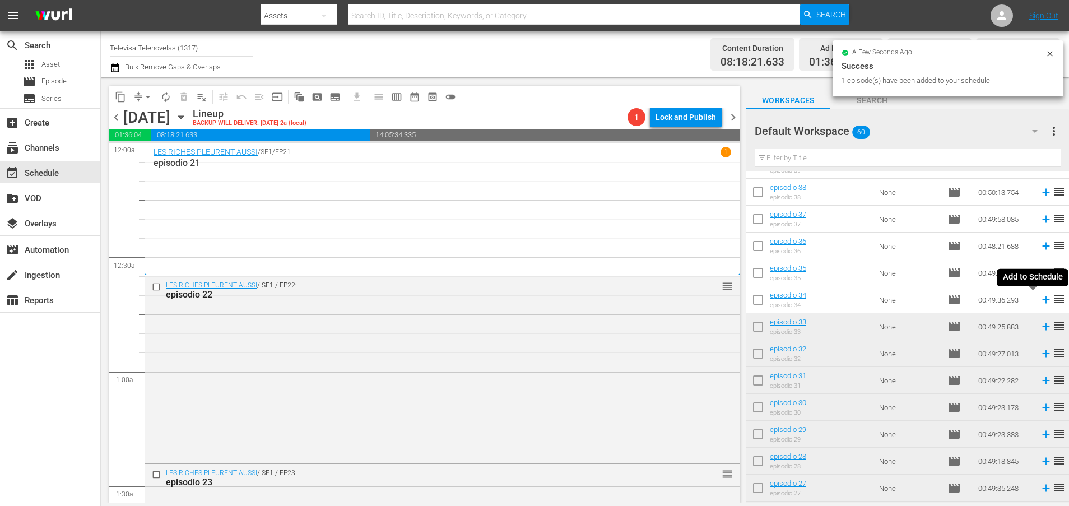
click at [1039, 302] on icon at bounding box center [1045, 299] width 12 height 12
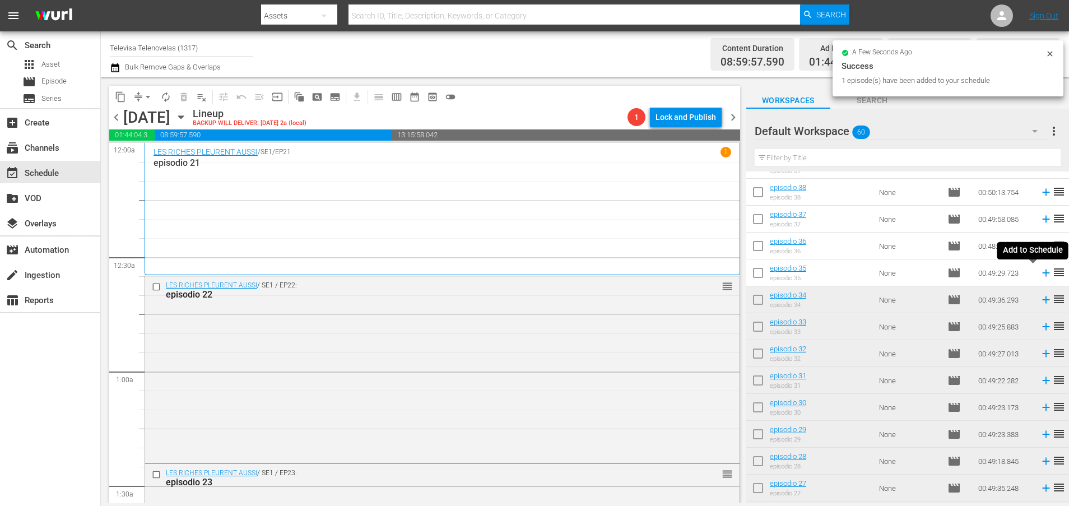
click at [1042, 274] on icon at bounding box center [1045, 272] width 7 height 7
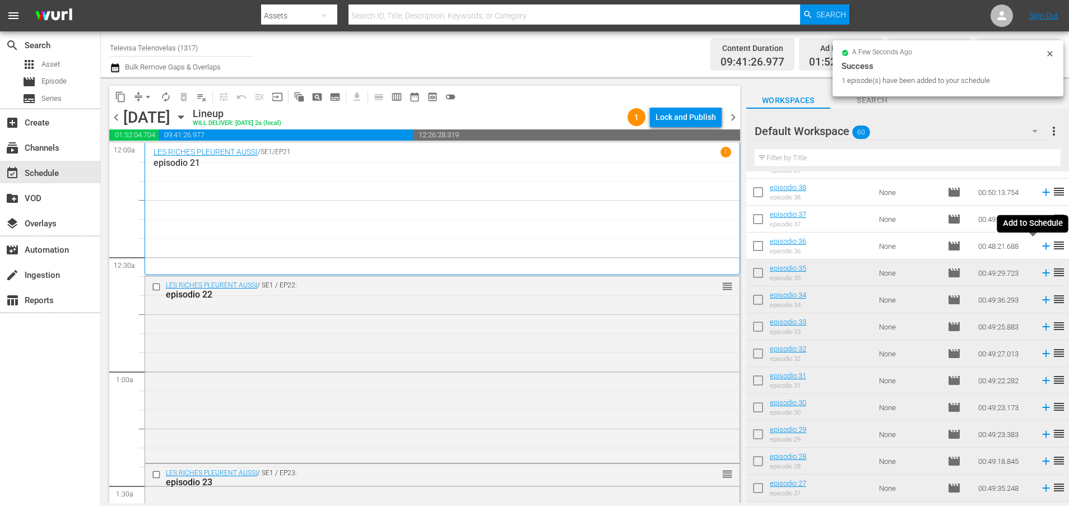
click at [1039, 247] on icon at bounding box center [1045, 246] width 12 height 12
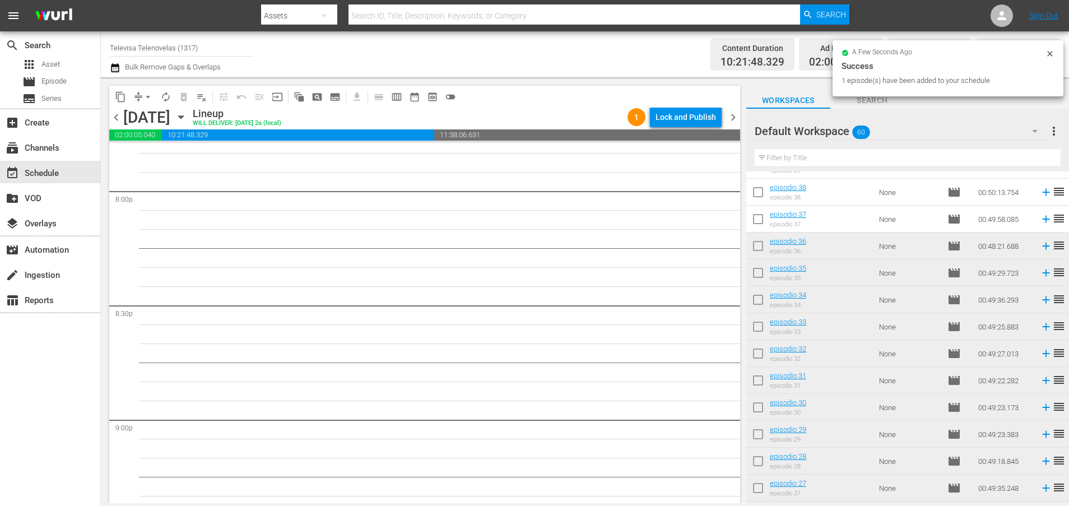
scroll to position [5123, 0]
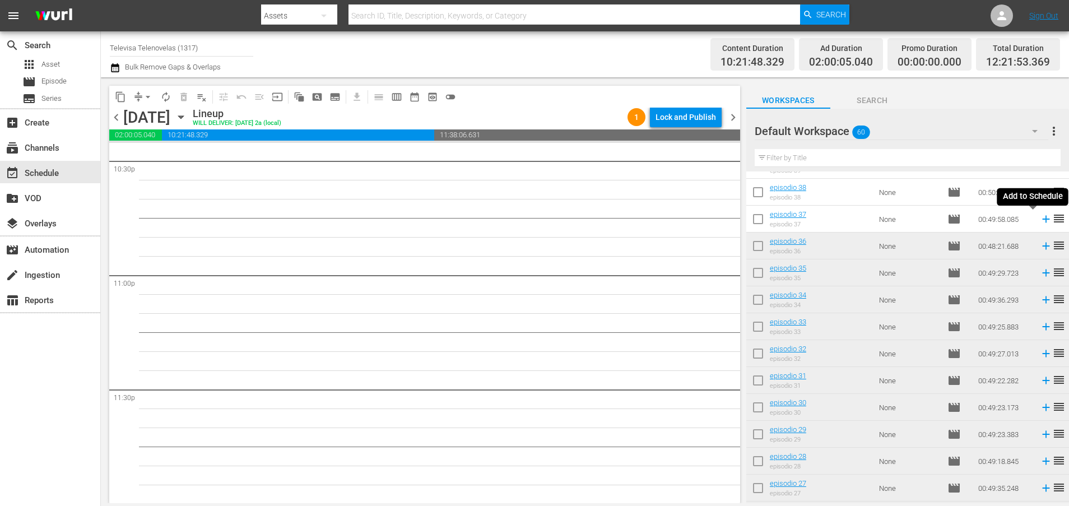
click at [1042, 218] on icon at bounding box center [1045, 219] width 7 height 7
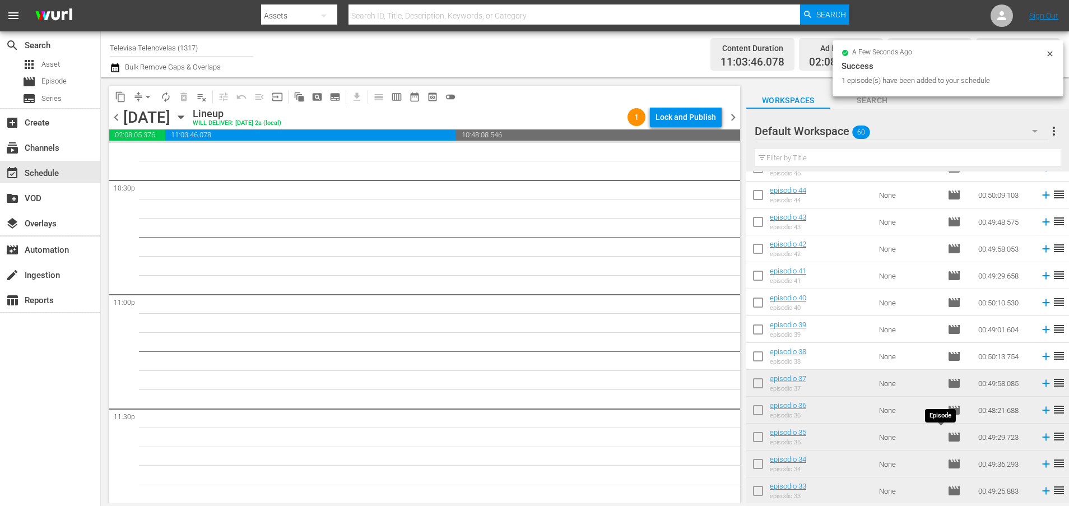
scroll to position [444, 0]
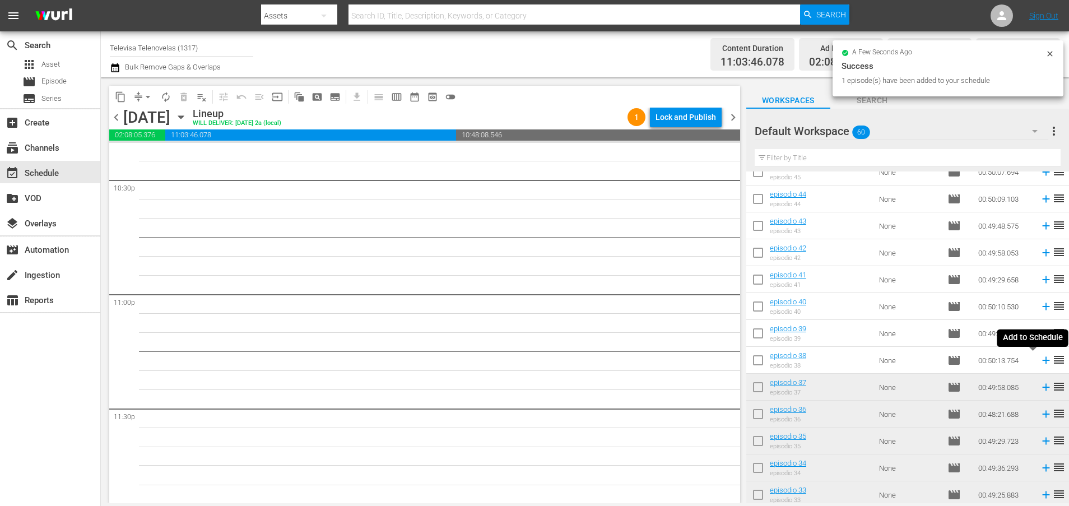
click at [1039, 363] on icon at bounding box center [1045, 360] width 12 height 12
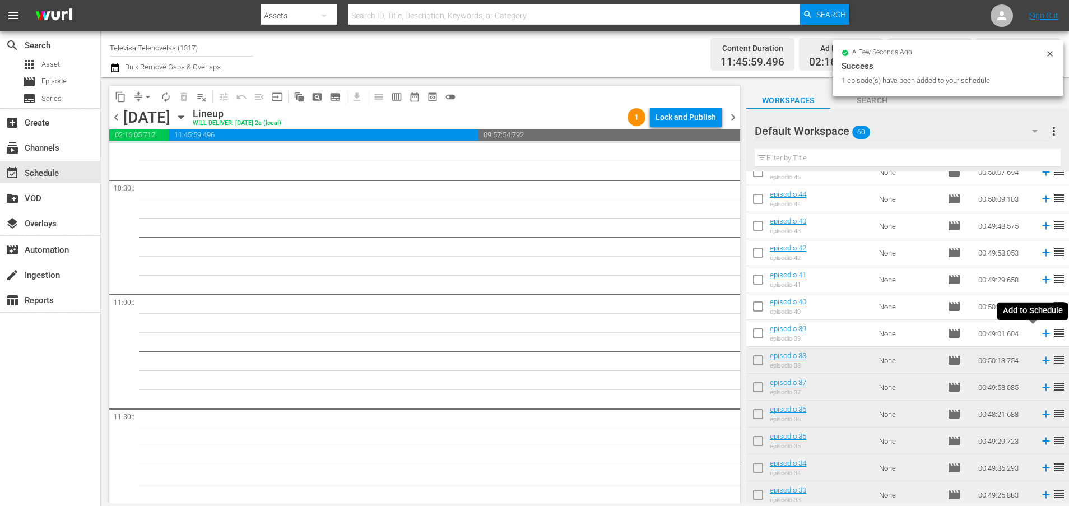
scroll to position [5084, 0]
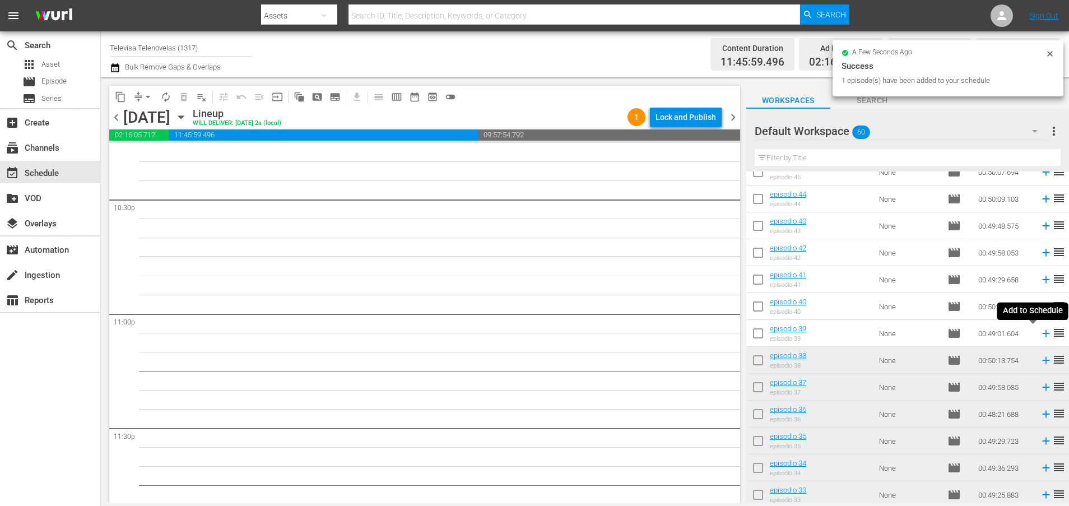
click at [1039, 336] on icon at bounding box center [1045, 333] width 12 height 12
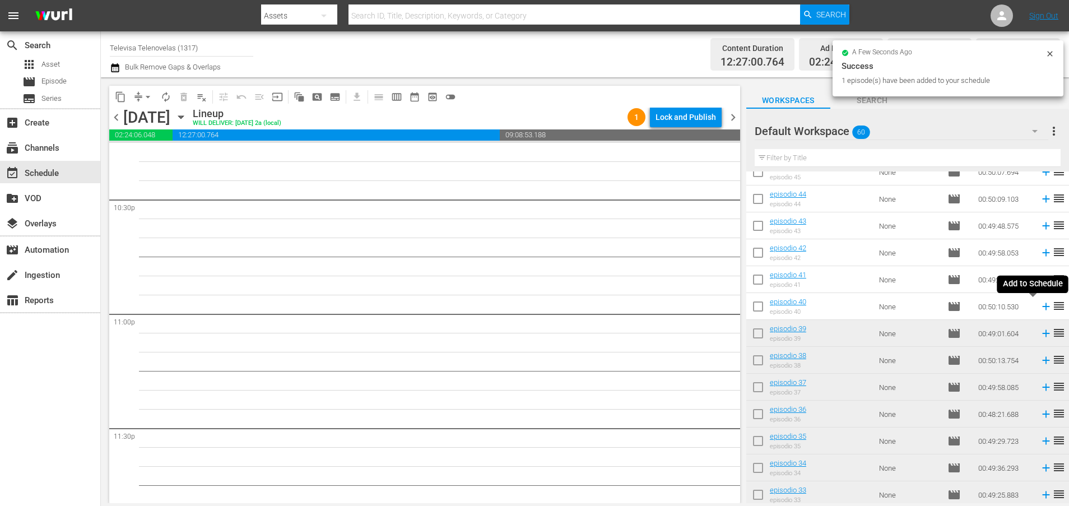
click at [1039, 308] on icon at bounding box center [1045, 306] width 12 height 12
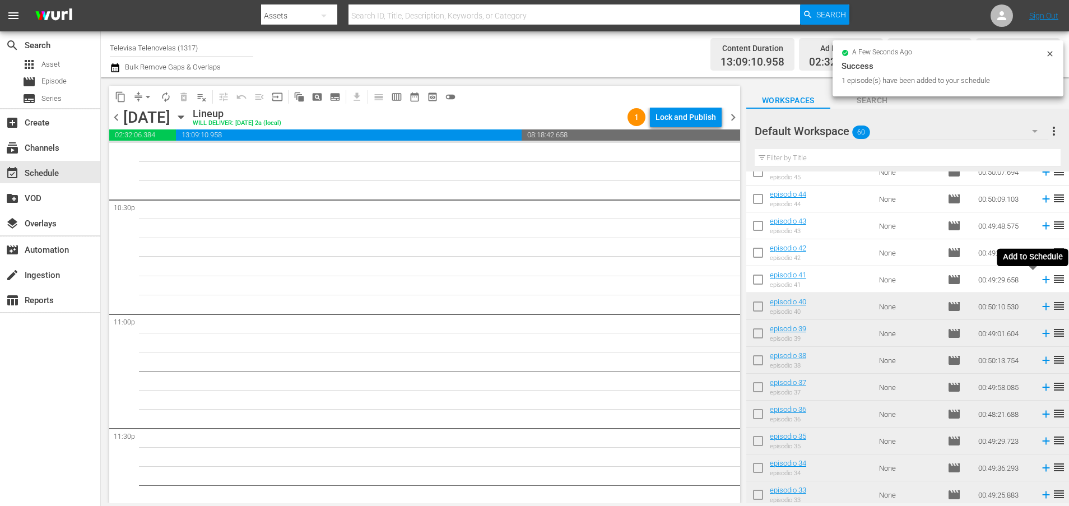
scroll to position [5066, 0]
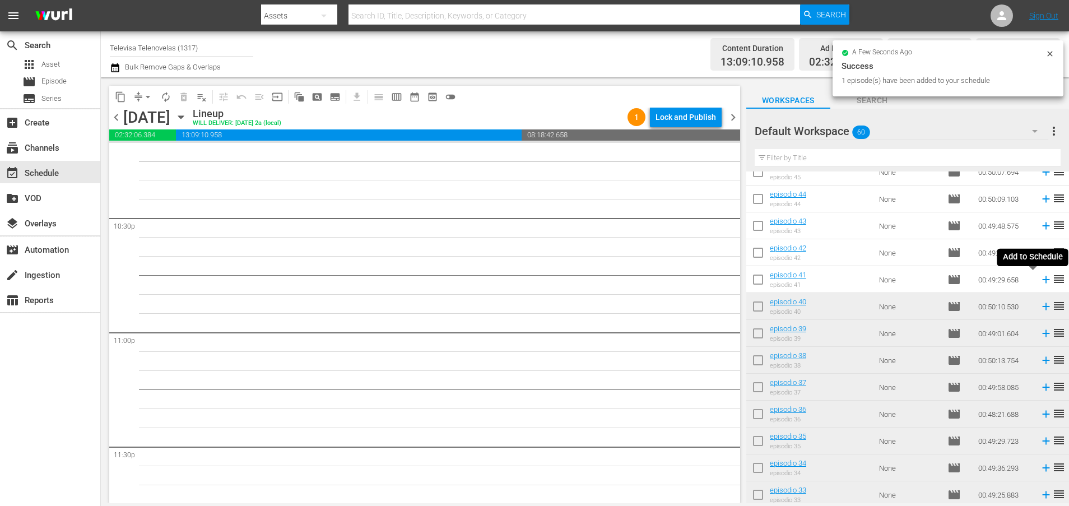
click at [1039, 281] on icon at bounding box center [1045, 279] width 12 height 12
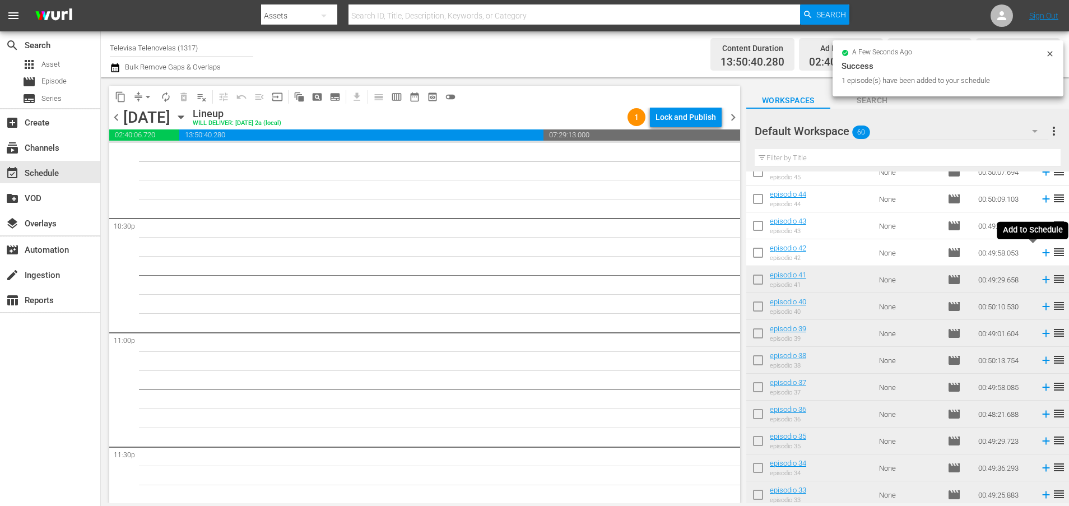
click at [1039, 254] on icon at bounding box center [1045, 252] width 12 height 12
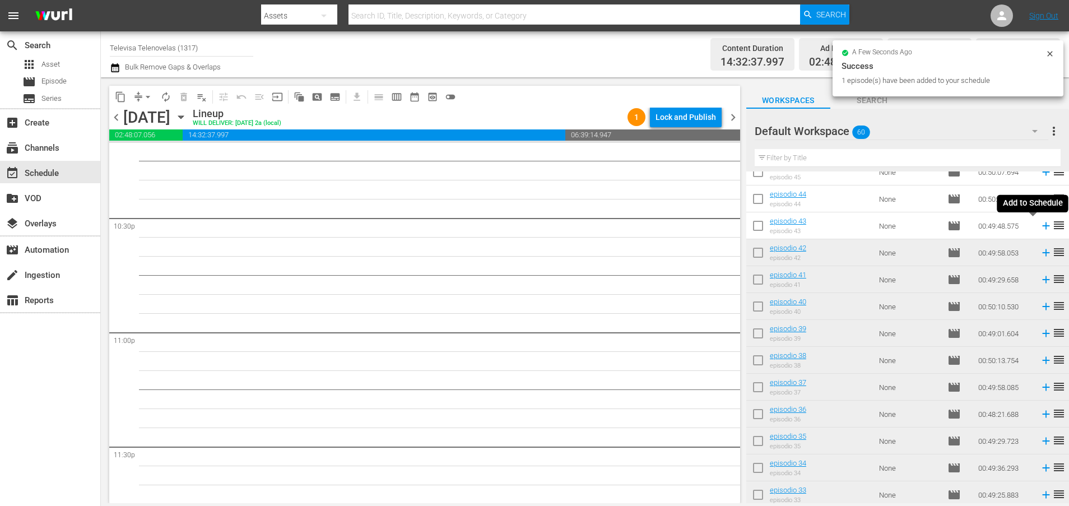
click at [1042, 226] on icon at bounding box center [1045, 225] width 7 height 7
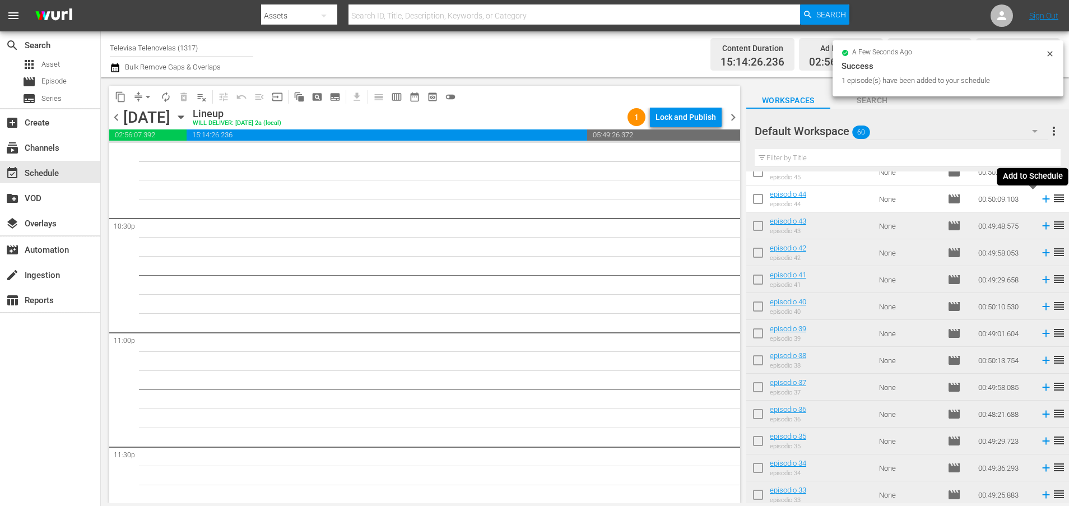
click at [1042, 202] on icon at bounding box center [1045, 198] width 7 height 7
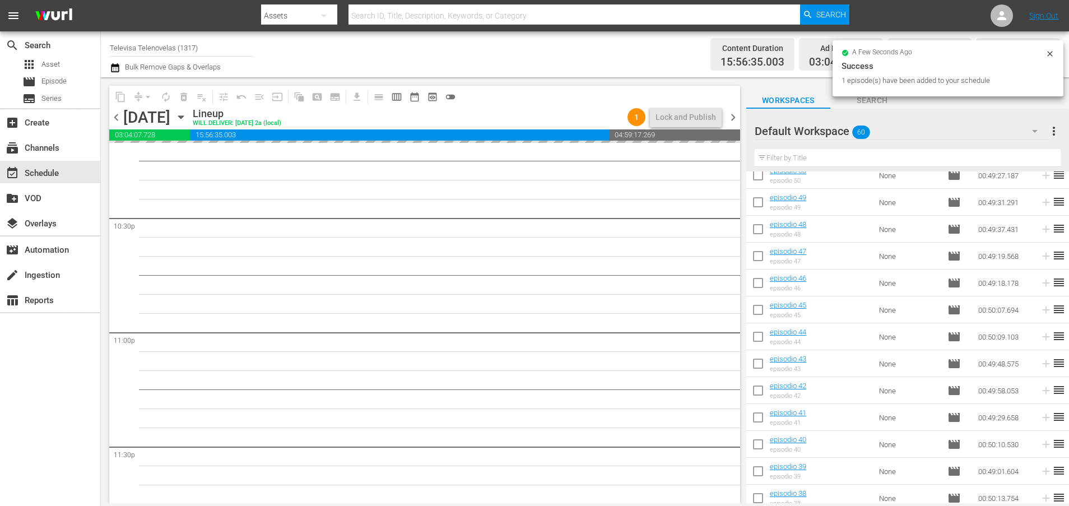
scroll to position [276, 0]
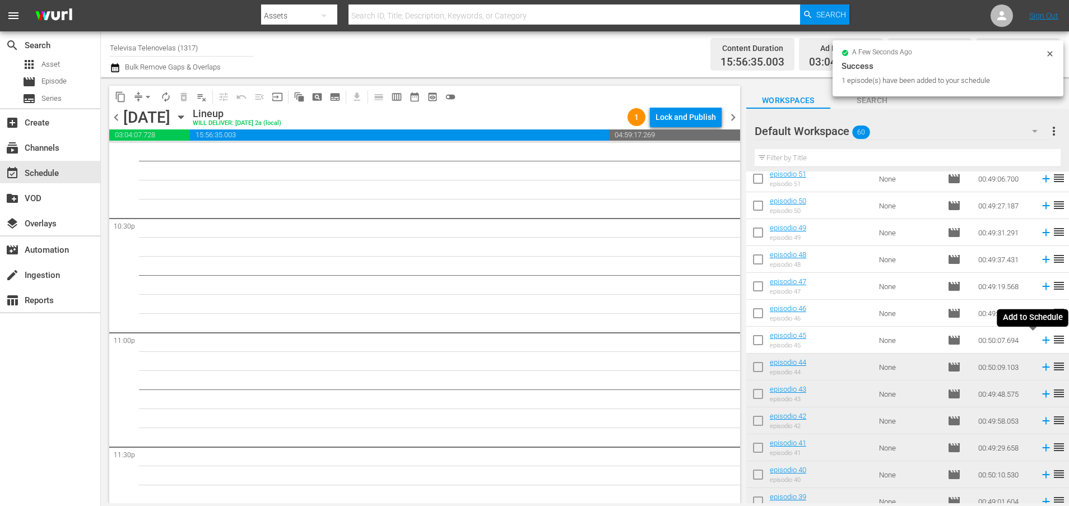
click at [1039, 343] on icon at bounding box center [1045, 340] width 12 height 12
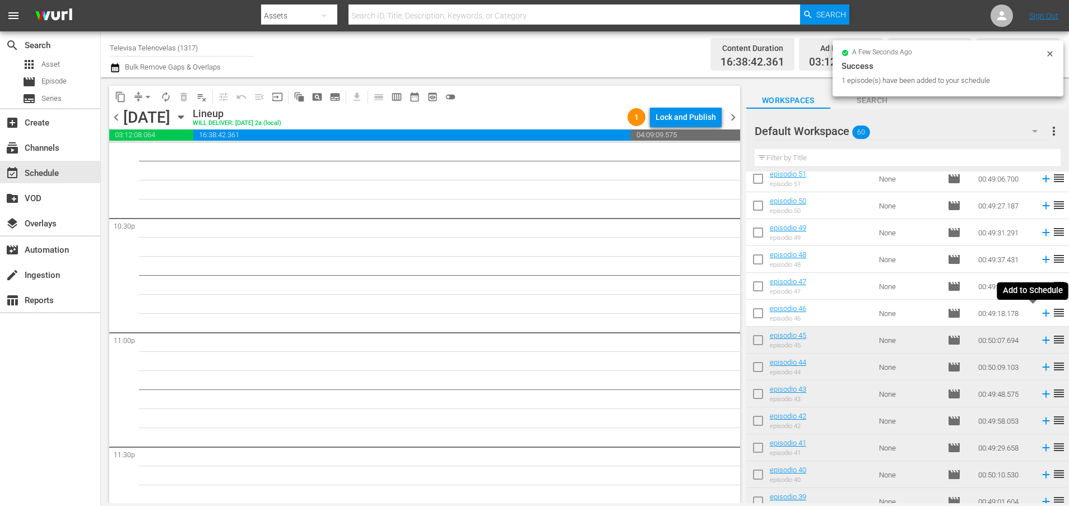
click at [1042, 312] on icon at bounding box center [1045, 313] width 7 height 7
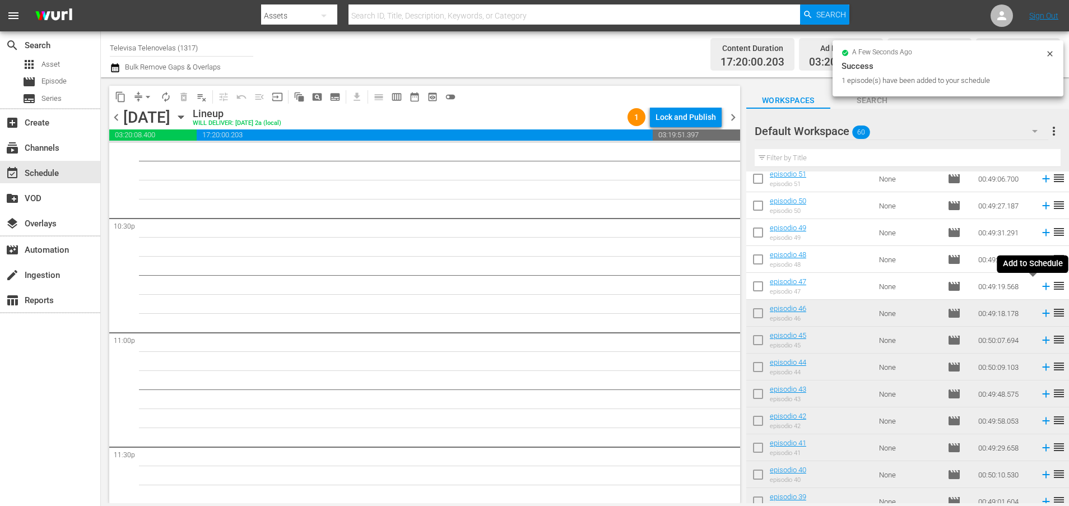
click at [1042, 286] on icon at bounding box center [1045, 286] width 7 height 7
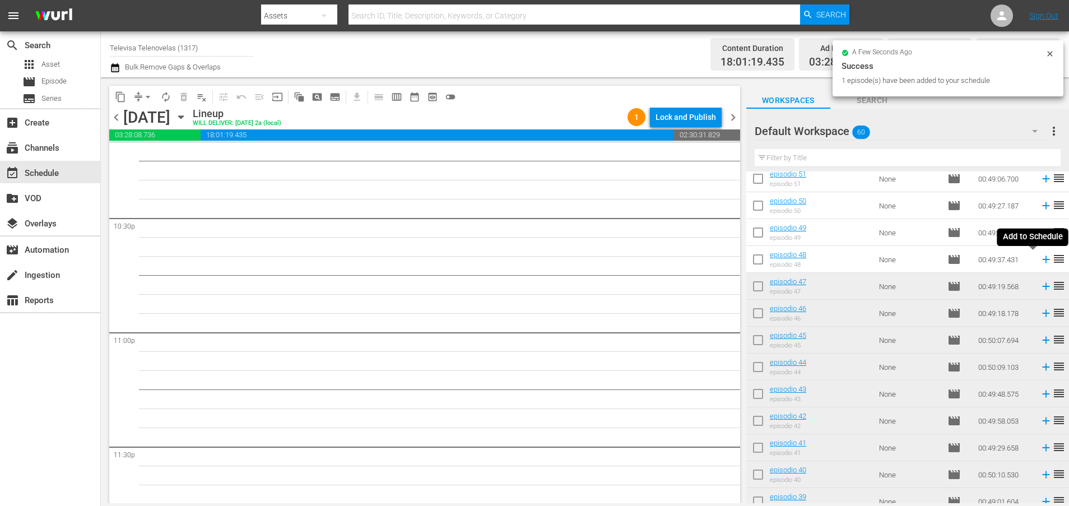
click at [1039, 261] on icon at bounding box center [1045, 259] width 12 height 12
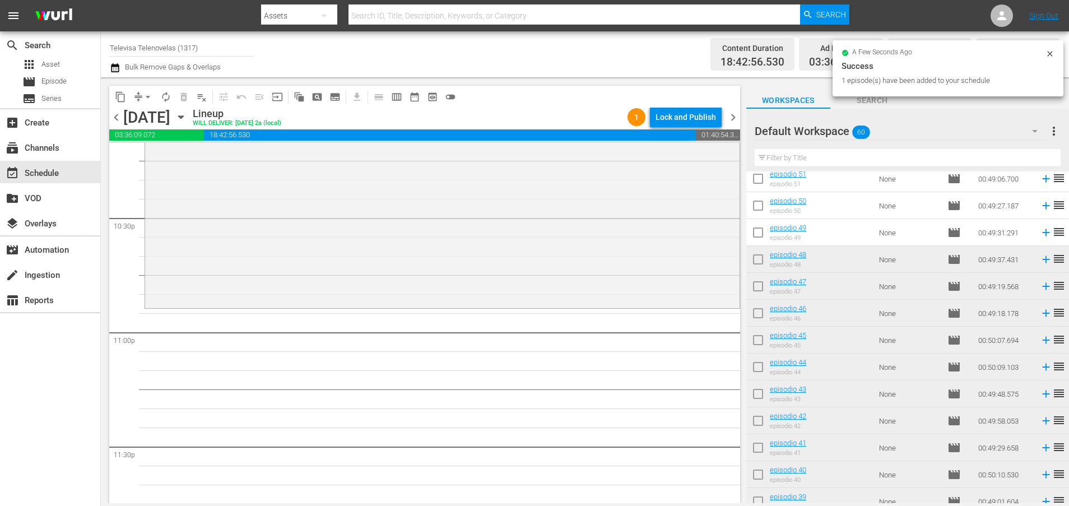
scroll to position [192, 0]
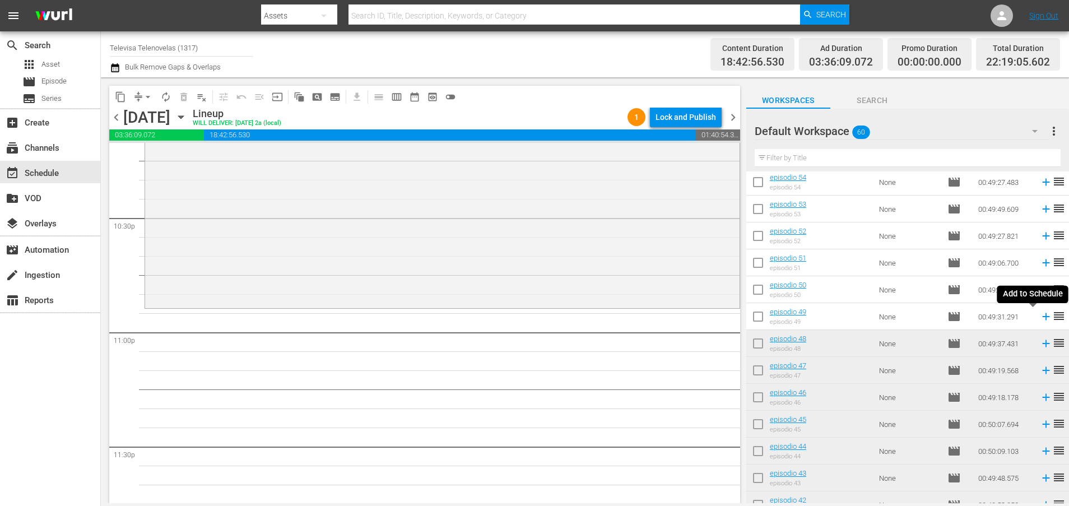
click at [1042, 316] on icon at bounding box center [1045, 316] width 7 height 7
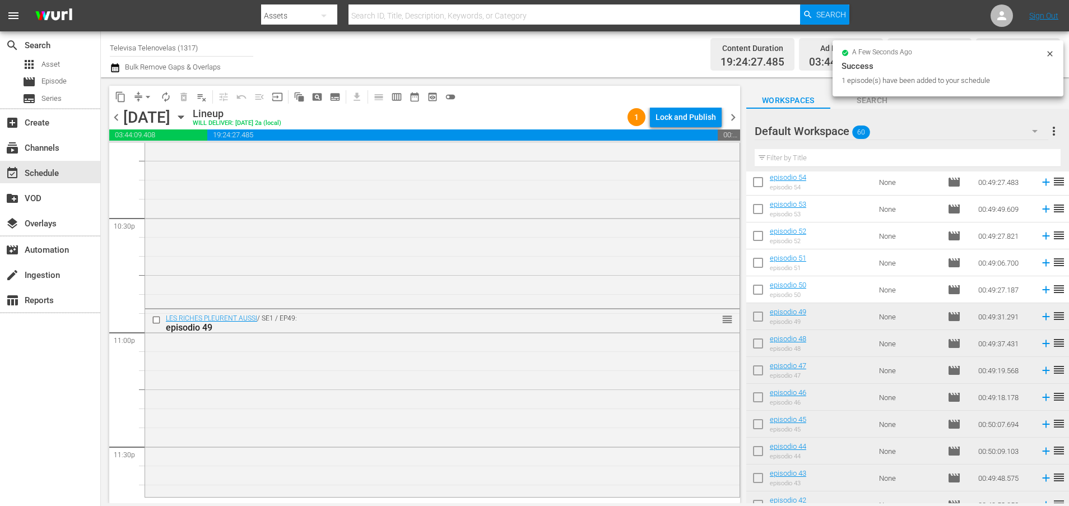
scroll to position [5123, 0]
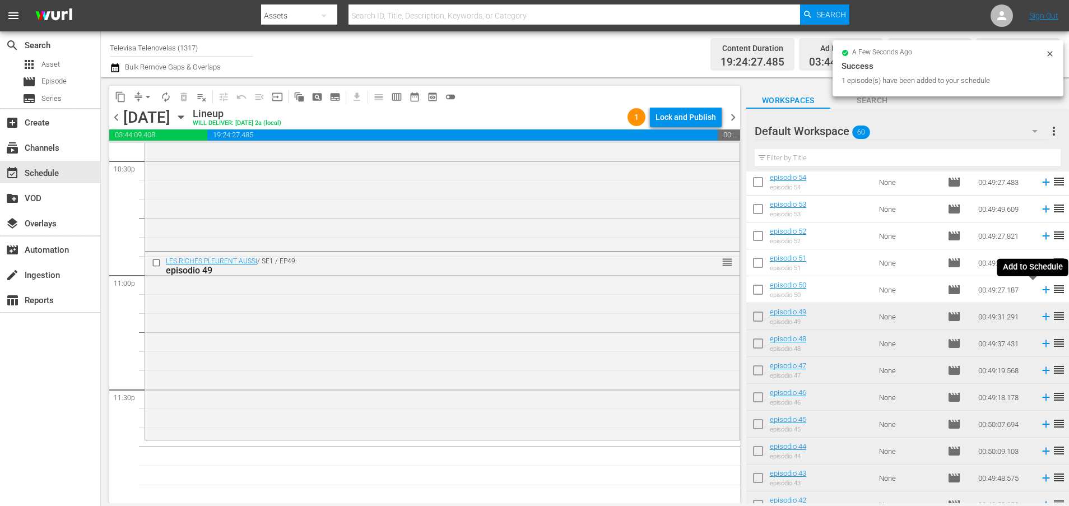
click at [1039, 287] on icon at bounding box center [1045, 289] width 12 height 12
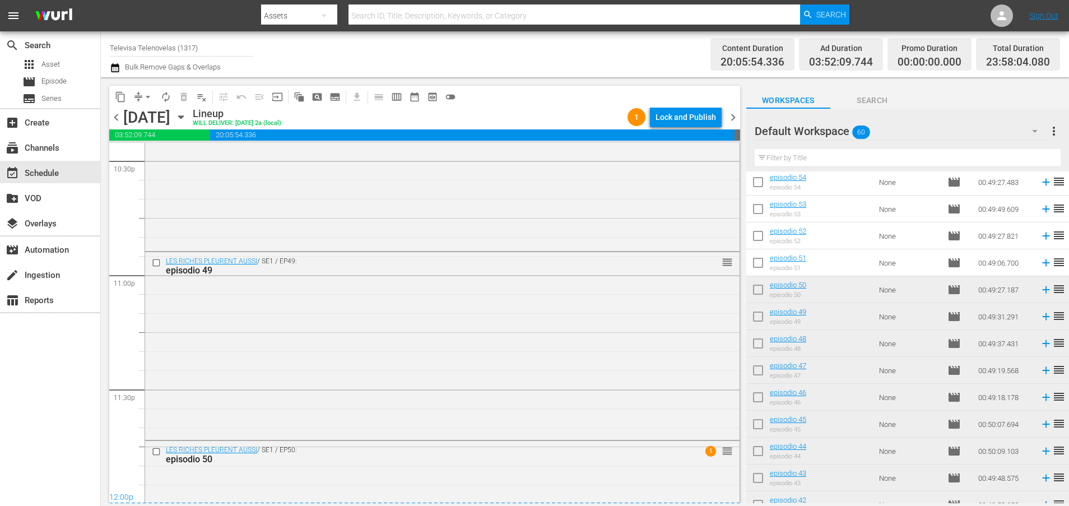
scroll to position [5249, 0]
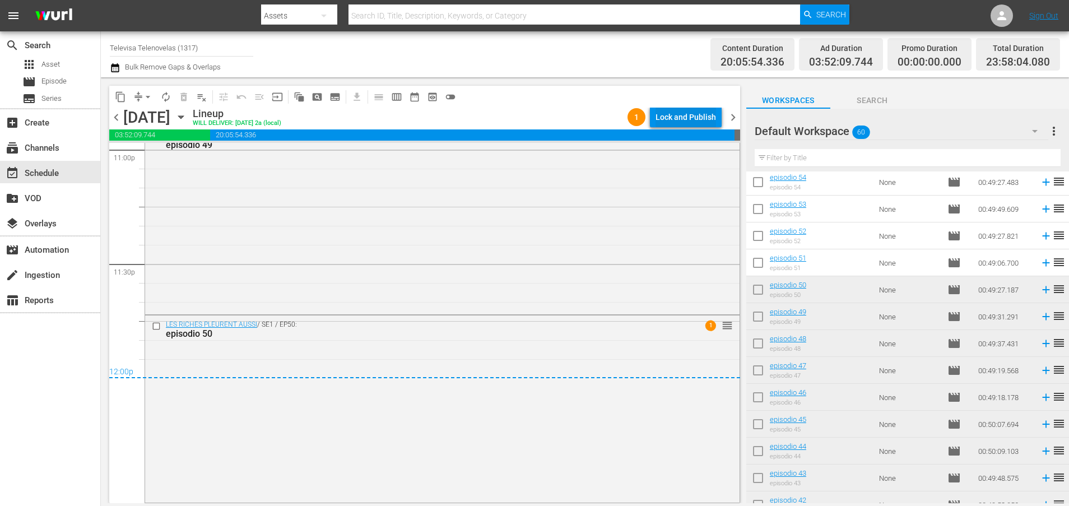
click at [679, 119] on div "Lock and Publish" at bounding box center [685, 117] width 60 height 20
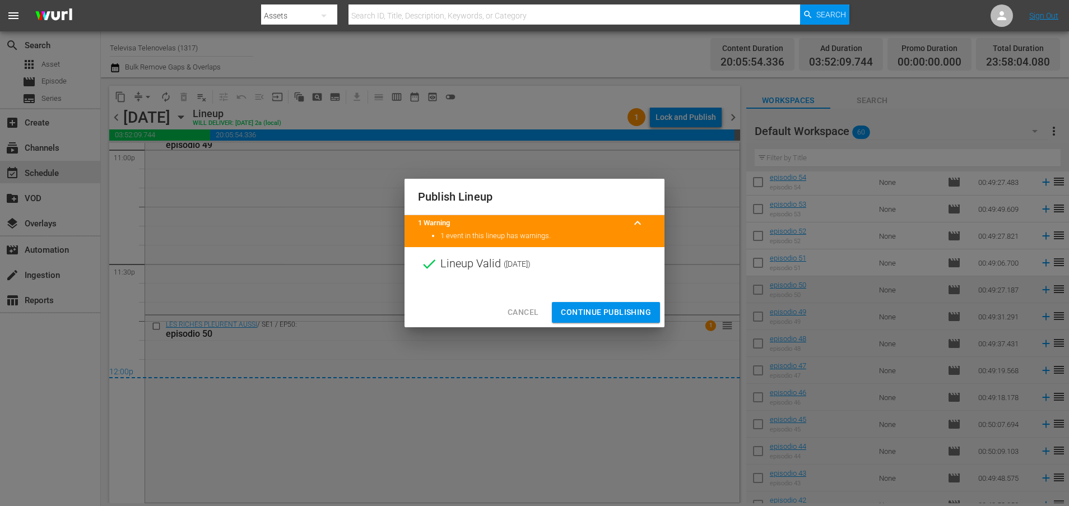
click at [621, 314] on span "Continue Publishing" at bounding box center [606, 312] width 90 height 14
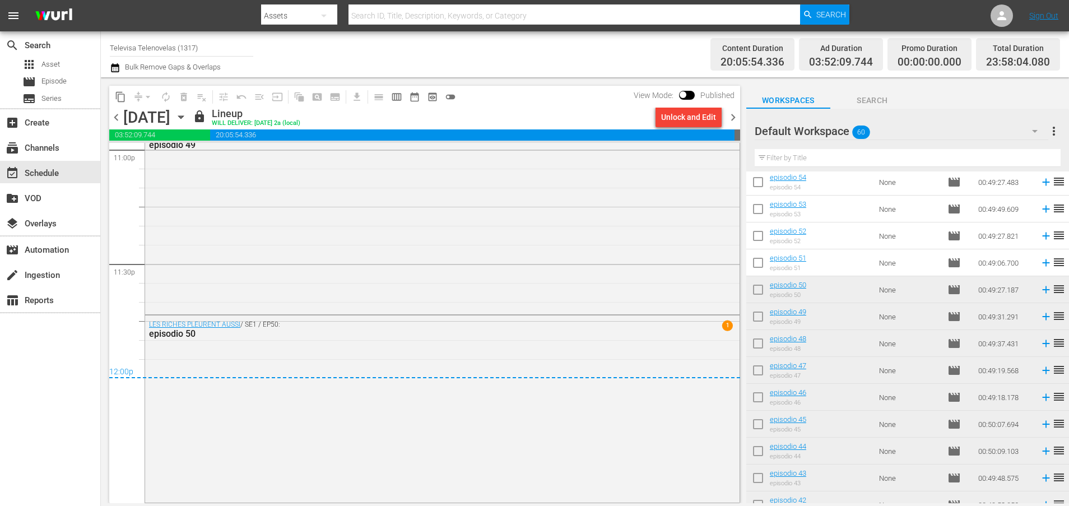
click at [187, 116] on icon "button" at bounding box center [181, 117] width 12 height 12
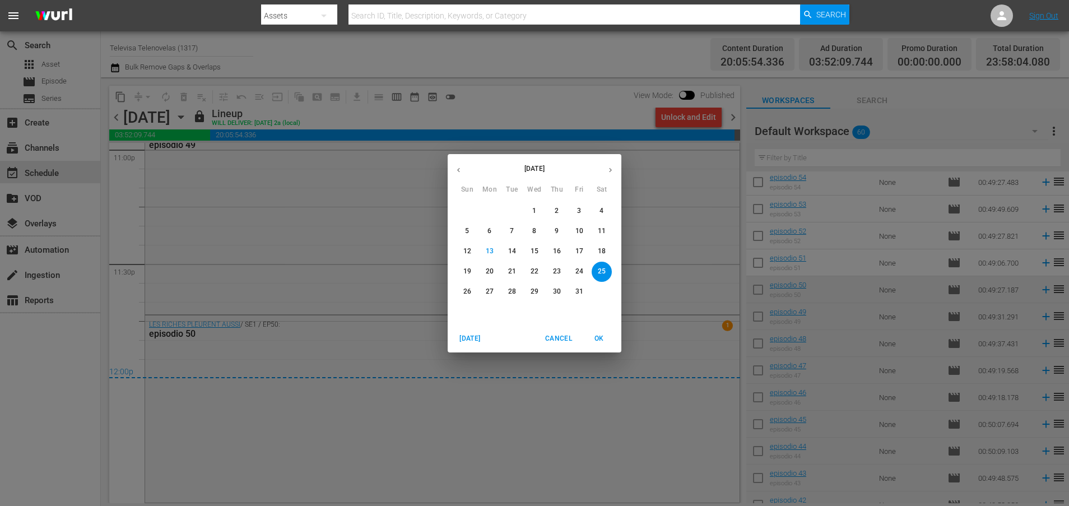
click at [465, 289] on p "26" at bounding box center [467, 292] width 8 height 10
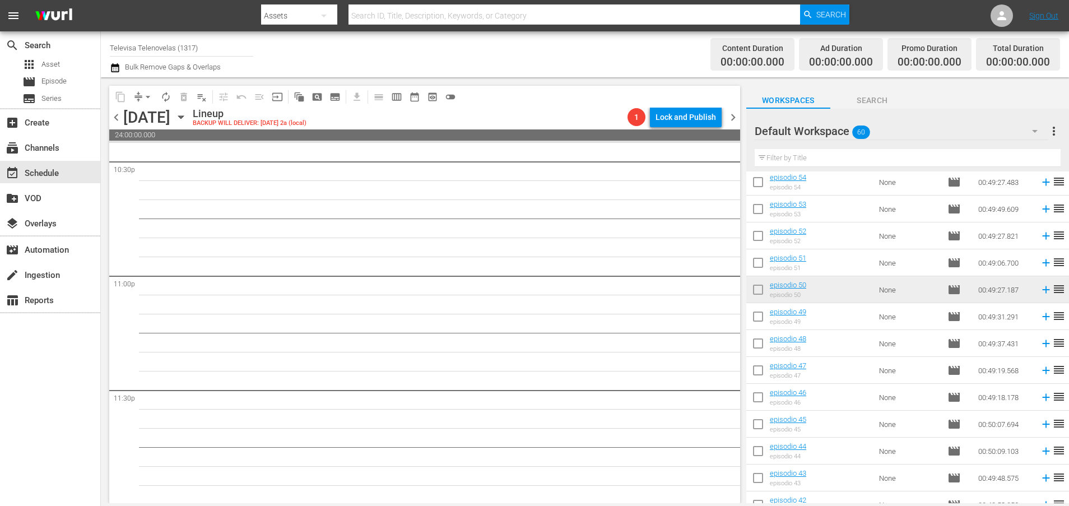
scroll to position [5123, 0]
click at [1039, 265] on icon at bounding box center [1045, 262] width 12 height 12
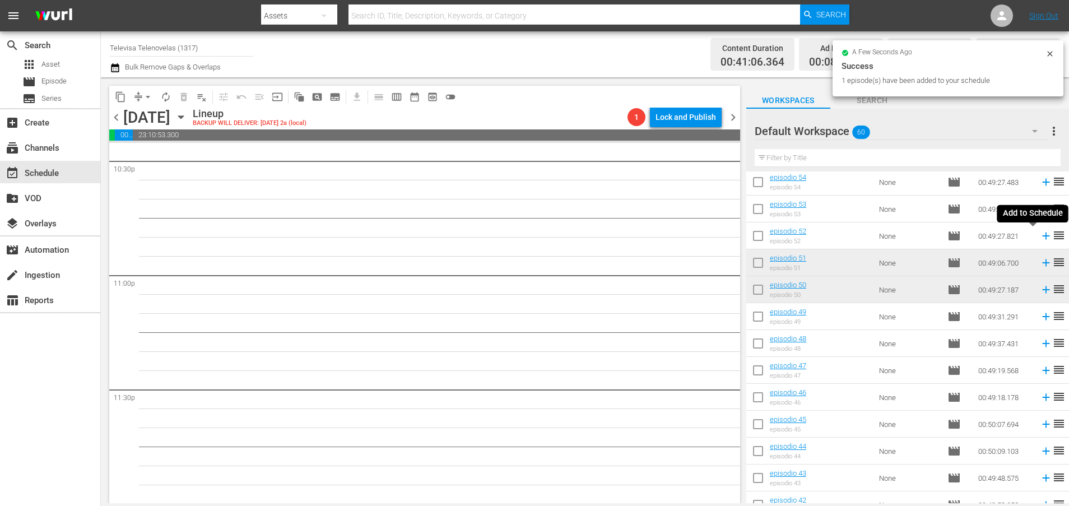
click at [1042, 237] on icon at bounding box center [1045, 235] width 7 height 7
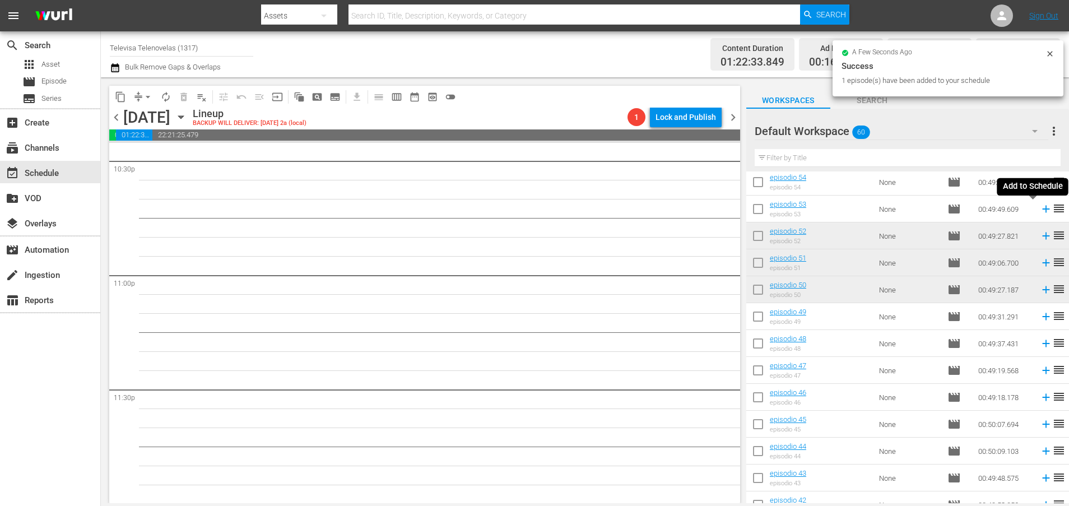
click at [1042, 209] on icon at bounding box center [1045, 209] width 7 height 7
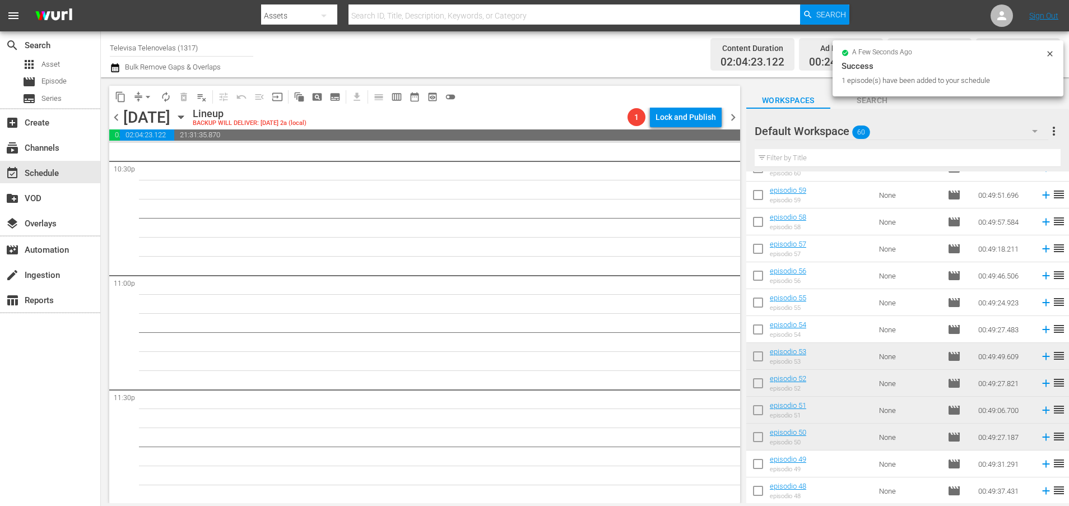
scroll to position [24, 0]
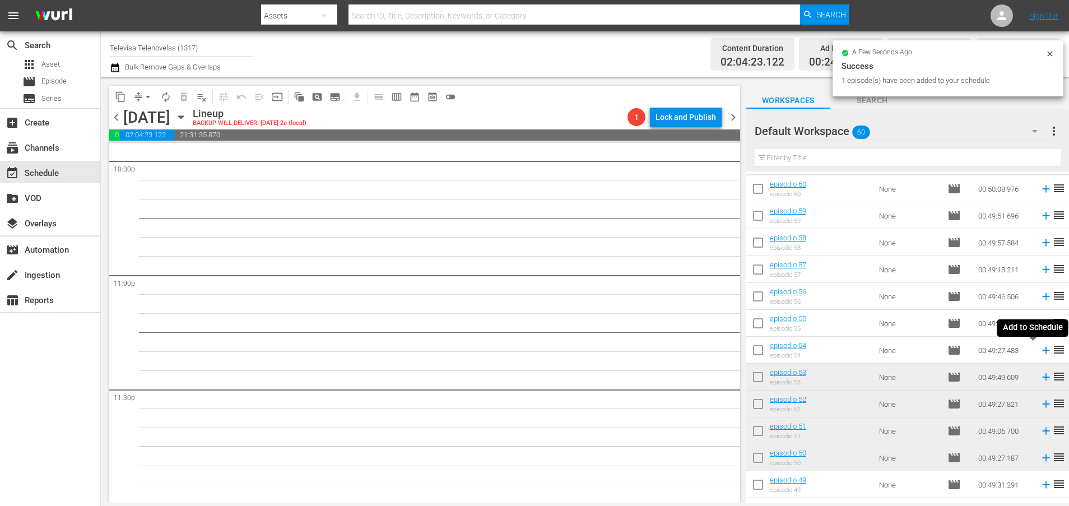
click at [1042, 350] on icon at bounding box center [1045, 350] width 7 height 7
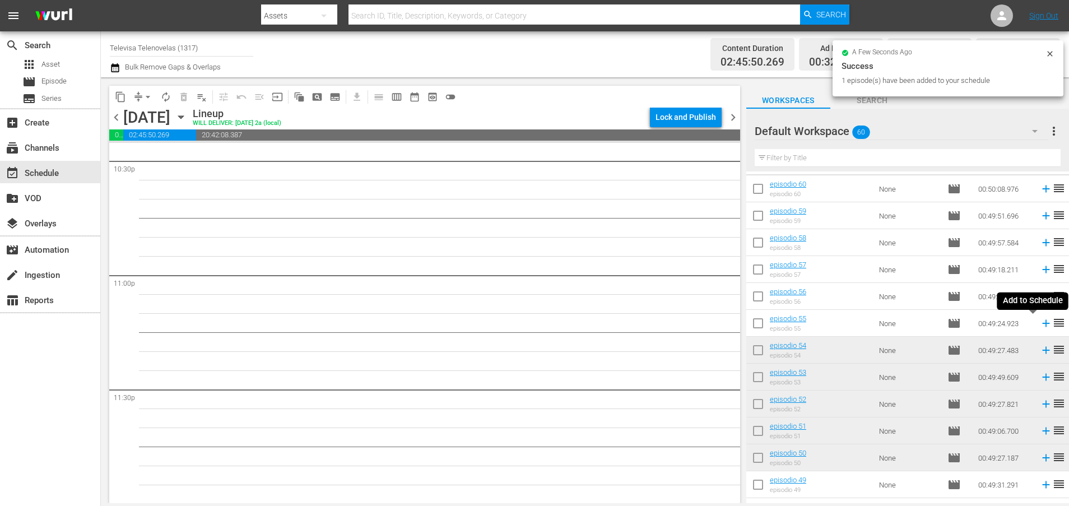
click at [1042, 324] on icon at bounding box center [1045, 323] width 7 height 7
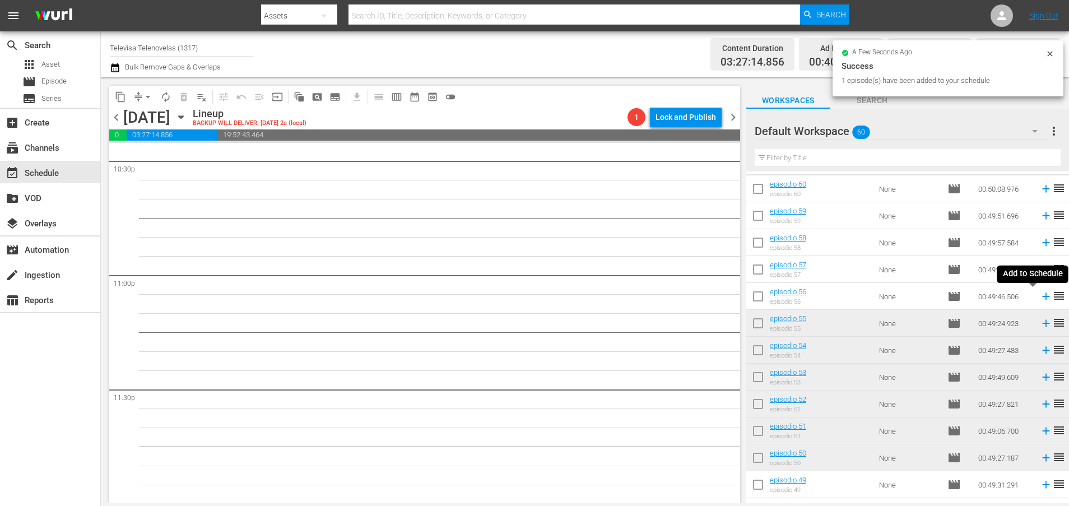
click at [1039, 297] on icon at bounding box center [1045, 296] width 12 height 12
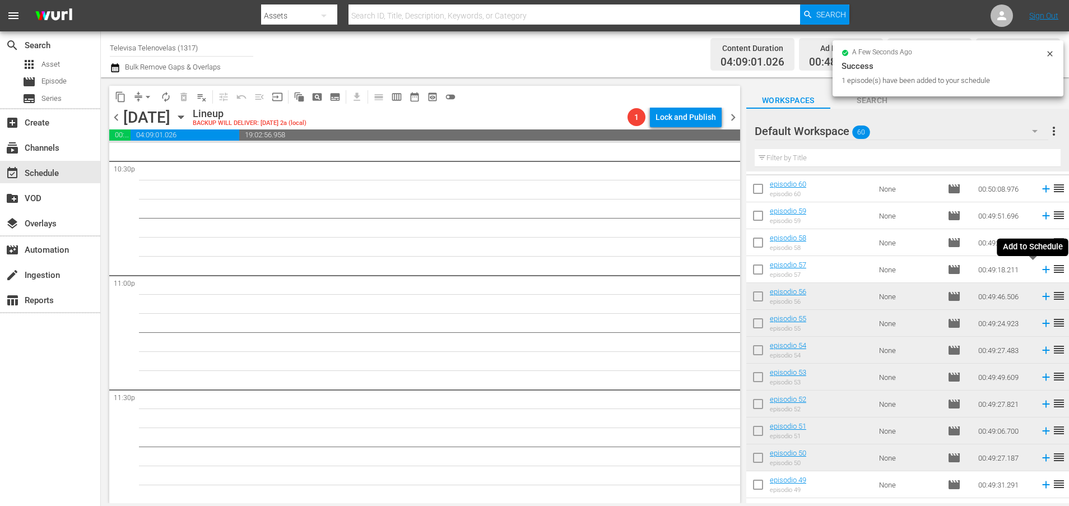
click at [1042, 271] on icon at bounding box center [1045, 269] width 7 height 7
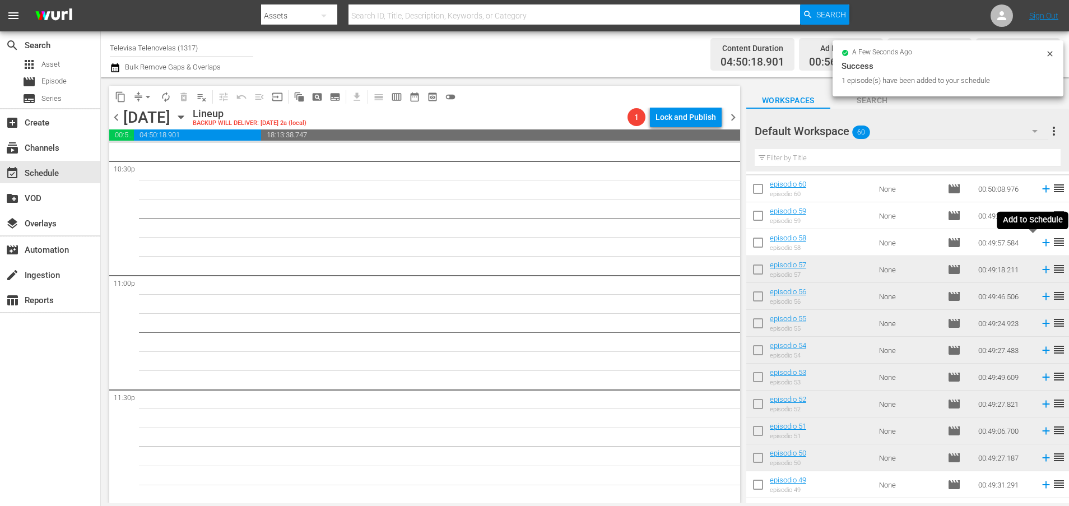
click at [1039, 245] on icon at bounding box center [1045, 242] width 12 height 12
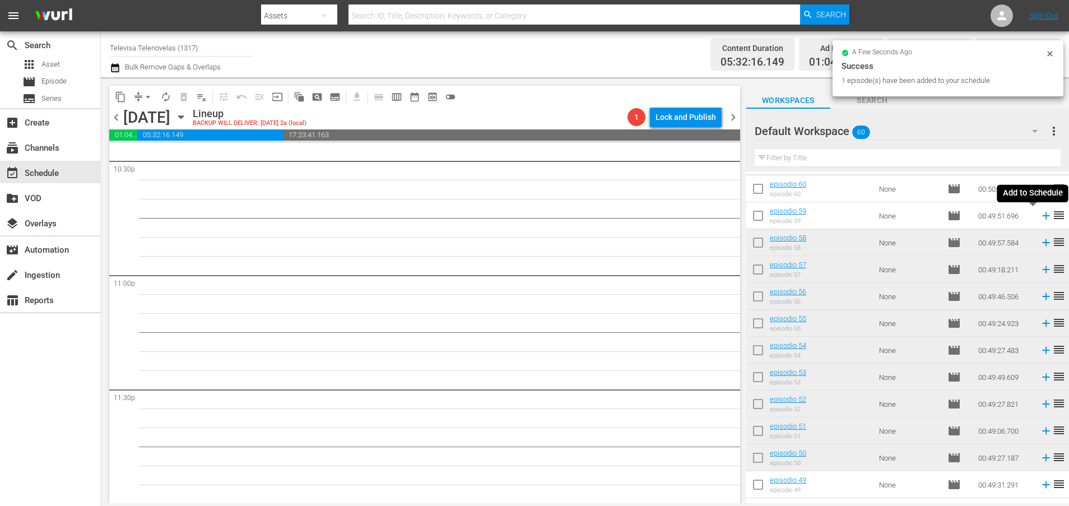
click at [1039, 217] on icon at bounding box center [1045, 215] width 12 height 12
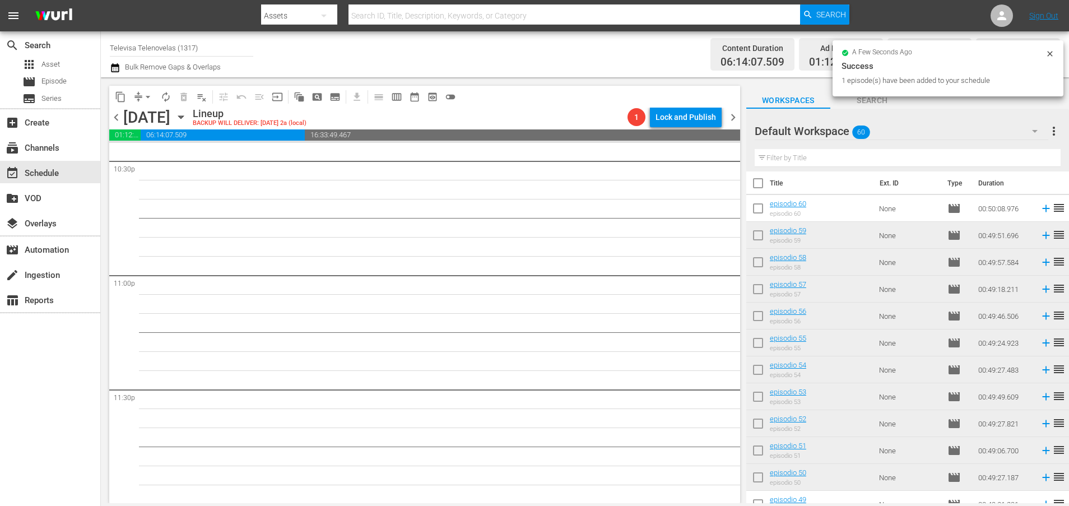
scroll to position [0, 0]
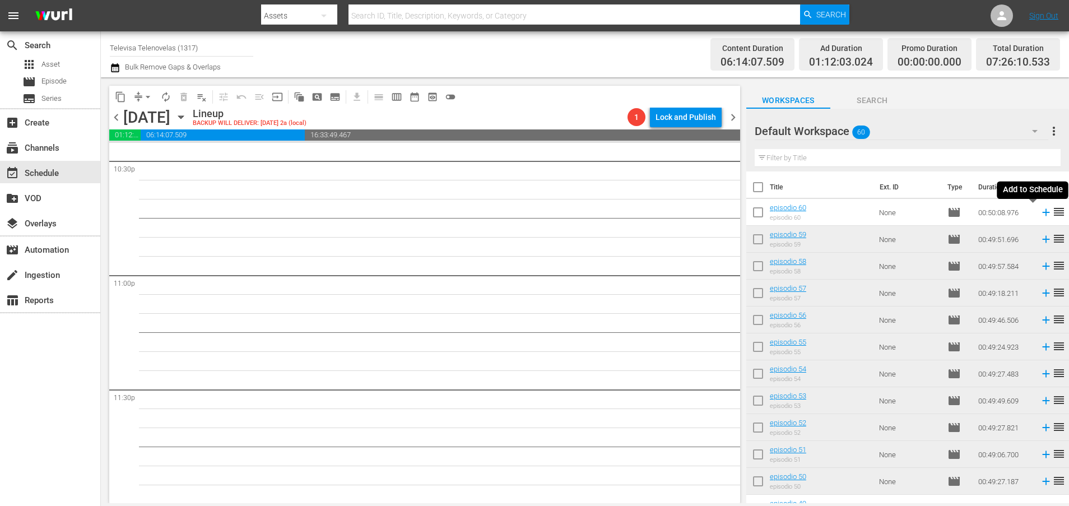
click at [1042, 213] on icon at bounding box center [1045, 212] width 7 height 7
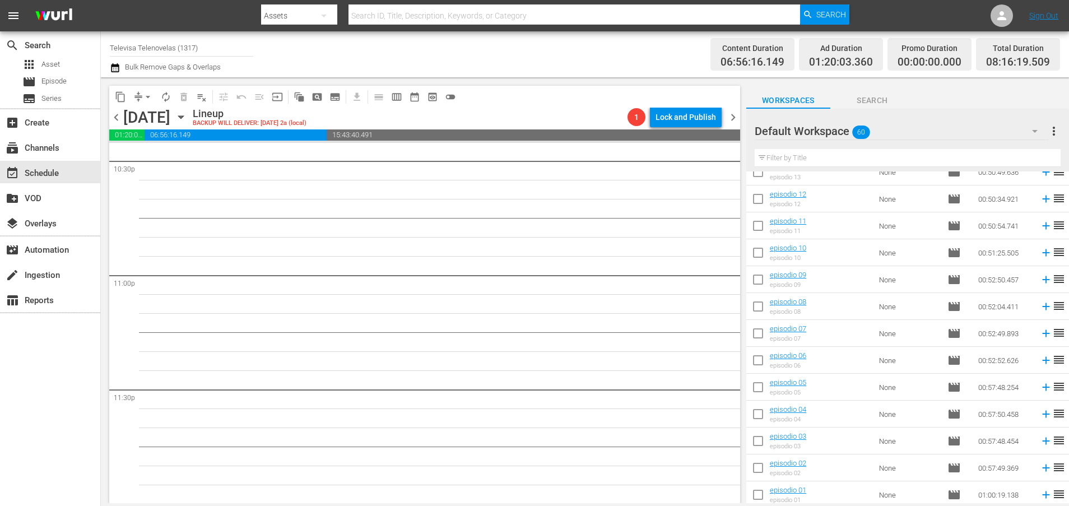
scroll to position [1307, 0]
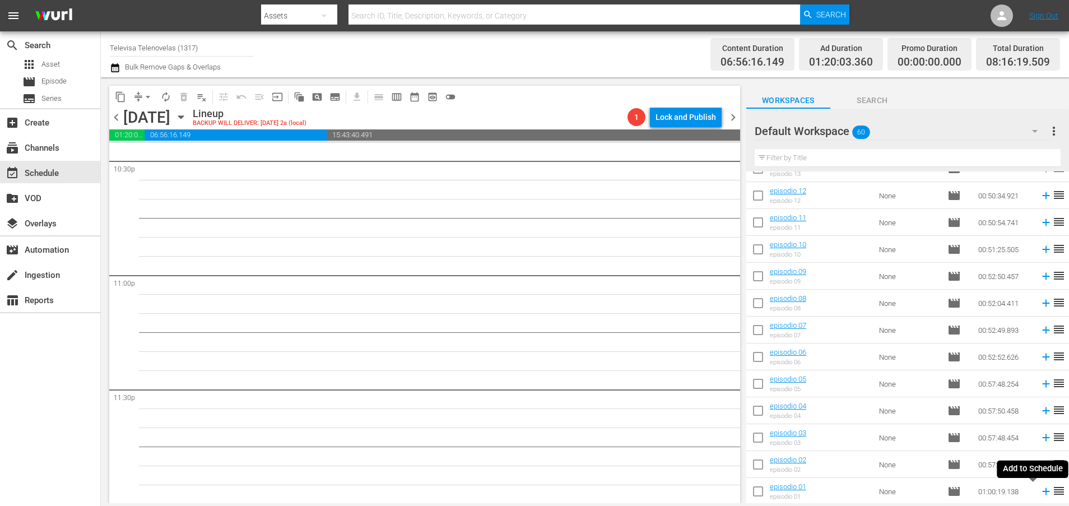
click at [1042, 493] on icon at bounding box center [1045, 491] width 7 height 7
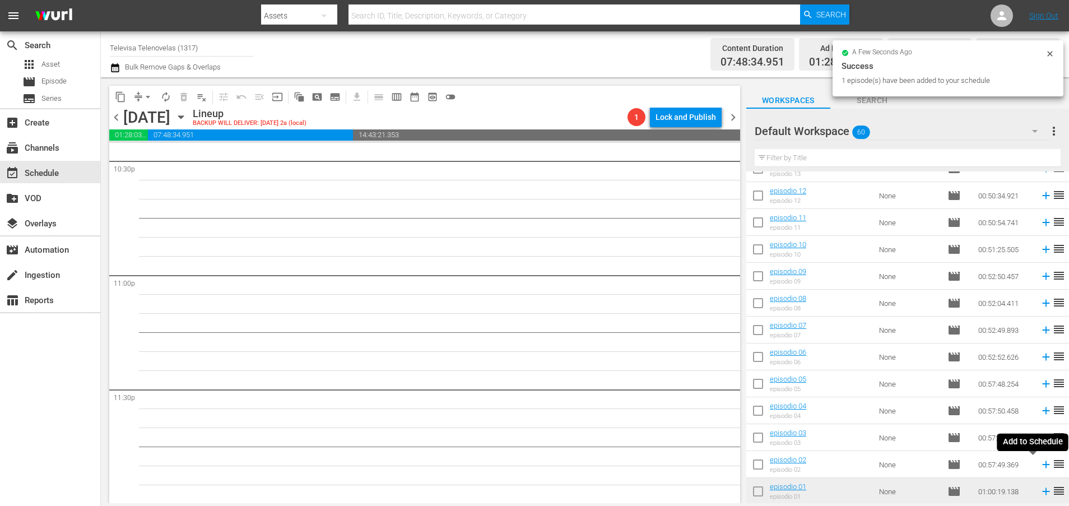
click at [1039, 466] on icon at bounding box center [1045, 464] width 12 height 12
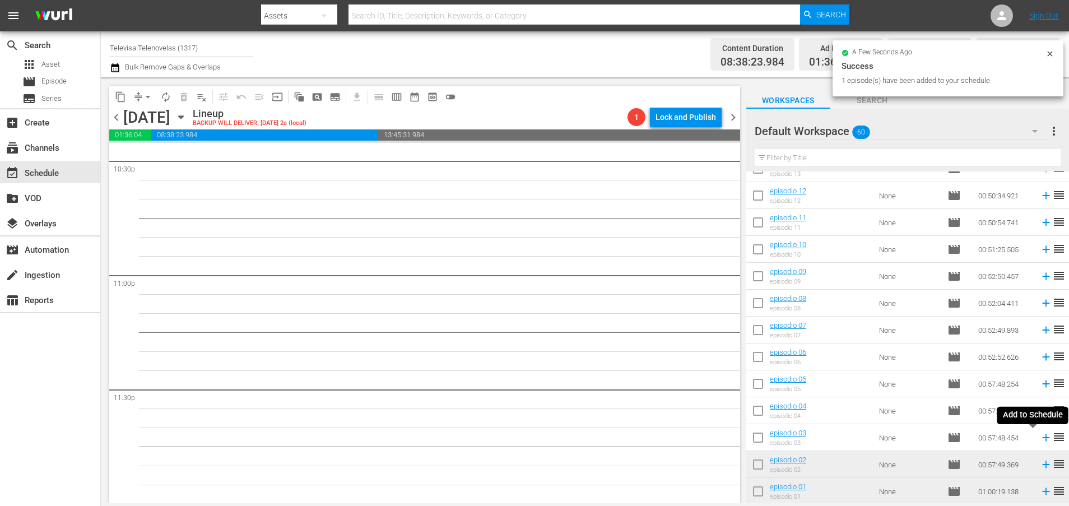
click at [1042, 437] on icon at bounding box center [1045, 437] width 7 height 7
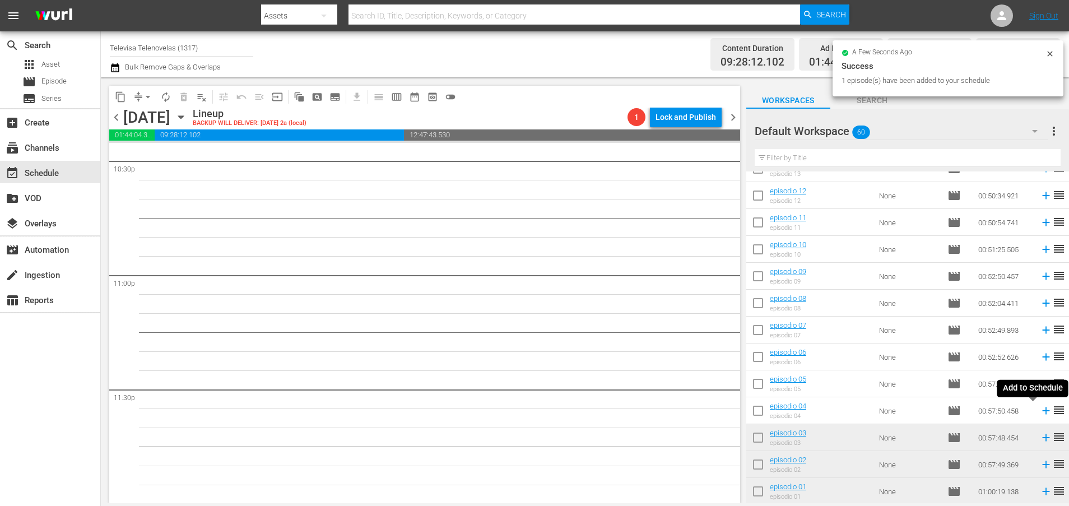
click at [1039, 412] on icon at bounding box center [1045, 410] width 12 height 12
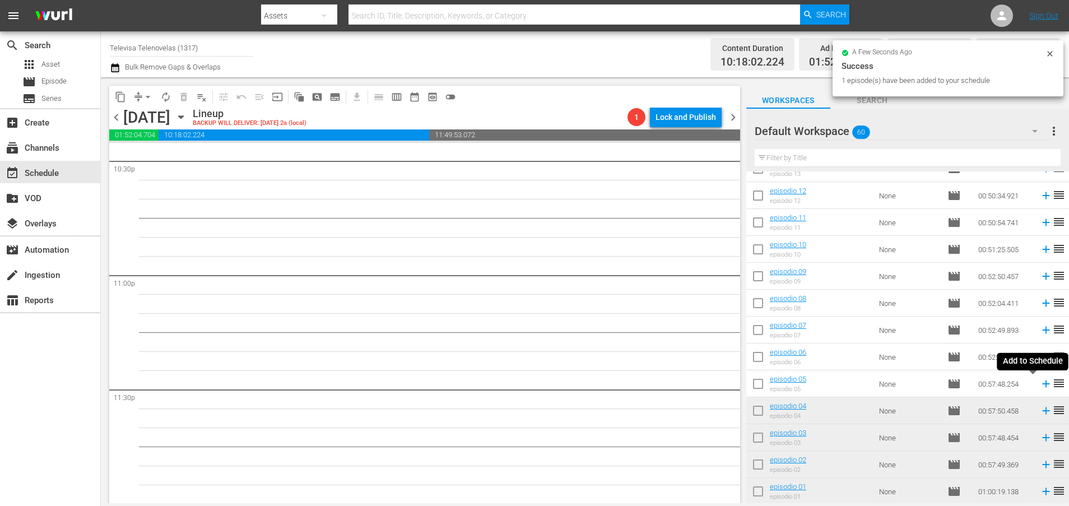
click at [1042, 384] on icon at bounding box center [1045, 383] width 7 height 7
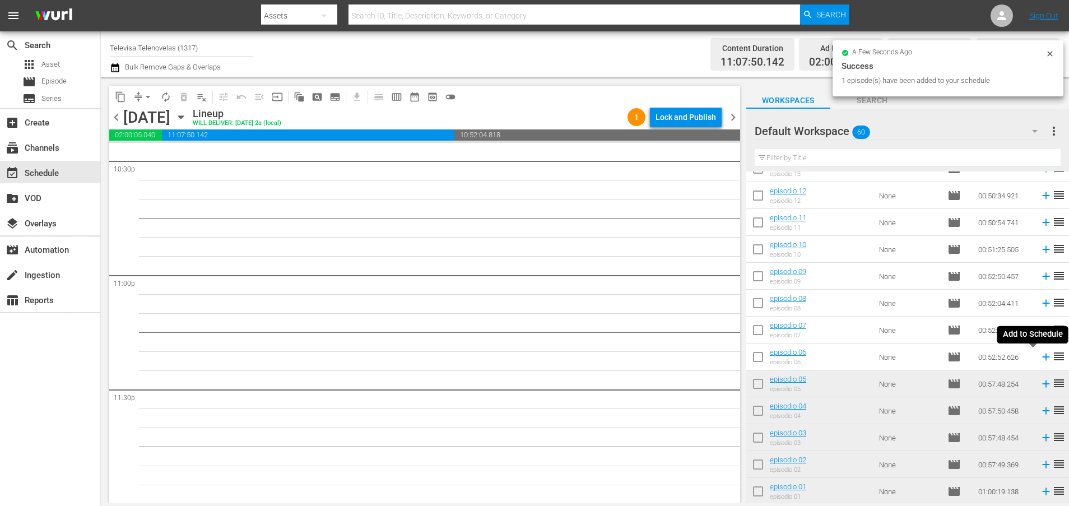
click at [1042, 358] on icon at bounding box center [1045, 356] width 7 height 7
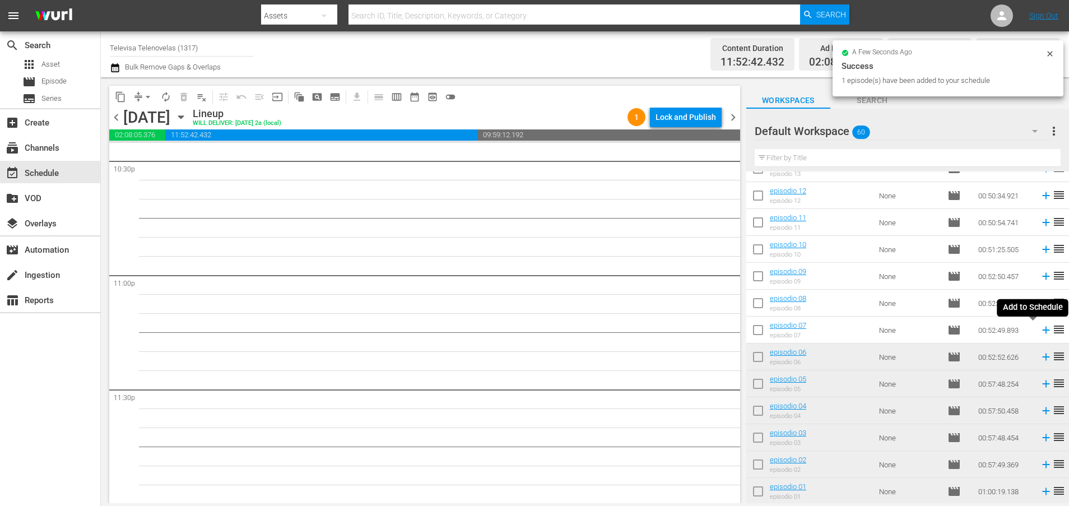
click at [1039, 333] on icon at bounding box center [1045, 330] width 12 height 12
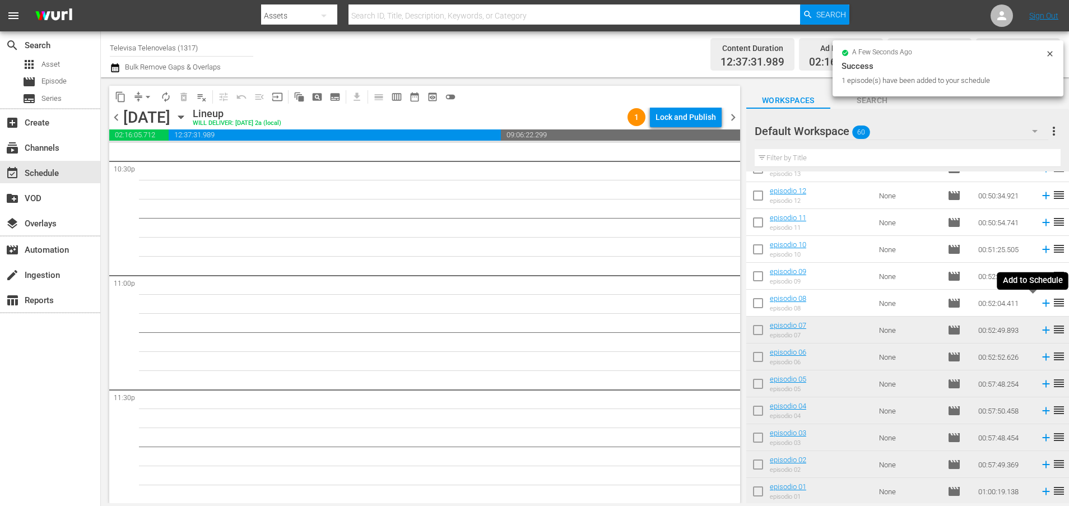
click at [1042, 303] on icon at bounding box center [1045, 303] width 7 height 7
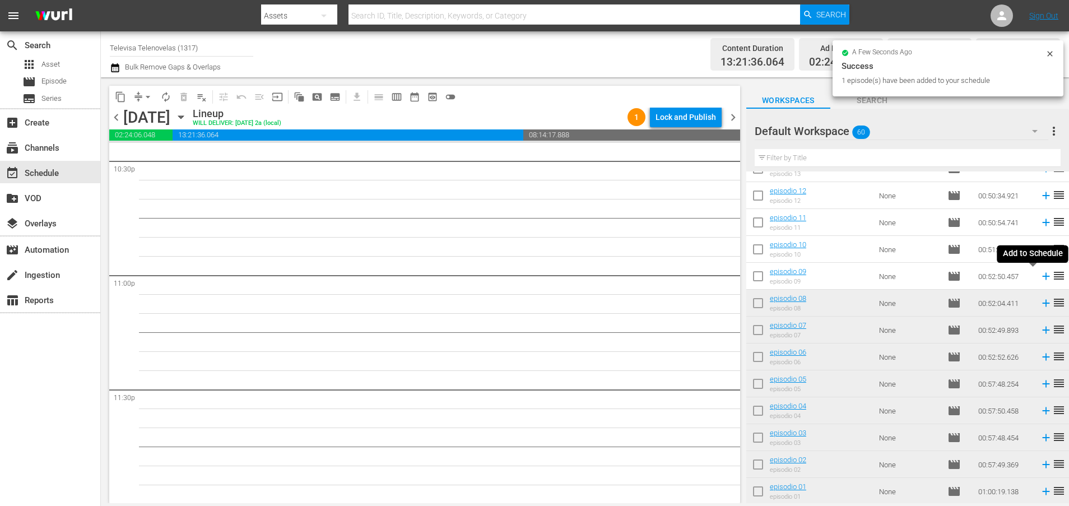
click at [1042, 279] on icon at bounding box center [1045, 276] width 7 height 7
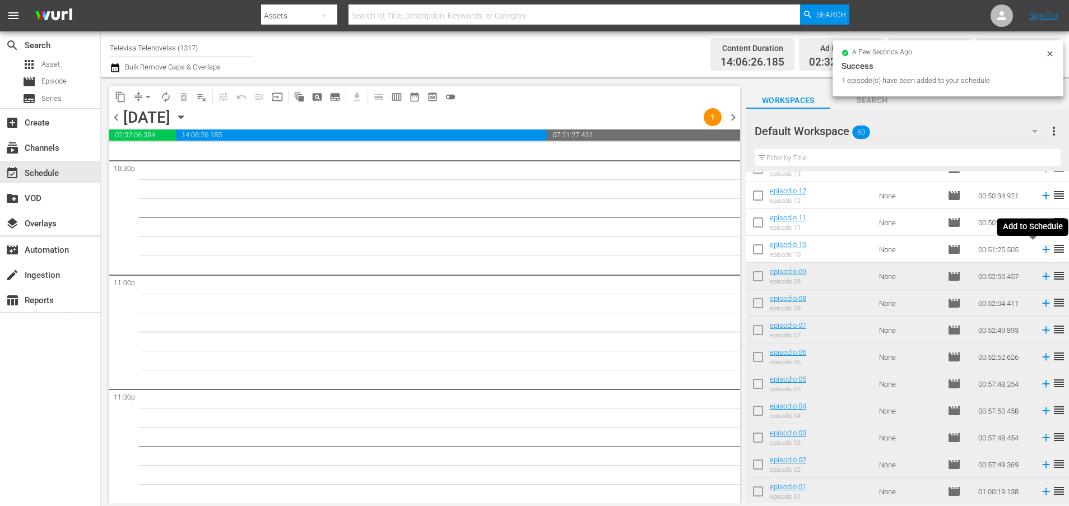
click at [1042, 249] on icon at bounding box center [1045, 249] width 7 height 7
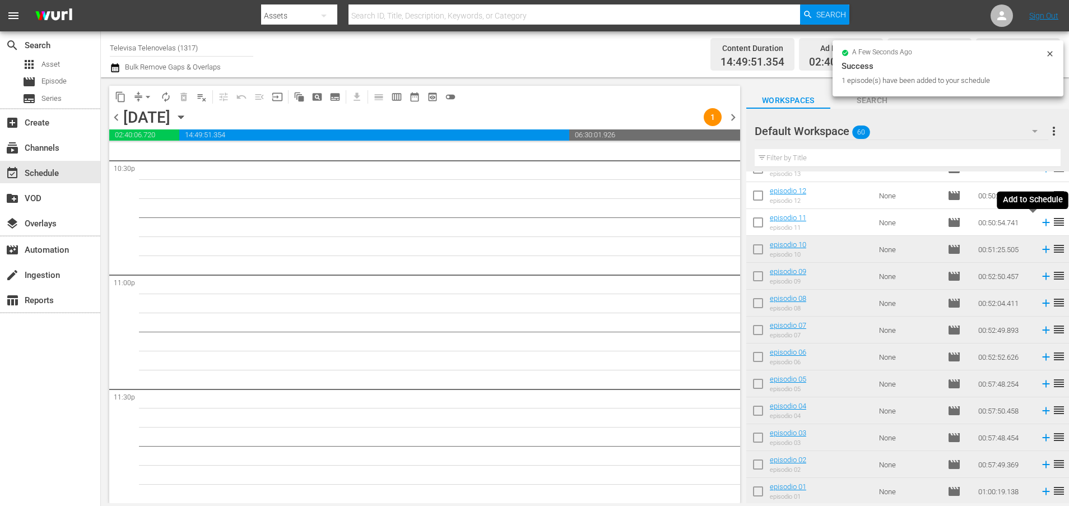
click at [1039, 224] on icon at bounding box center [1045, 222] width 12 height 12
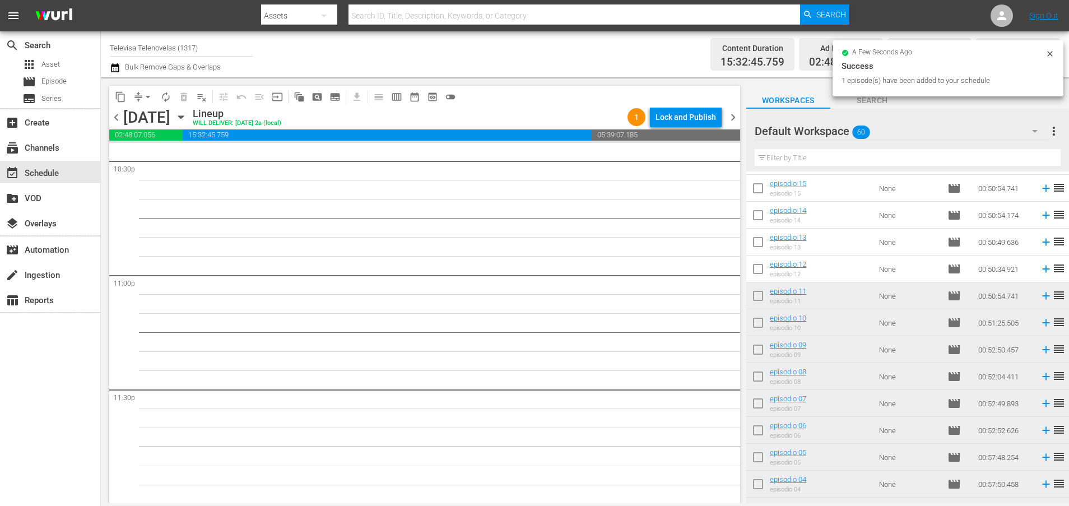
scroll to position [1139, 0]
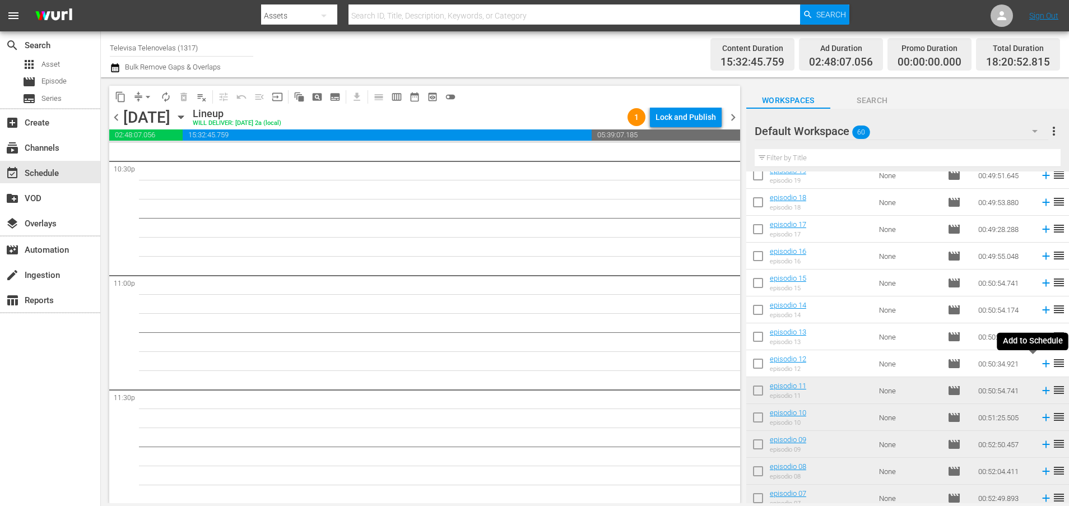
click at [1039, 365] on icon at bounding box center [1045, 363] width 12 height 12
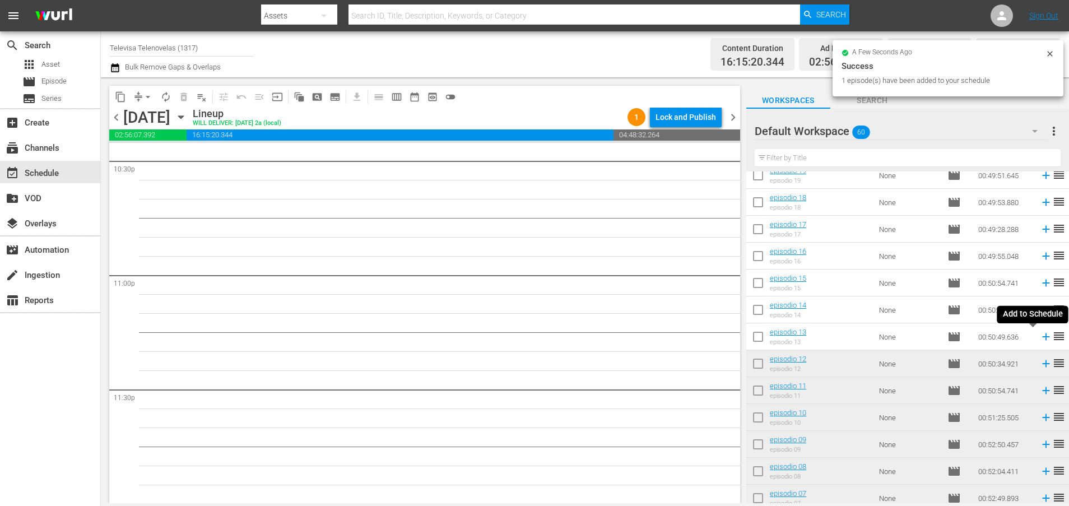
click at [1042, 337] on icon at bounding box center [1045, 336] width 7 height 7
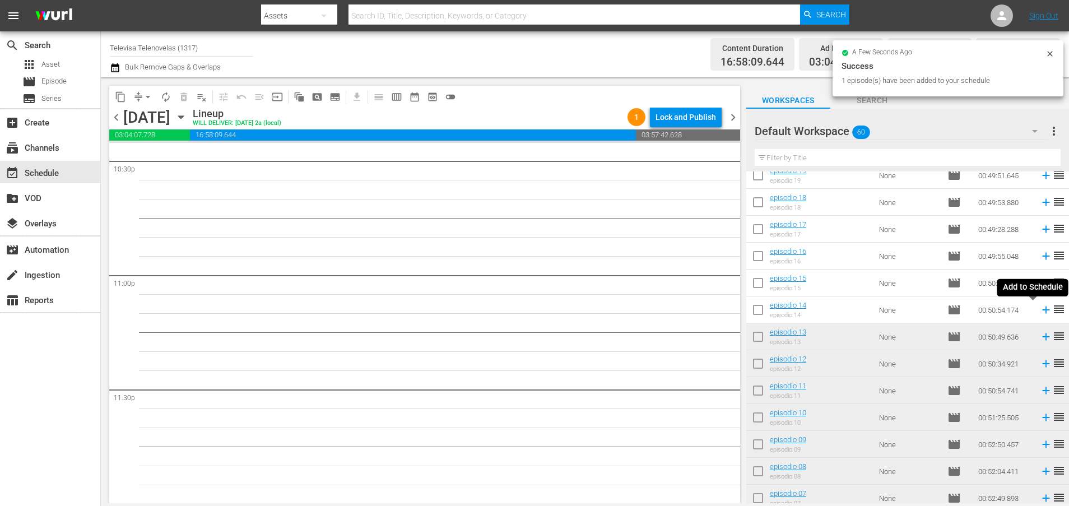
click at [1042, 311] on icon at bounding box center [1045, 309] width 7 height 7
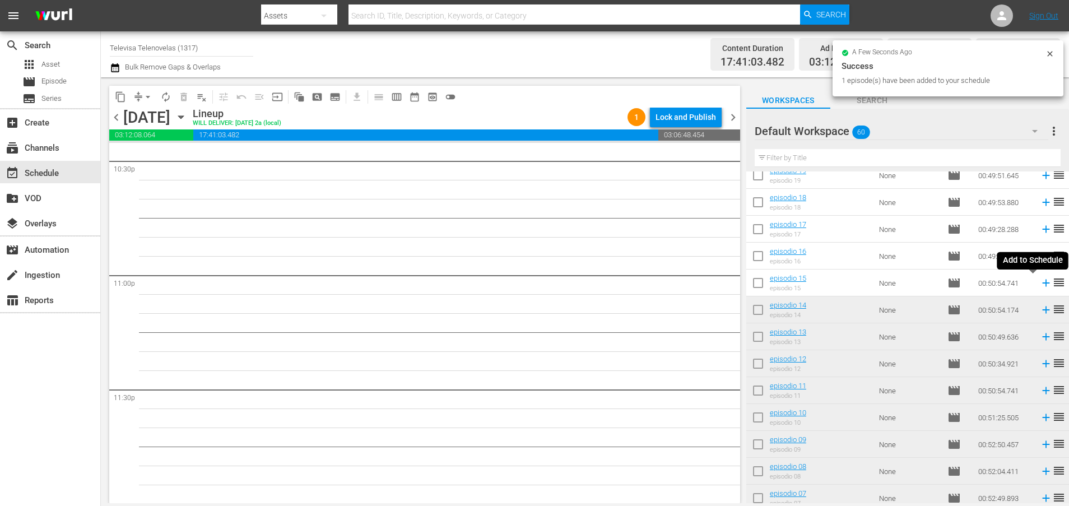
click at [1039, 284] on icon at bounding box center [1045, 283] width 12 height 12
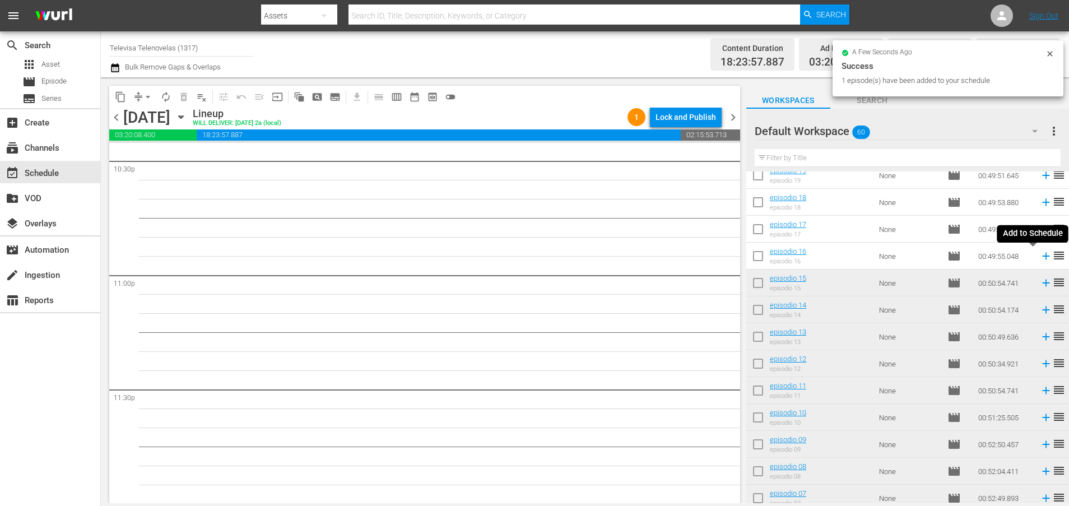
click at [1039, 257] on icon at bounding box center [1045, 256] width 12 height 12
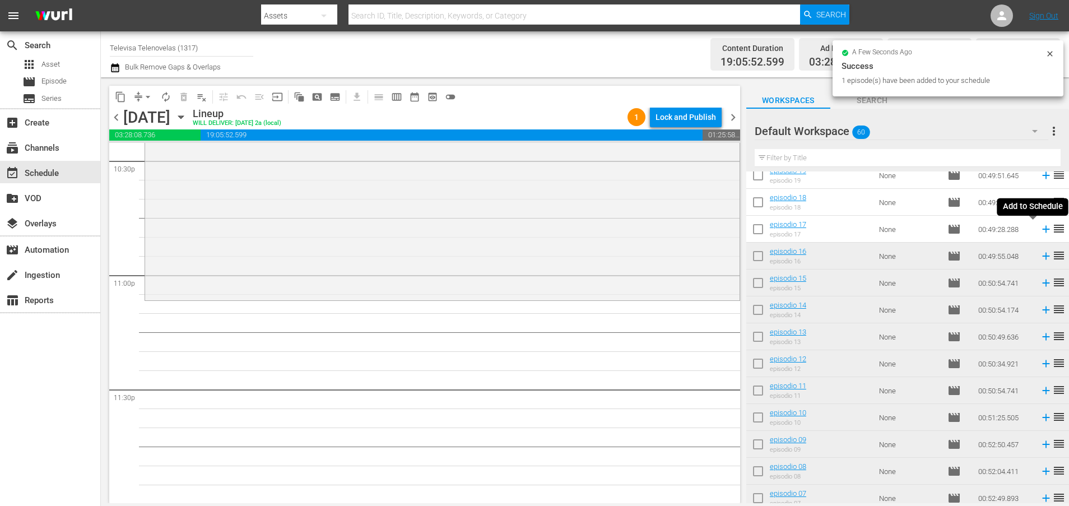
click at [1042, 227] on icon at bounding box center [1045, 229] width 7 height 7
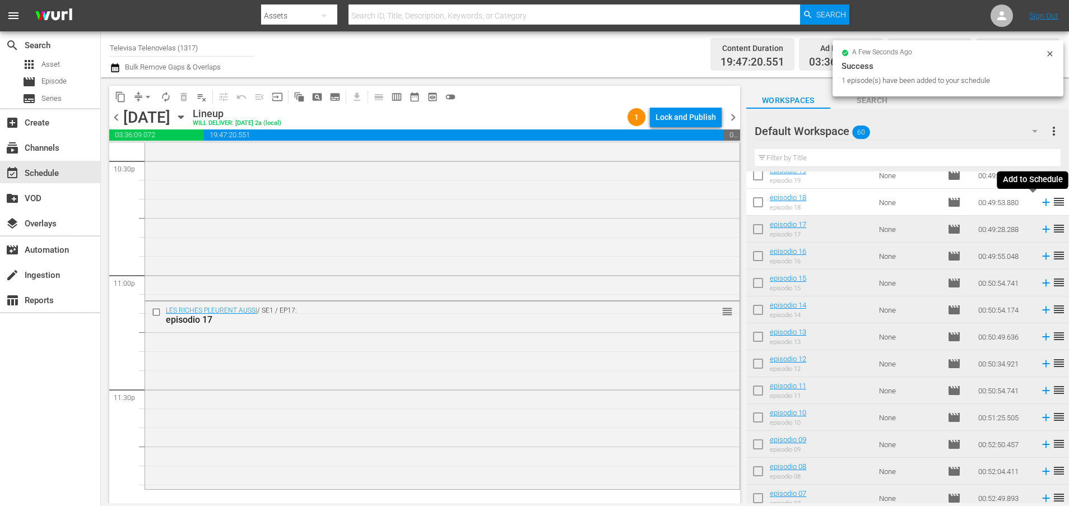
click at [1039, 200] on icon at bounding box center [1045, 202] width 12 height 12
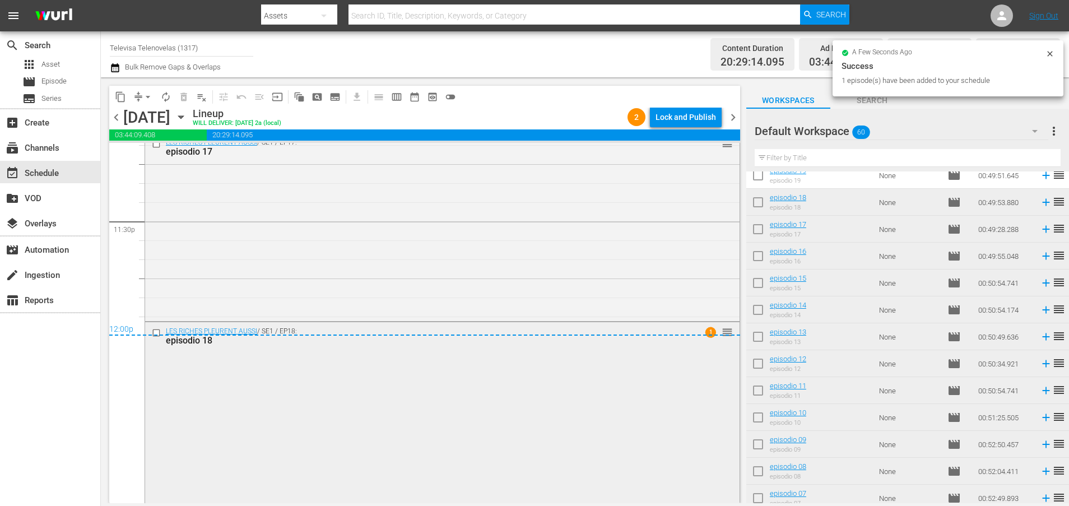
scroll to position [5299, 0]
click at [682, 116] on div "Lock and Publish" at bounding box center [685, 117] width 60 height 20
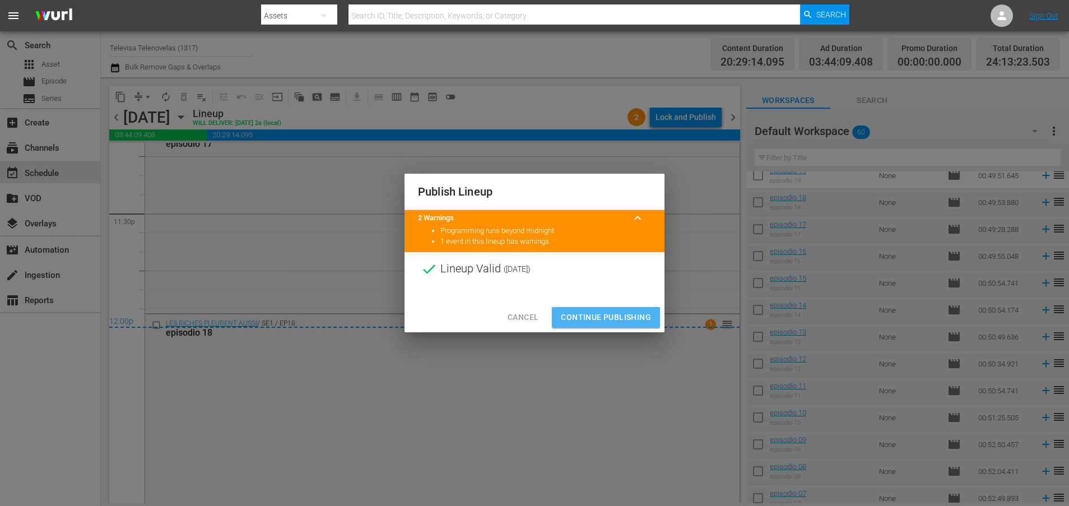
click at [625, 318] on span "Continue Publishing" at bounding box center [606, 317] width 90 height 14
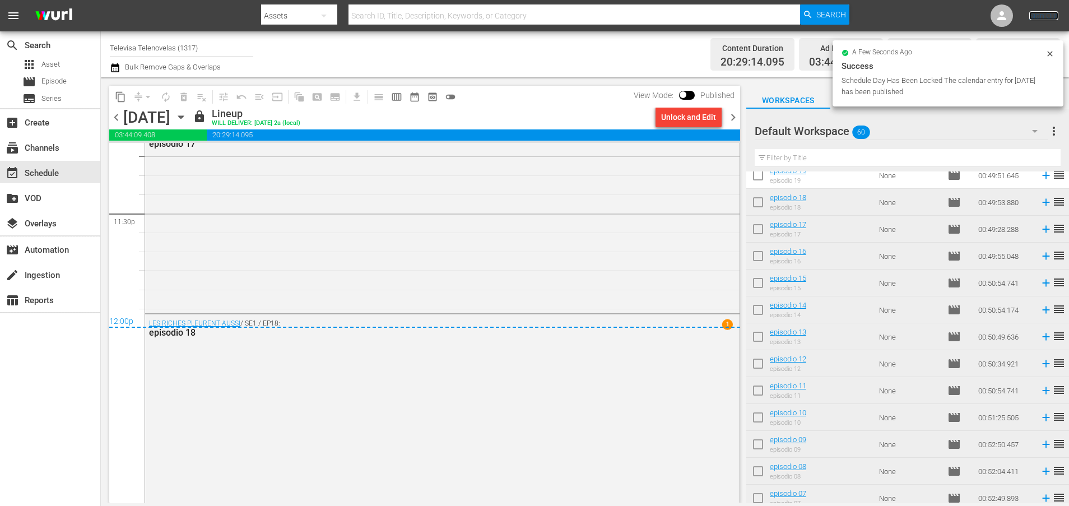
click at [1035, 18] on link "Sign Out" at bounding box center [1043, 15] width 29 height 9
